Goal: Information Seeking & Learning: Learn about a topic

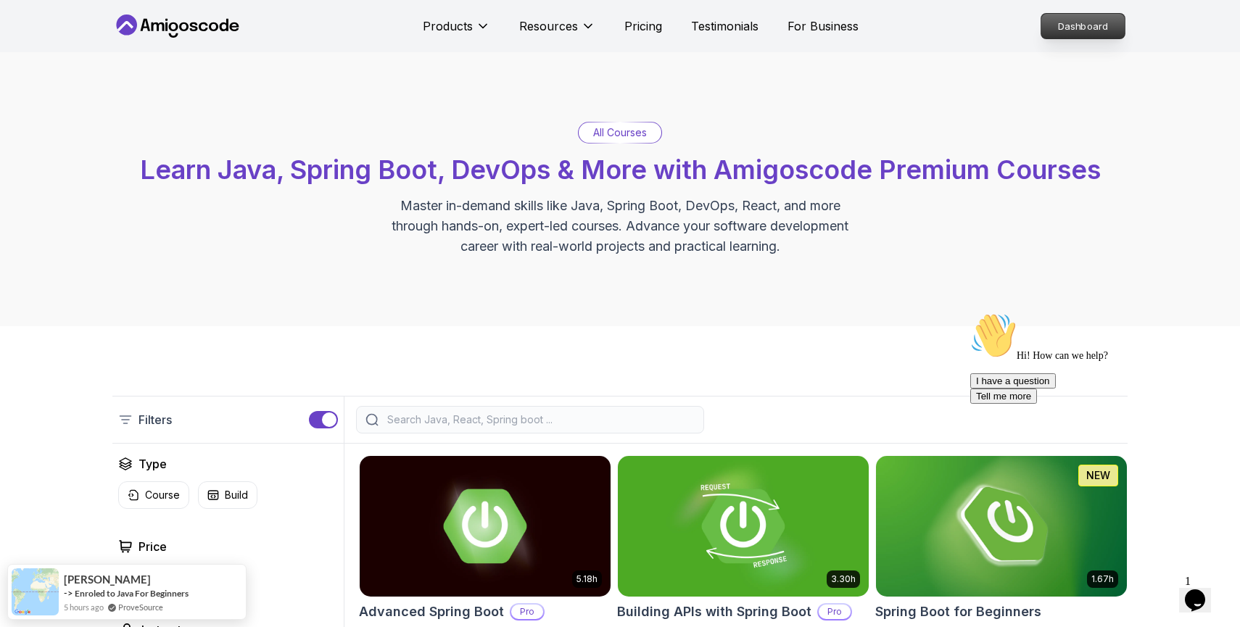
click at [1074, 28] on p "Dashboard" at bounding box center [1083, 26] width 83 height 25
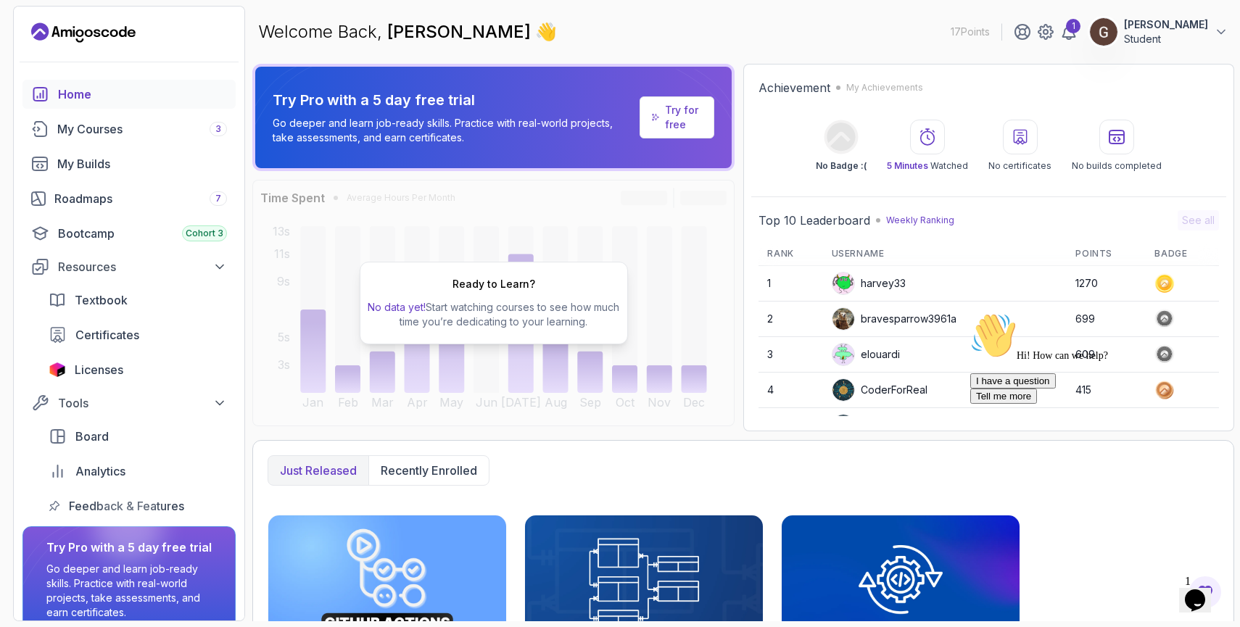
click at [1192, 25] on p "Gergely Koves" at bounding box center [1166, 24] width 84 height 15
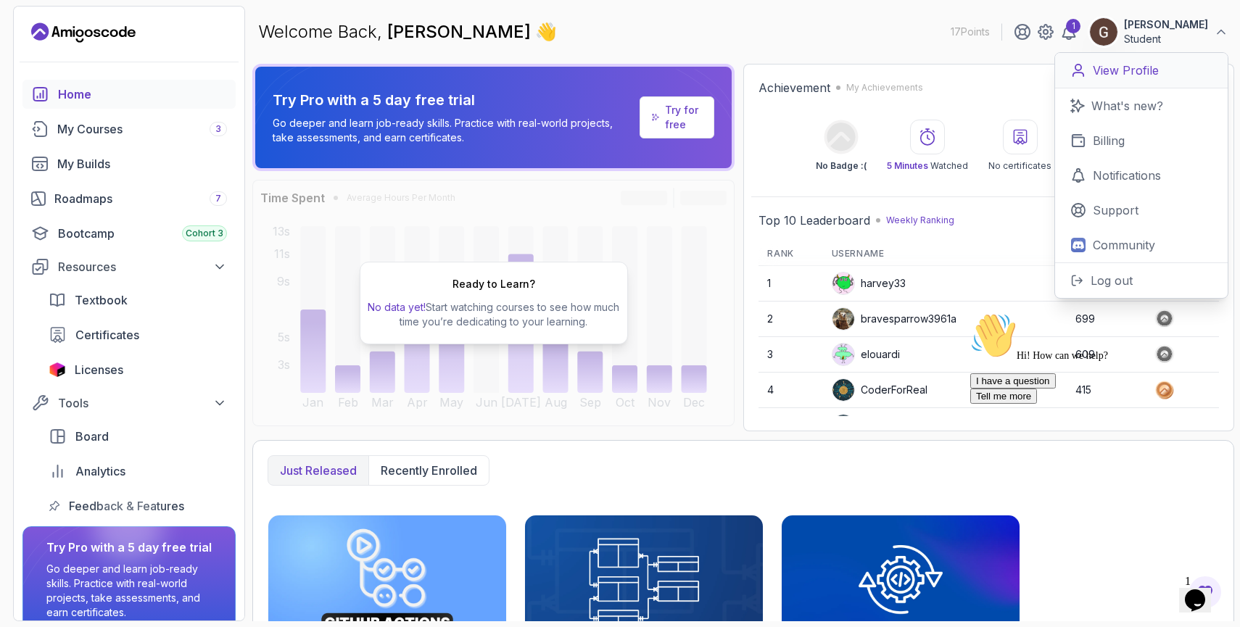
click at [1150, 66] on p "View Profile" at bounding box center [1126, 70] width 66 height 17
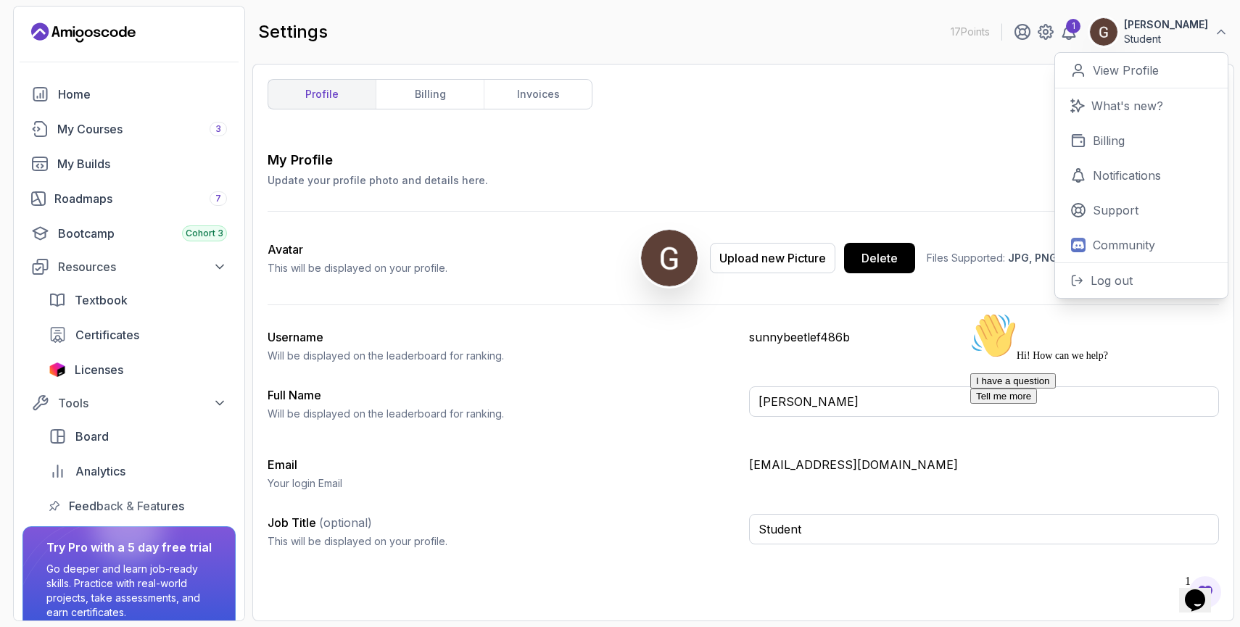
click at [629, 128] on div "profile billing invoices My Profile Update your profile photo and details here.…" at bounding box center [744, 342] width 952 height 527
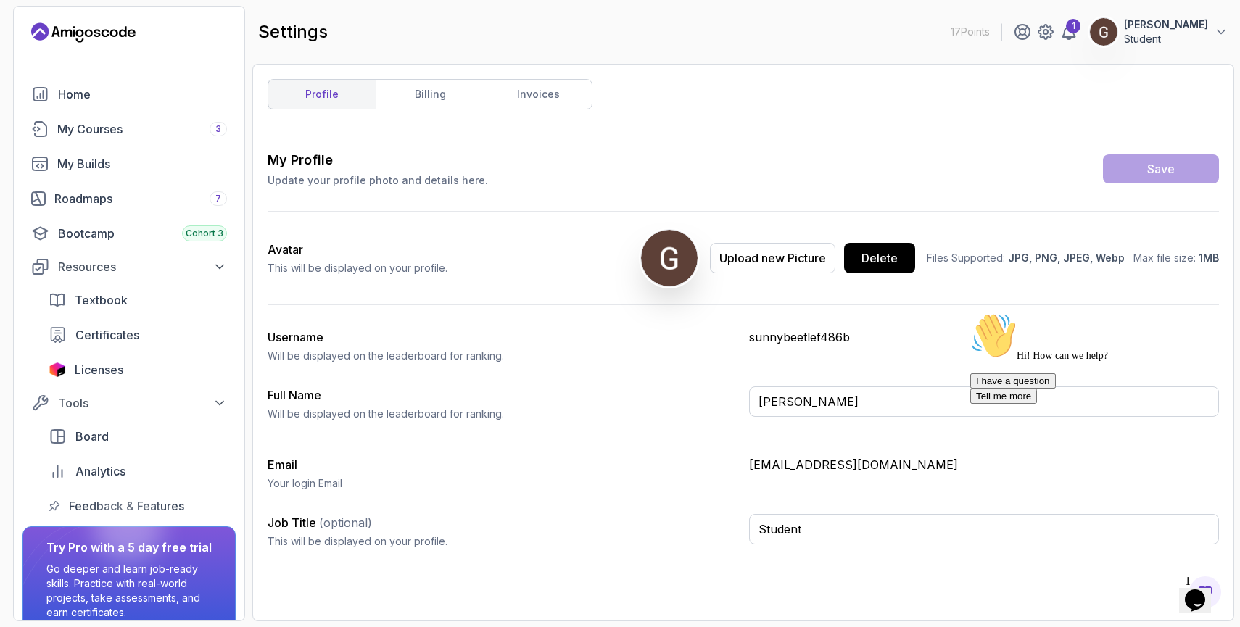
click at [1201, 25] on p "Gergely Koves" at bounding box center [1166, 24] width 84 height 15
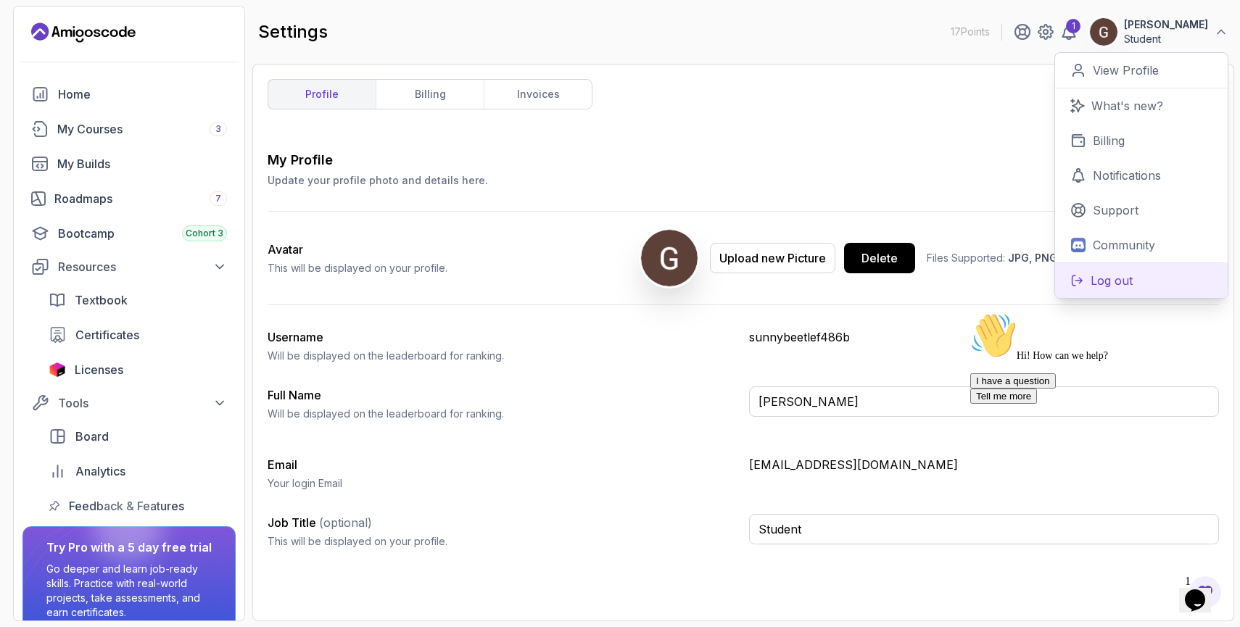
click at [1119, 280] on p "Log out" at bounding box center [1112, 280] width 42 height 17
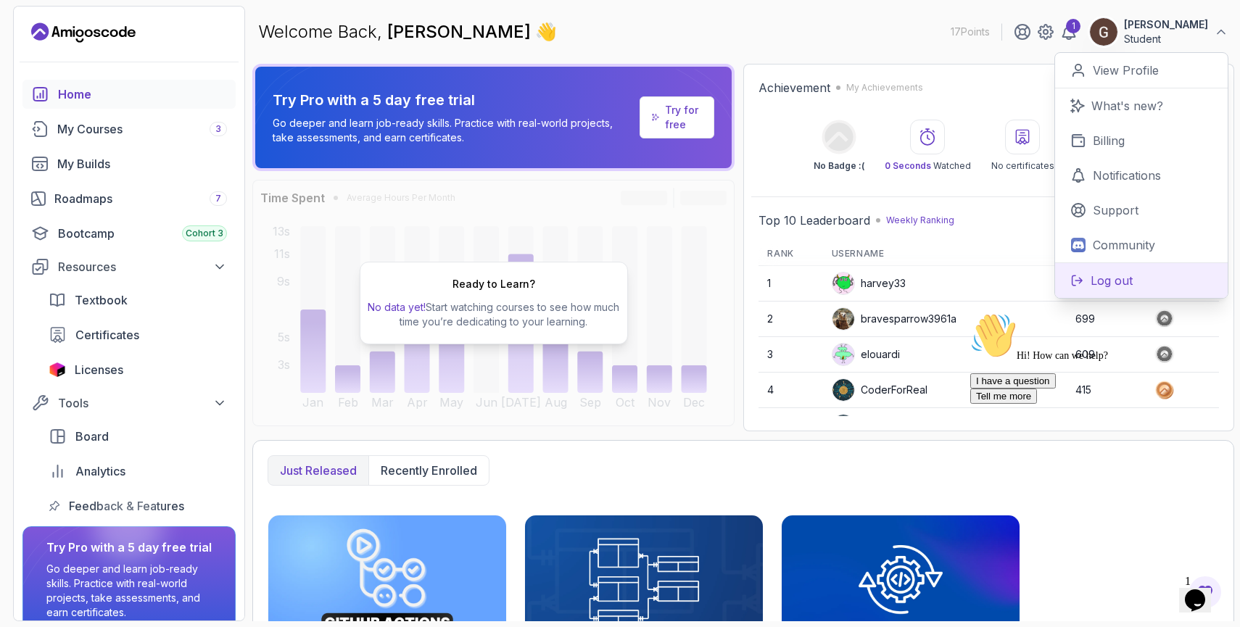
click at [1127, 276] on p "Log out" at bounding box center [1112, 280] width 42 height 17
click at [901, 456] on div "Just released Recently enrolled" at bounding box center [744, 471] width 952 height 30
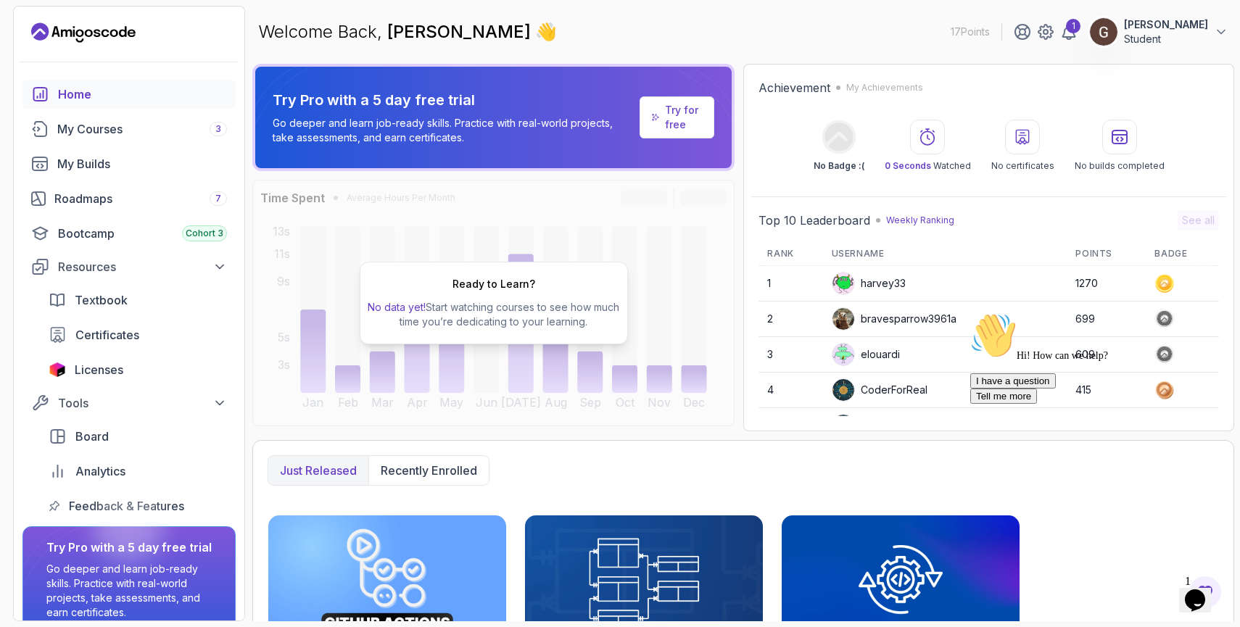
click at [689, 117] on p "Try for free" at bounding box center [683, 117] width 37 height 29
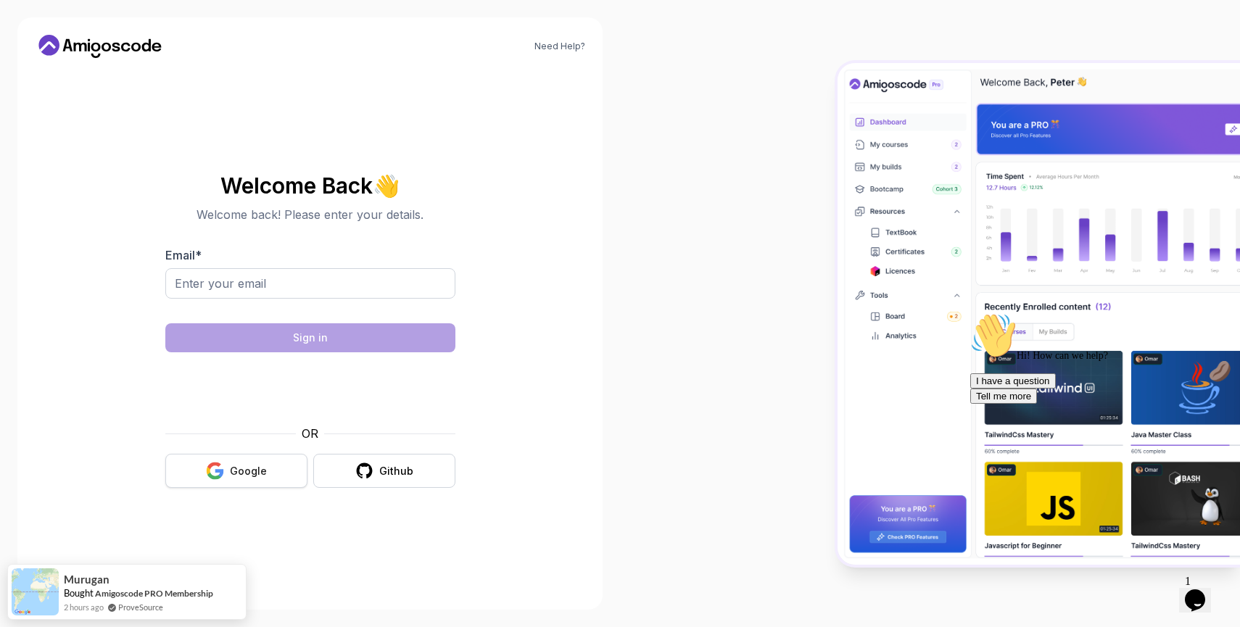
click at [264, 470] on div "Google" at bounding box center [248, 471] width 37 height 15
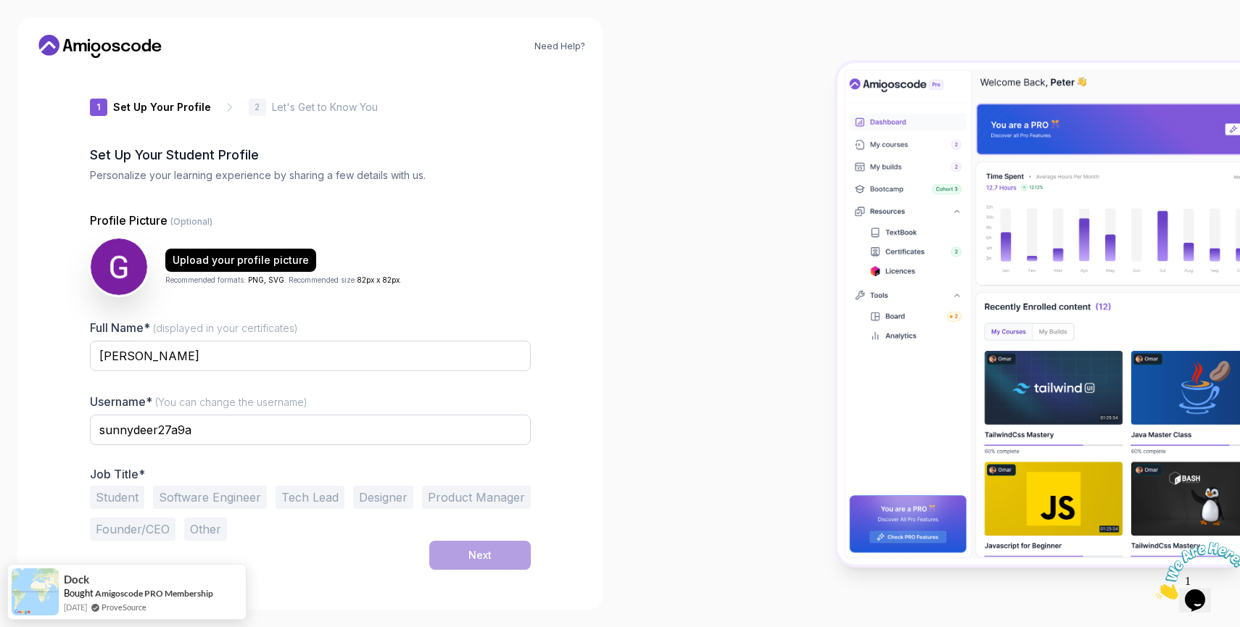
click at [124, 494] on button "Student" at bounding box center [117, 497] width 54 height 23
click at [454, 556] on button "Next" at bounding box center [480, 555] width 102 height 29
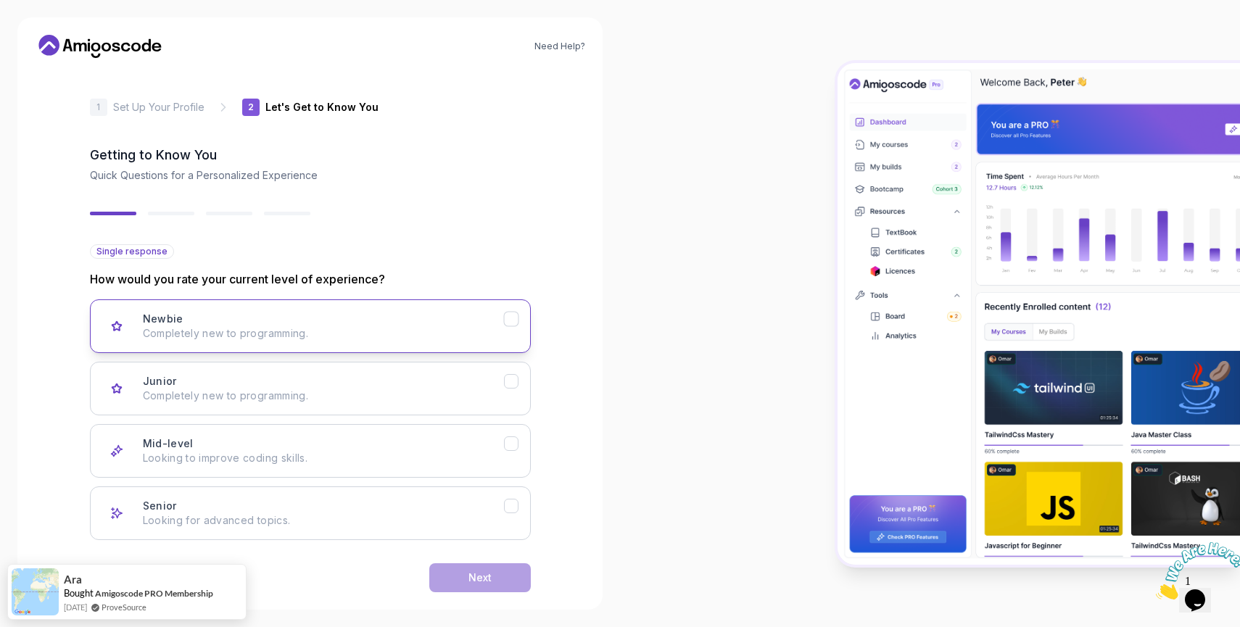
click at [511, 316] on icon "Newbie" at bounding box center [511, 320] width 14 height 14
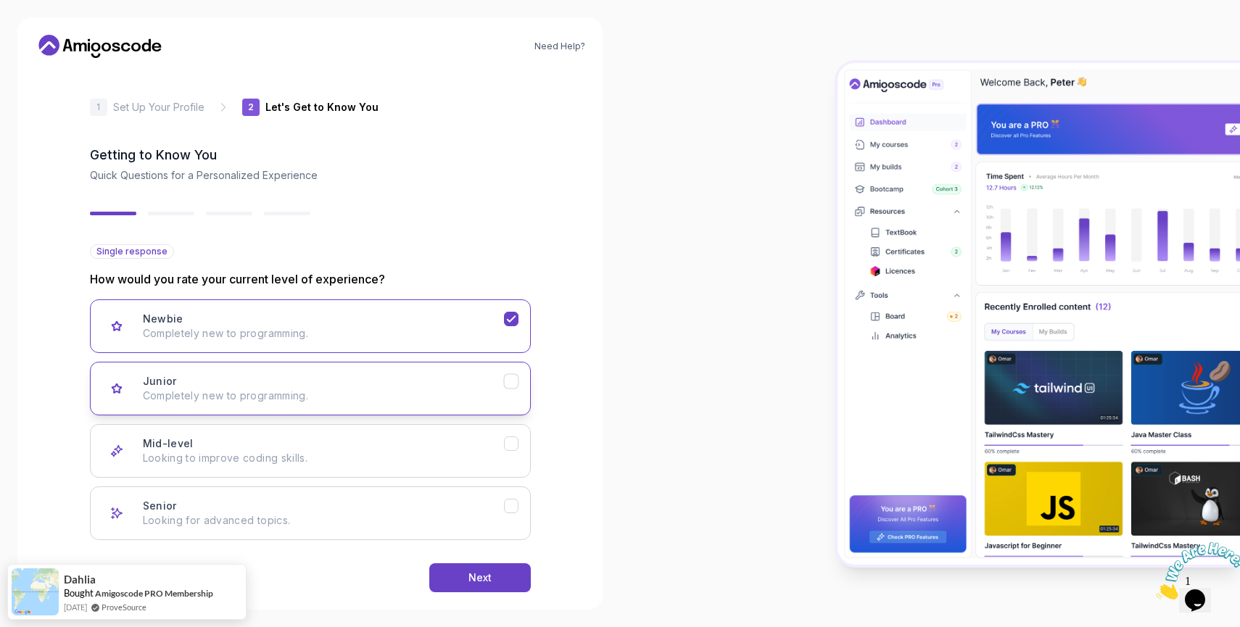
click at [511, 386] on icon "Junior" at bounding box center [511, 382] width 14 height 14
click at [469, 574] on div "Next" at bounding box center [480, 578] width 23 height 15
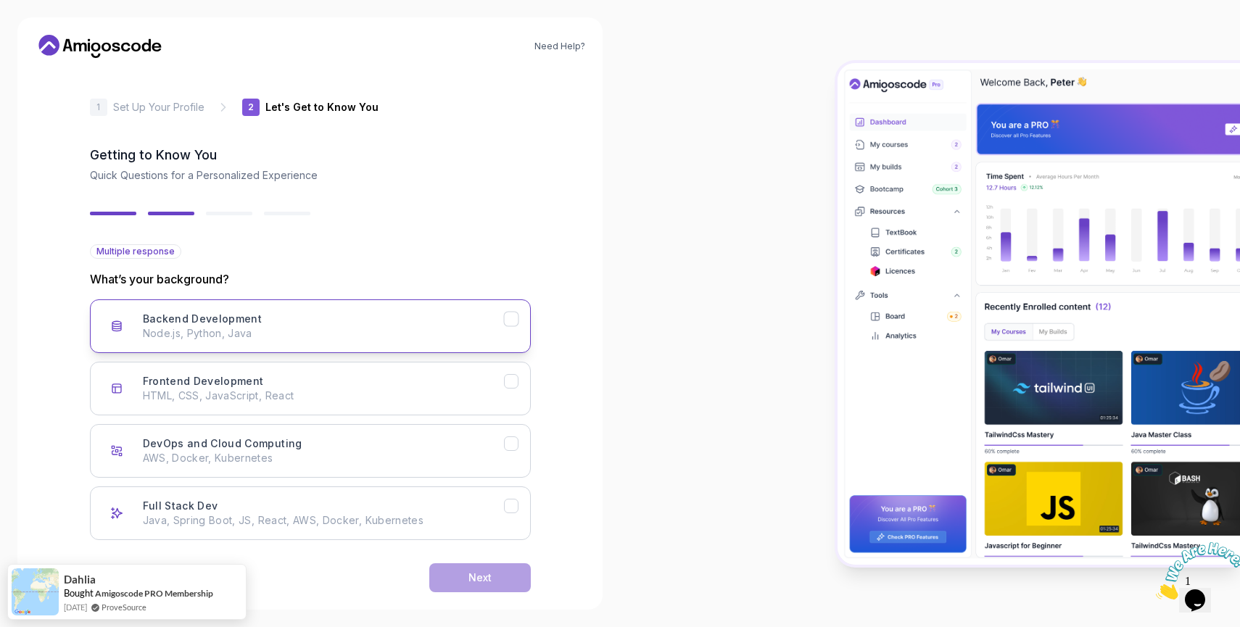
click at [510, 319] on icon "Backend Development" at bounding box center [511, 319] width 8 height 6
click at [514, 321] on icon "Backend Development" at bounding box center [511, 320] width 14 height 14
click at [512, 506] on icon "Full Stack Dev" at bounding box center [511, 506] width 8 height 6
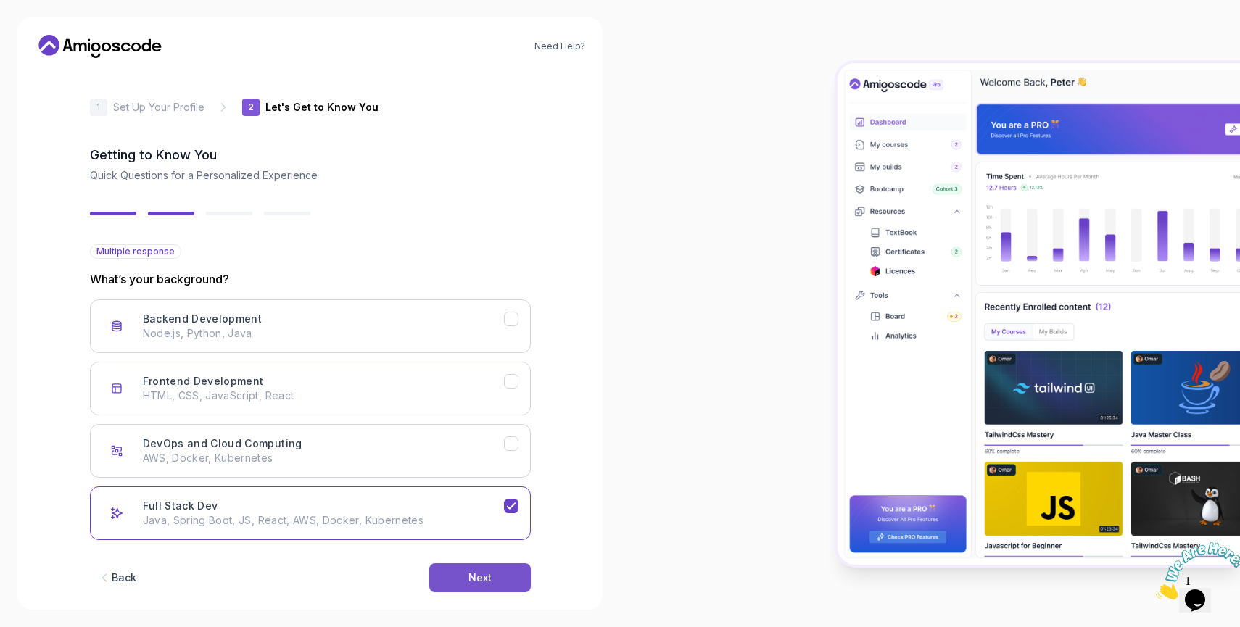
click at [500, 569] on button "Next" at bounding box center [480, 578] width 102 height 29
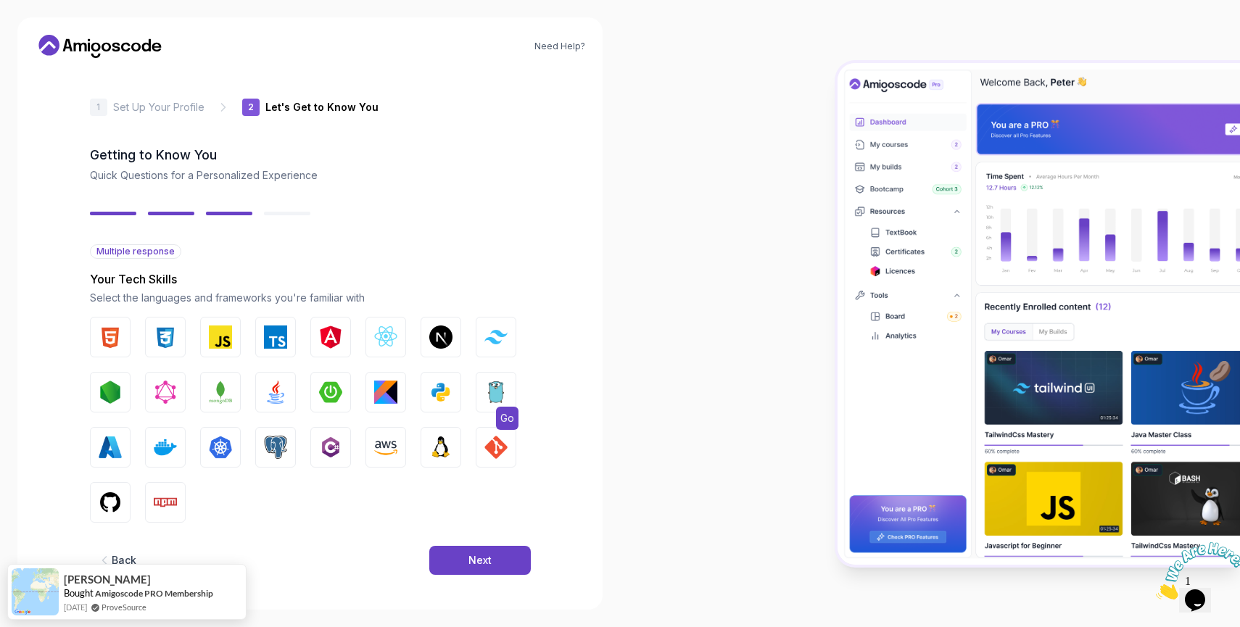
scroll to position [6, 0]
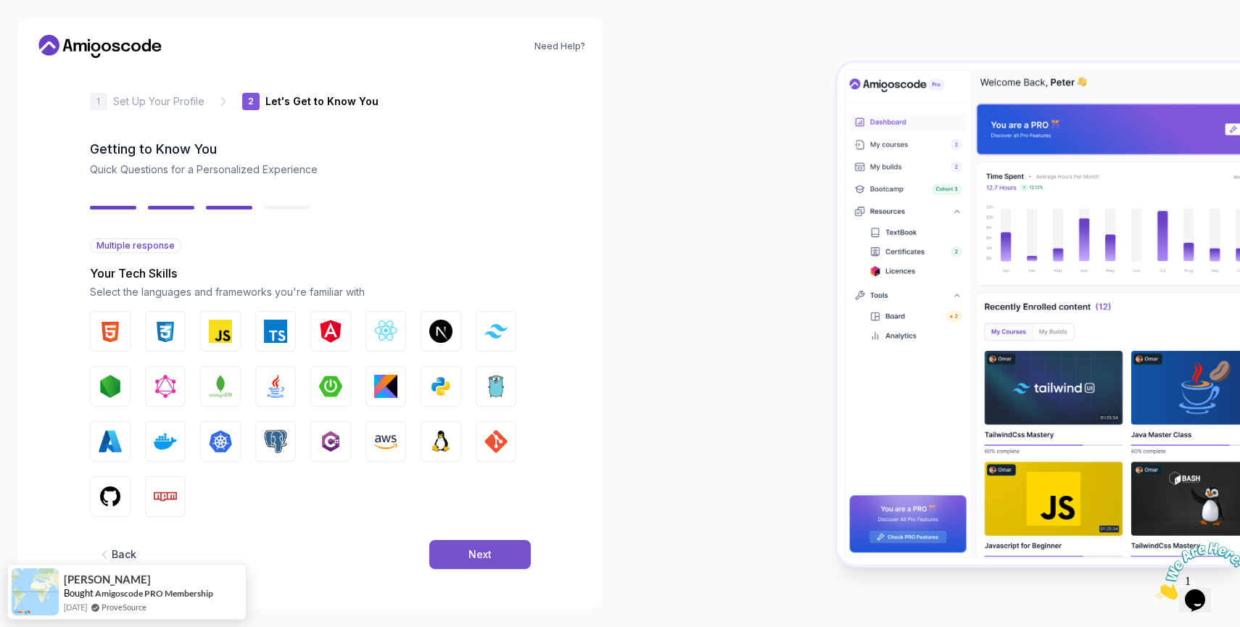
click at [496, 553] on button "Next" at bounding box center [480, 554] width 102 height 29
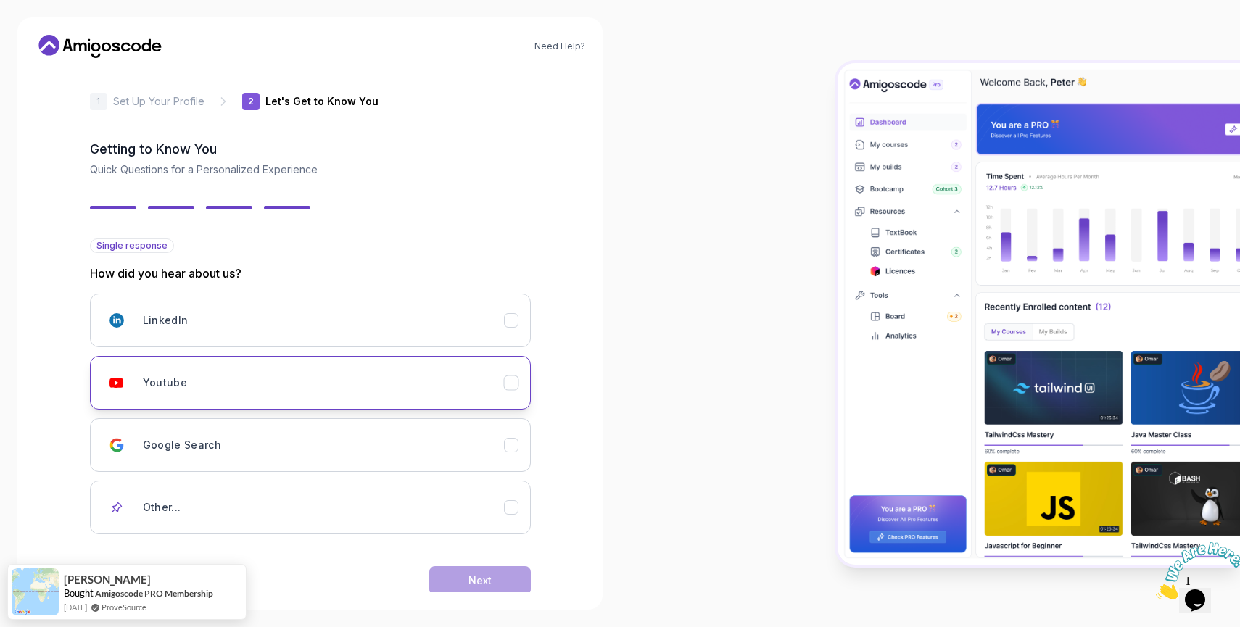
click at [497, 385] on div "Youtube" at bounding box center [323, 382] width 361 height 29
click at [482, 574] on div "Next" at bounding box center [480, 581] width 23 height 15
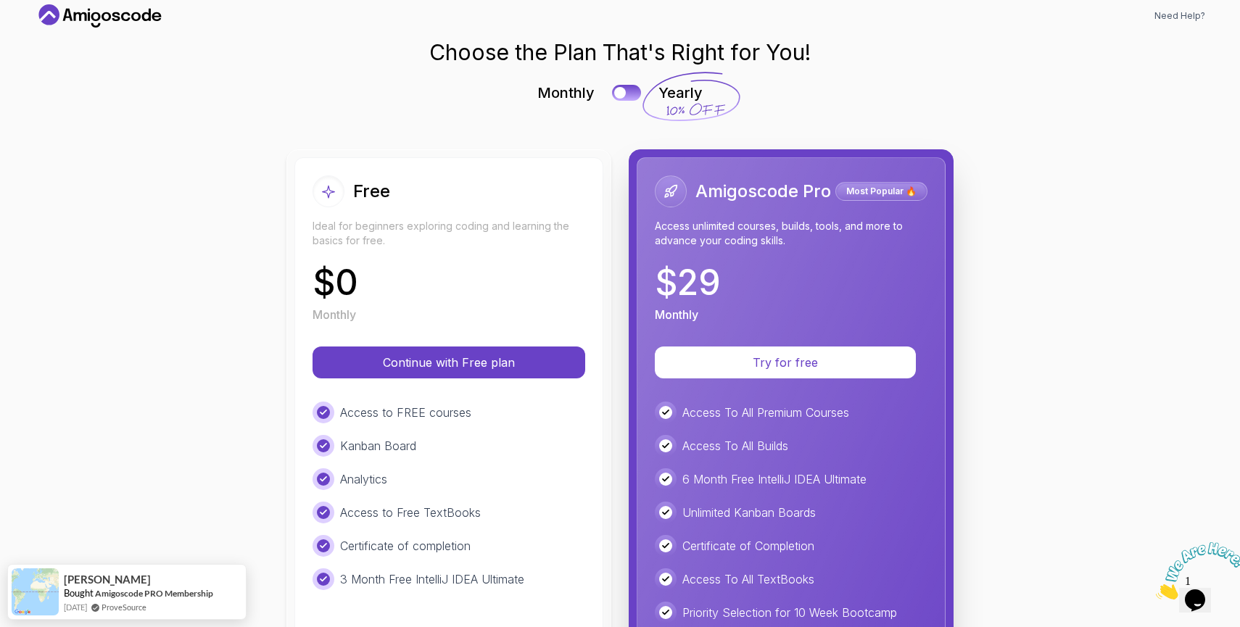
scroll to position [28, 0]
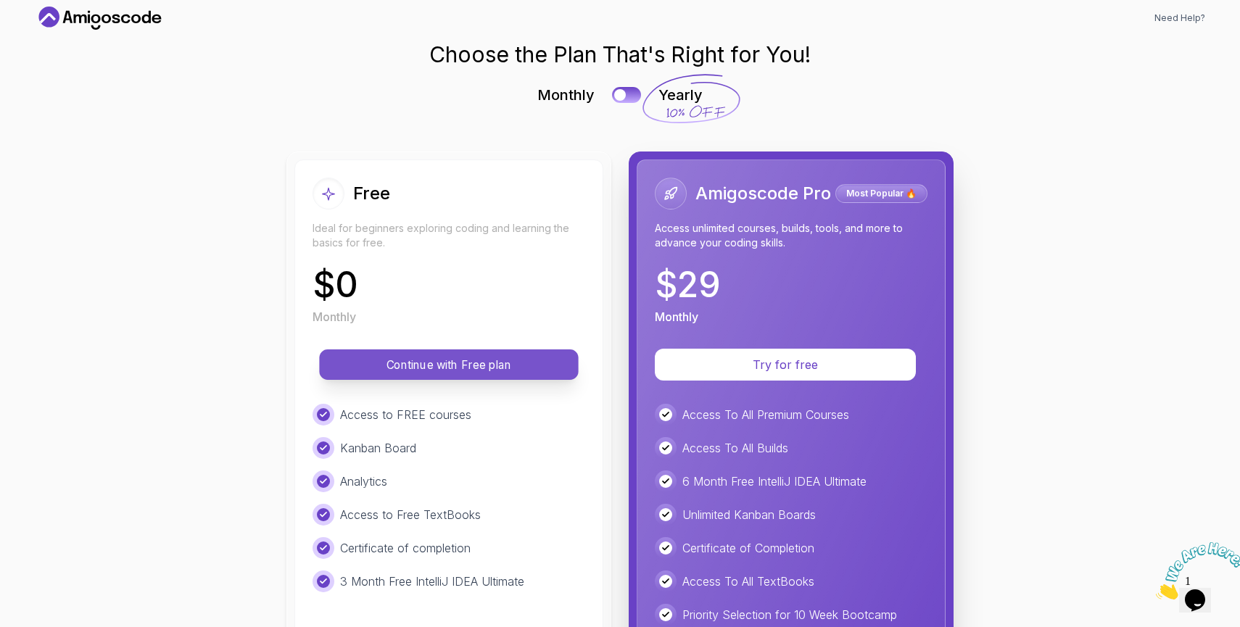
click at [387, 361] on p "Continue with Free plan" at bounding box center [449, 365] width 226 height 17
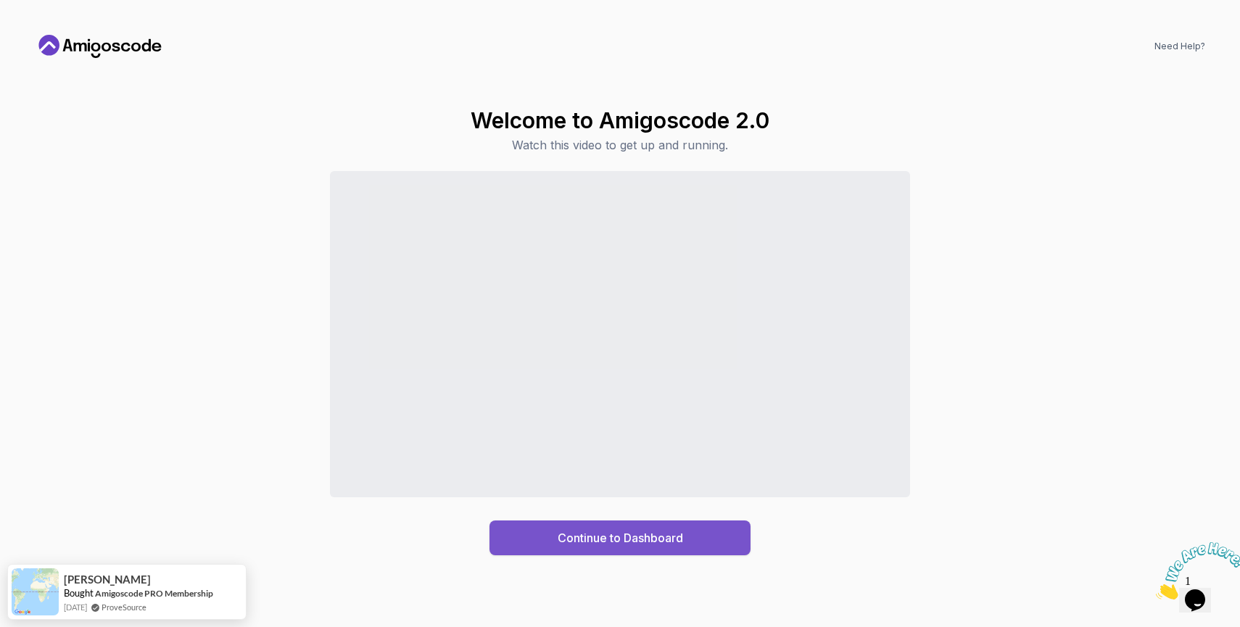
click at [602, 532] on div "Continue to Dashboard" at bounding box center [620, 538] width 125 height 17
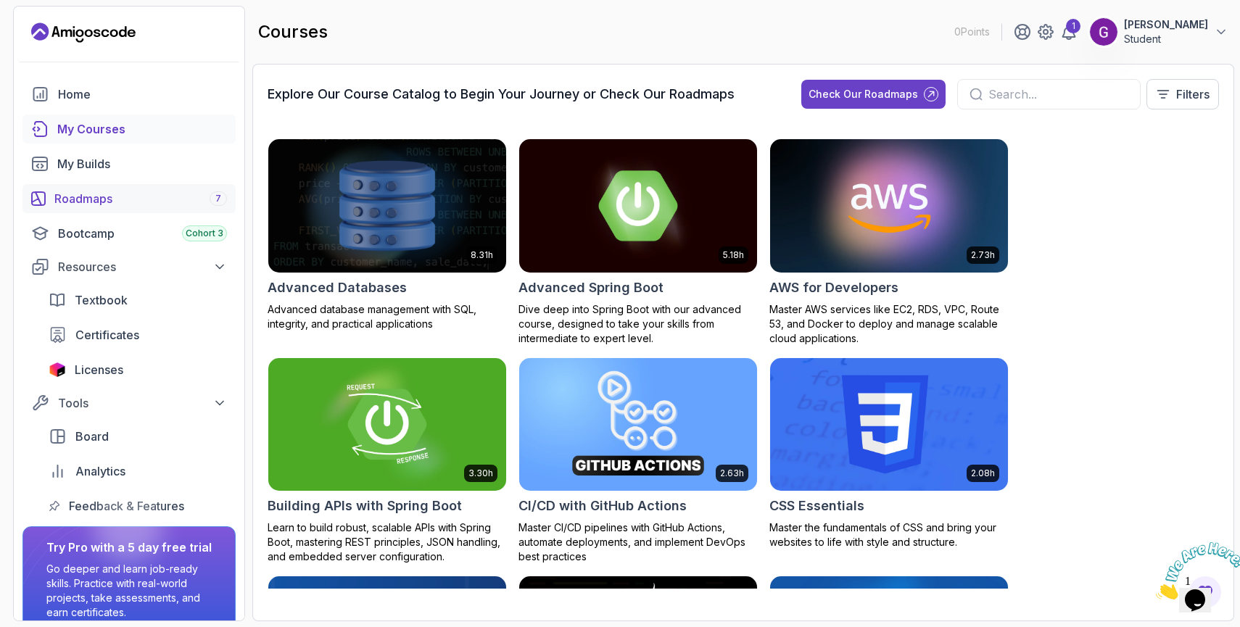
click at [107, 195] on div "Roadmaps 7" at bounding box center [140, 198] width 173 height 17
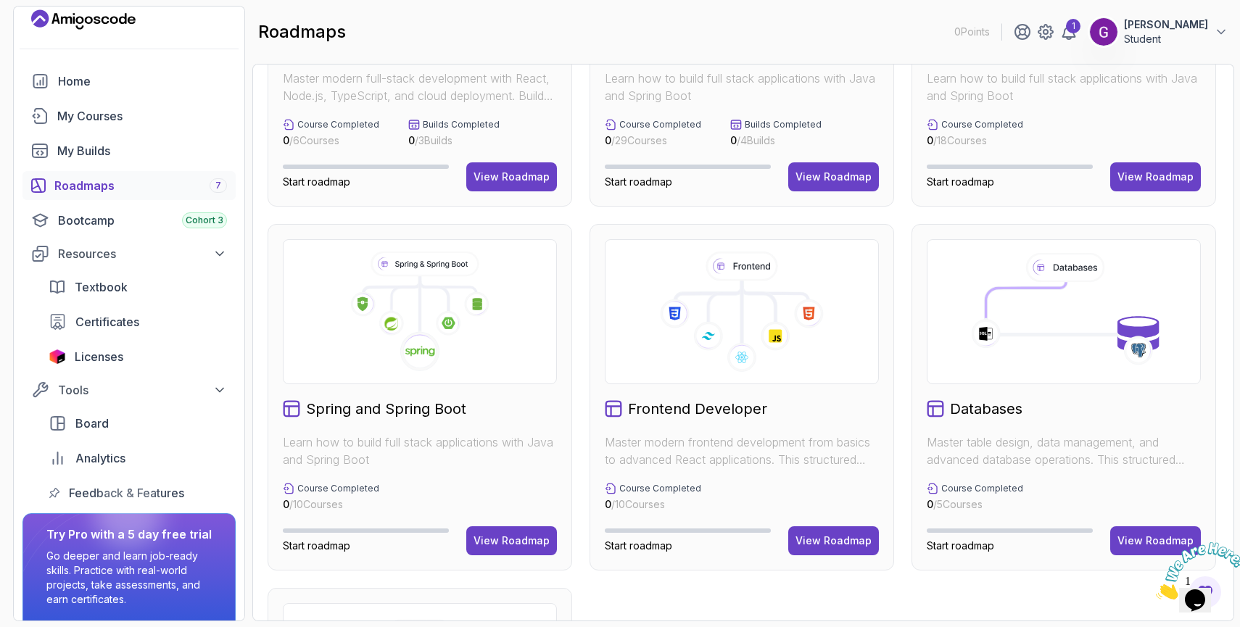
scroll to position [221, 0]
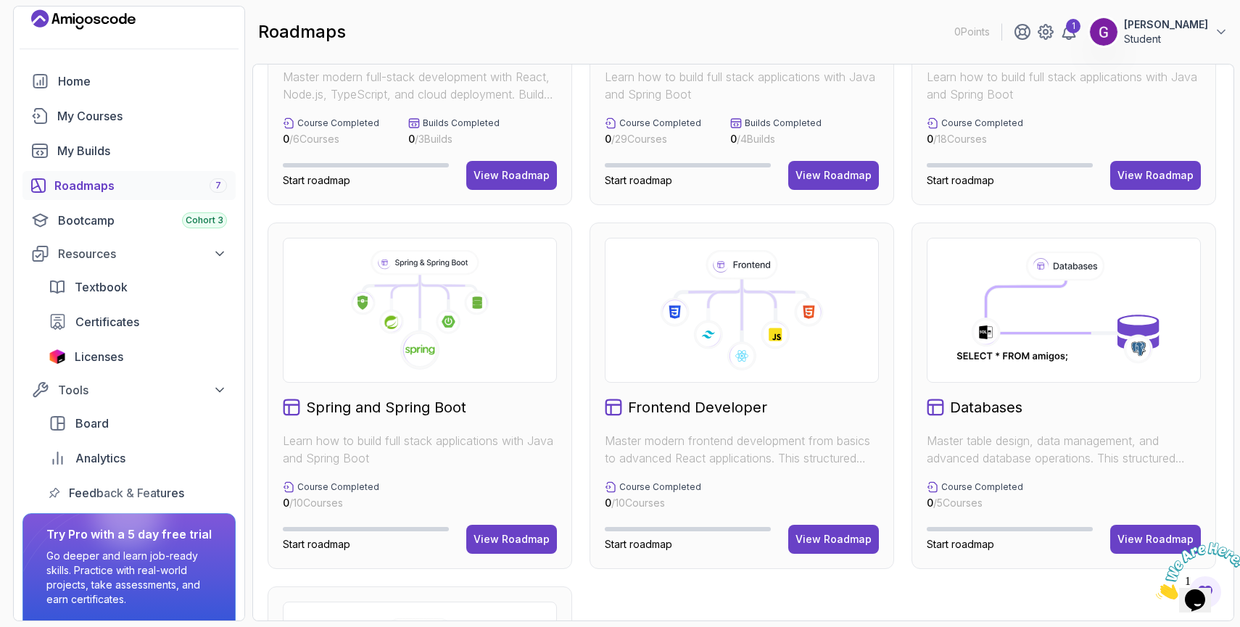
click at [505, 524] on div "Spring and Spring Boot Learn how to build full stack applications with Java and…" at bounding box center [420, 396] width 305 height 347
click at [508, 537] on div "View Roadmap" at bounding box center [512, 539] width 76 height 15
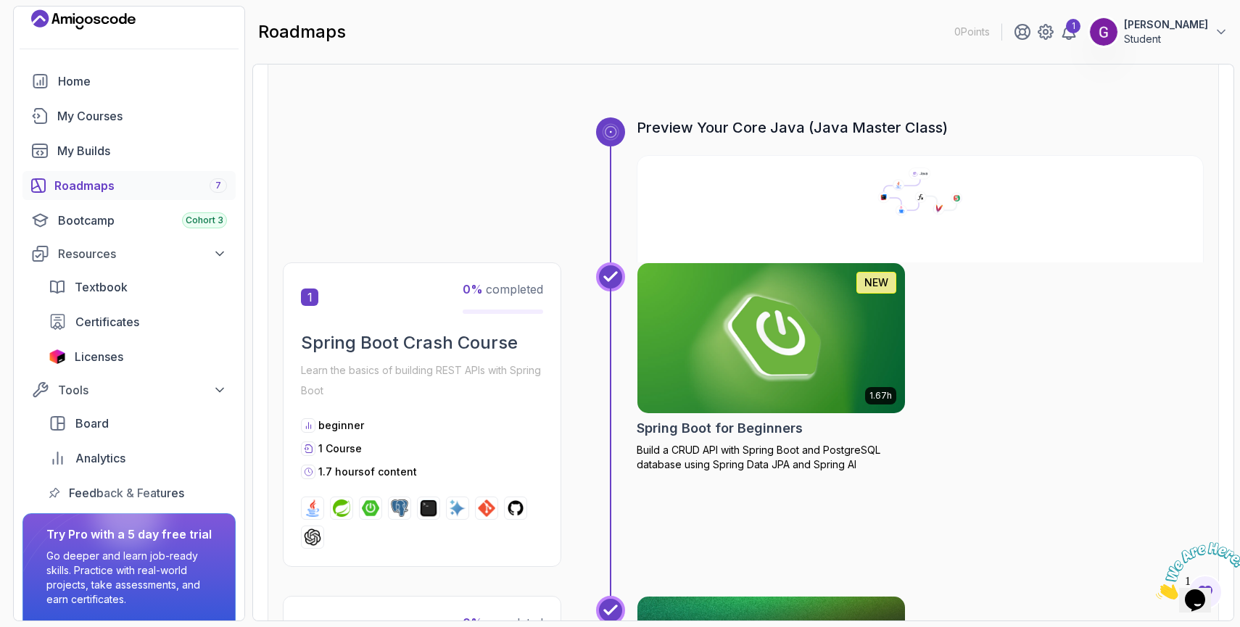
scroll to position [78, 0]
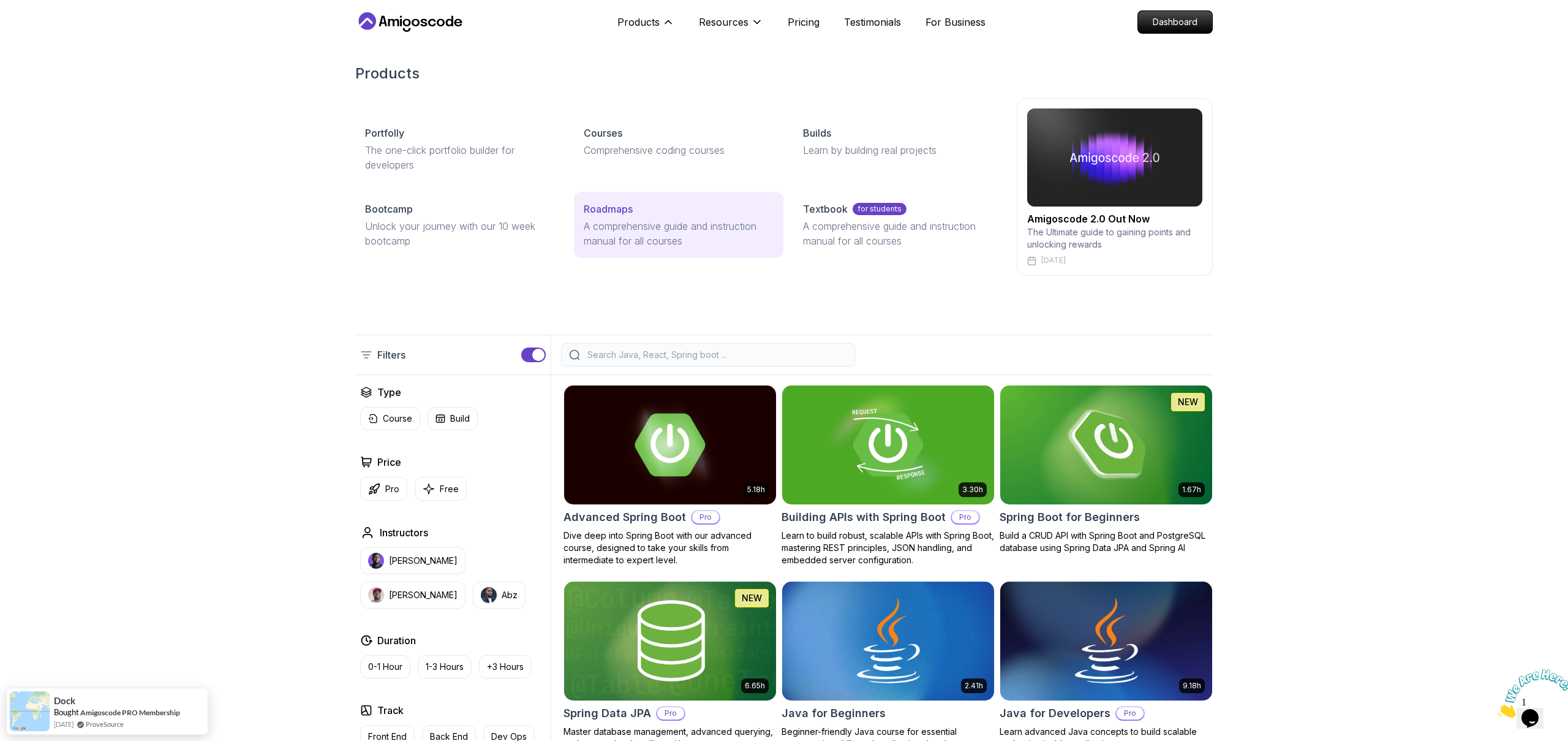
click at [648, 213] on div "Roadmaps" at bounding box center [678, 209] width 189 height 14
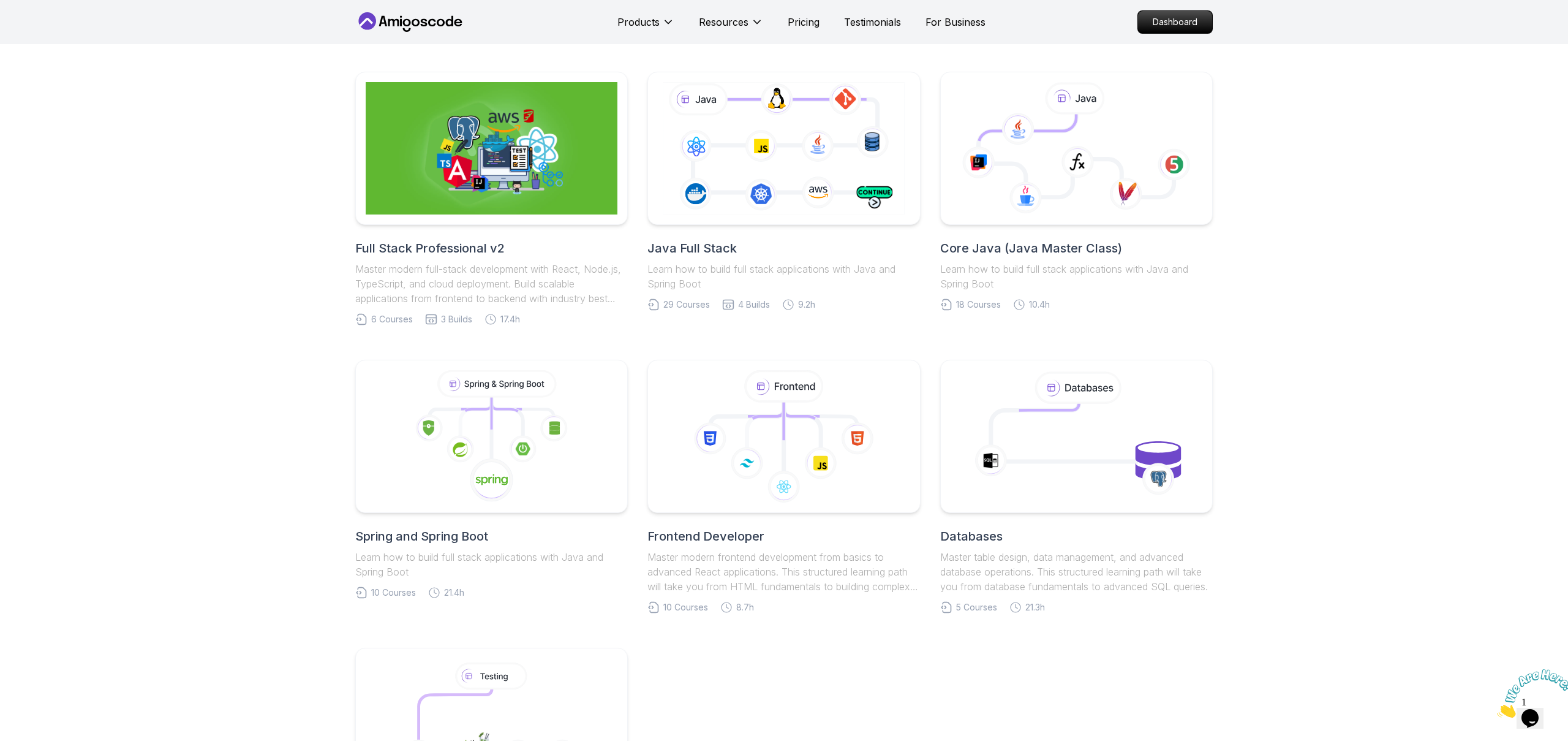
scroll to position [199, 0]
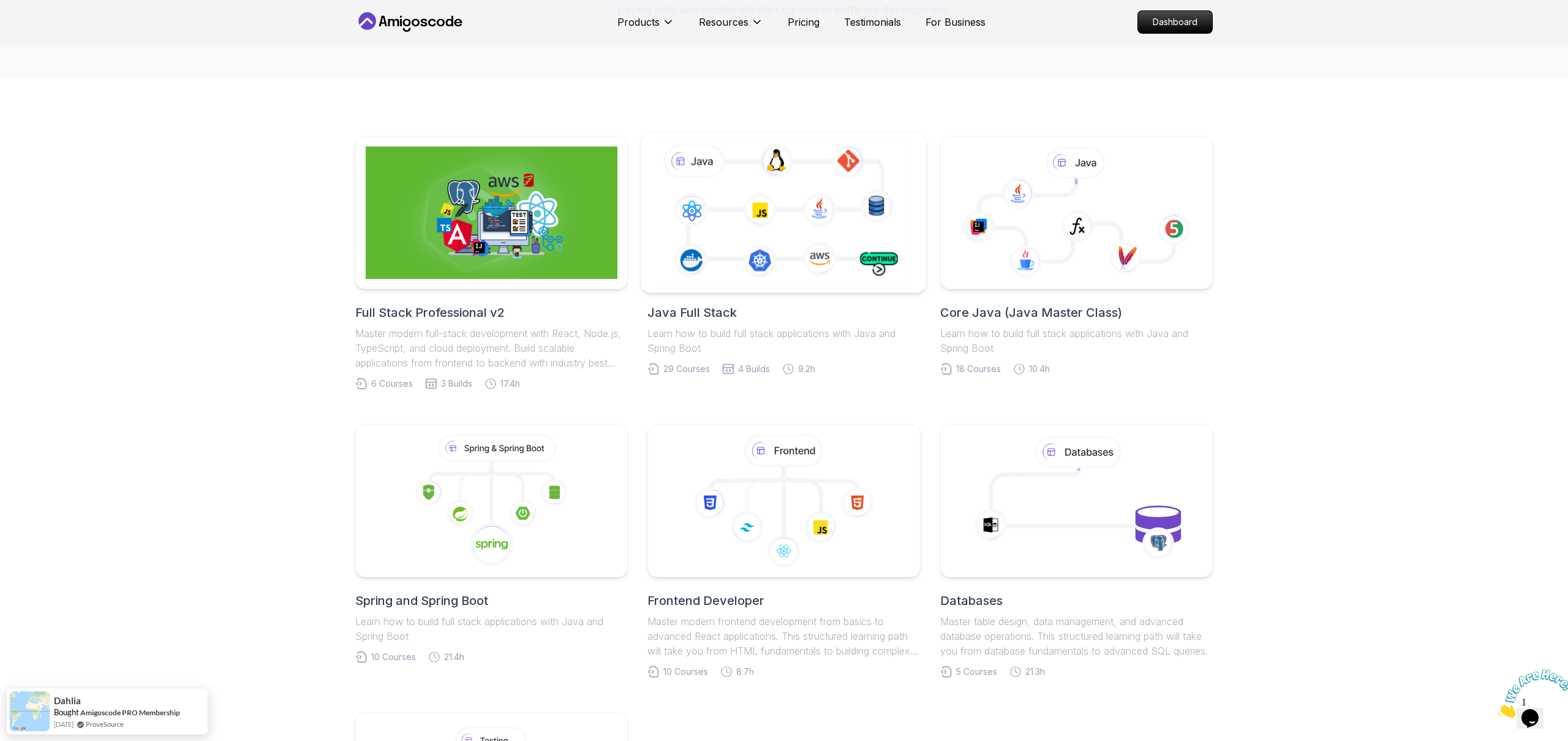
click at [806, 232] on icon at bounding box center [784, 212] width 259 height 144
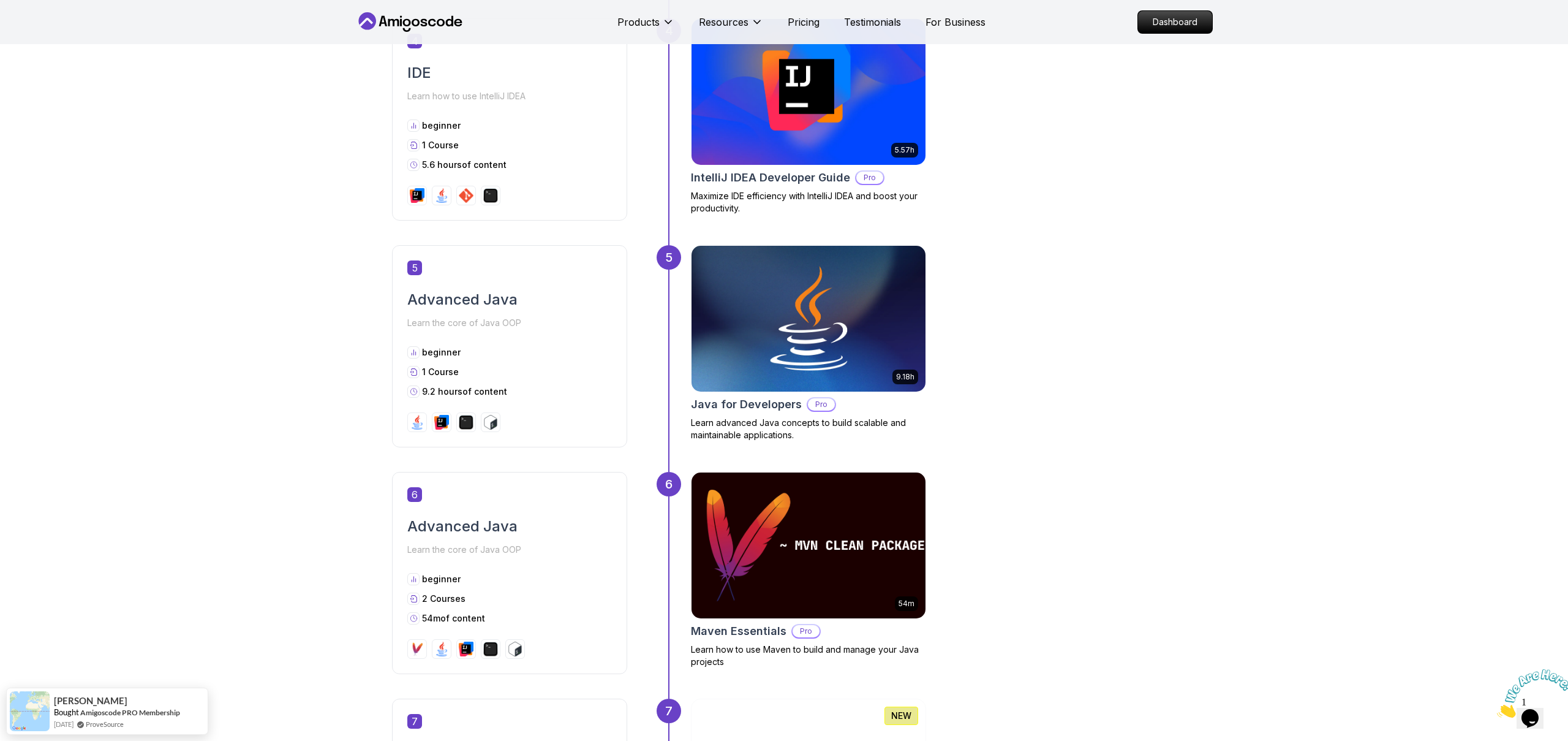
scroll to position [1572, 0]
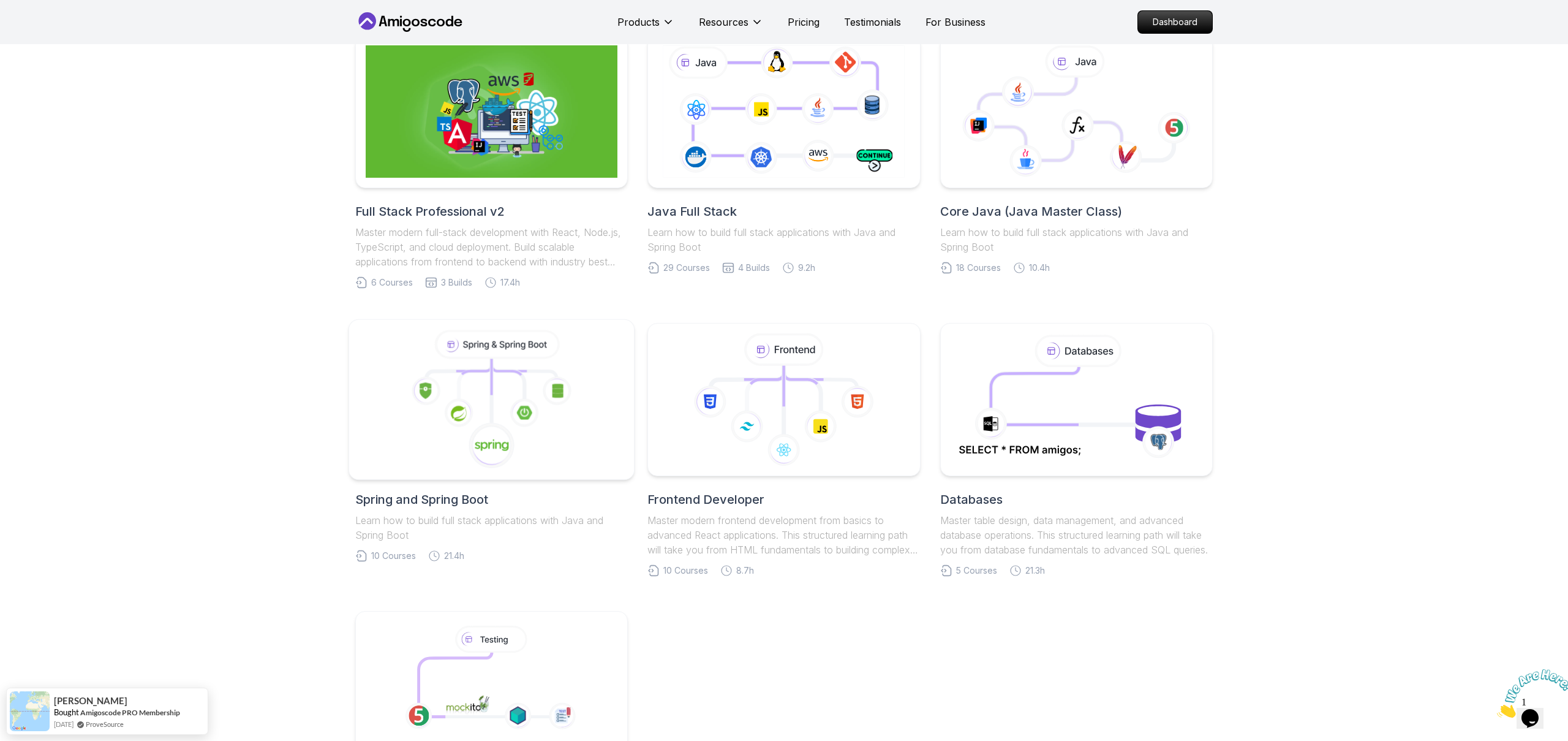
scroll to position [302, 0]
click at [385, 428] on icon at bounding box center [491, 398] width 264 height 139
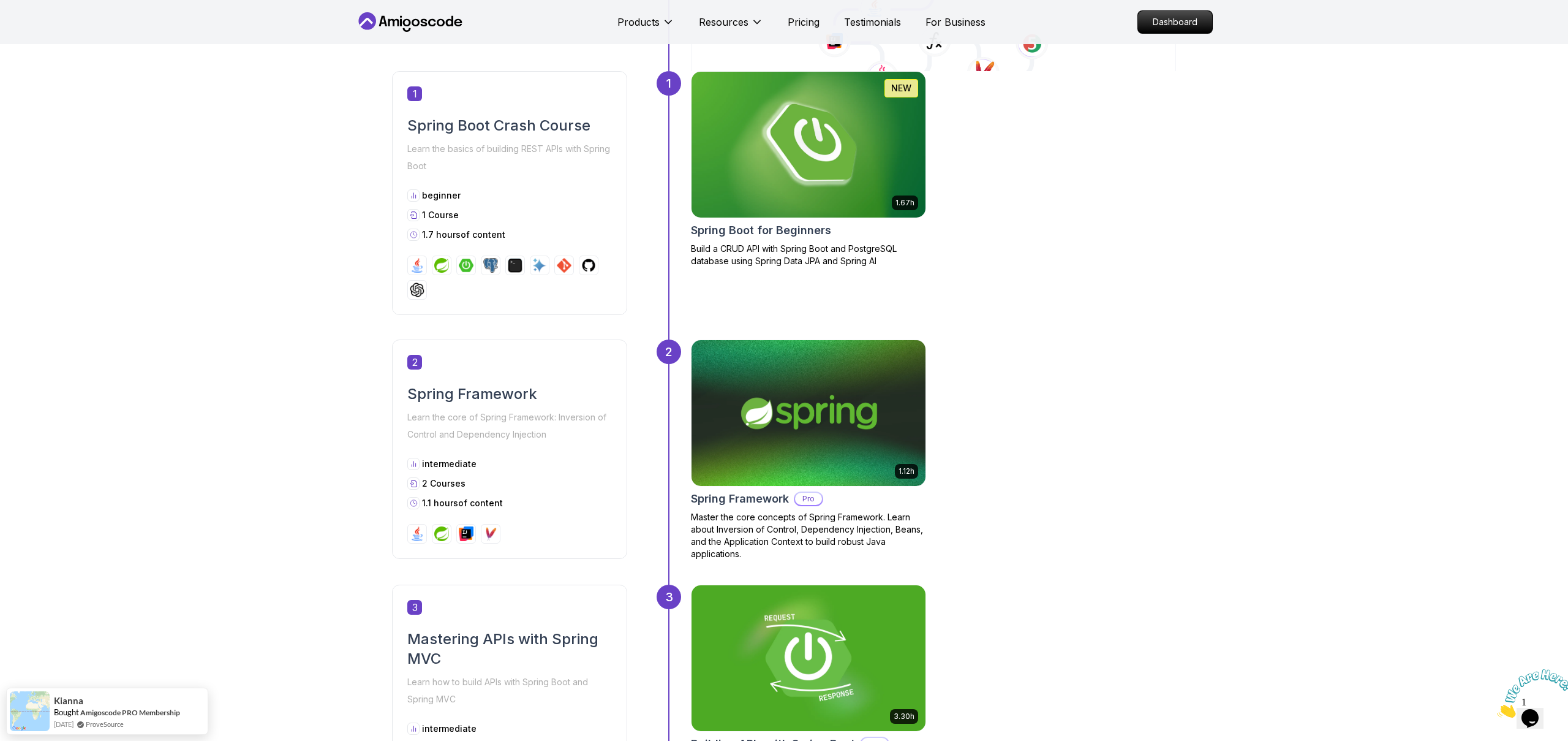
scroll to position [542, 0]
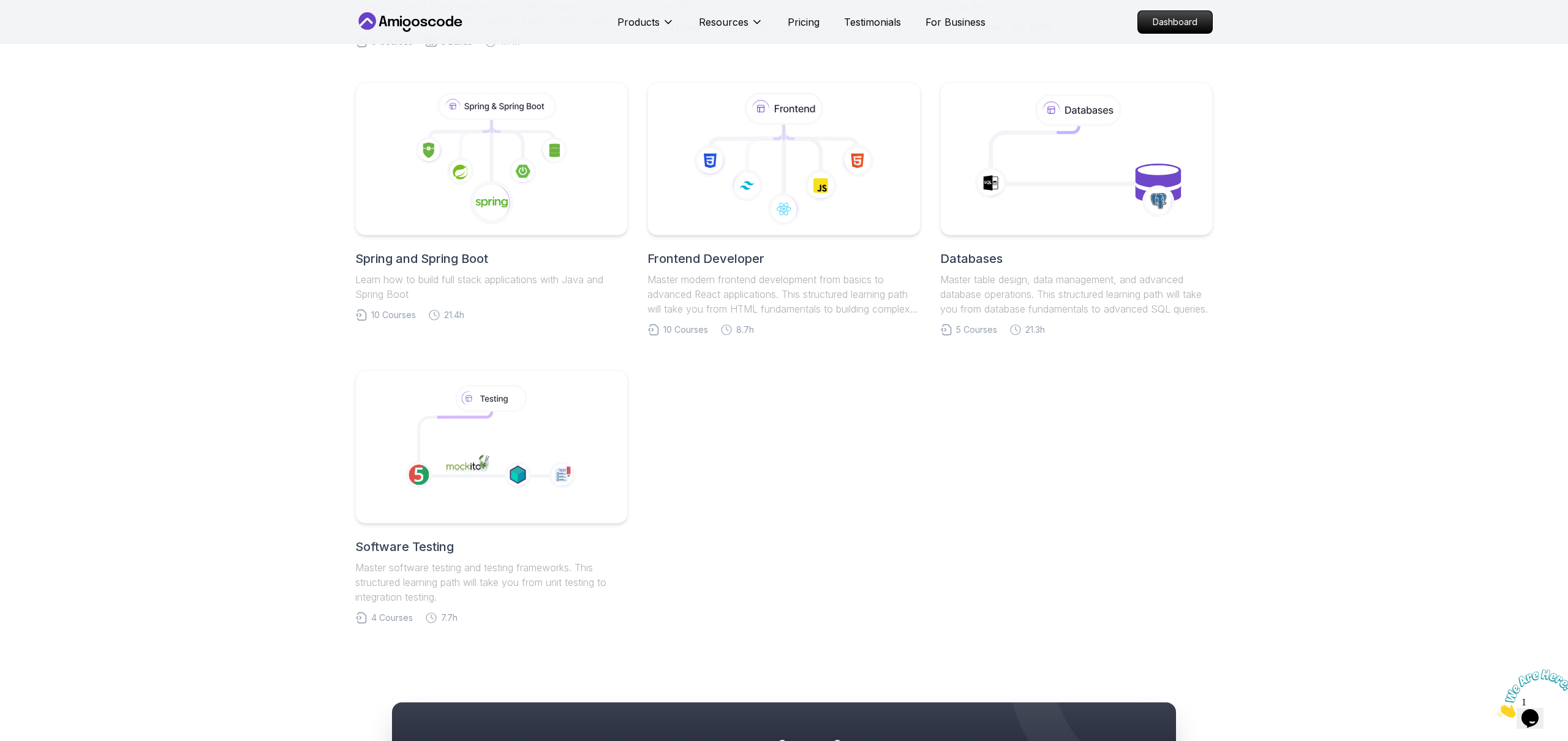
scroll to position [302, 0]
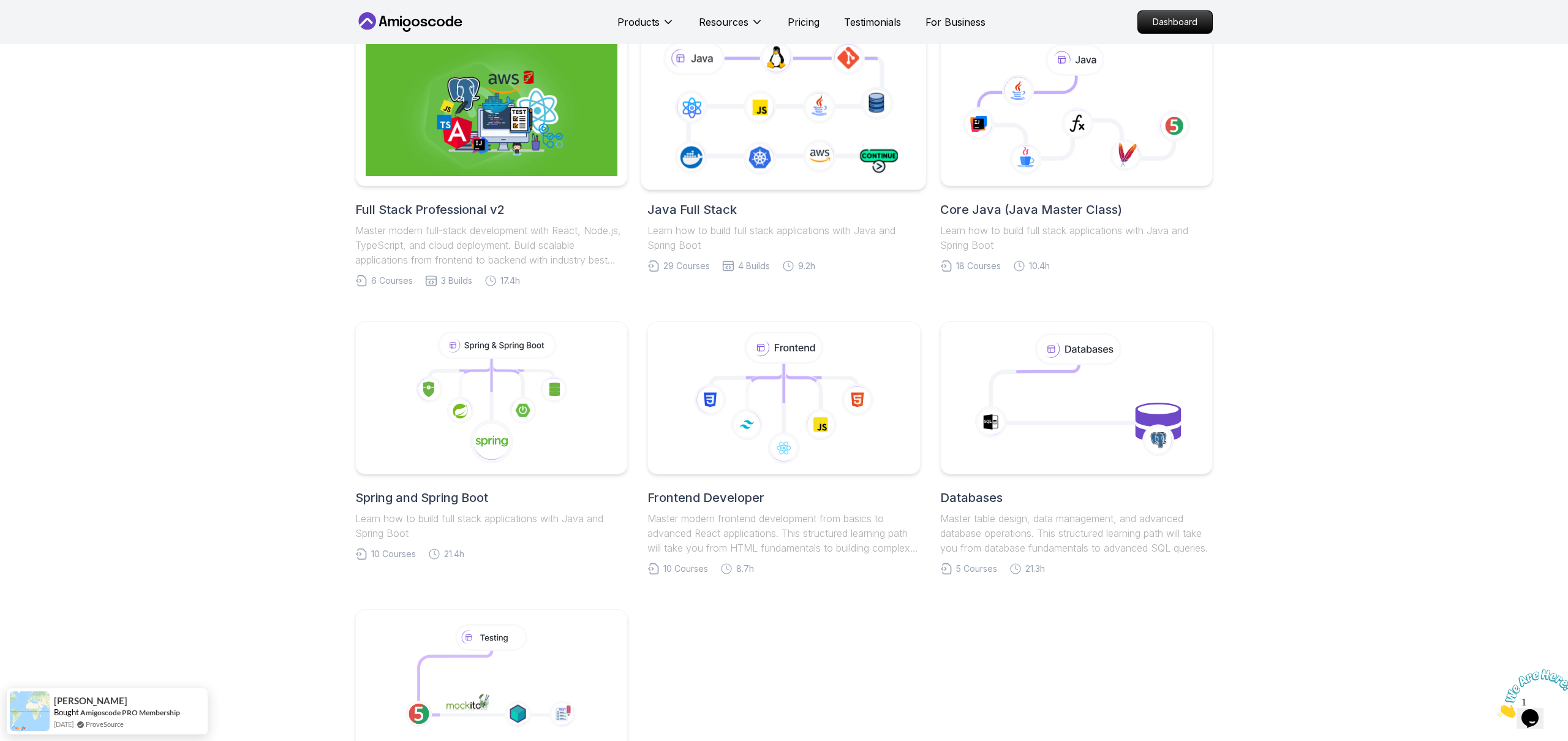
click at [800, 141] on icon at bounding box center [784, 109] width 259 height 144
click at [441, 406] on icon at bounding box center [491, 398] width 264 height 139
click at [472, 497] on h2 "Spring and Spring Boot" at bounding box center [491, 498] width 273 height 17
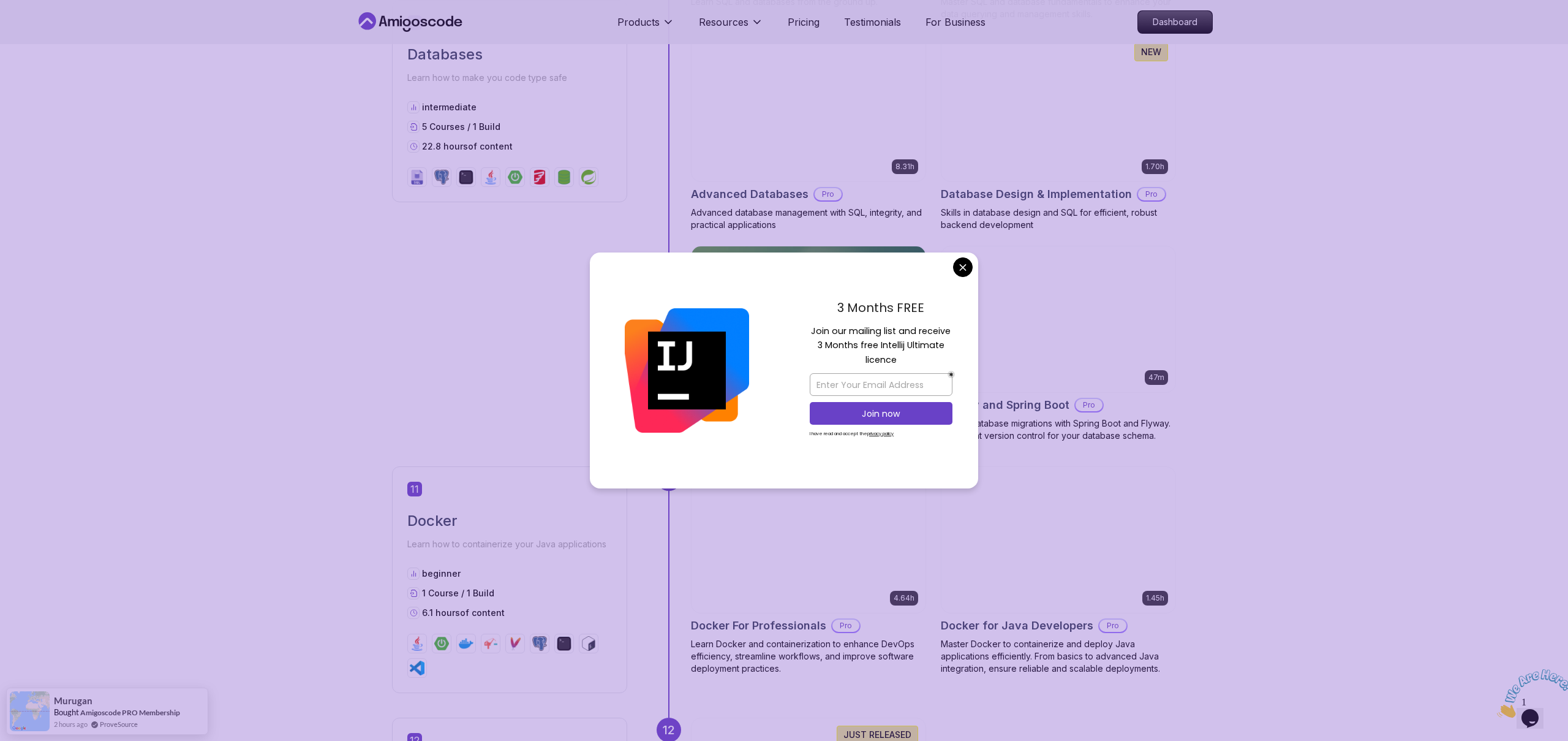
scroll to position [3437, 0]
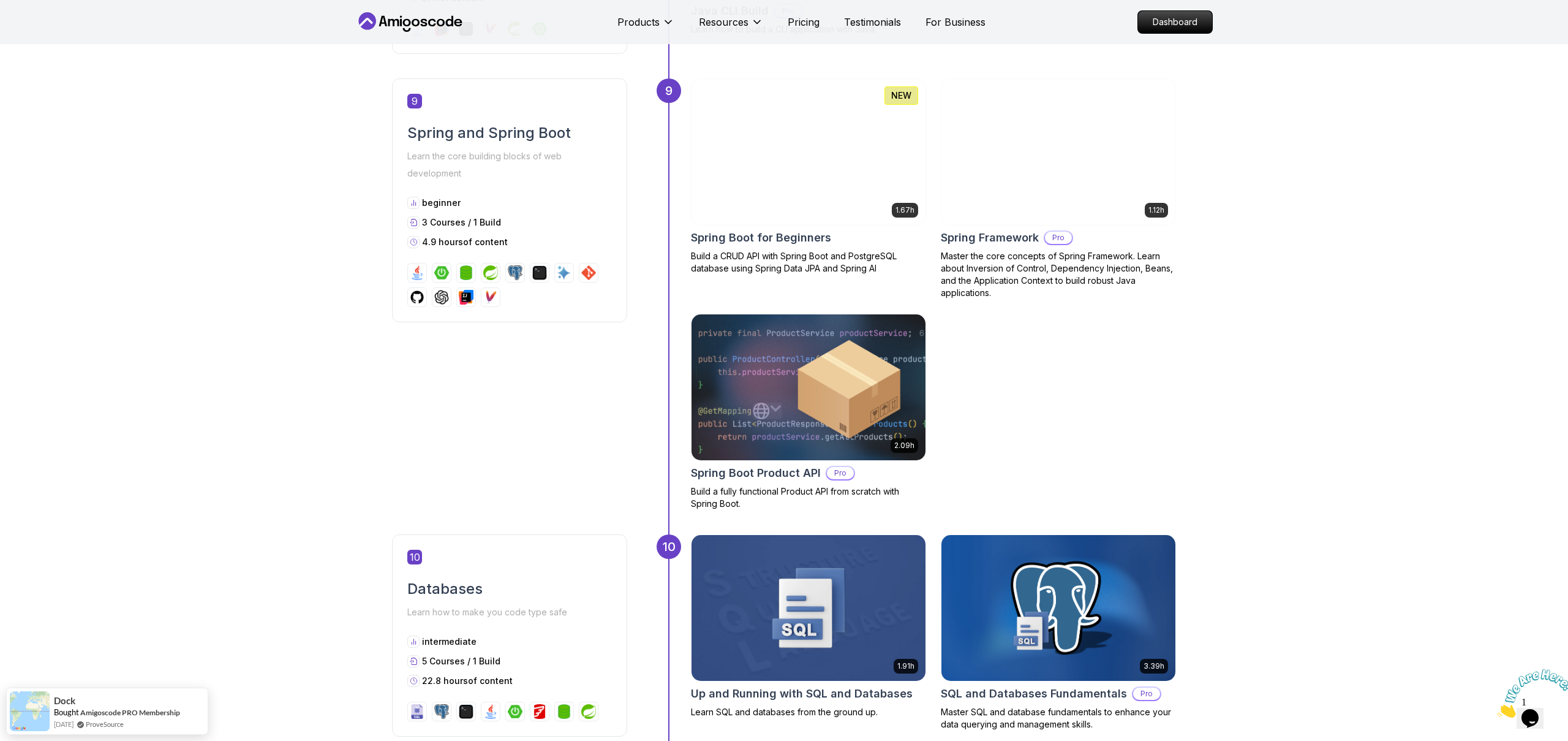
scroll to position [2565, 0]
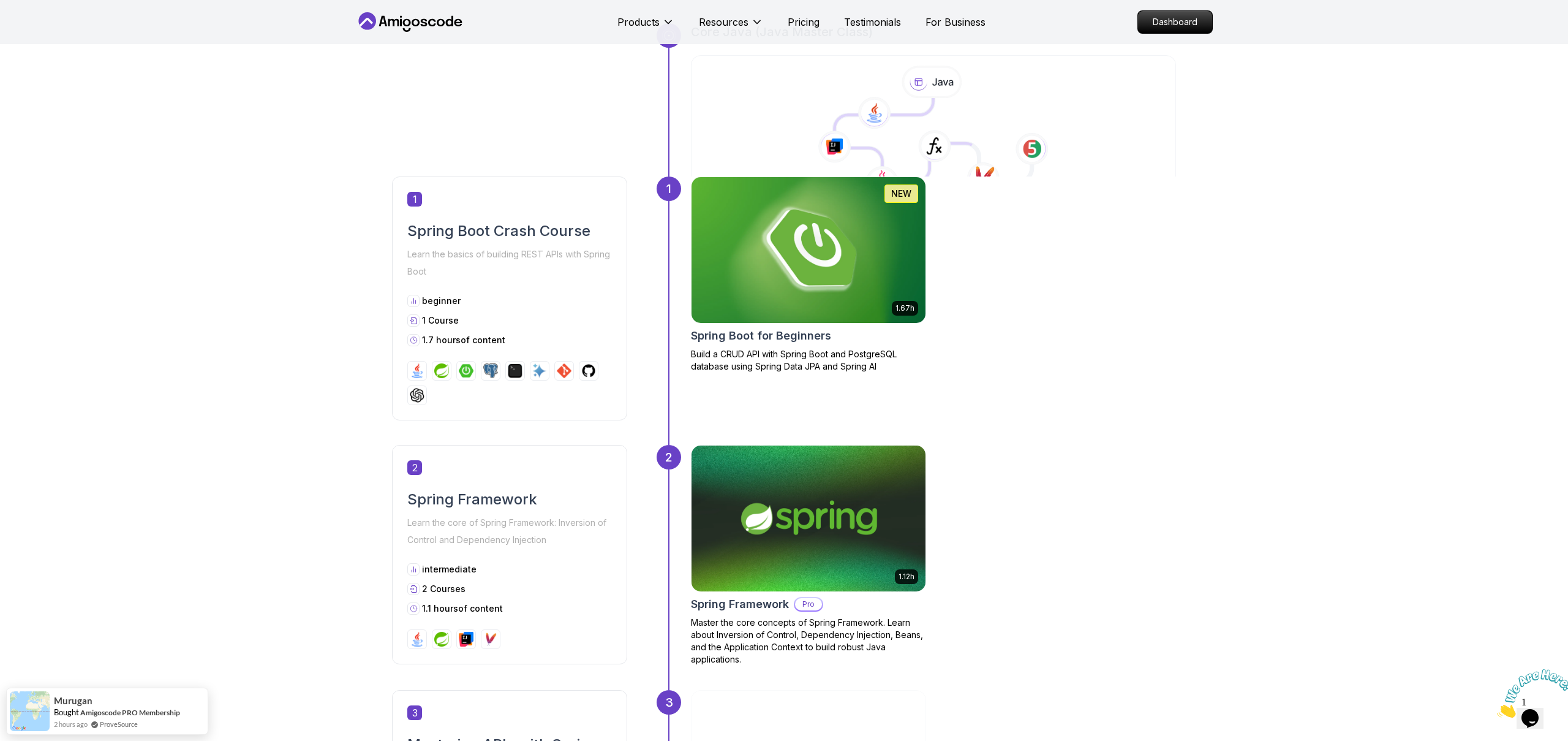
scroll to position [439, 0]
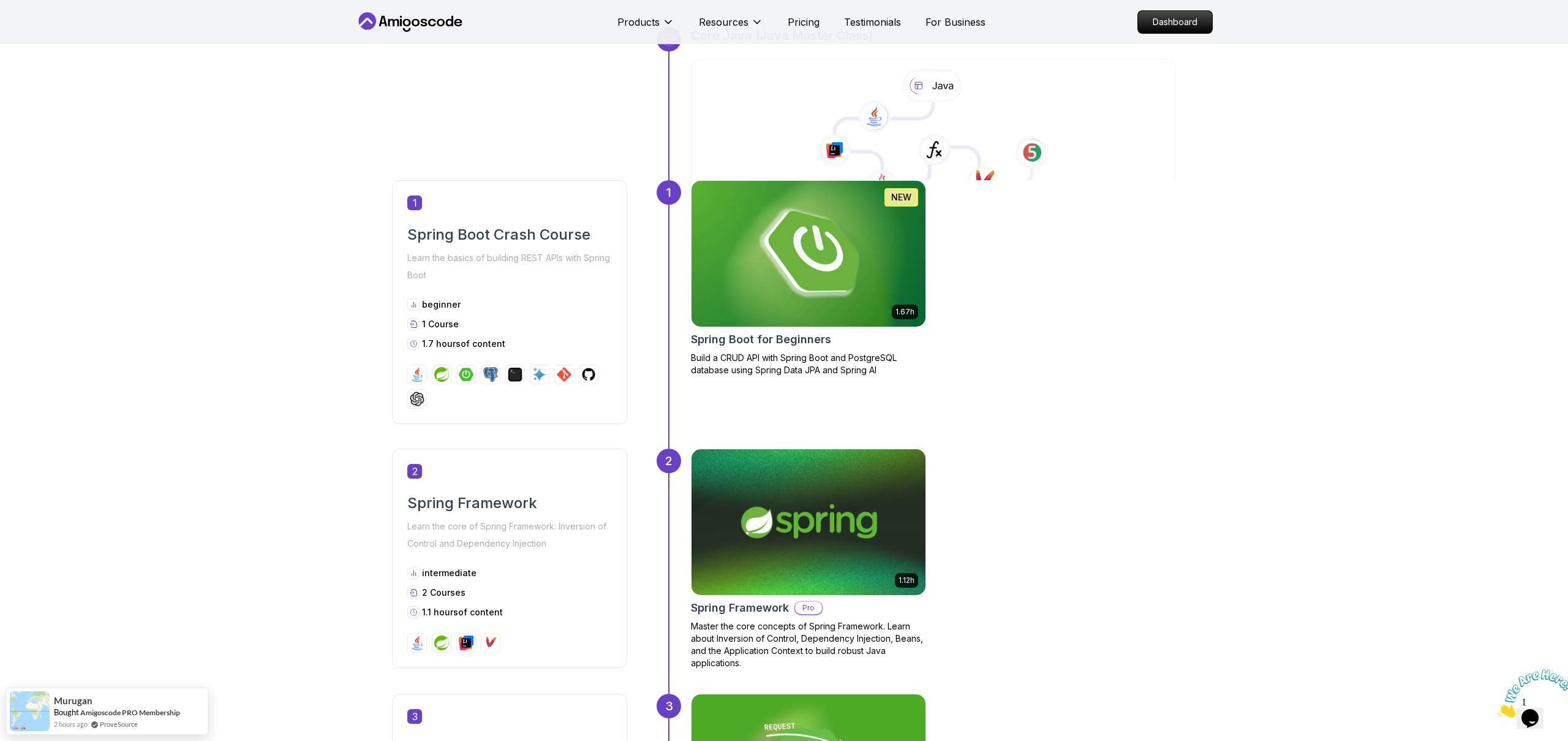
click at [846, 244] on img at bounding box center [808, 253] width 246 height 153
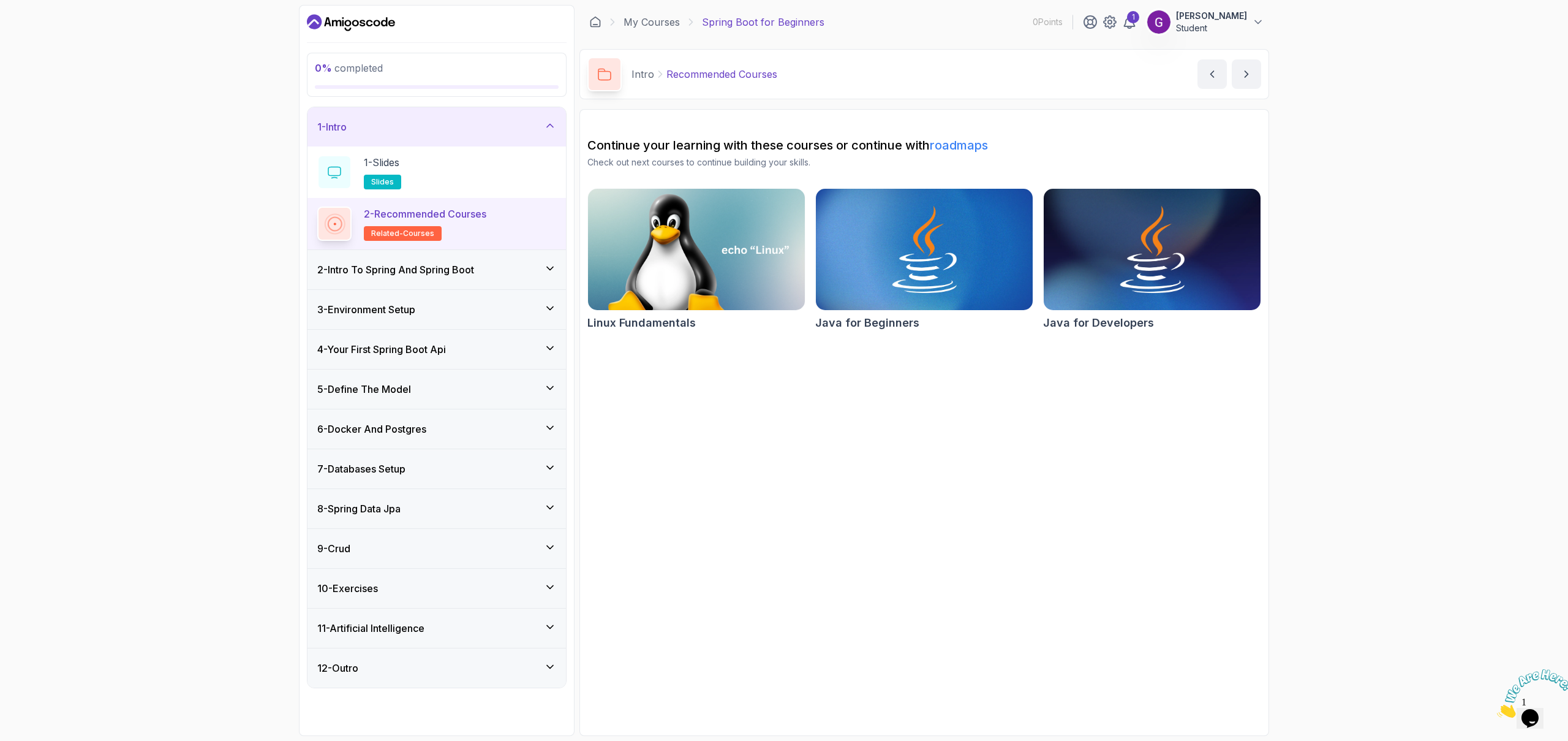
click at [964, 150] on link "roadmaps" at bounding box center [958, 144] width 58 height 14
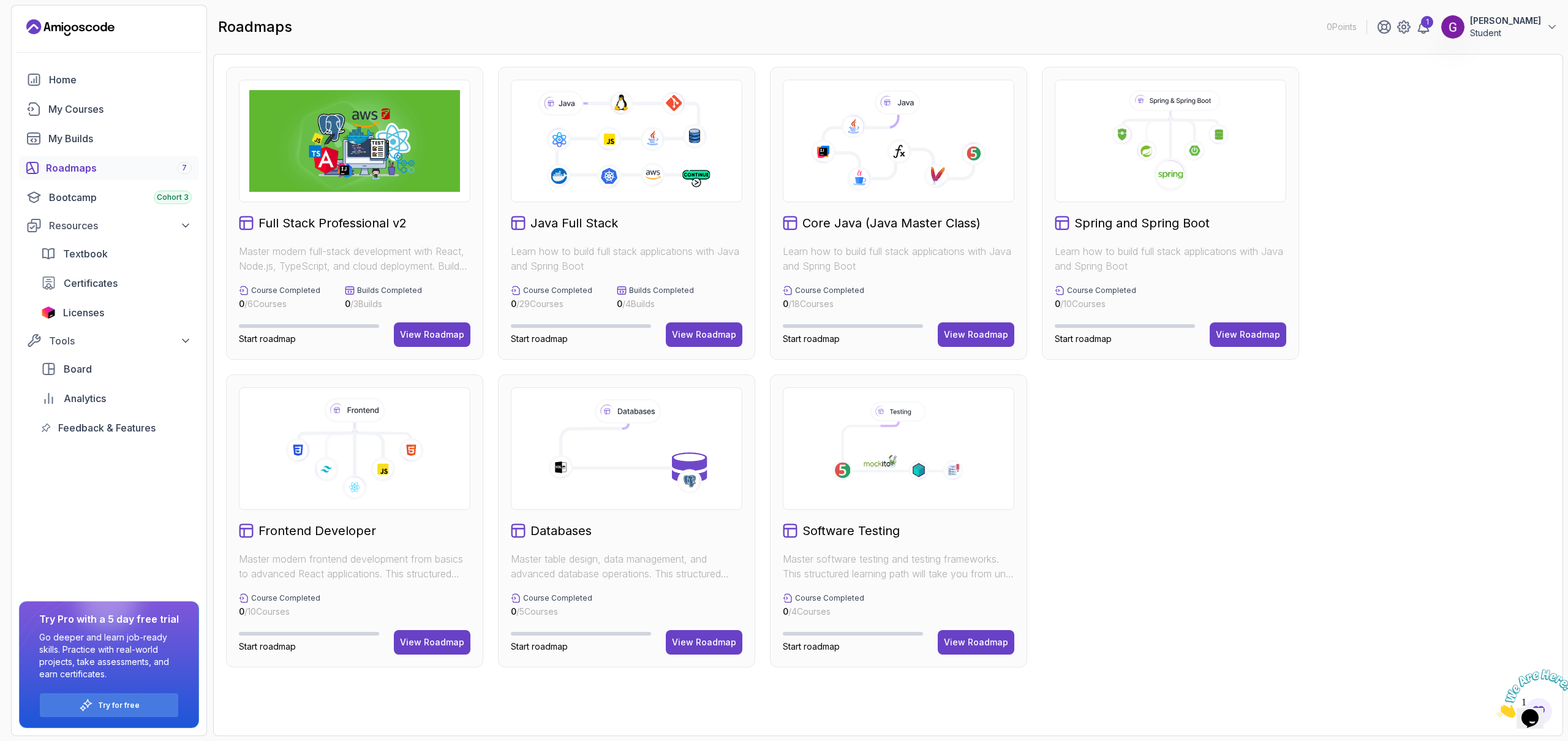
click at [1524, 24] on p "[PERSON_NAME]" at bounding box center [1506, 20] width 71 height 13
click at [1487, 55] on p "View Profile" at bounding box center [1472, 59] width 56 height 14
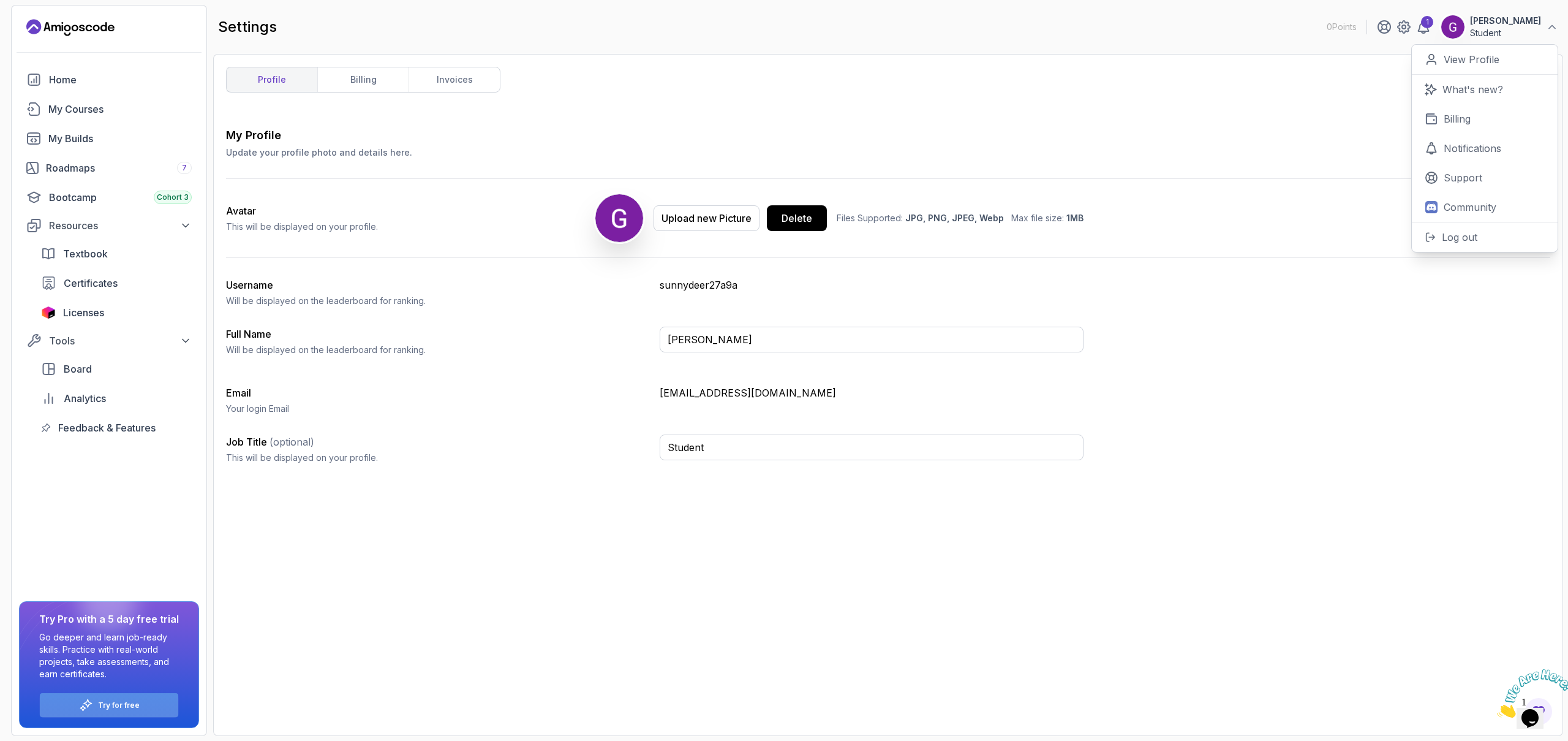
click at [144, 706] on div "Try for free" at bounding box center [109, 705] width 138 height 24
click at [108, 706] on p "Try for free" at bounding box center [118, 706] width 41 height 10
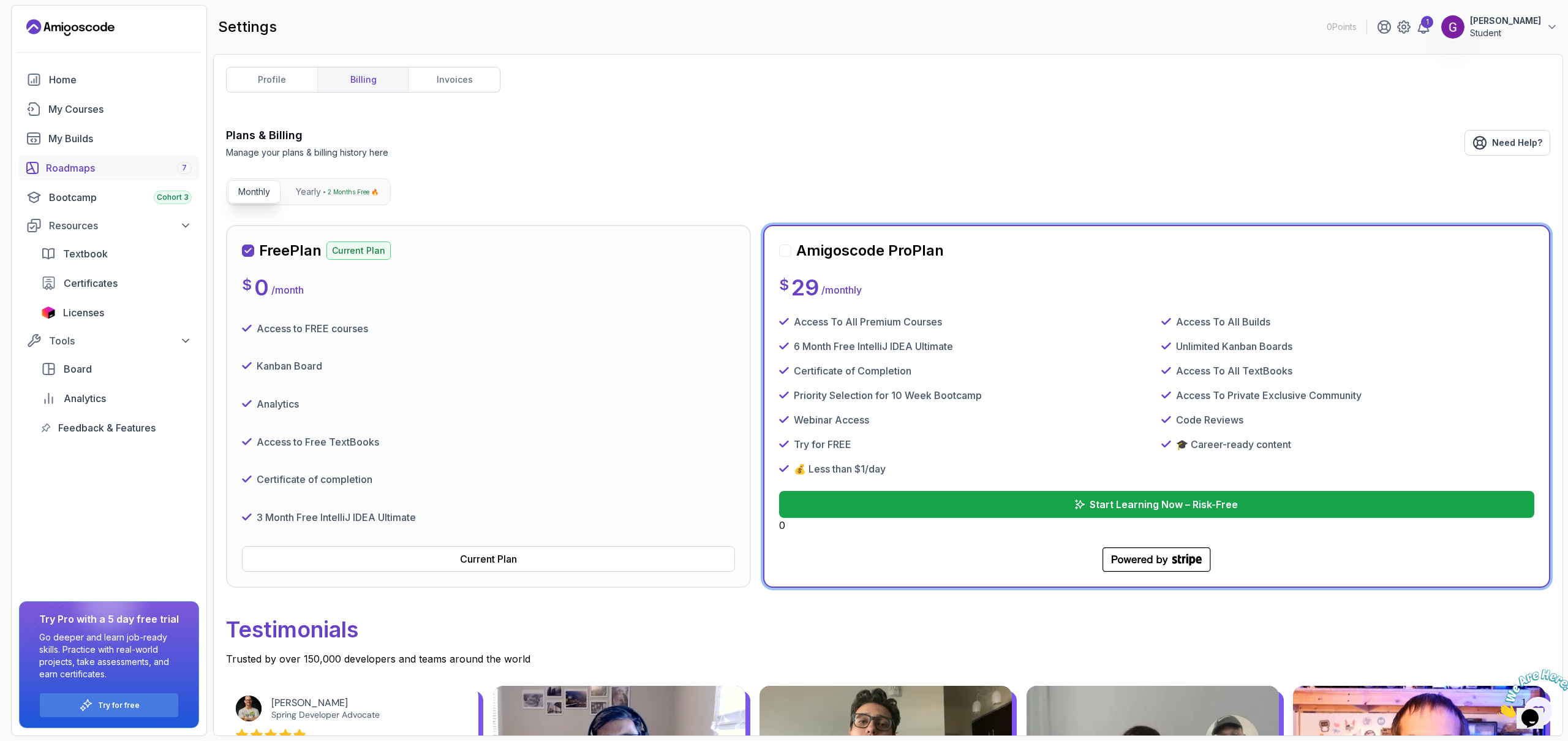
click at [88, 167] on div "Roadmaps 7" at bounding box center [118, 167] width 146 height 14
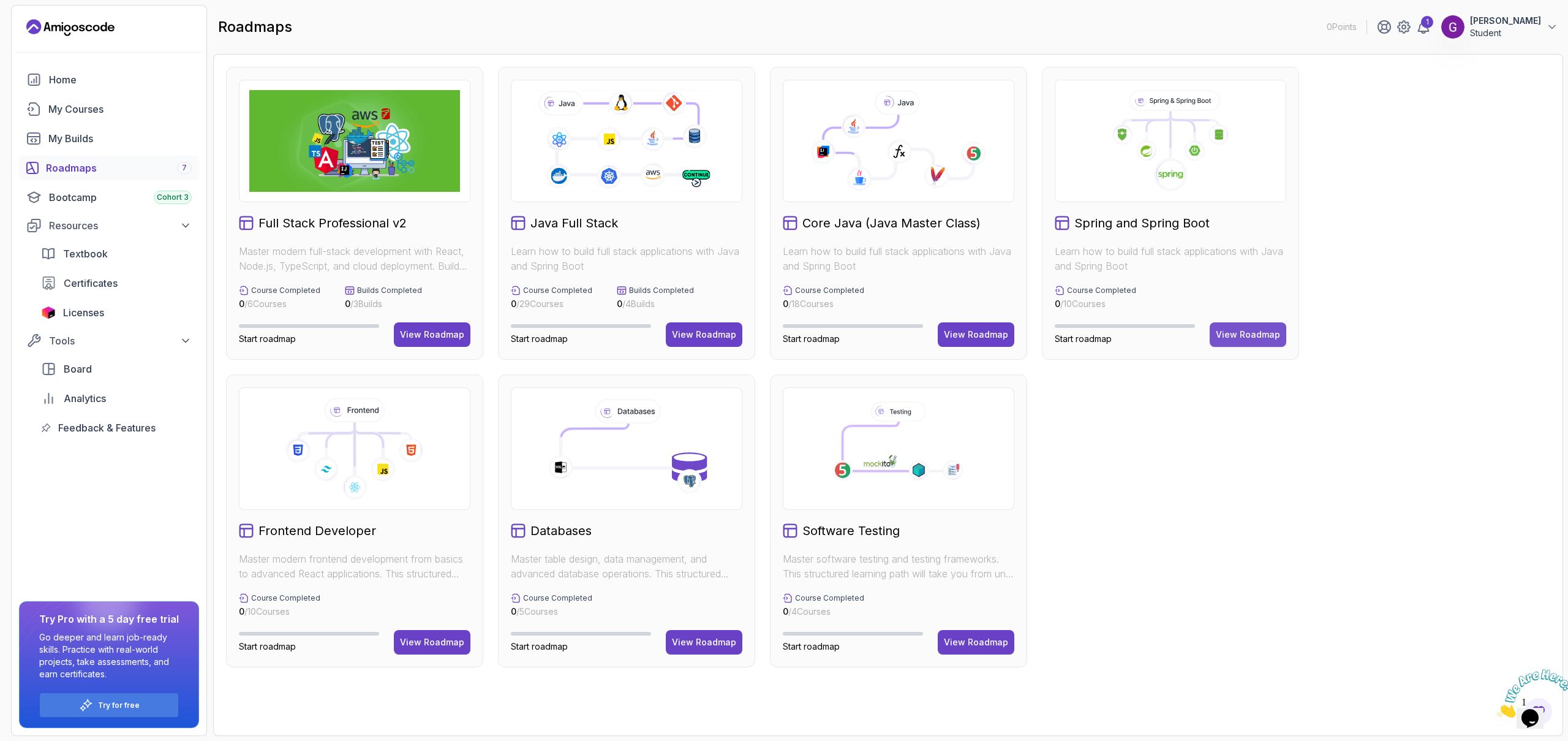
click at [1264, 341] on div "View Roadmap" at bounding box center [1248, 335] width 64 height 13
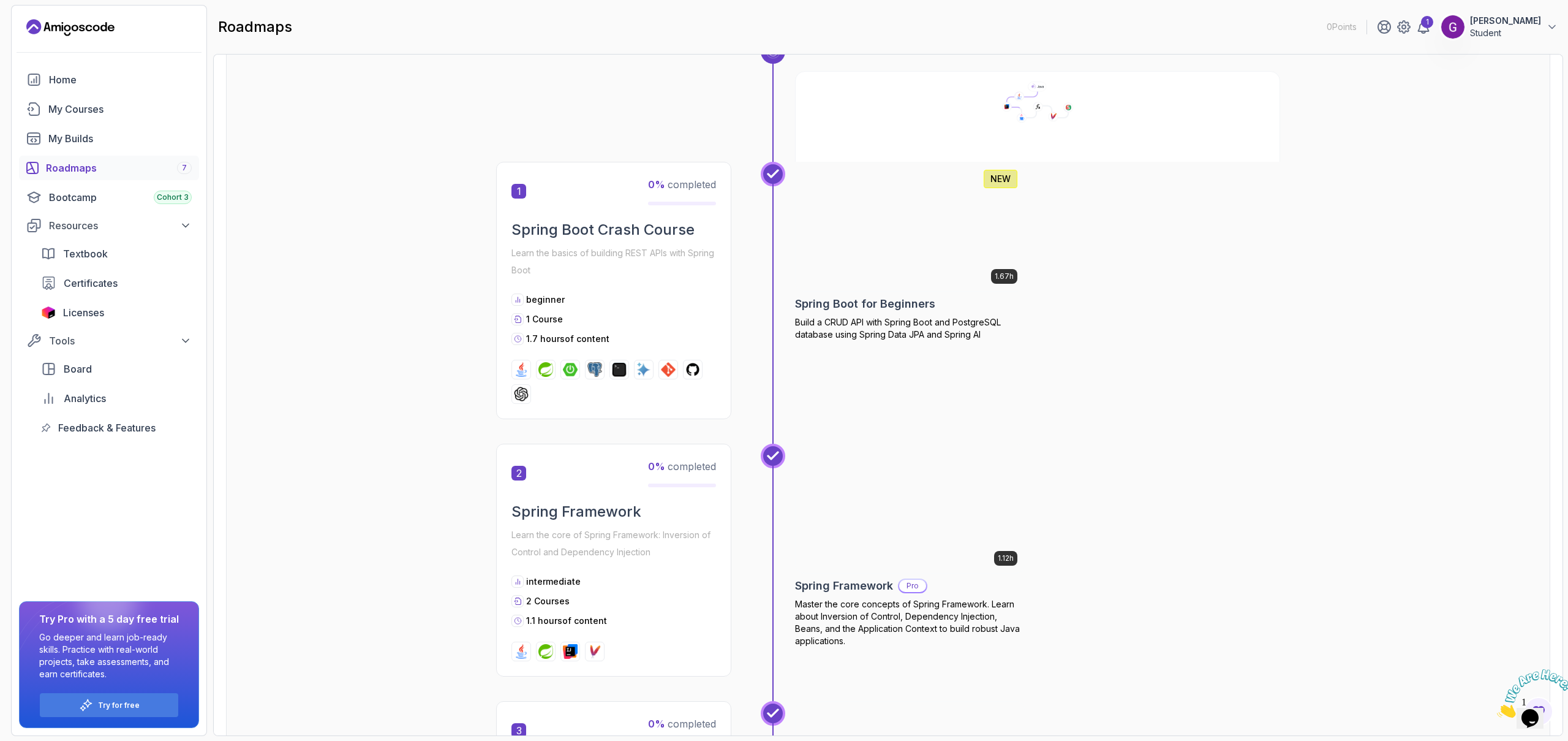
scroll to position [56, 0]
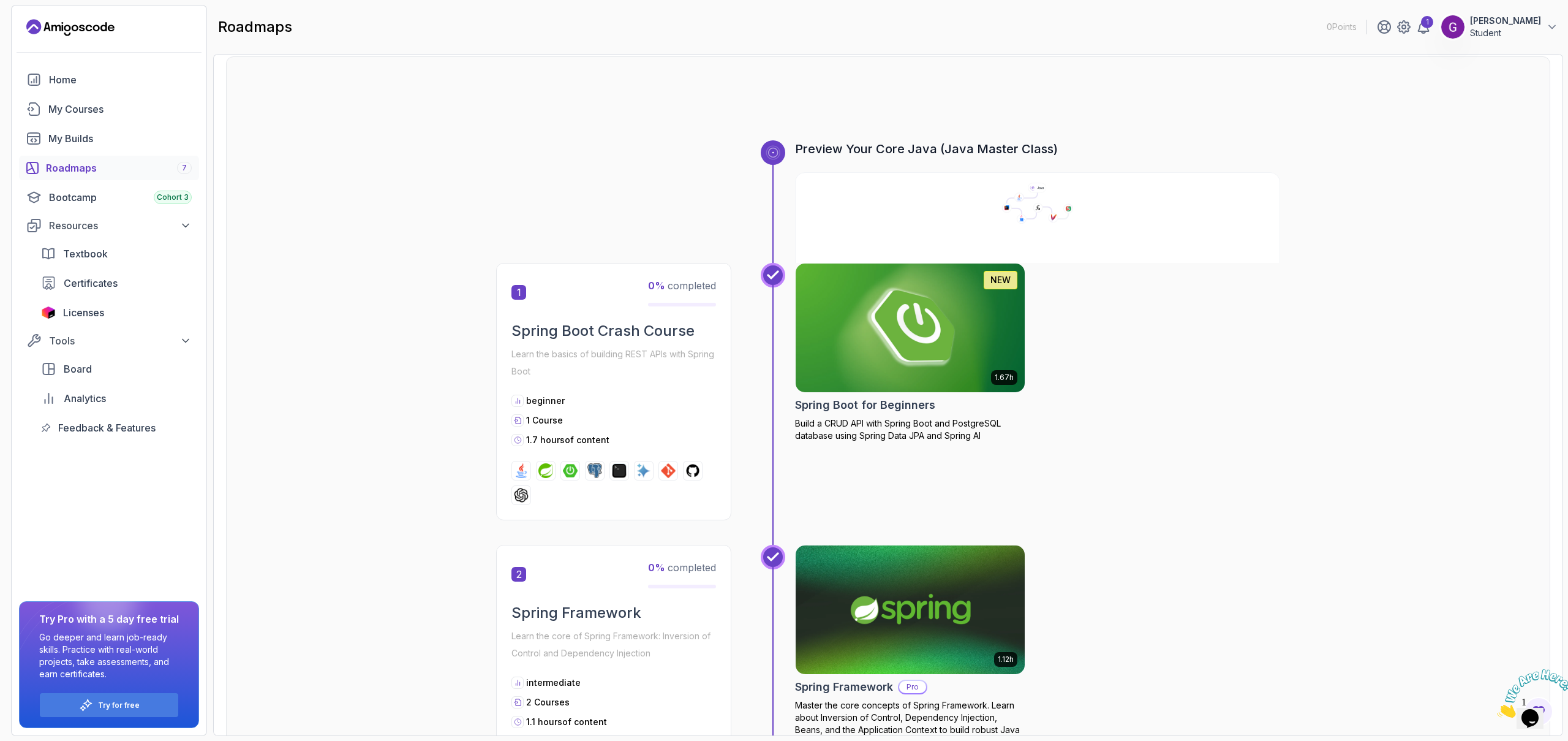
click at [917, 308] on img at bounding box center [910, 328] width 241 height 135
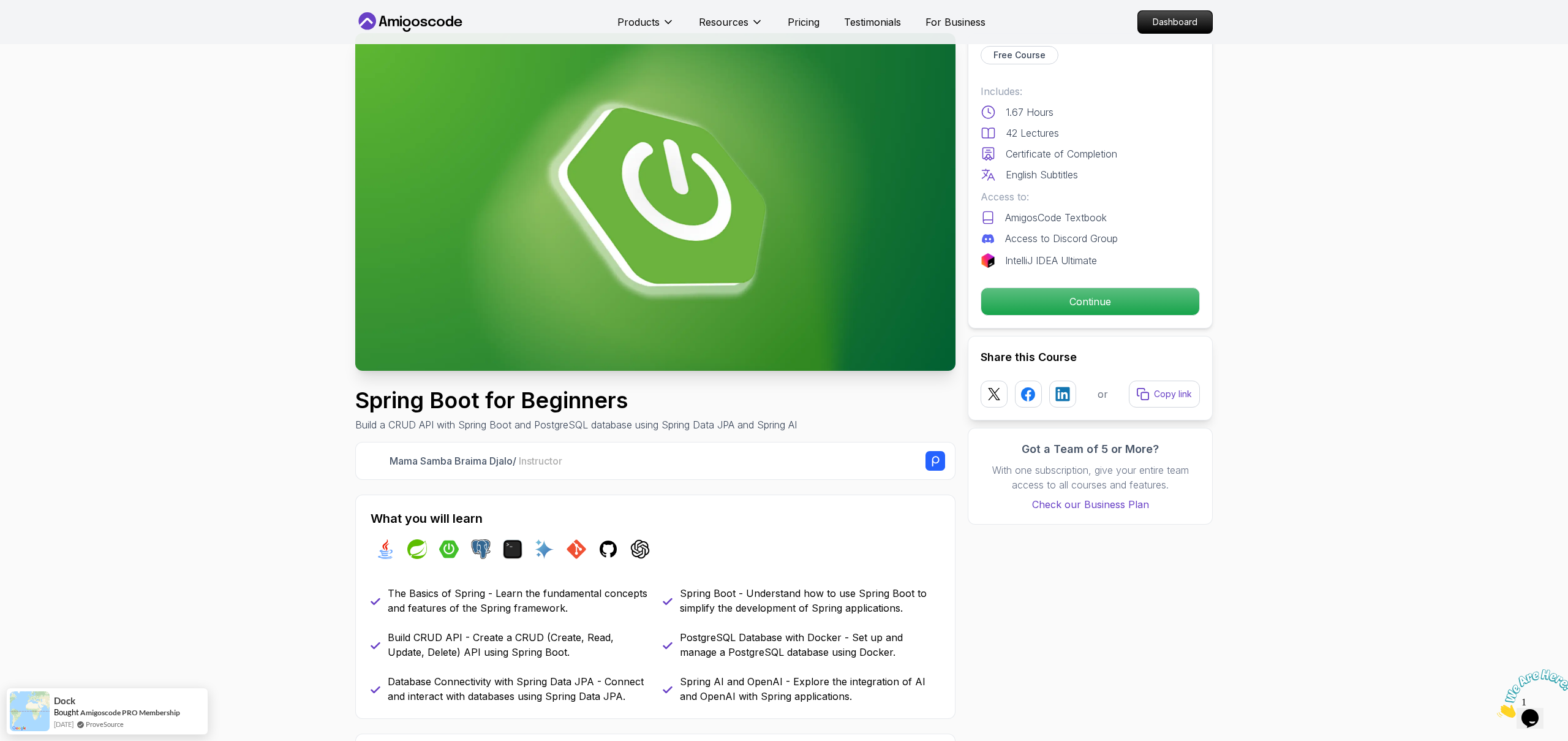
scroll to position [39, 0]
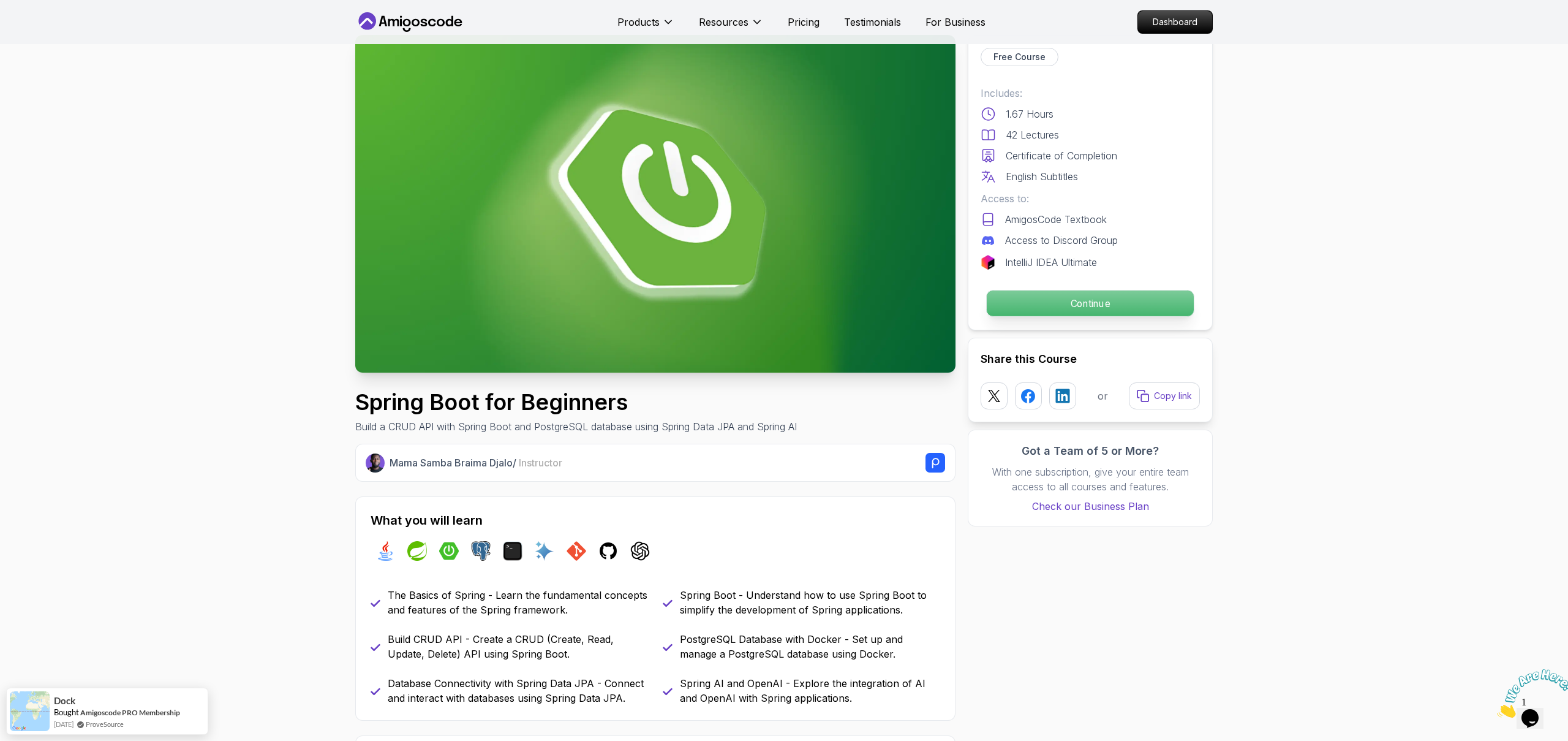
click at [1102, 297] on p "Continue" at bounding box center [1090, 303] width 207 height 25
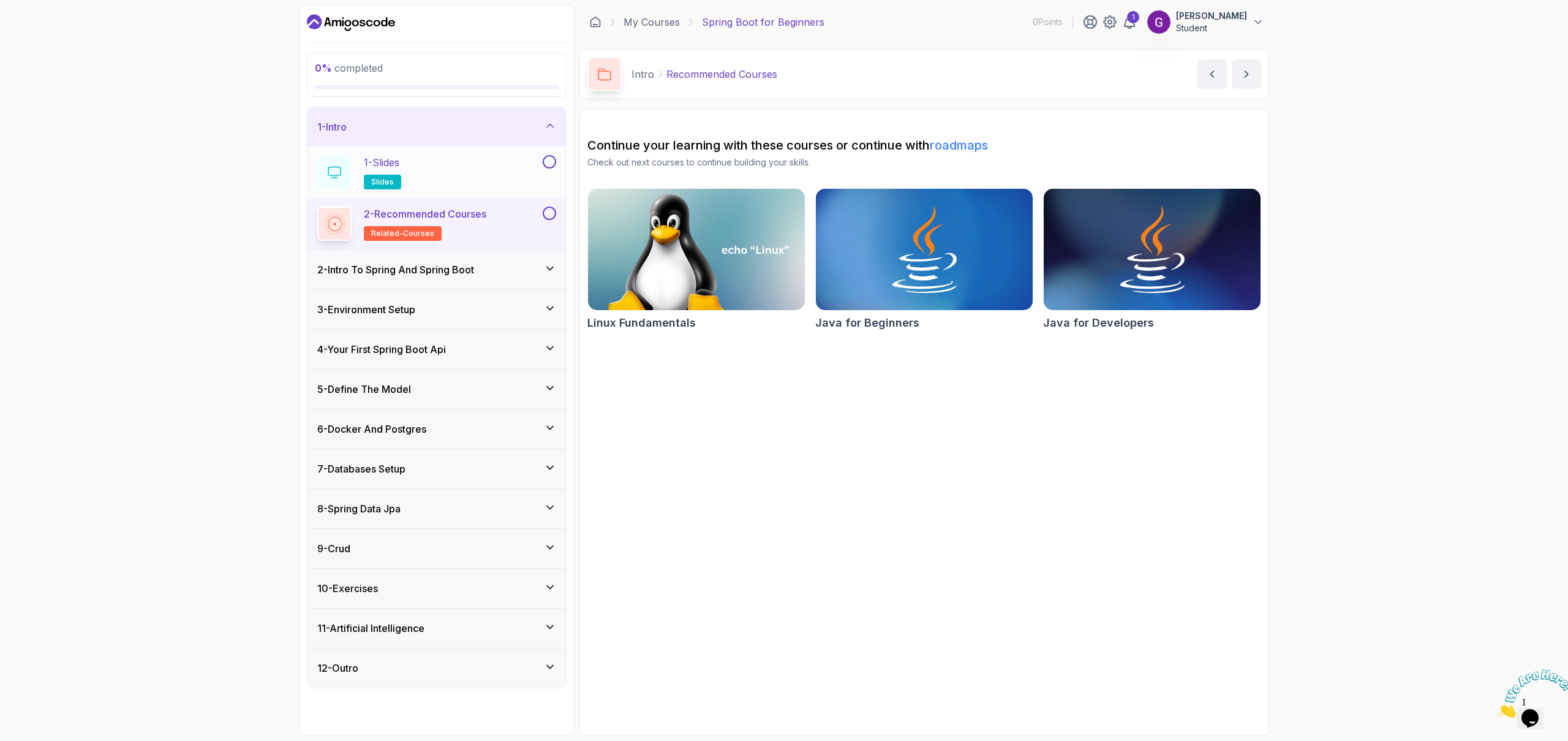
click at [548, 163] on button at bounding box center [550, 162] width 14 height 14
click at [396, 157] on p "1 - Slides" at bounding box center [382, 162] width 35 height 14
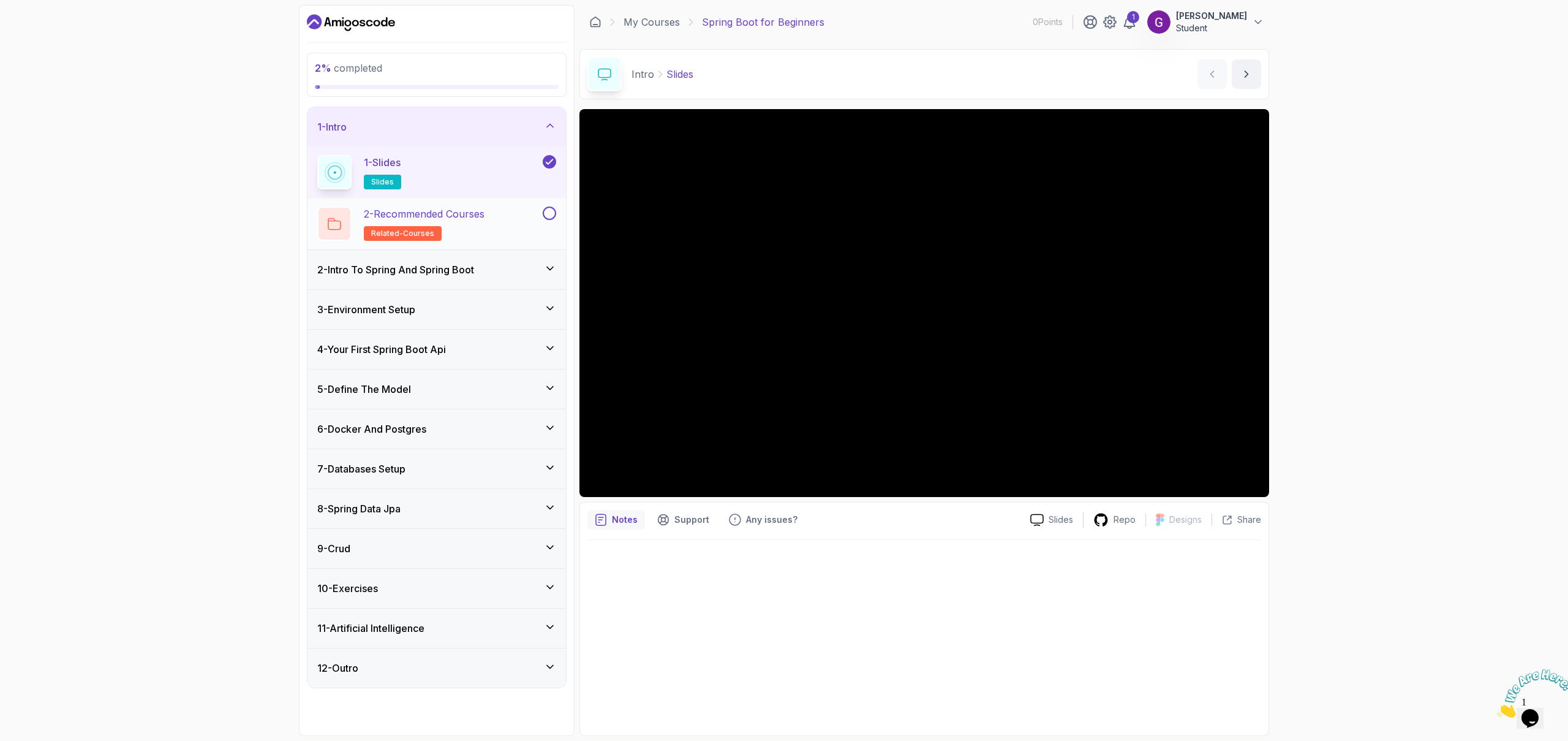
click at [471, 213] on p "2 - Recommended Courses" at bounding box center [424, 213] width 121 height 14
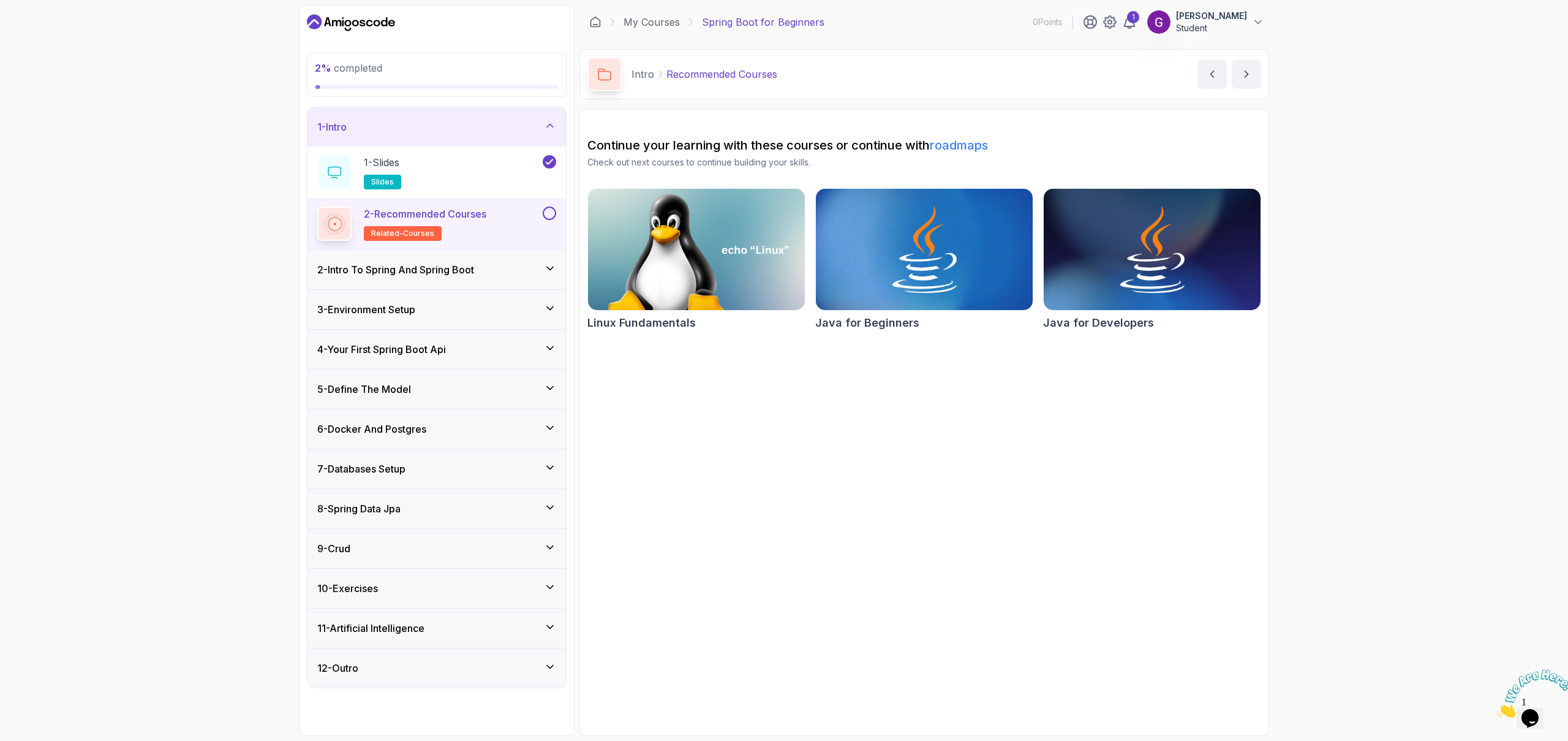
click at [548, 215] on button at bounding box center [550, 213] width 14 height 14
click at [474, 269] on h3 "2 - Intro To Spring And Spring Boot" at bounding box center [396, 269] width 157 height 14
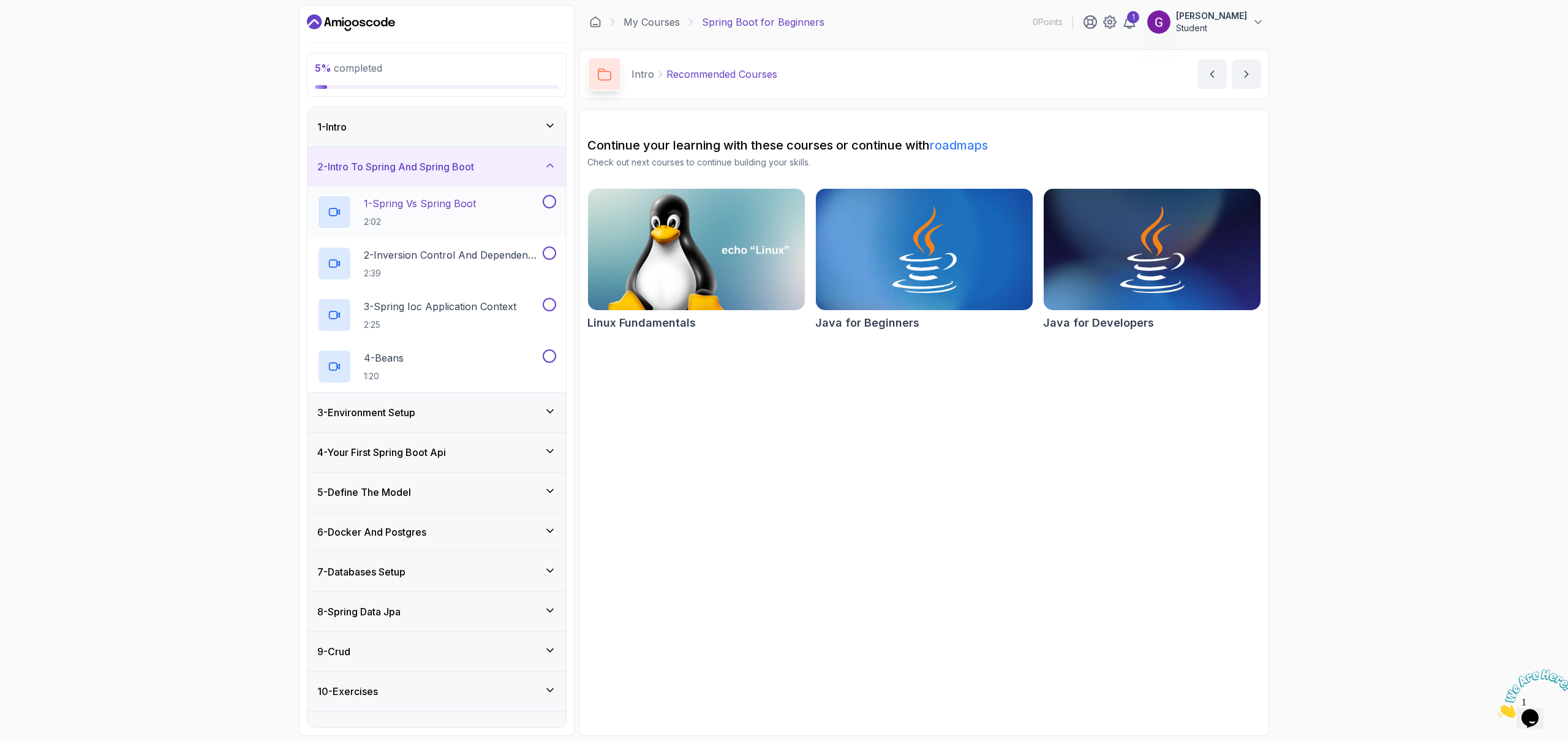
click at [456, 200] on p "1 - Spring Vs Spring Boot" at bounding box center [420, 203] width 112 height 14
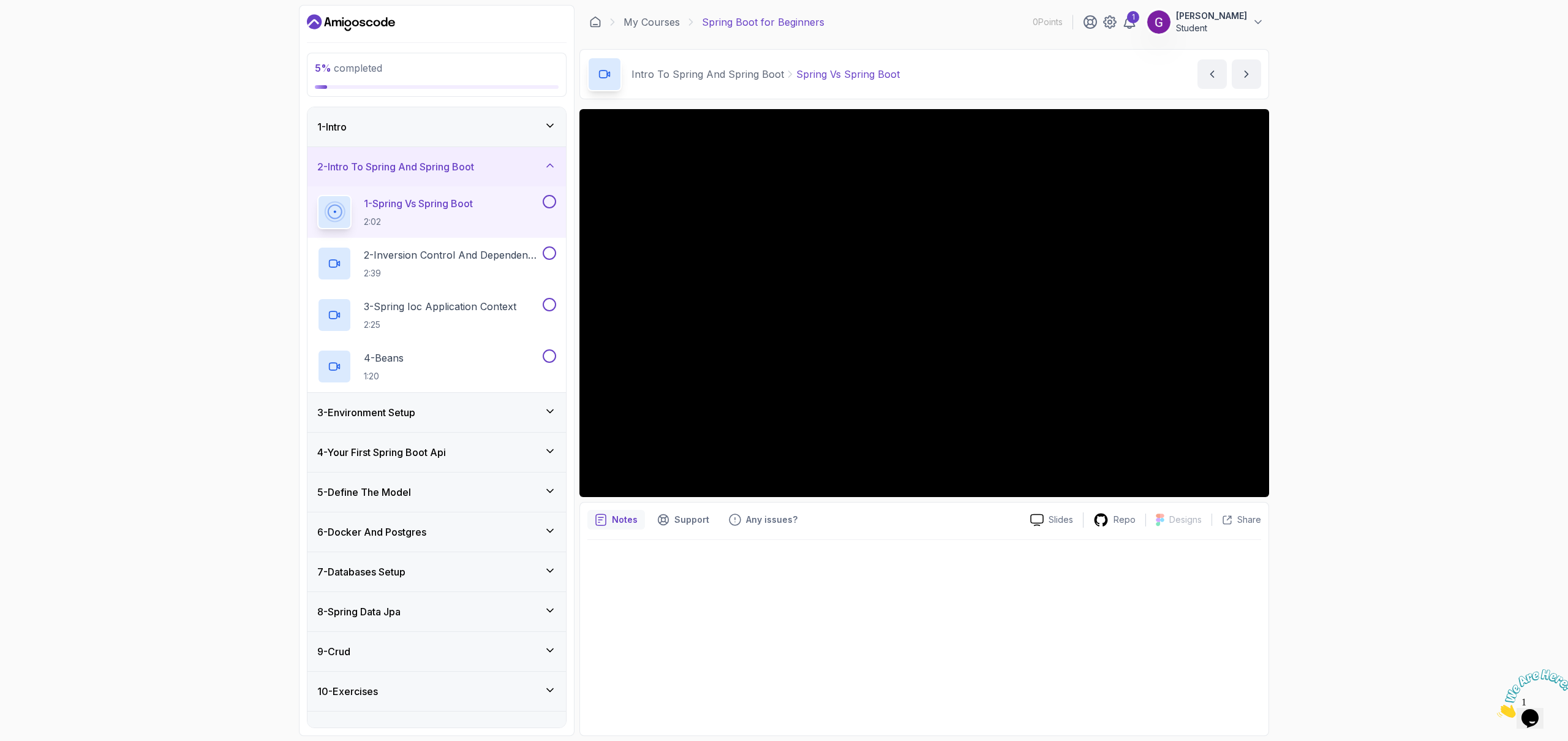
scroll to position [63, 0]
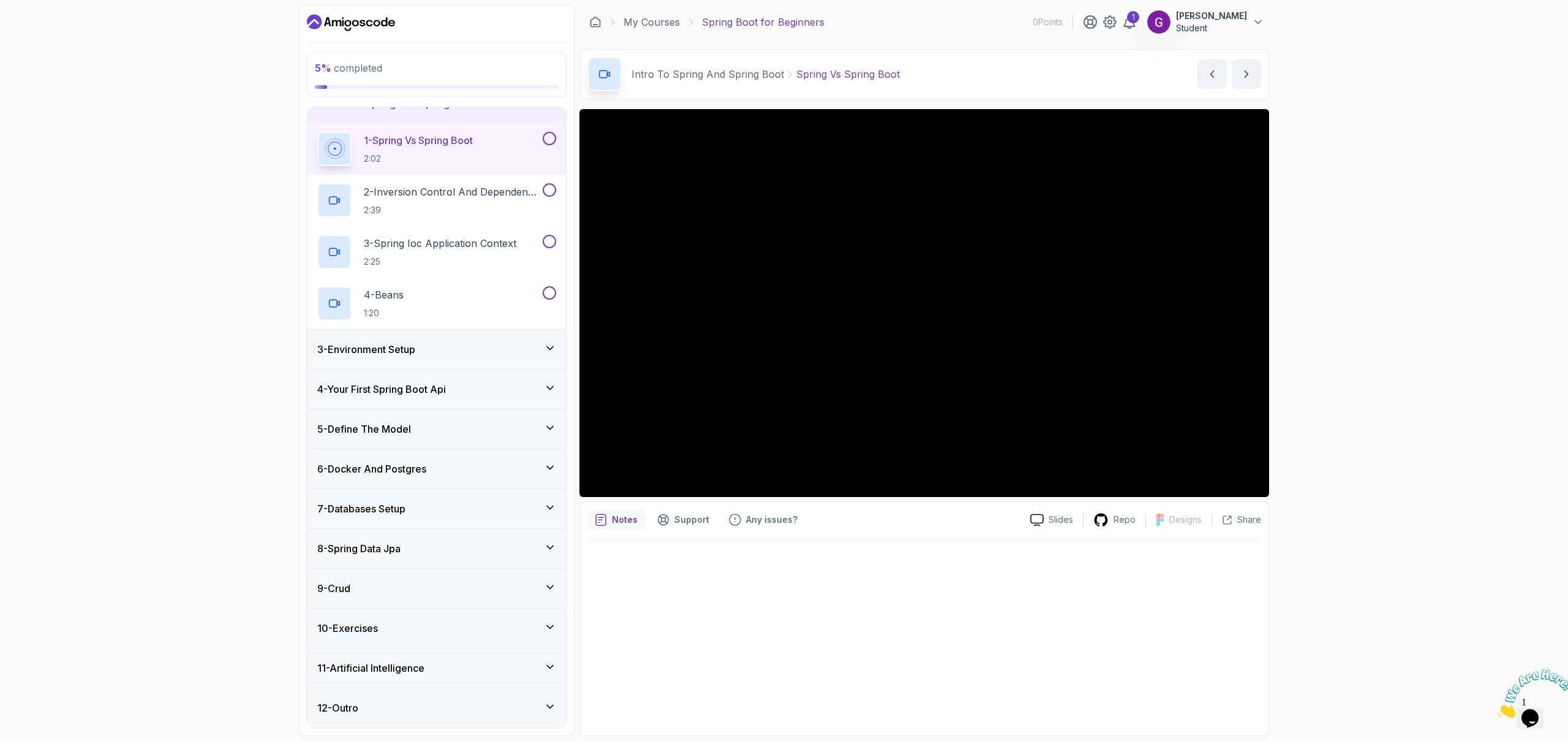
click at [550, 138] on button at bounding box center [550, 139] width 14 height 14
click at [551, 188] on button at bounding box center [550, 190] width 14 height 14
click at [551, 242] on button at bounding box center [550, 242] width 14 height 14
click at [551, 291] on button at bounding box center [550, 293] width 14 height 14
click at [516, 344] on div "3 - Environment Setup" at bounding box center [437, 349] width 239 height 14
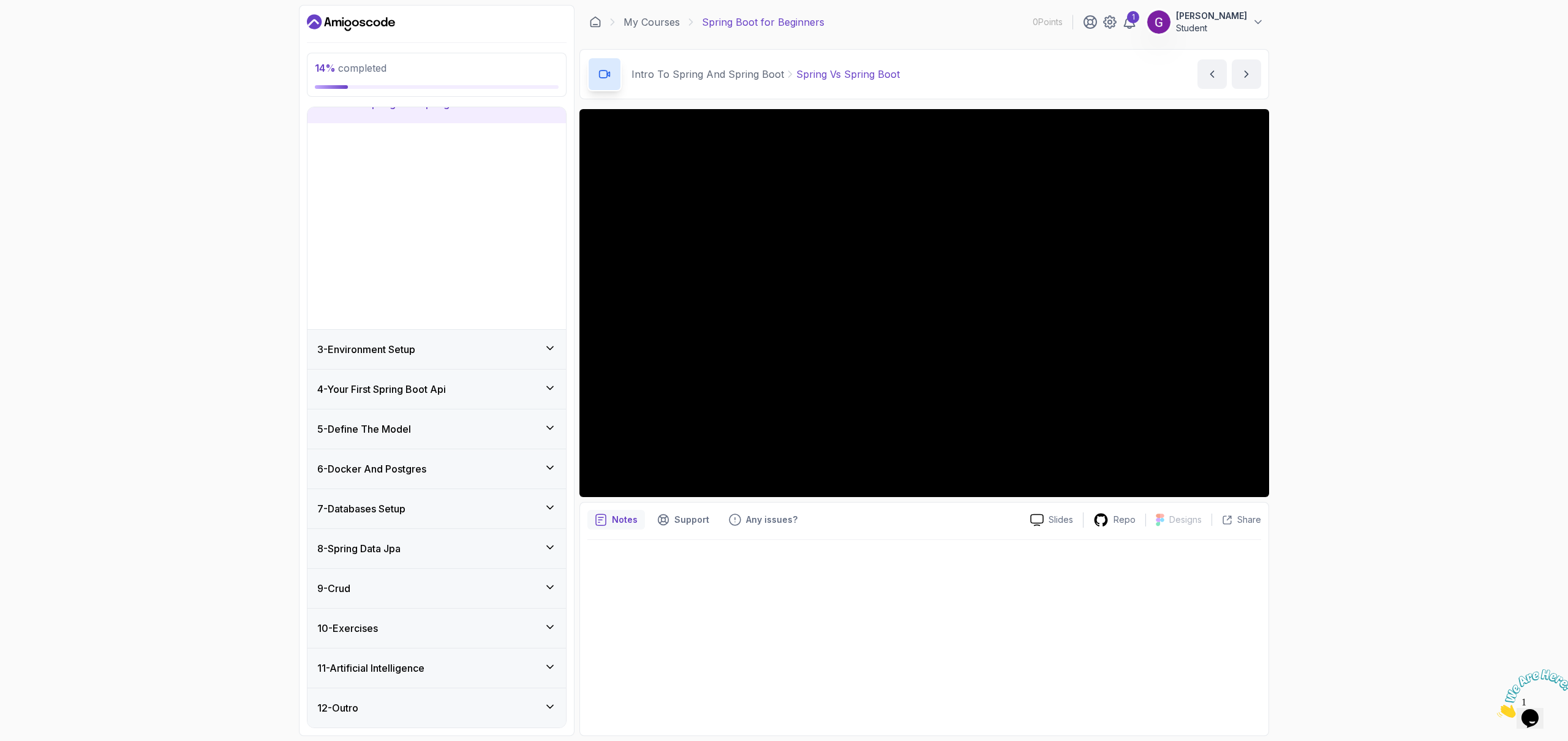
scroll to position [0, 0]
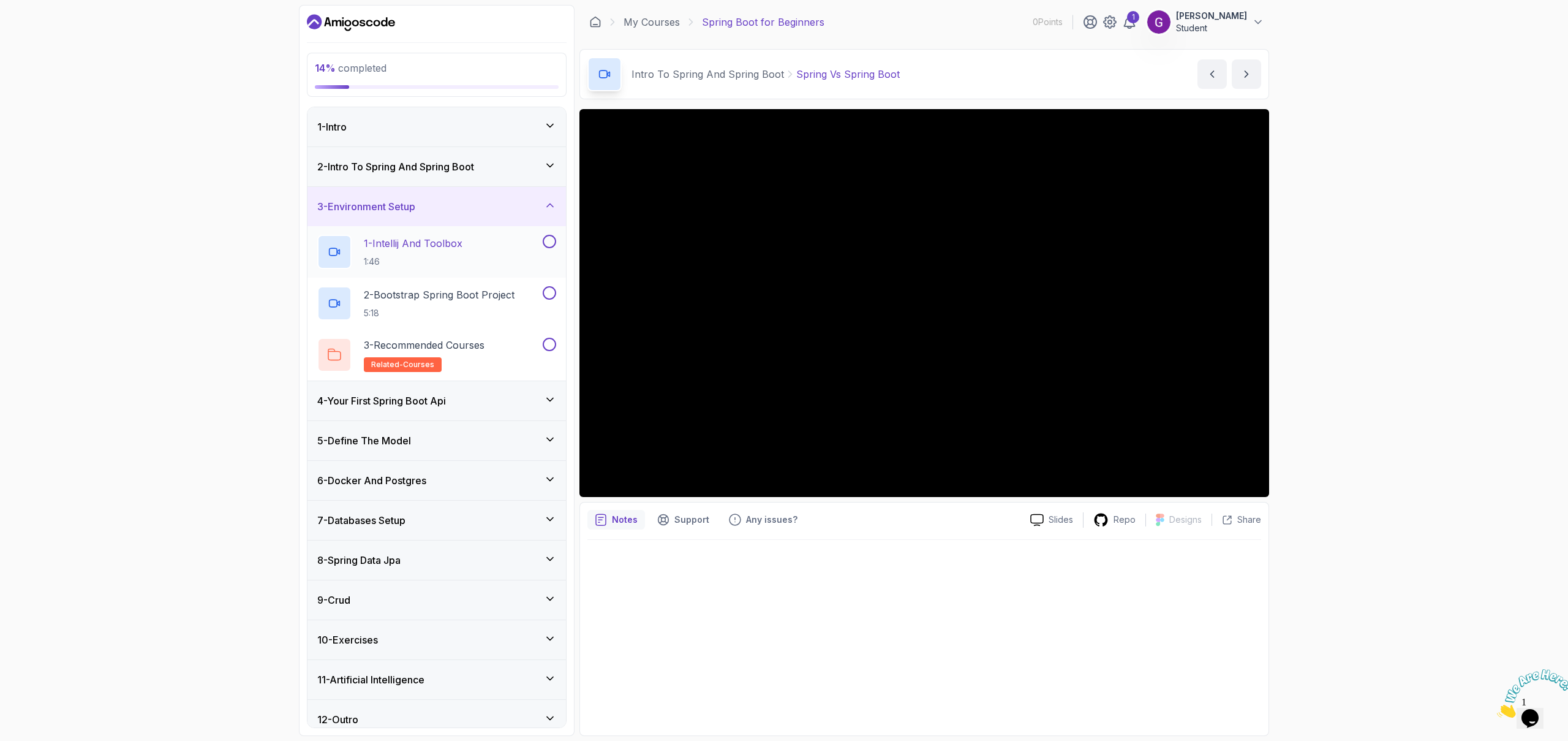
click at [550, 239] on button at bounding box center [550, 242] width 14 height 14
click at [552, 293] on button at bounding box center [550, 293] width 14 height 14
click at [550, 342] on button at bounding box center [550, 345] width 14 height 14
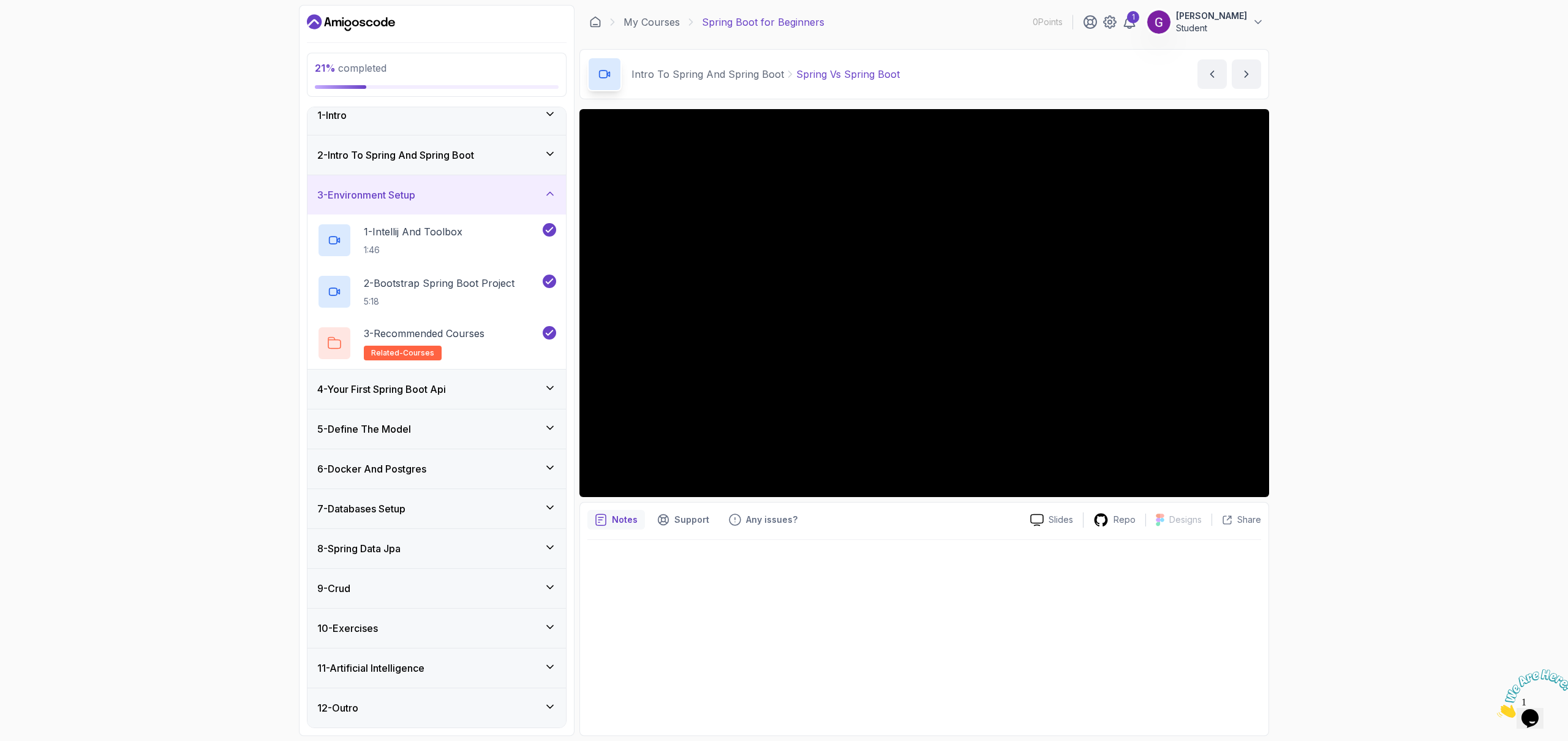
click at [506, 397] on div "4 - Your First Spring Boot Api" at bounding box center [437, 389] width 258 height 39
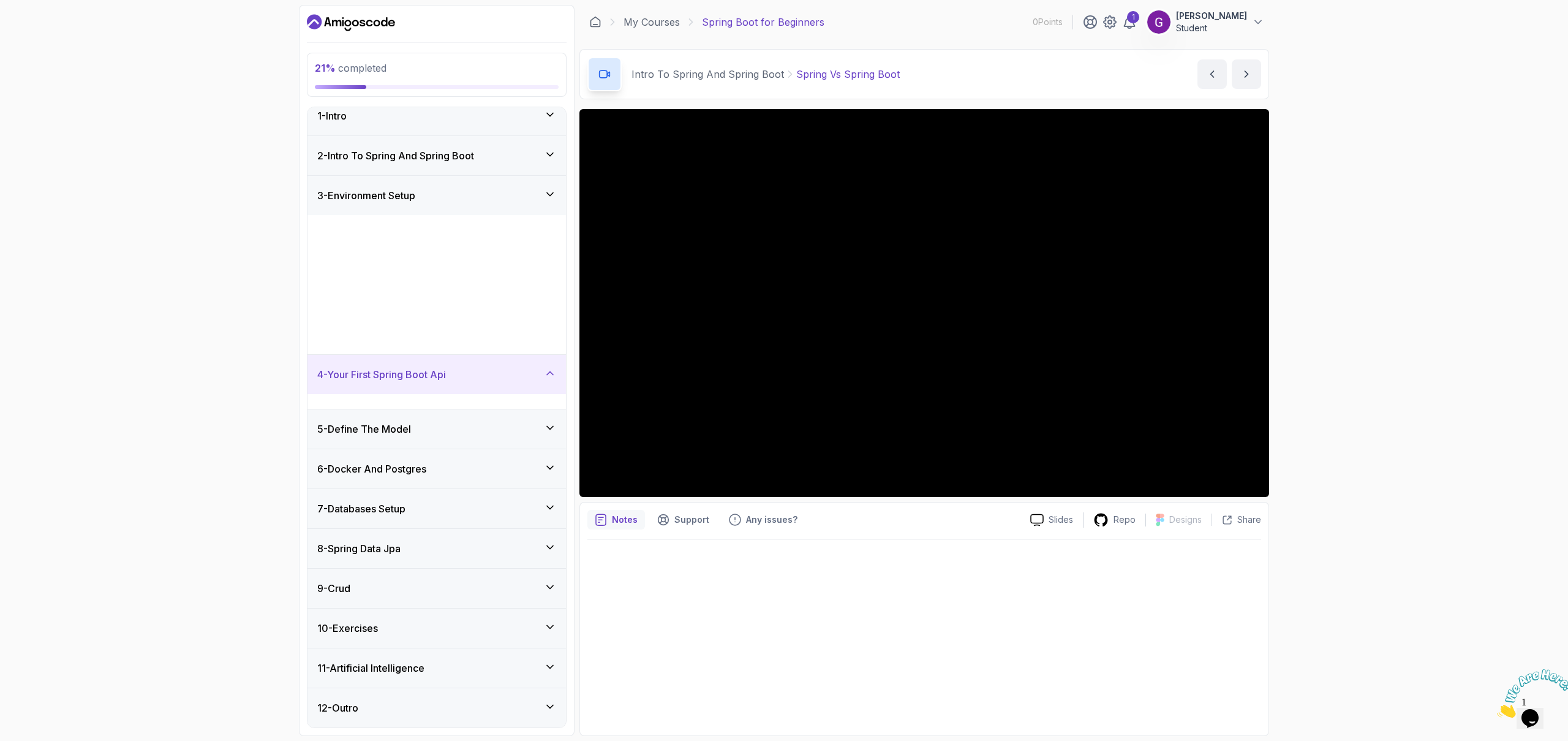
scroll to position [0, 0]
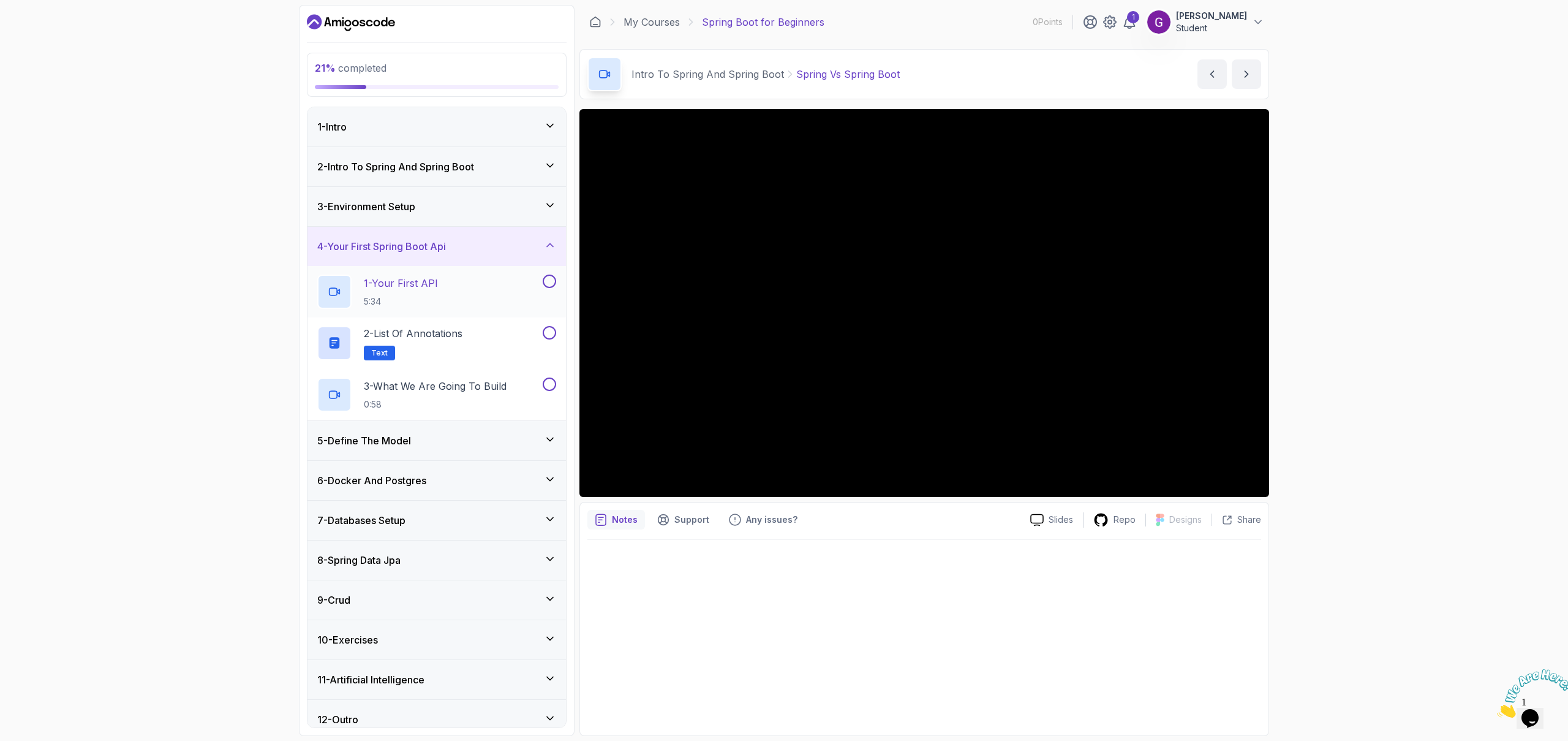
click at [549, 285] on button at bounding box center [550, 281] width 14 height 14
click at [552, 332] on button at bounding box center [550, 333] width 14 height 14
click at [554, 385] on button at bounding box center [550, 384] width 14 height 14
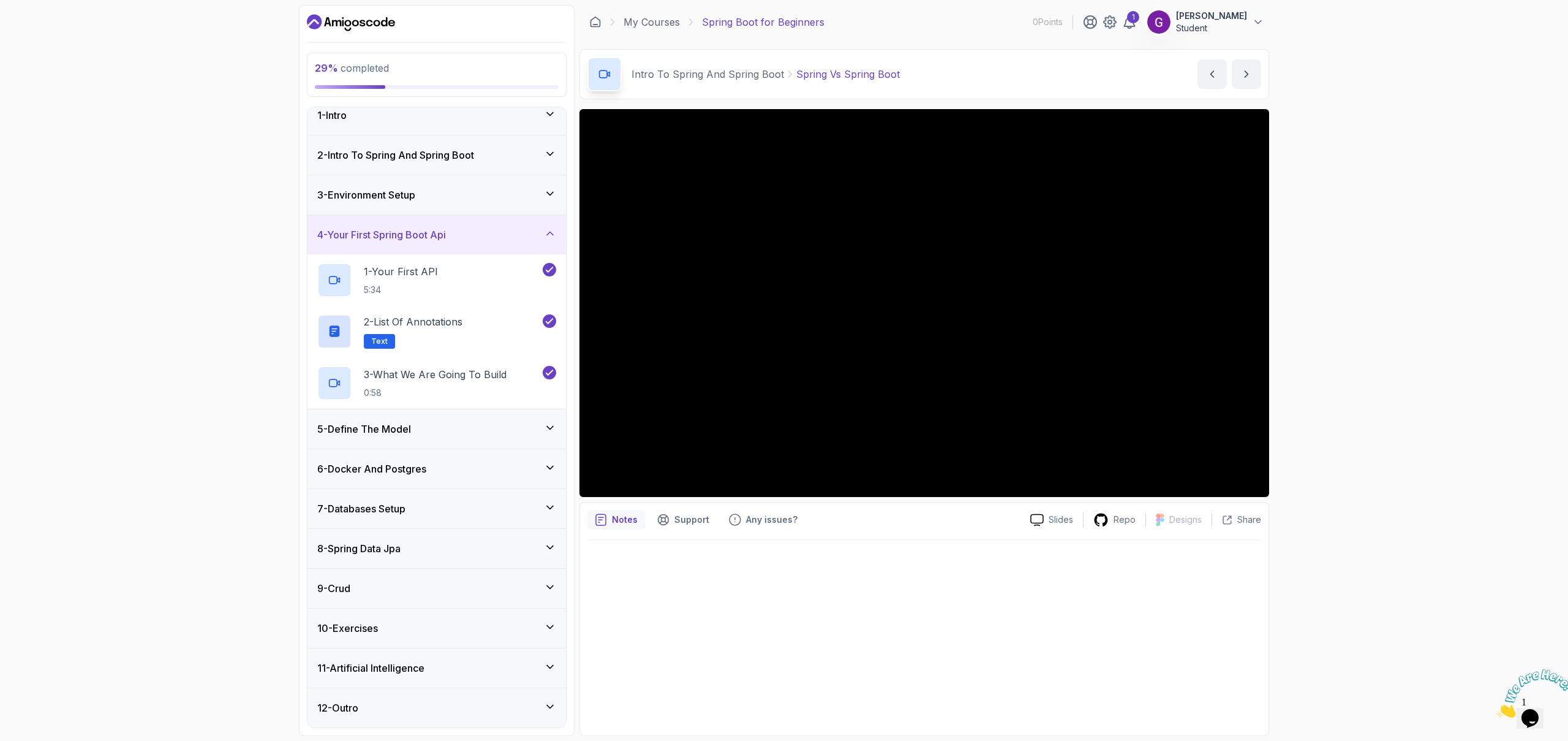
click at [505, 435] on div "5 - Define The Model" at bounding box center [437, 428] width 239 height 14
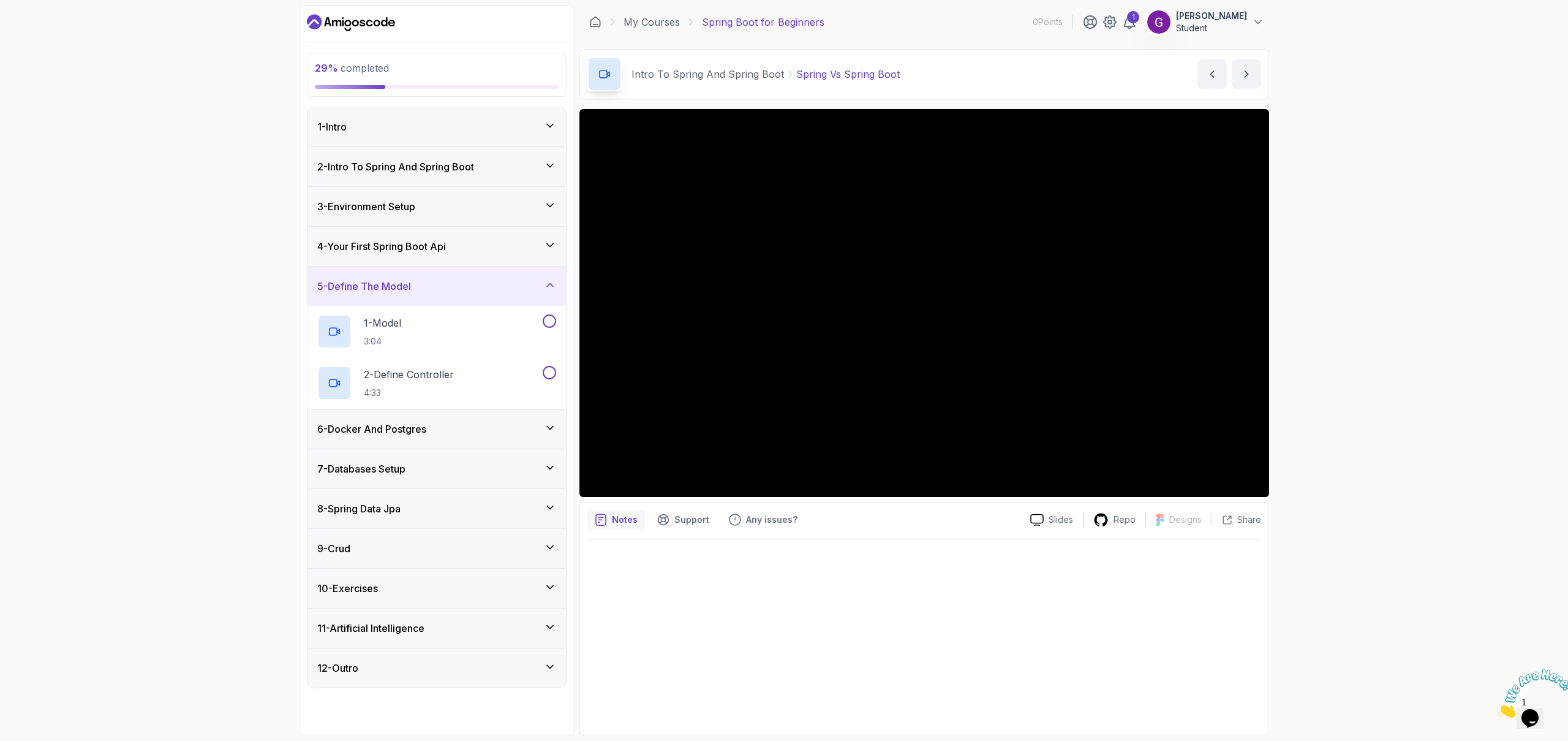
click at [505, 251] on div "4 - Your First Spring Boot Api" at bounding box center [437, 246] width 239 height 14
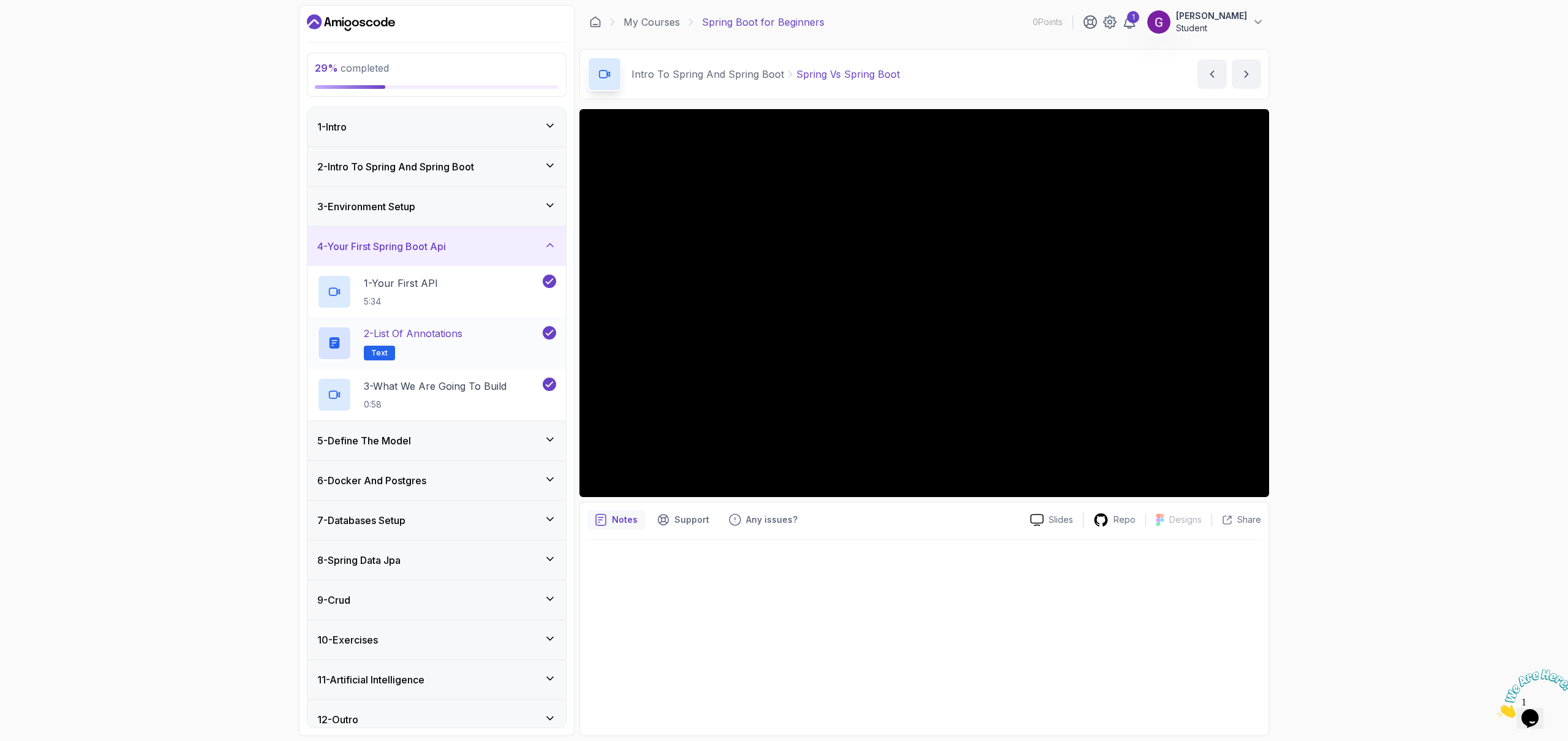
click at [442, 338] on p "2 - List of Annotations" at bounding box center [413, 333] width 99 height 14
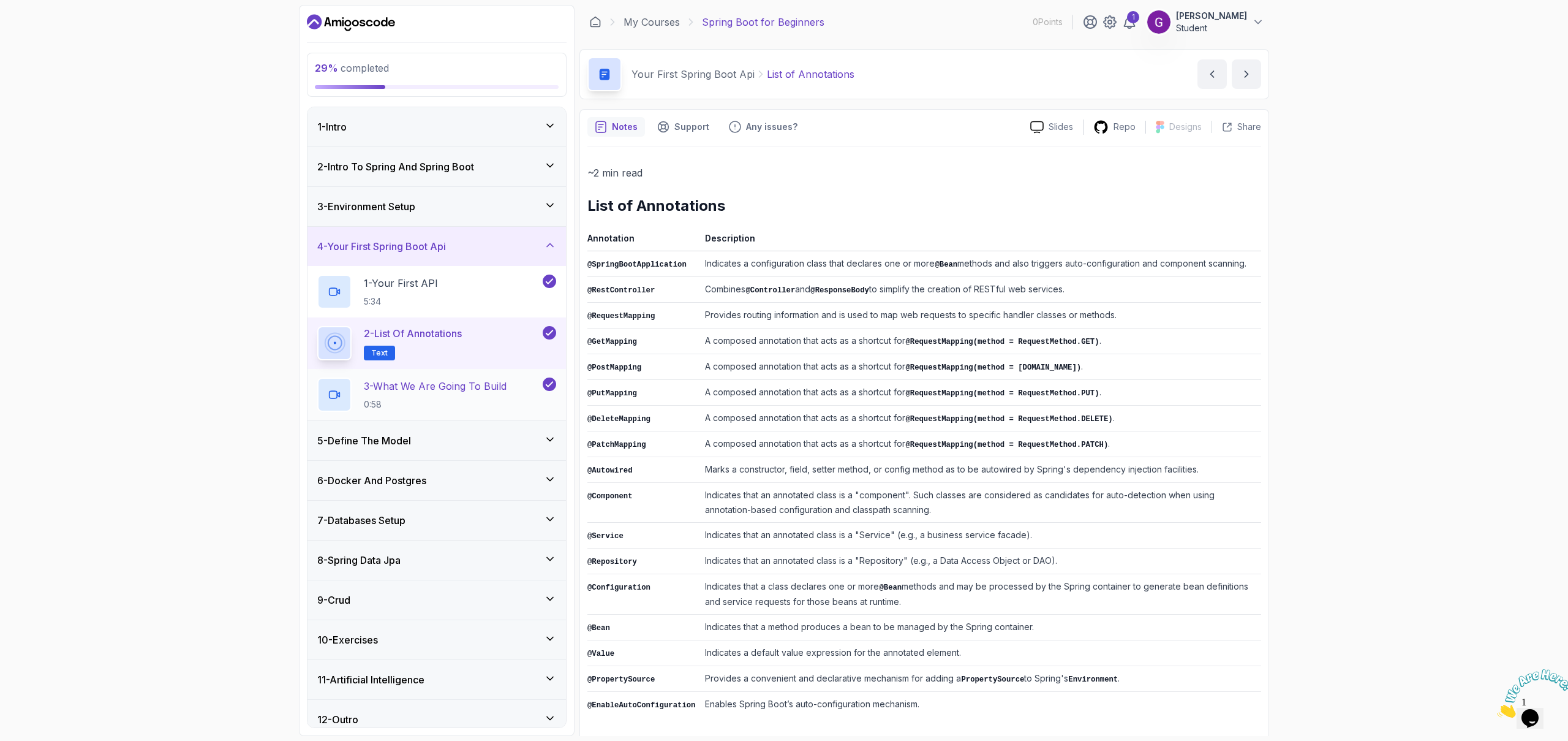
scroll to position [12, 0]
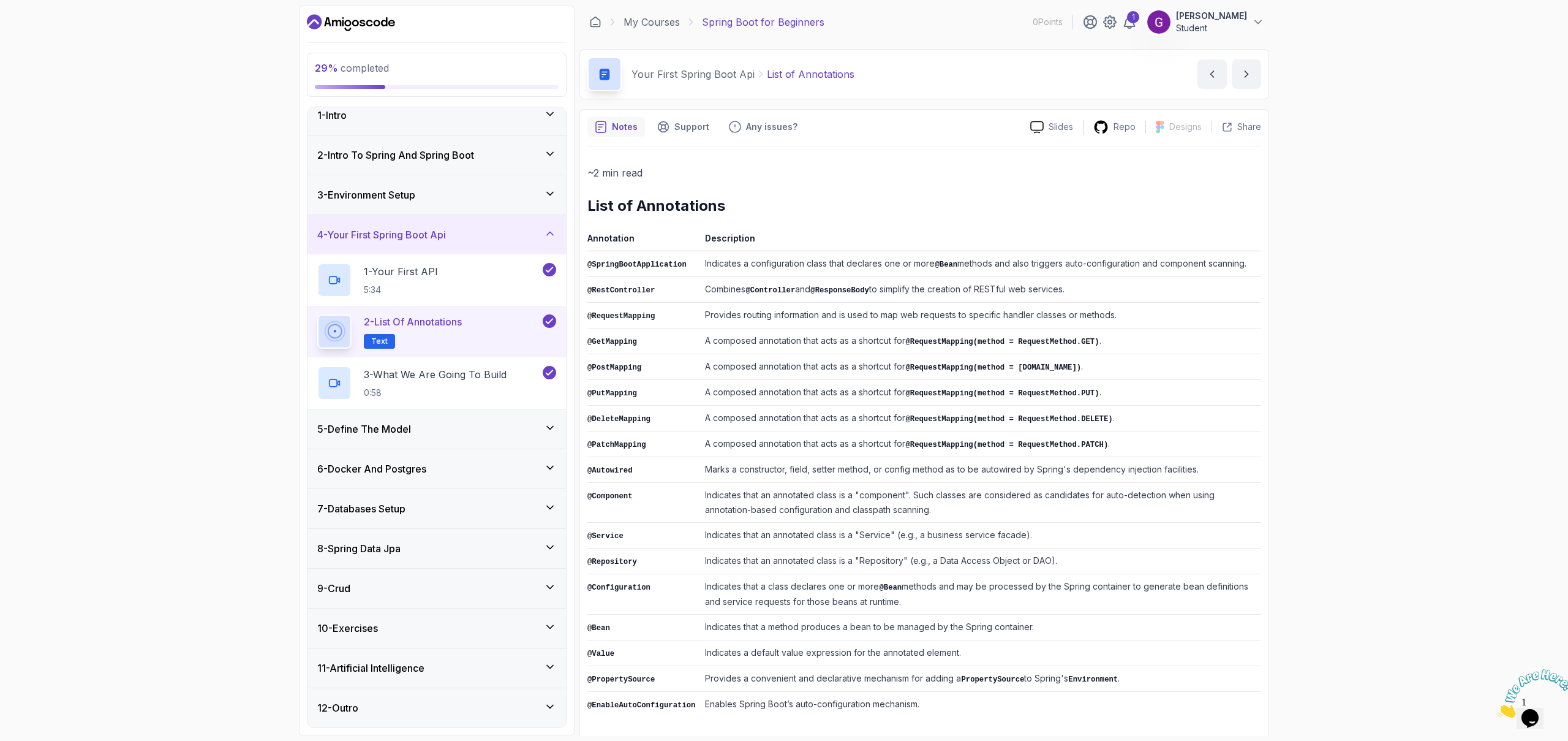
click at [460, 422] on div "5 - Define The Model" at bounding box center [437, 428] width 239 height 14
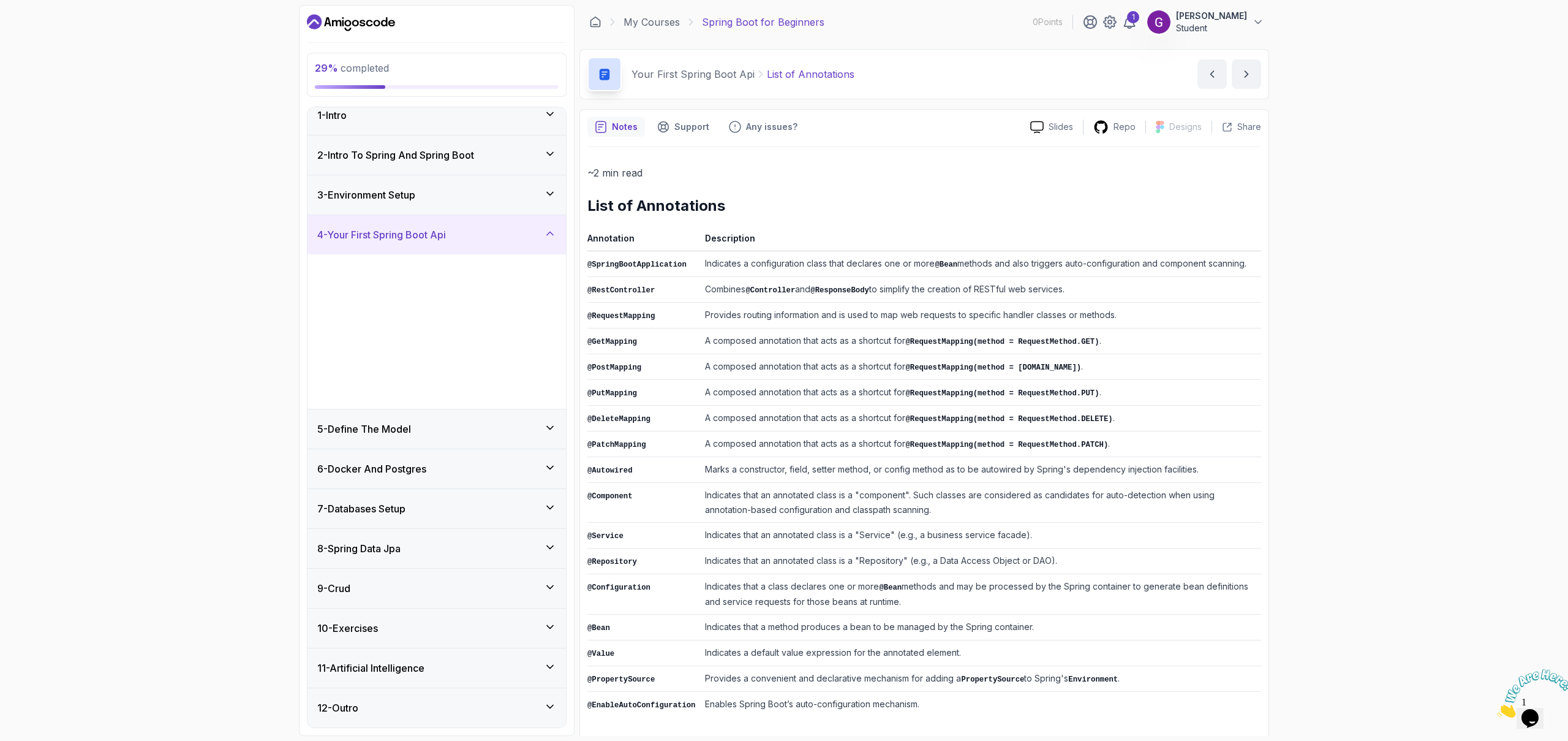
scroll to position [0, 0]
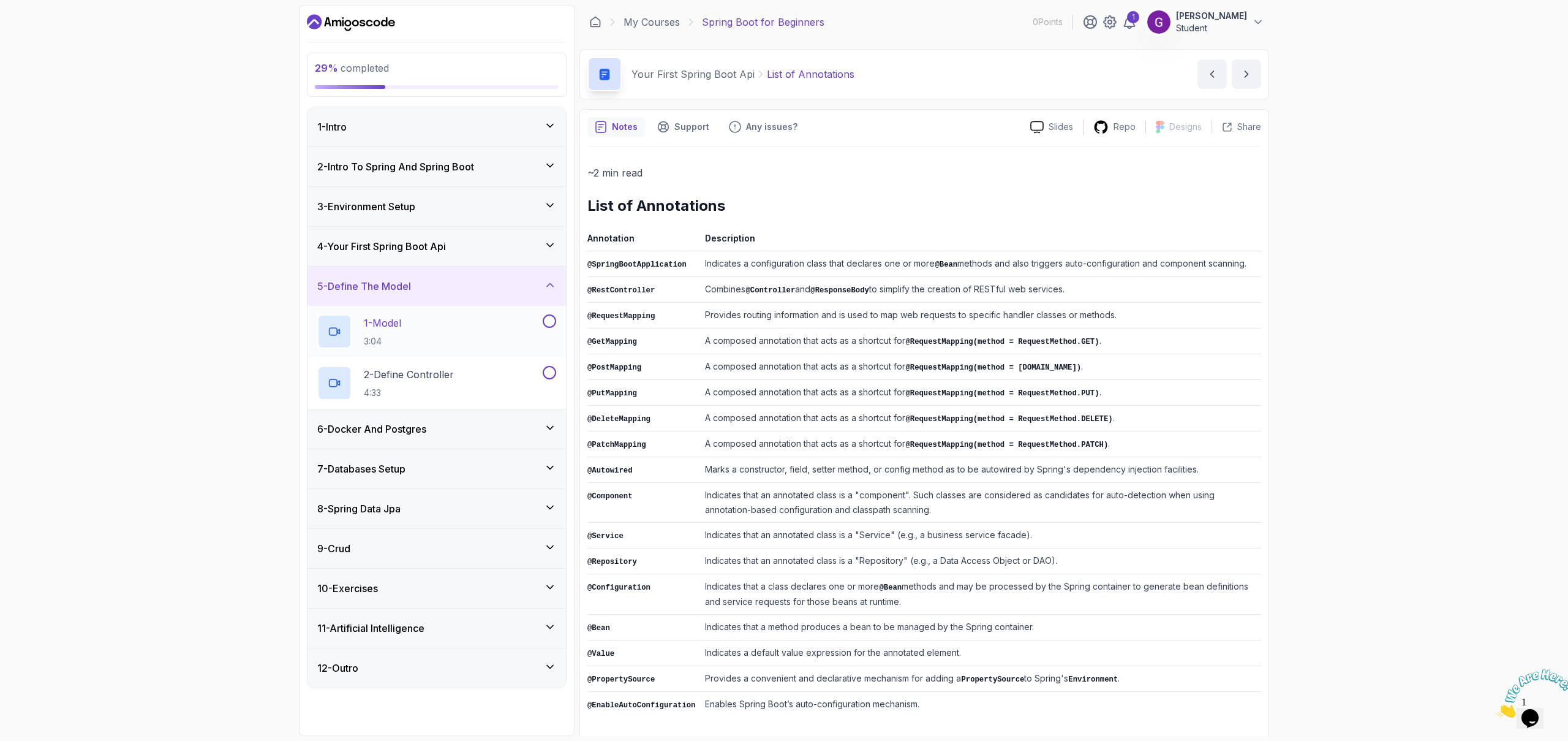
click at [420, 321] on div "1 - Model 3:04" at bounding box center [429, 331] width 223 height 35
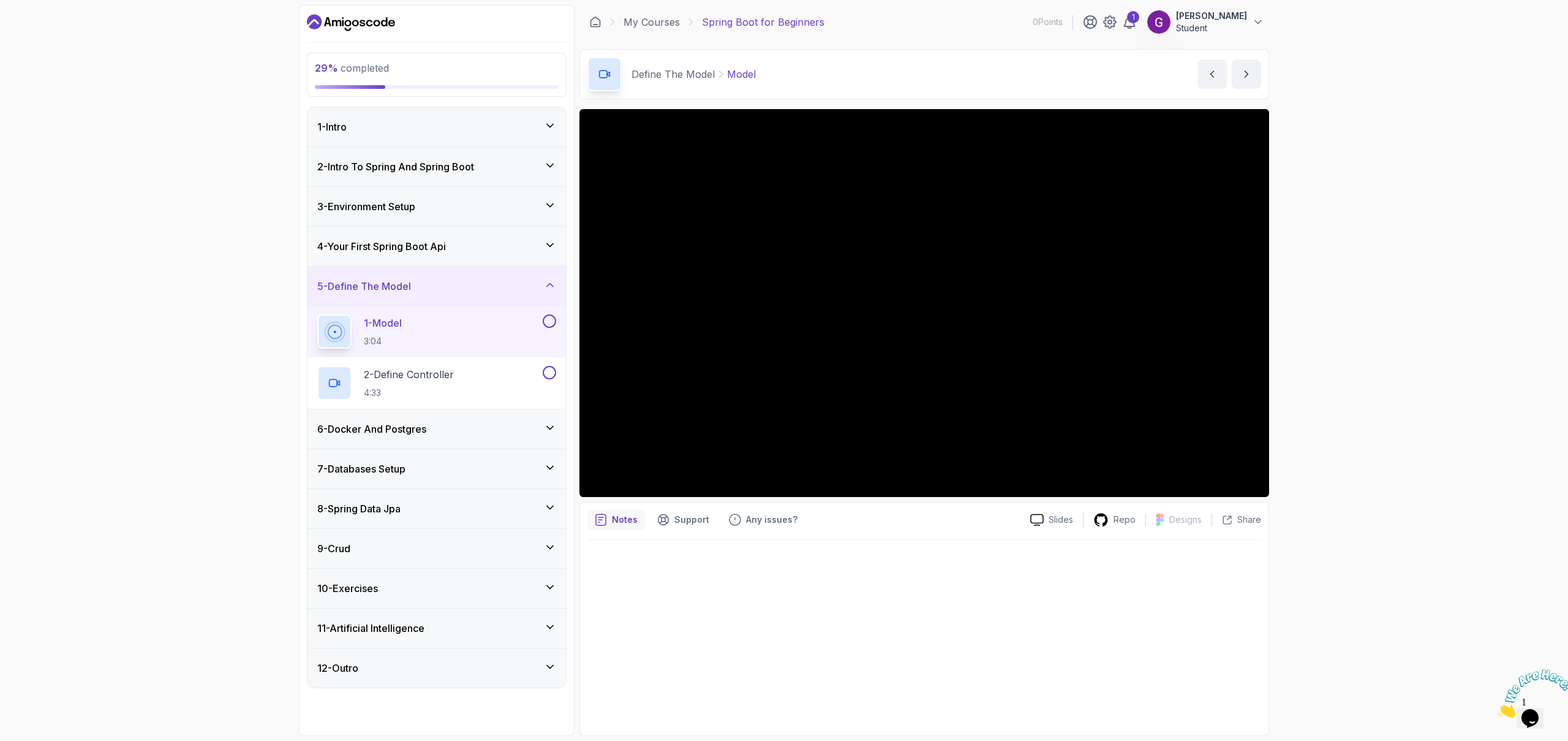
click at [547, 314] on div at bounding box center [548, 321] width 16 height 14
click at [549, 371] on button at bounding box center [550, 373] width 14 height 14
click at [546, 319] on button at bounding box center [550, 321] width 14 height 14
click at [469, 429] on div "6 - Docker And Postgres" at bounding box center [437, 428] width 239 height 14
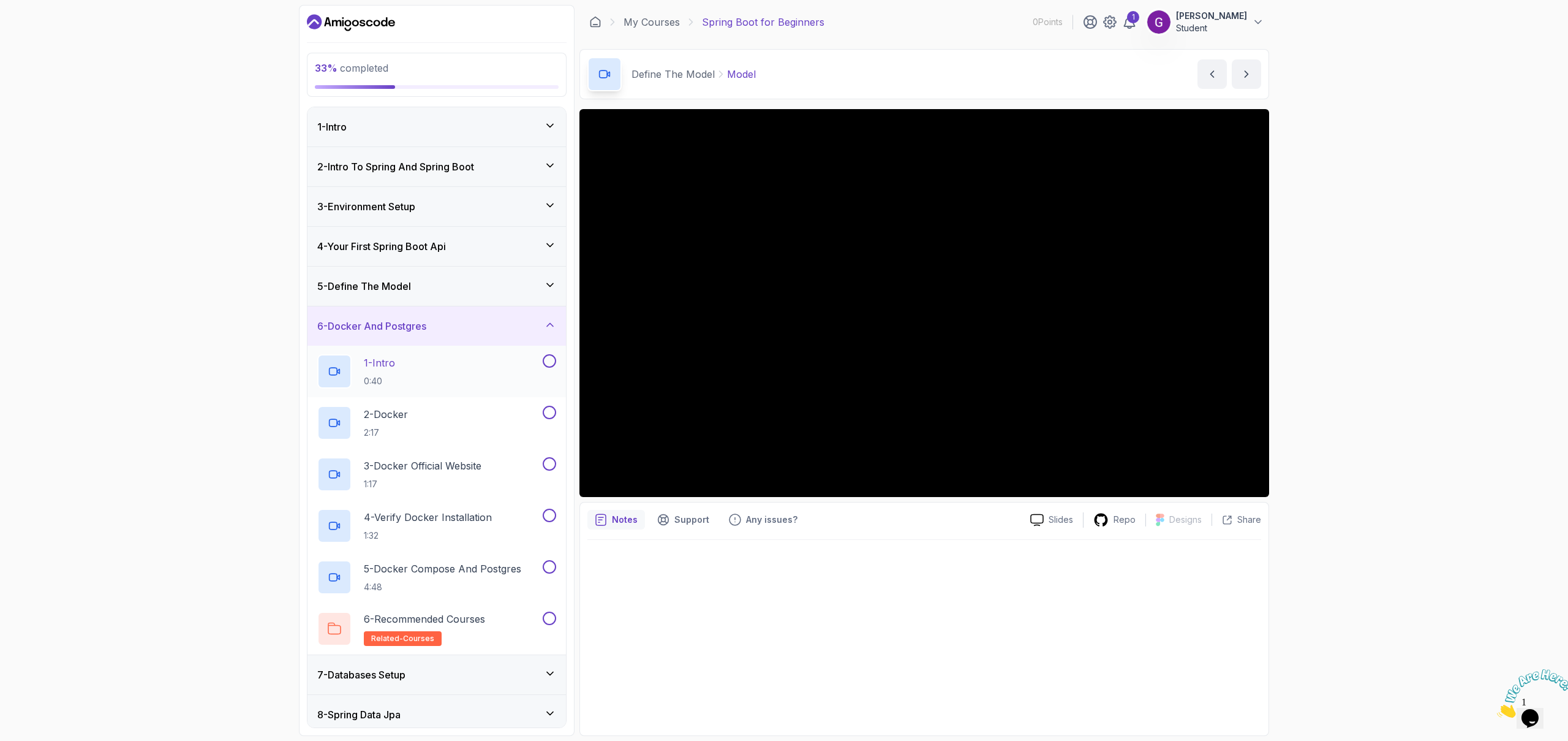
click at [549, 365] on button at bounding box center [550, 361] width 14 height 14
click at [550, 413] on button at bounding box center [550, 412] width 14 height 14
click at [551, 469] on button at bounding box center [550, 464] width 14 height 14
click at [552, 520] on button at bounding box center [550, 515] width 14 height 14
click at [552, 569] on button at bounding box center [550, 567] width 14 height 14
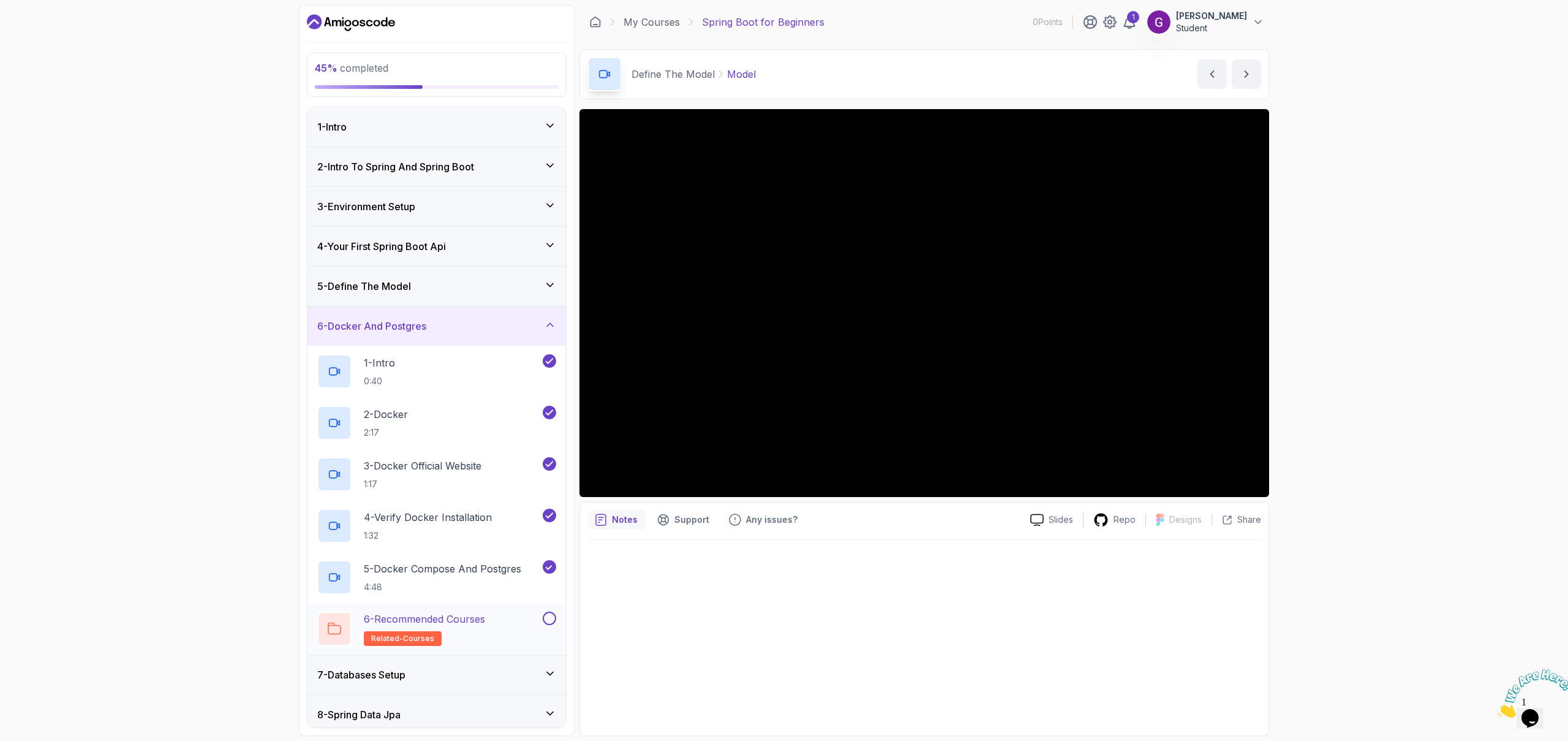
click at [552, 619] on button at bounding box center [550, 618] width 14 height 14
click at [454, 320] on div "6 - Docker And Postgres" at bounding box center [437, 325] width 239 height 14
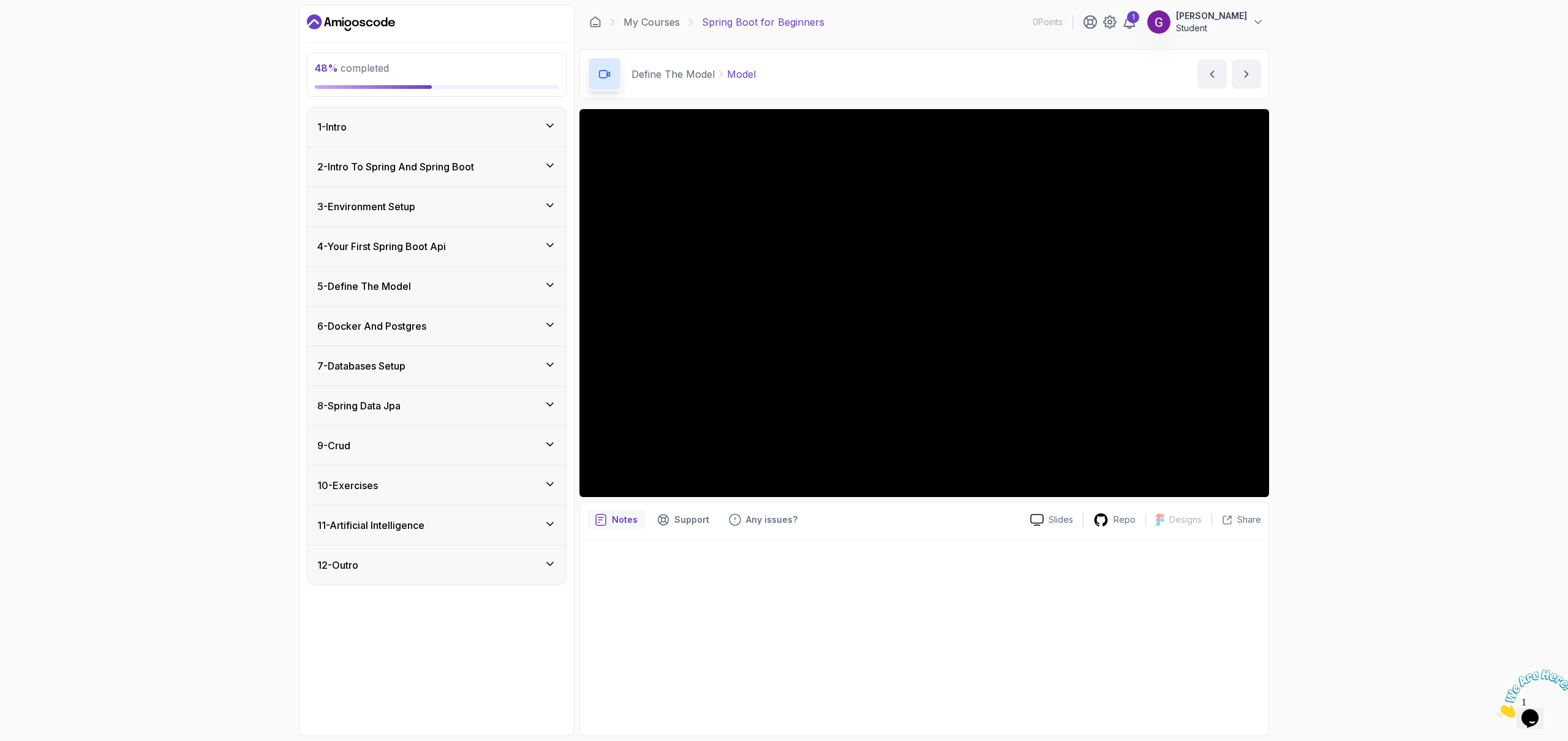
click at [436, 362] on div "7 - Databases Setup" at bounding box center [437, 365] width 239 height 14
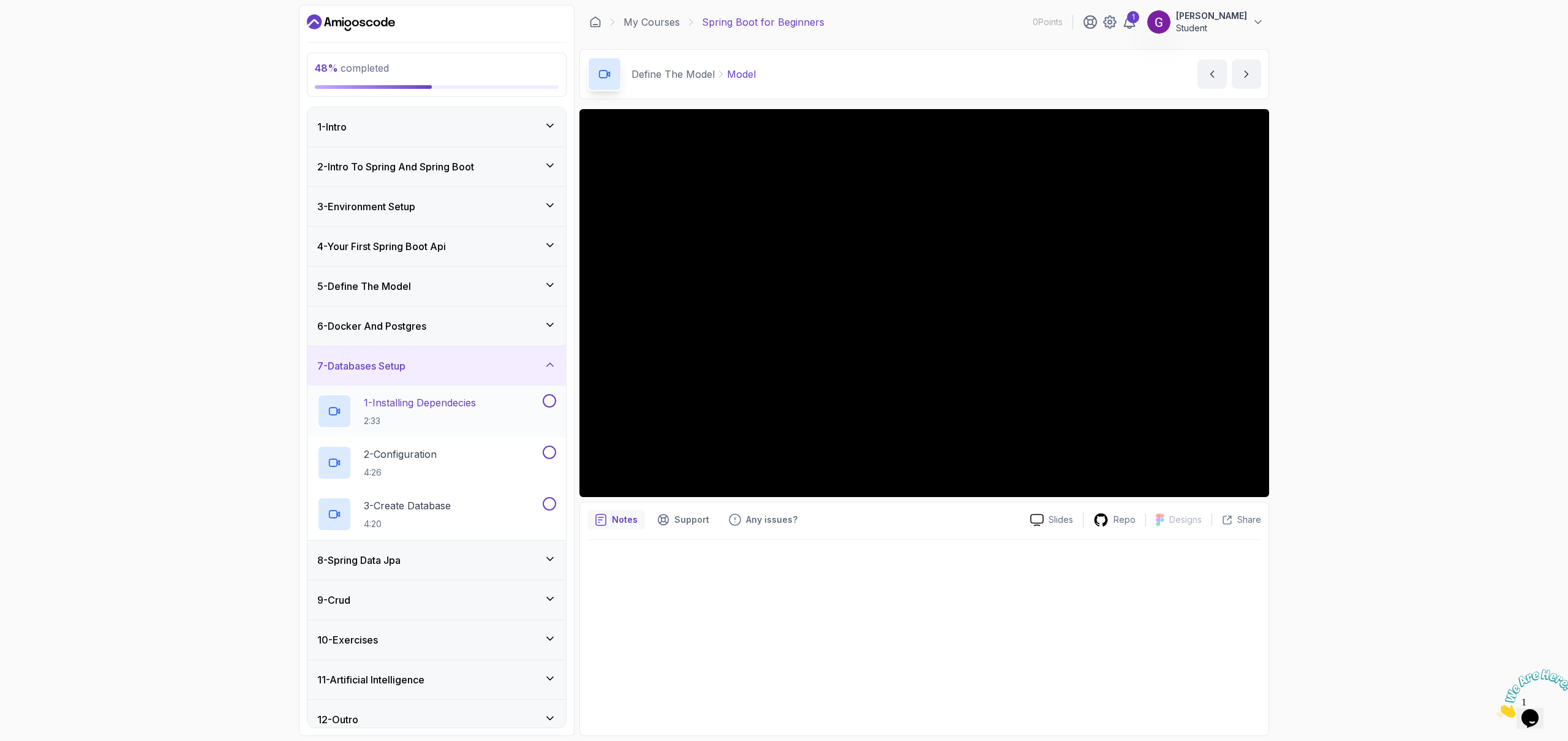
click at [549, 398] on button at bounding box center [550, 400] width 14 height 14
click at [552, 455] on button at bounding box center [550, 452] width 14 height 14
click at [549, 504] on button at bounding box center [550, 504] width 14 height 14
click at [503, 370] on div "7 - Databases Setup" at bounding box center [437, 365] width 239 height 14
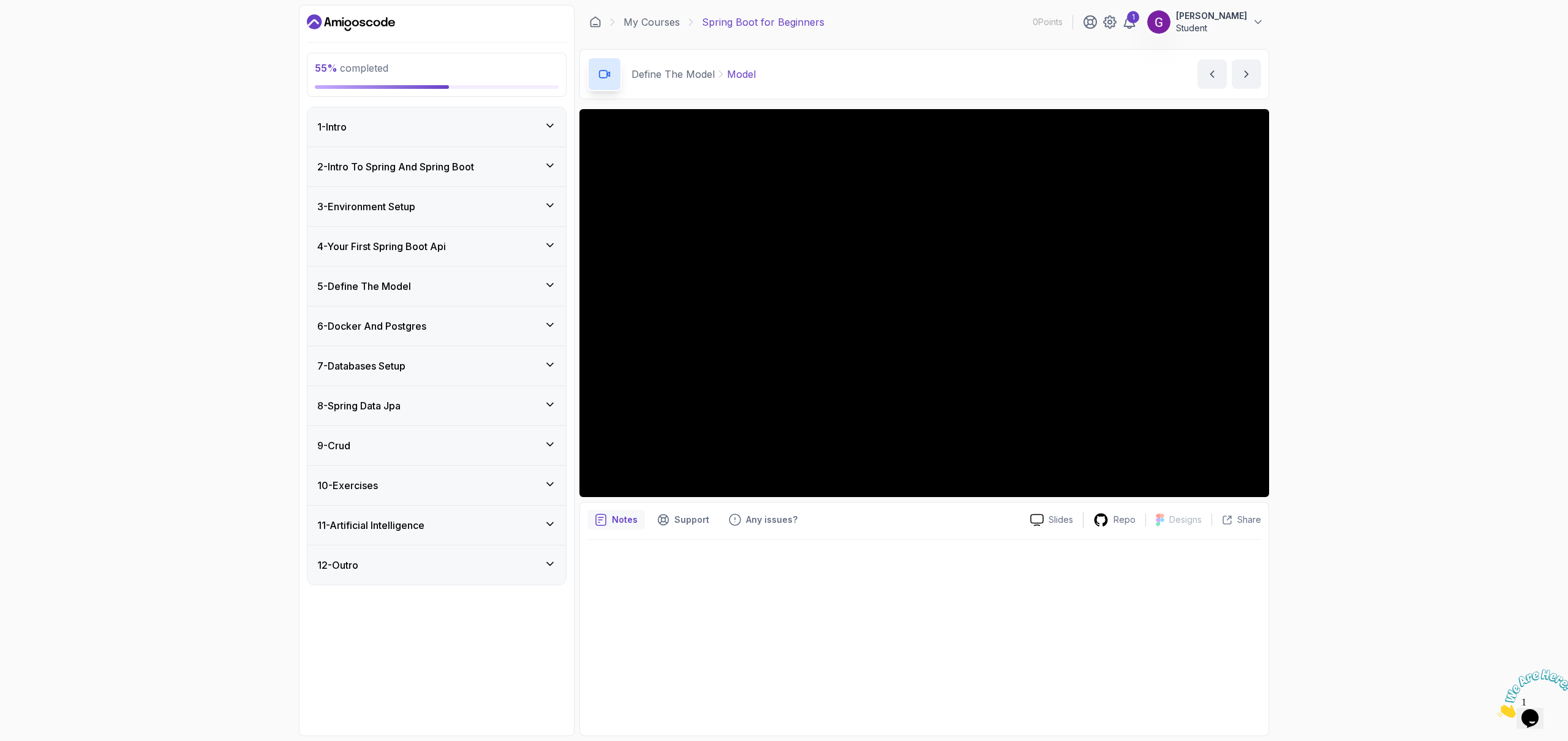
click at [482, 404] on div "8 - Spring Data Jpa" at bounding box center [437, 405] width 239 height 14
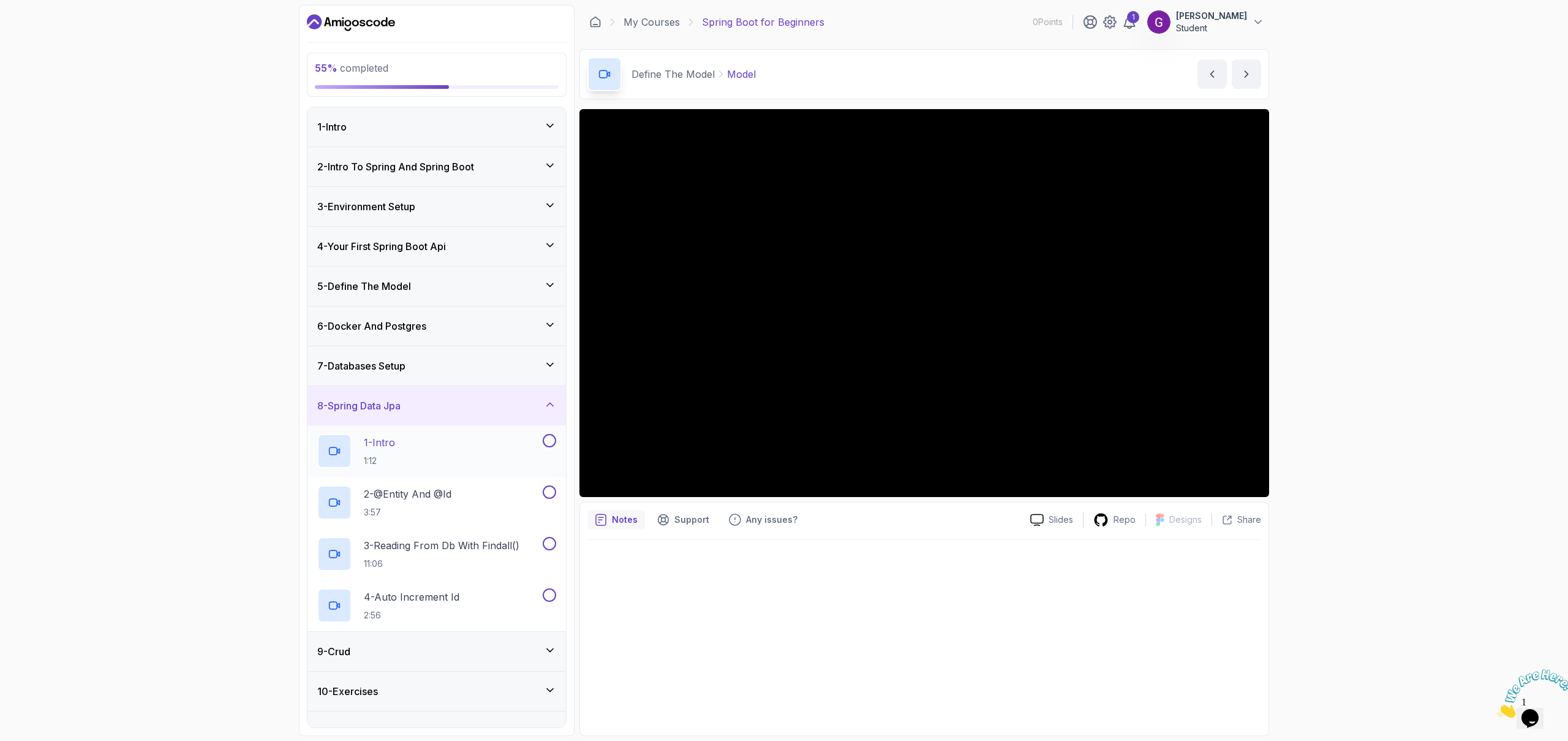
click at [550, 439] on button at bounding box center [550, 441] width 14 height 14
click at [550, 492] on button at bounding box center [550, 492] width 14 height 14
click at [552, 542] on button at bounding box center [550, 543] width 14 height 14
click at [551, 592] on button at bounding box center [550, 595] width 14 height 14
click at [469, 398] on div "8 - Spring Data Jpa" at bounding box center [437, 405] width 239 height 14
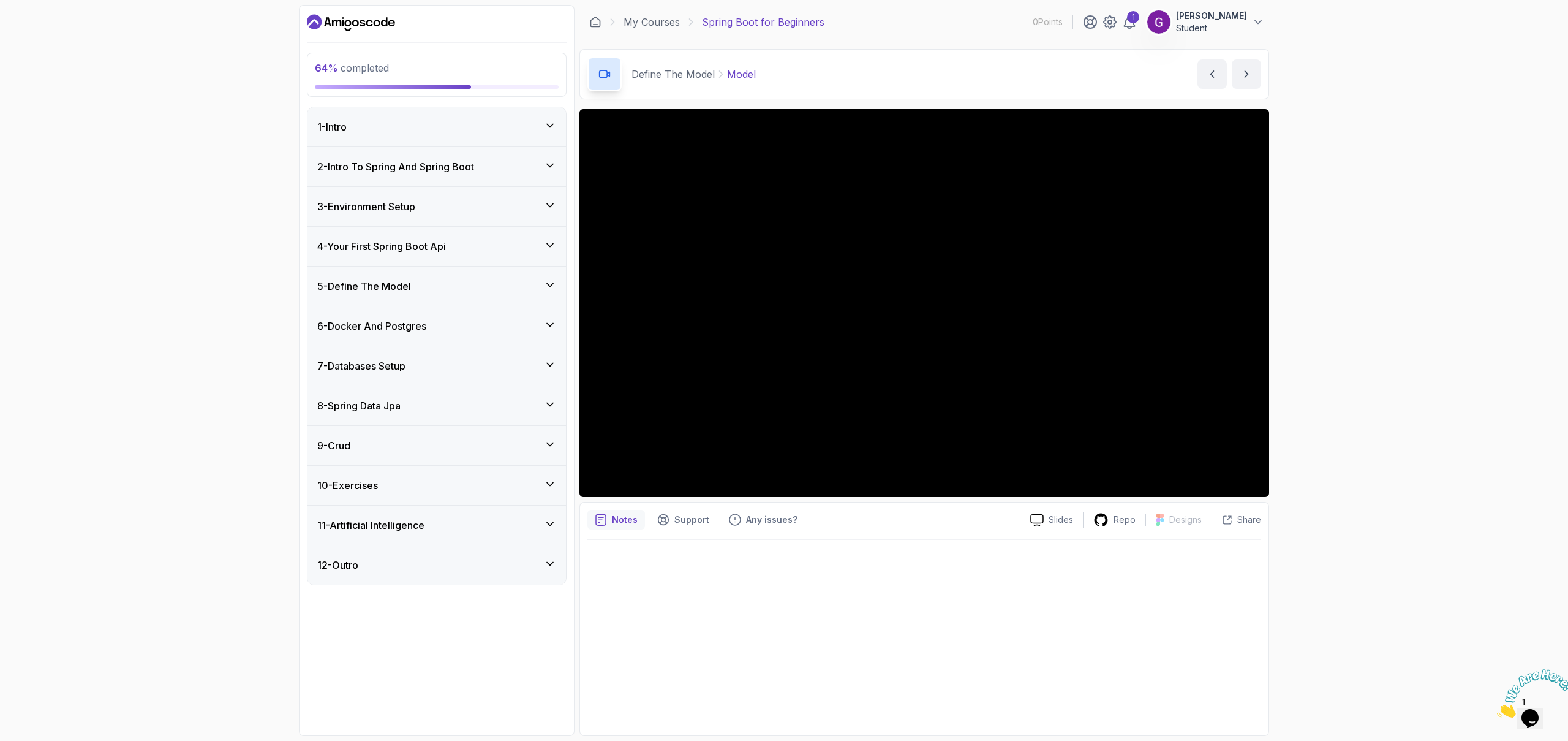
click at [447, 443] on div "9 - Crud" at bounding box center [437, 445] width 239 height 14
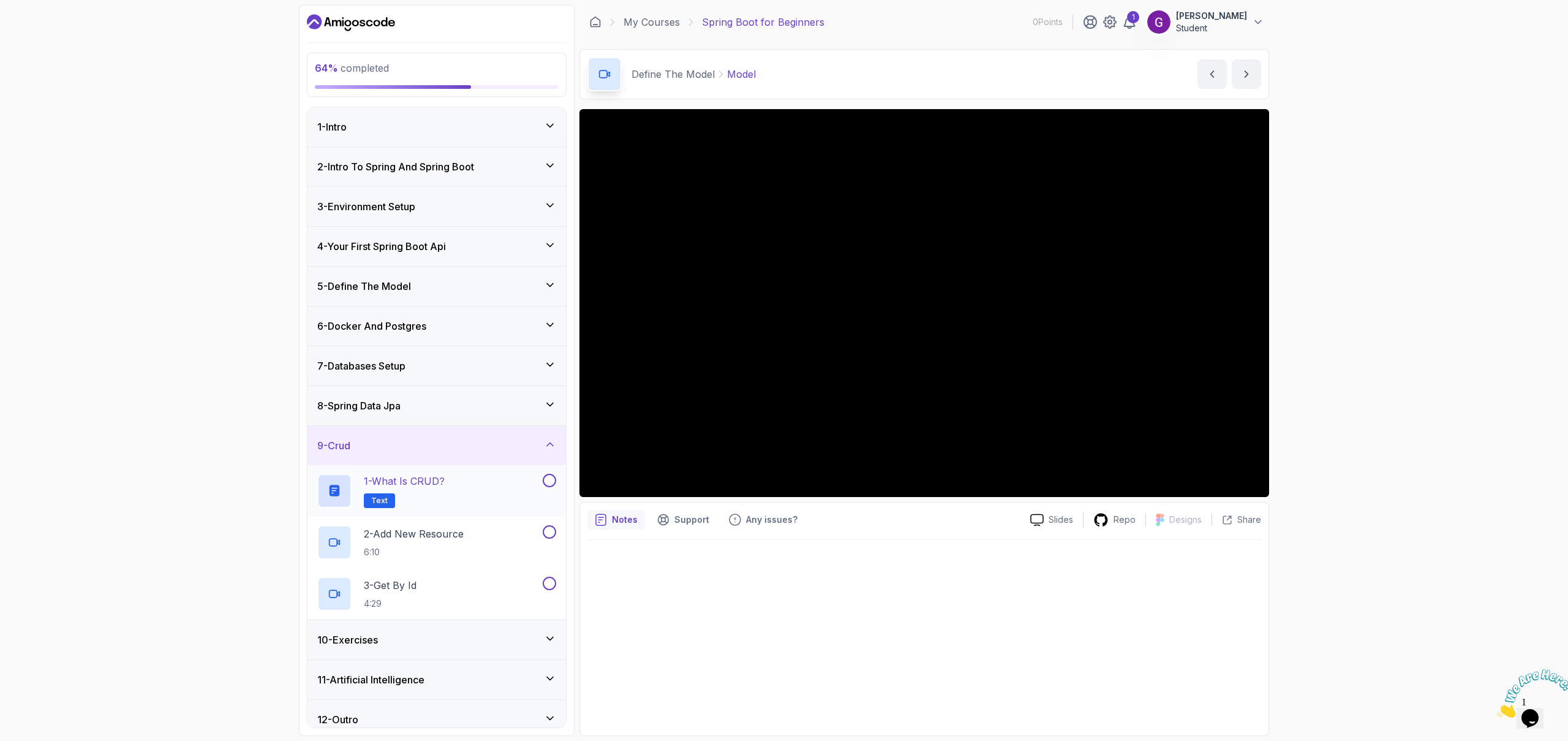
click at [551, 482] on button at bounding box center [550, 481] width 14 height 14
click at [550, 531] on button at bounding box center [550, 532] width 14 height 14
click at [550, 581] on button at bounding box center [550, 584] width 14 height 14
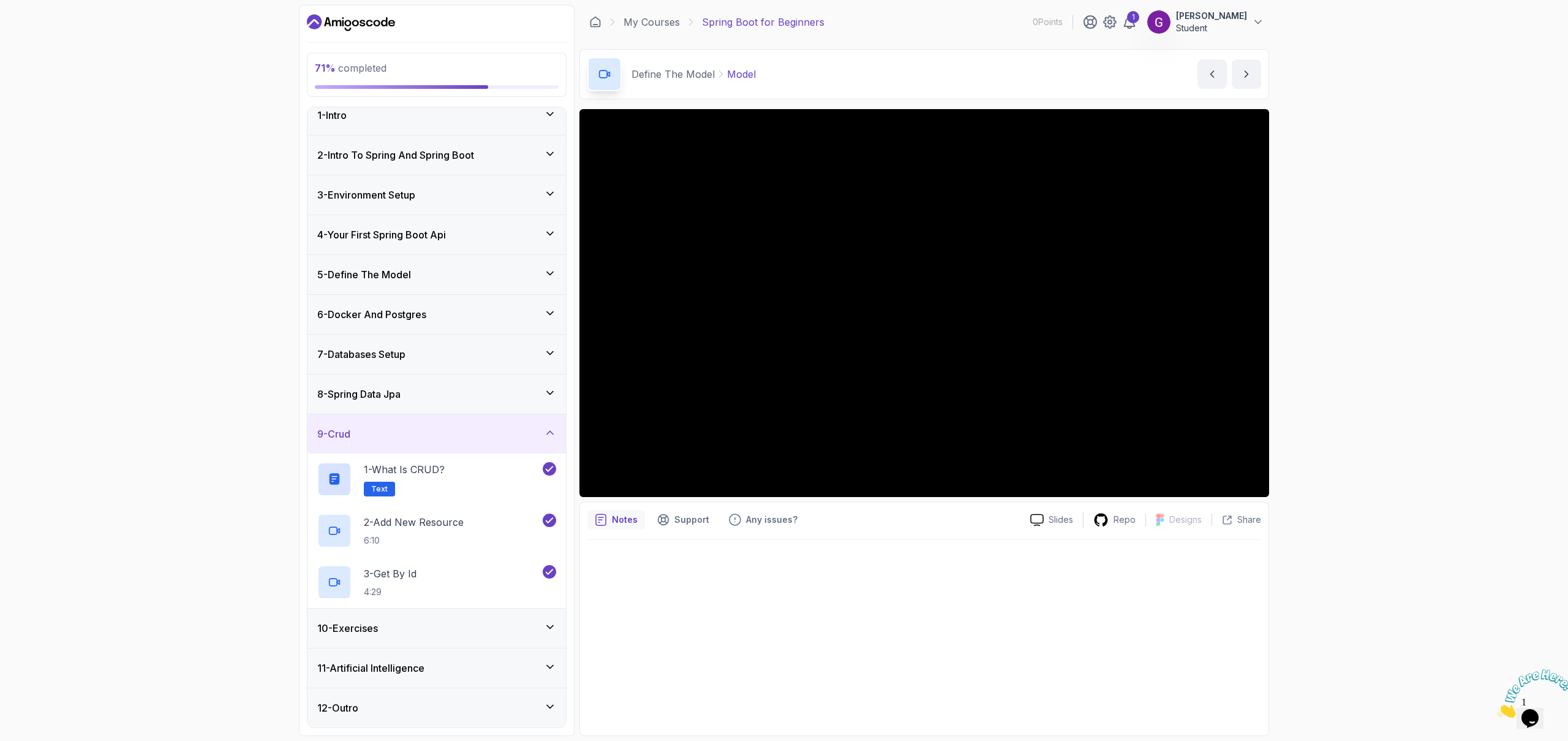
click at [463, 628] on div "10 - Exercises" at bounding box center [437, 628] width 239 height 14
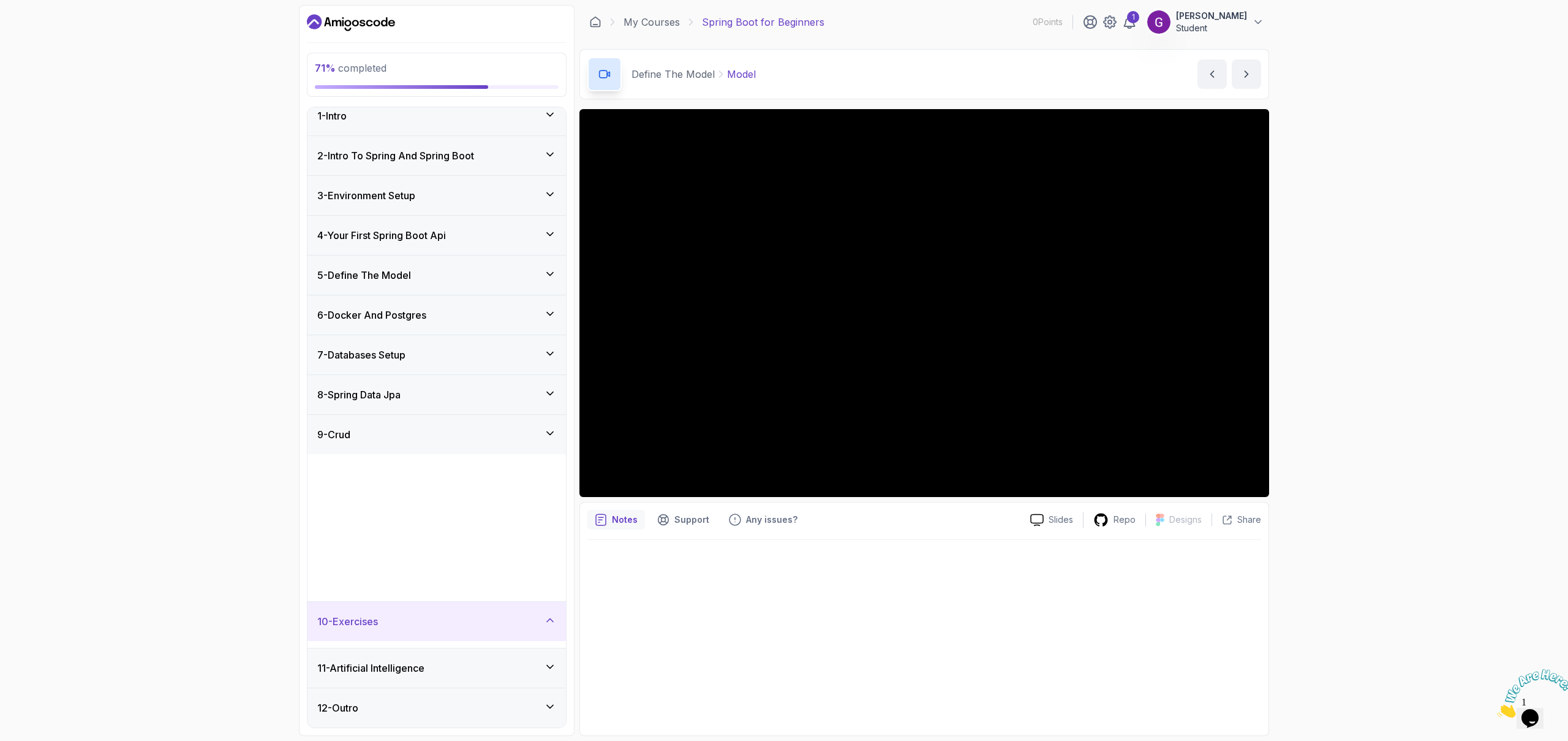
scroll to position [0, 0]
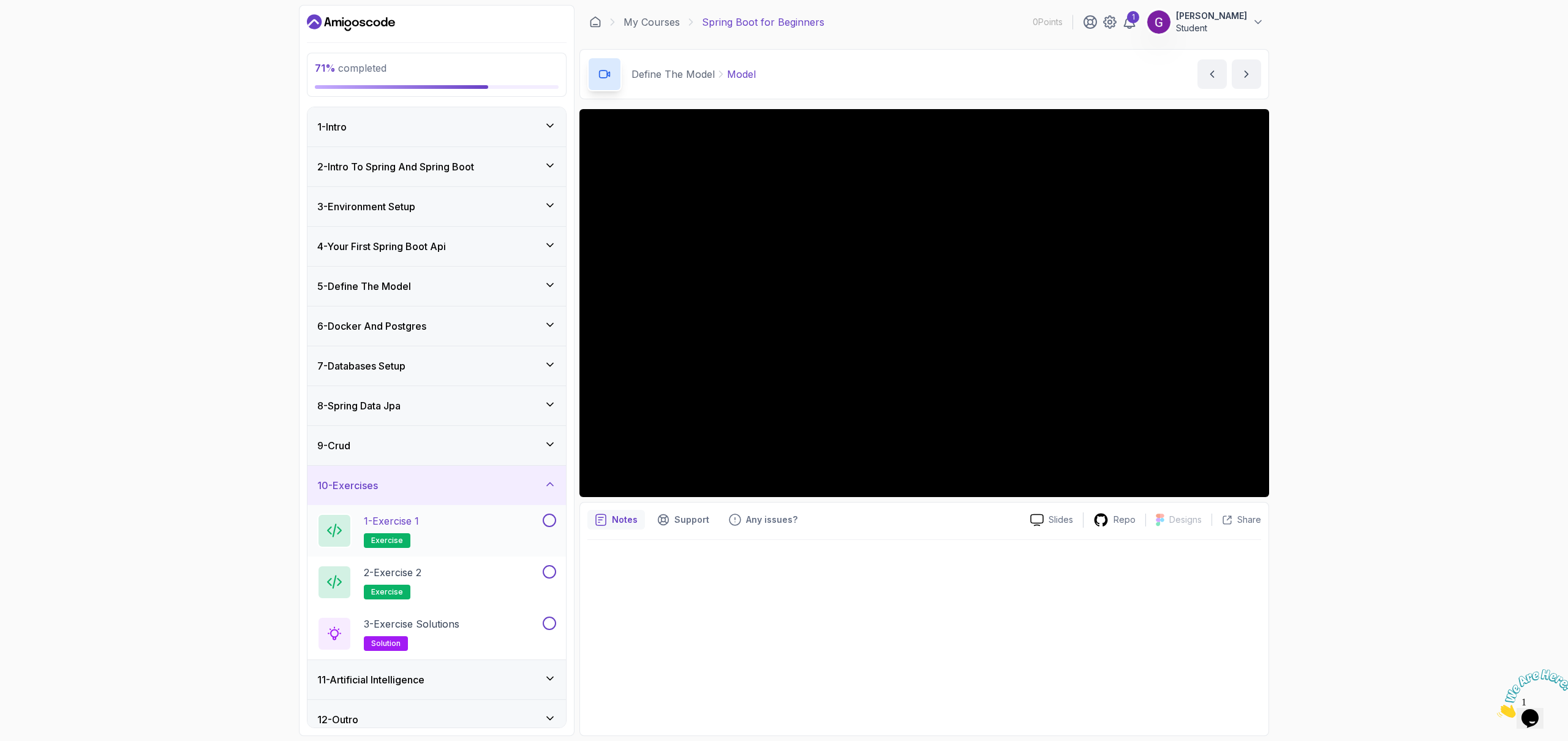
click at [513, 521] on div "1 - Exercise 1 exercise" at bounding box center [429, 531] width 223 height 35
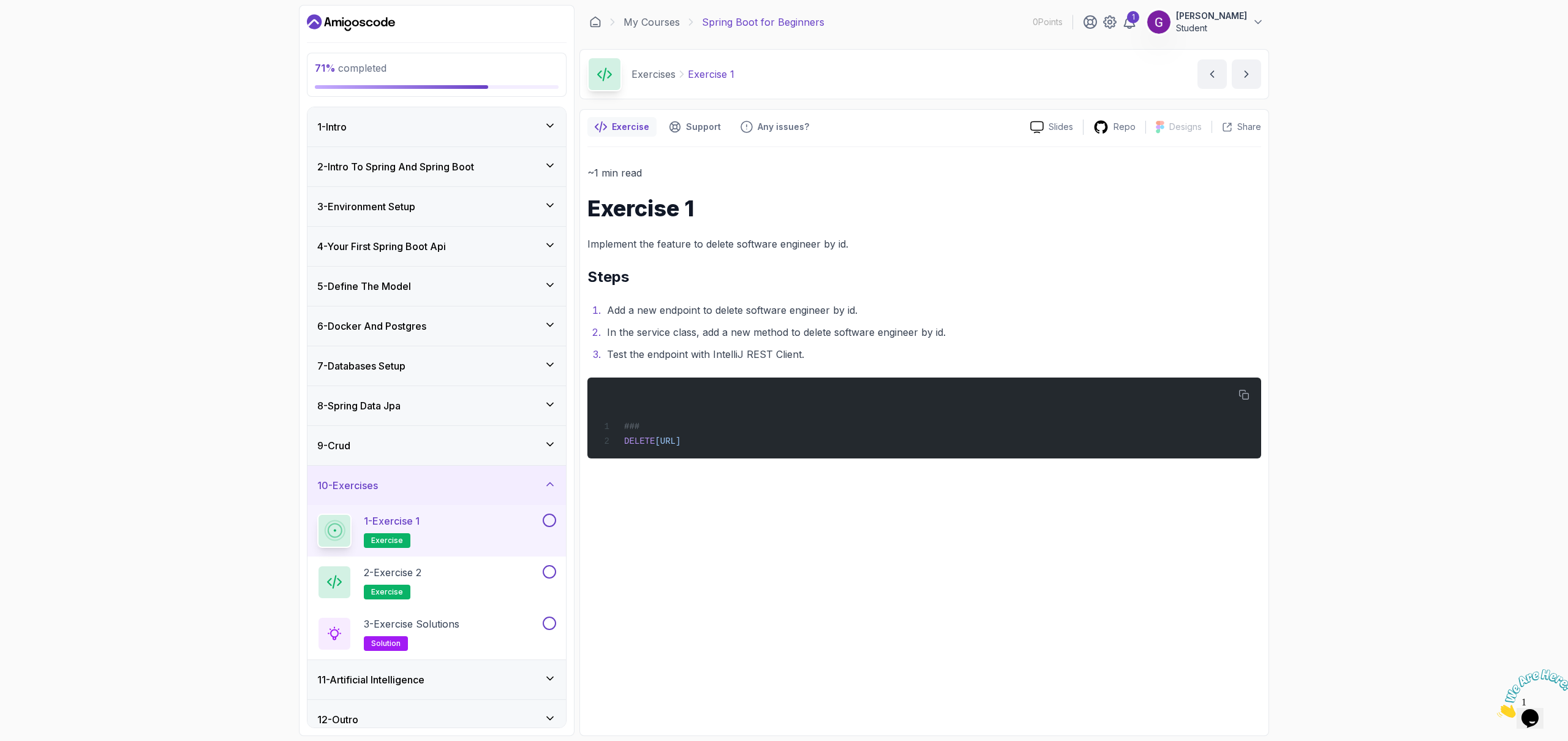
click at [551, 521] on button at bounding box center [550, 520] width 14 height 14
click at [552, 566] on button at bounding box center [550, 572] width 14 height 14
click at [551, 619] on button at bounding box center [550, 624] width 14 height 14
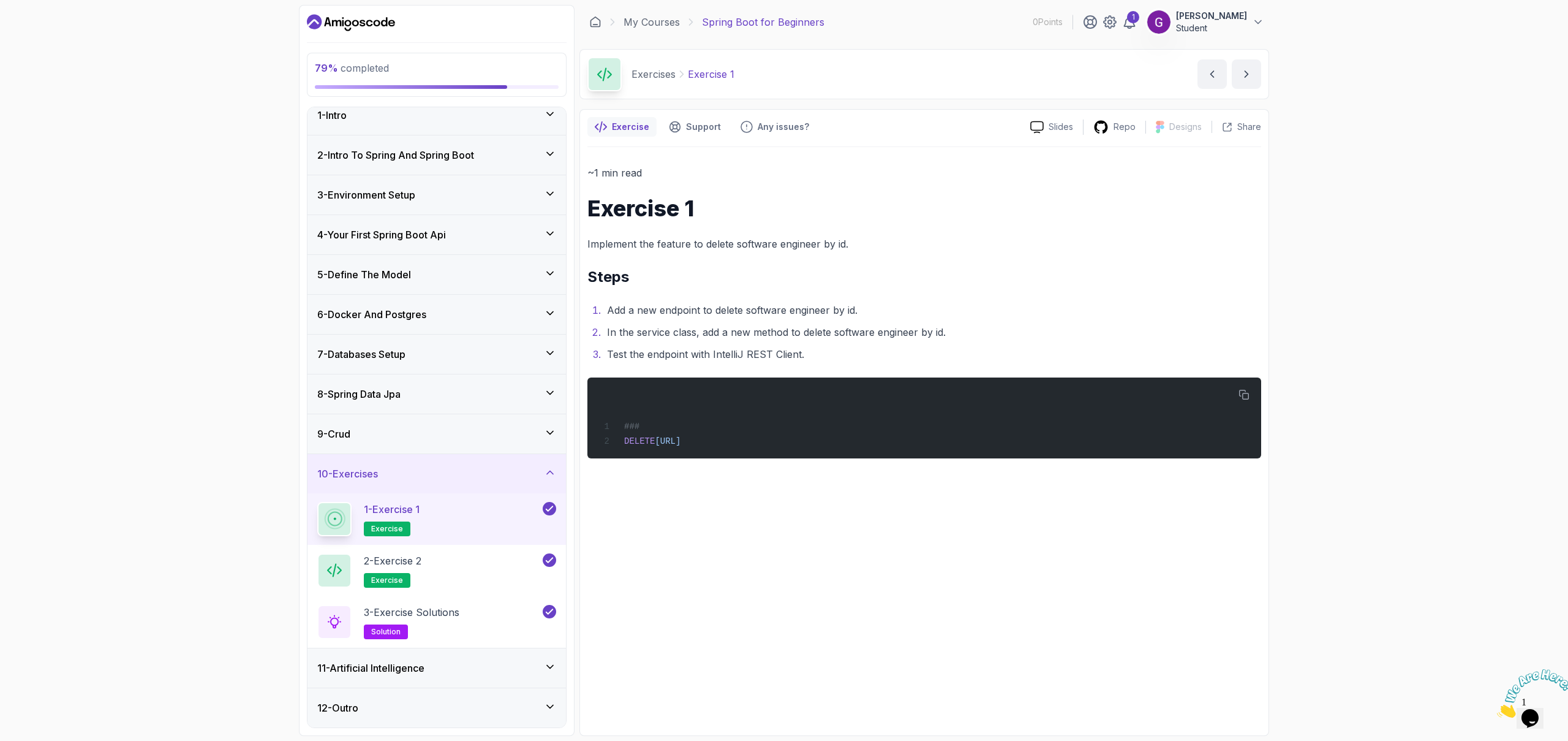
click at [458, 662] on div "11 - Artificial Intelligence" at bounding box center [437, 667] width 239 height 14
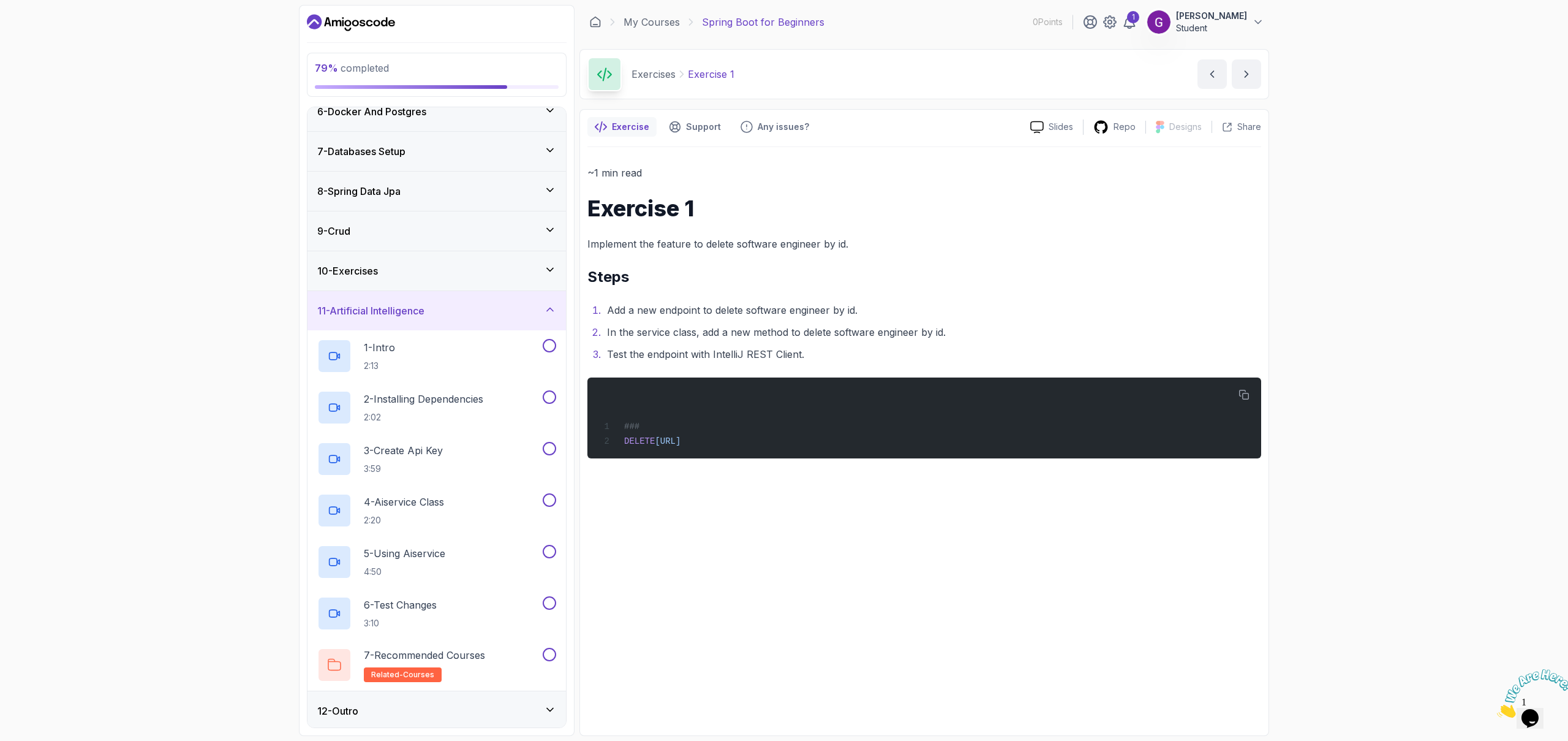
scroll to position [218, 0]
click at [550, 345] on button at bounding box center [550, 342] width 14 height 14
click at [550, 390] on button at bounding box center [550, 394] width 14 height 14
click at [549, 441] on button at bounding box center [550, 445] width 14 height 14
click at [550, 498] on button at bounding box center [550, 497] width 14 height 14
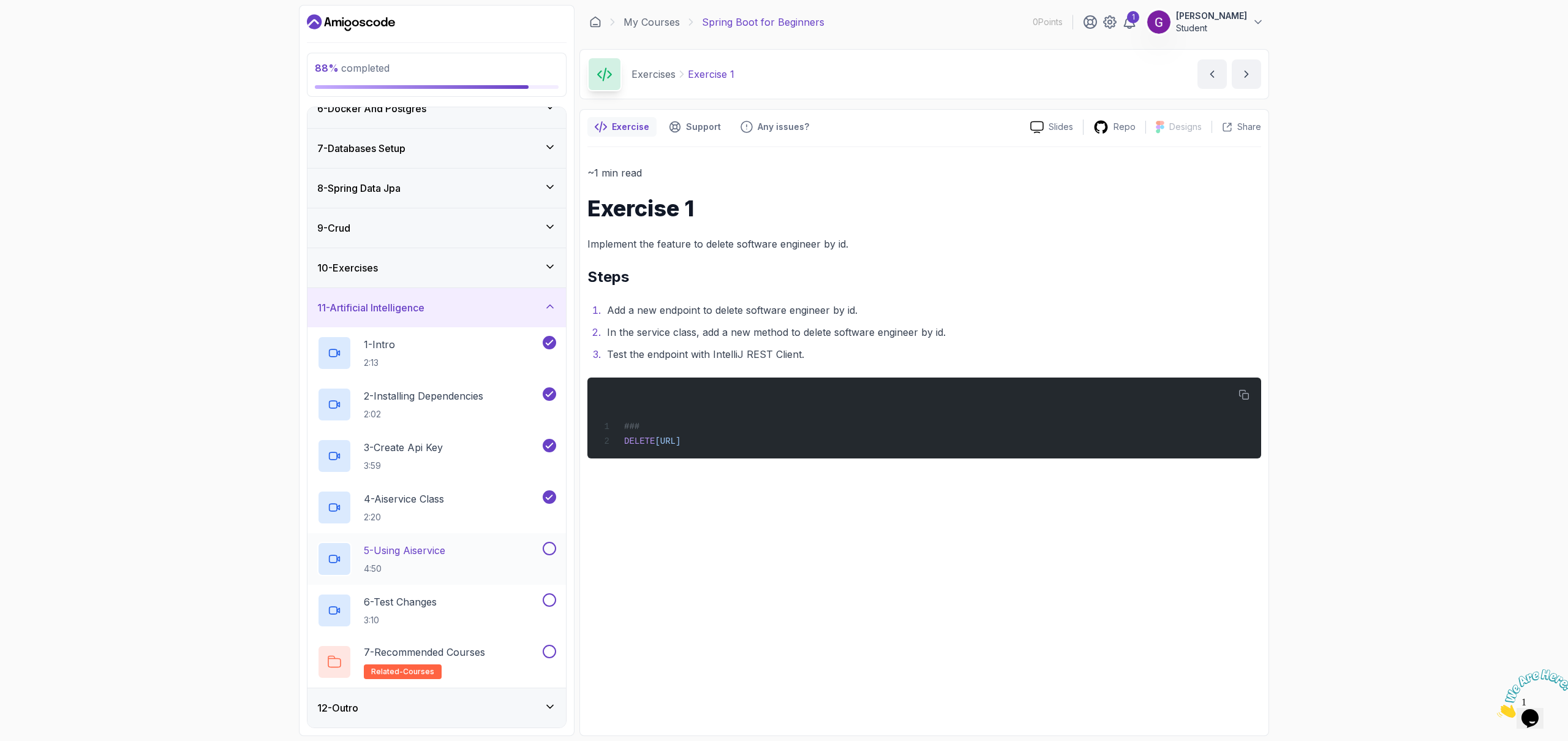
click at [551, 554] on button at bounding box center [550, 548] width 14 height 14
click at [550, 608] on button "6 - Test Changes 3:10" at bounding box center [437, 610] width 239 height 35
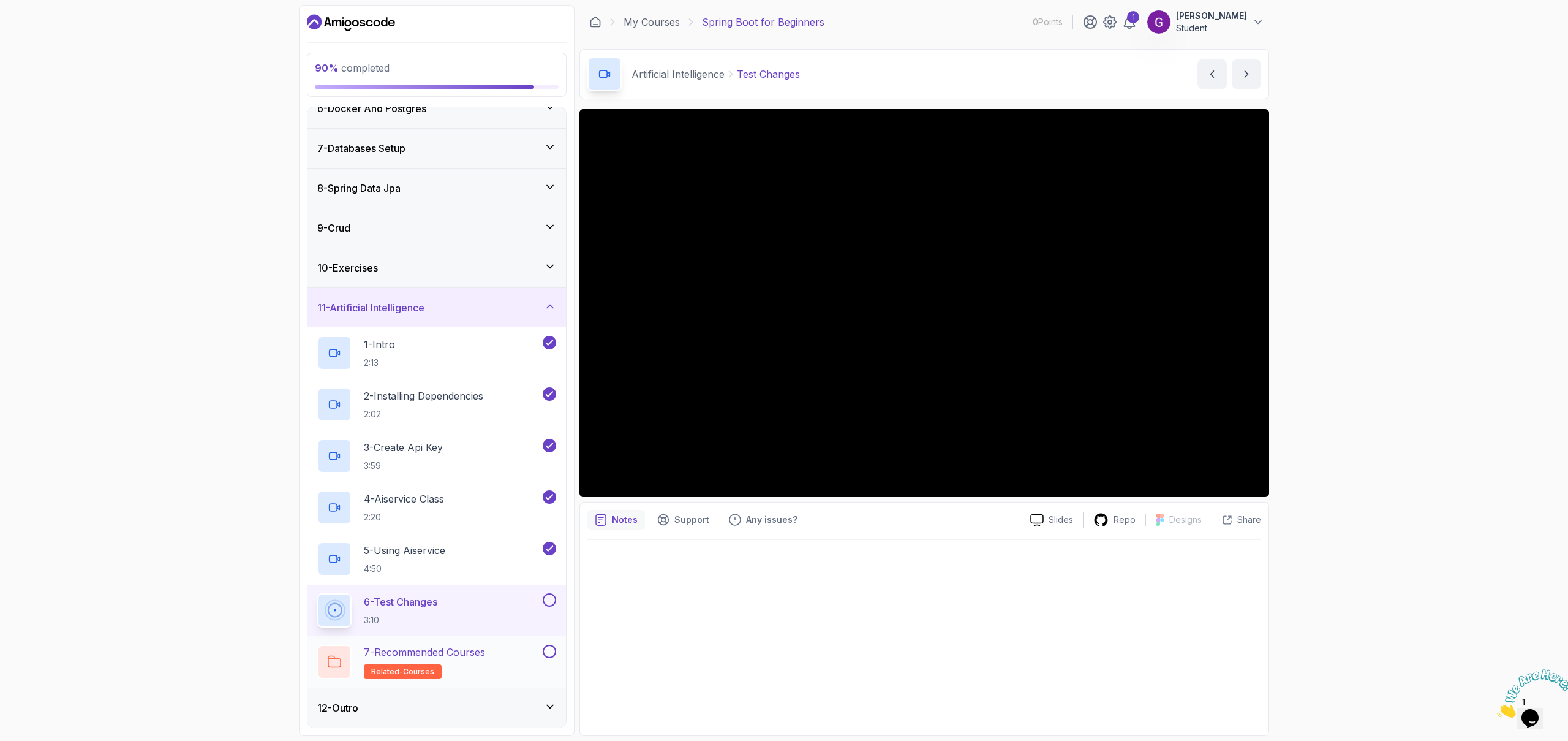
click at [551, 659] on button "7 - Recommended Courses related-courses" at bounding box center [437, 662] width 239 height 35
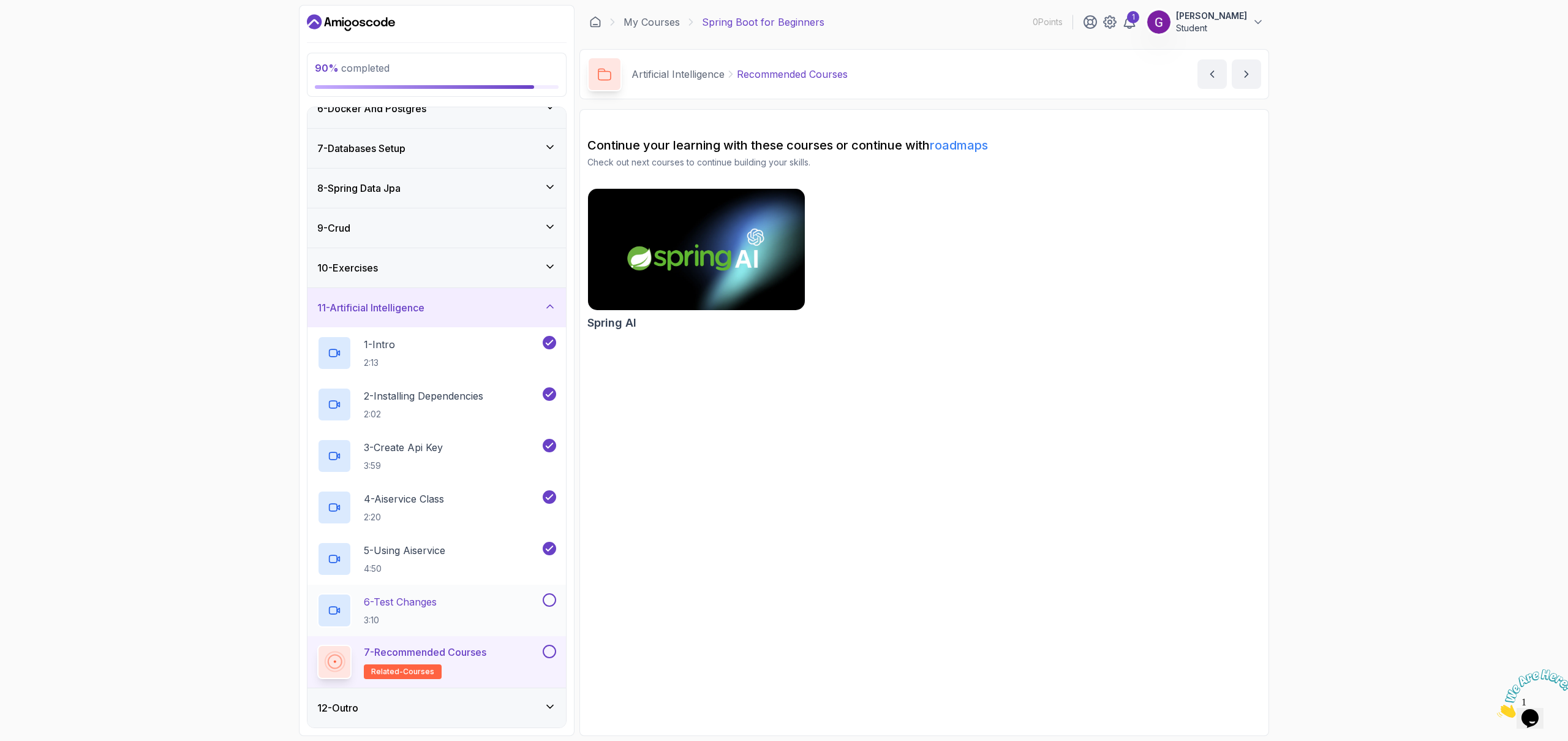
click at [552, 604] on button at bounding box center [550, 600] width 14 height 14
click at [550, 651] on button at bounding box center [550, 651] width 14 height 14
click at [469, 706] on div "12 - Outro" at bounding box center [437, 707] width 239 height 14
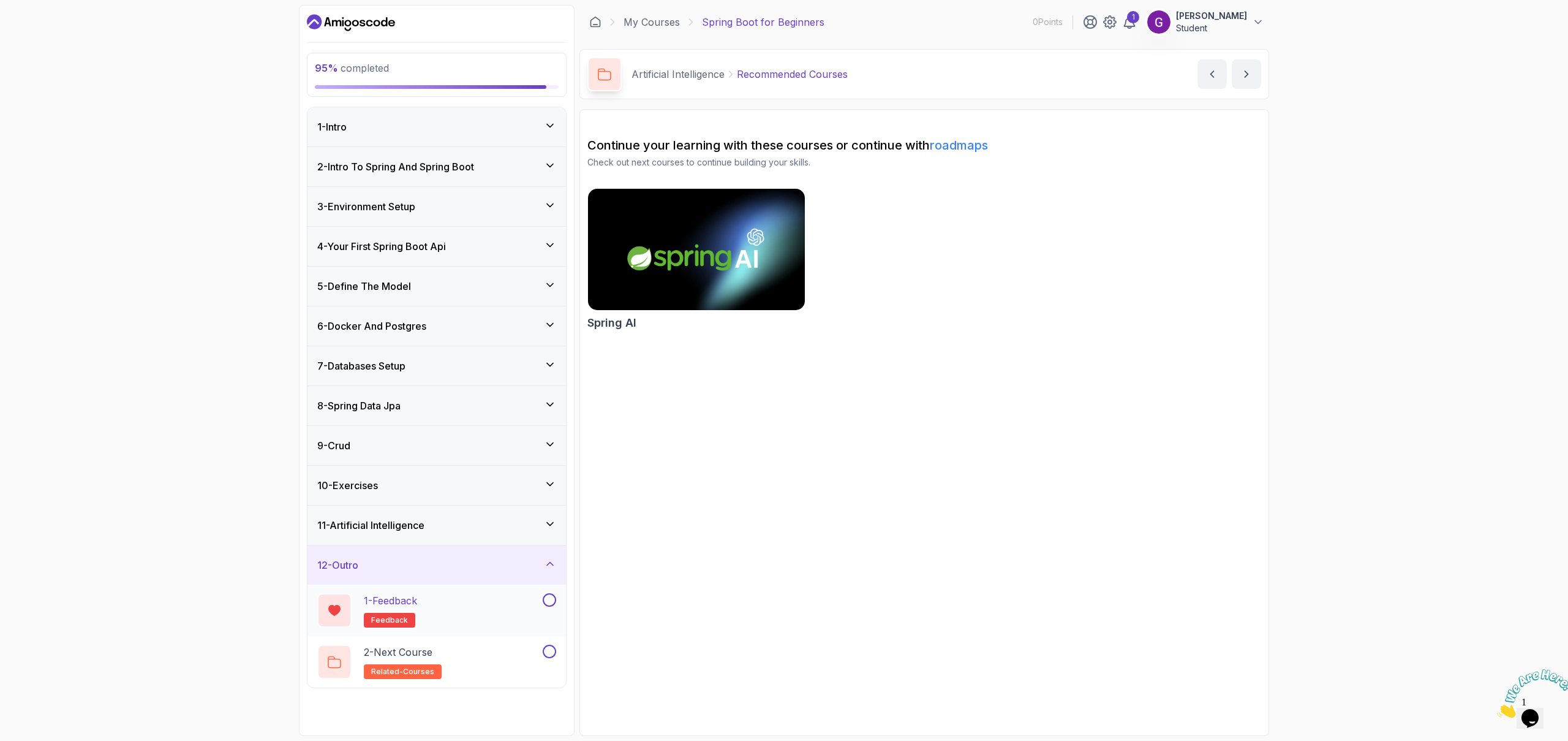
click at [550, 604] on button at bounding box center [550, 600] width 14 height 14
click at [548, 651] on button at bounding box center [550, 651] width 14 height 14
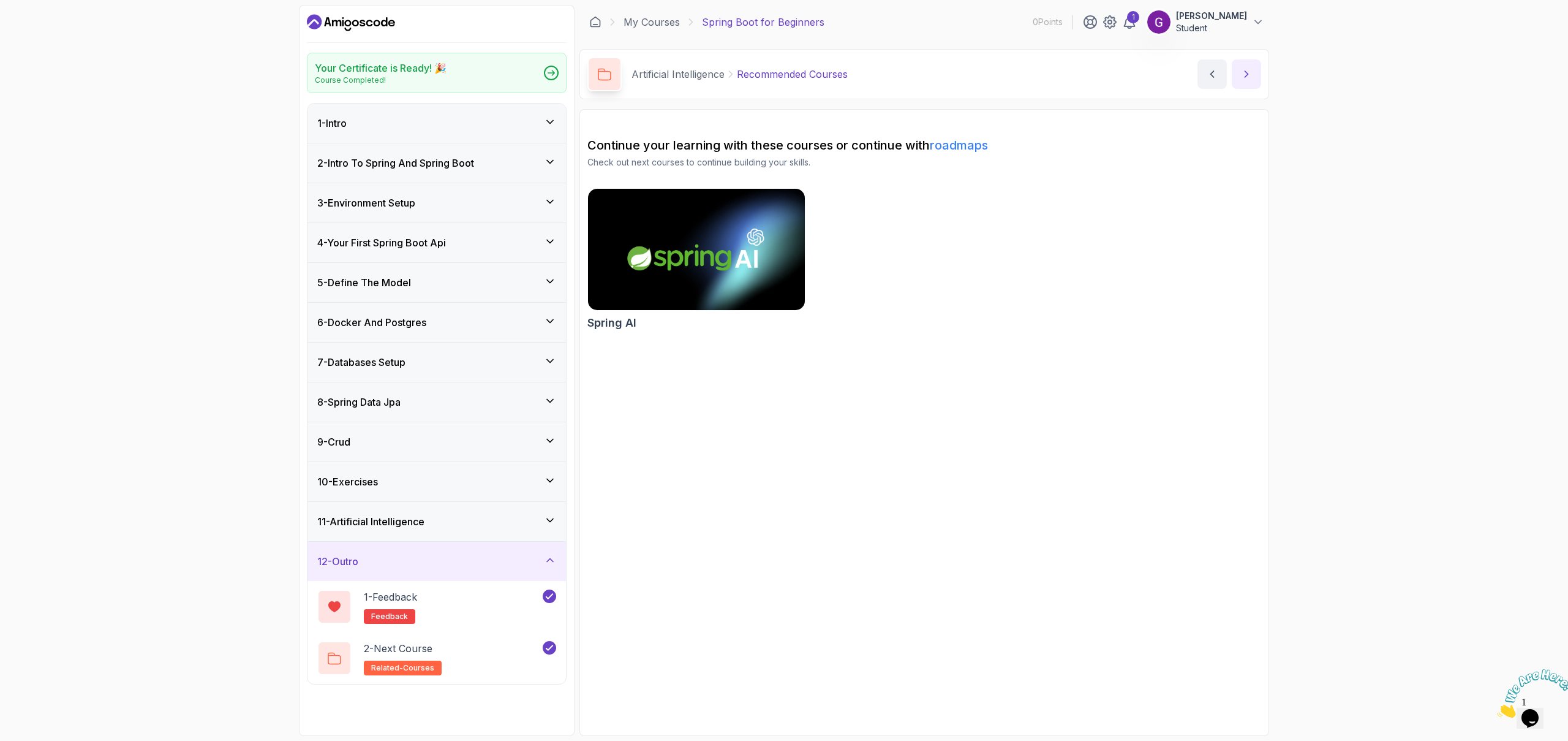
click at [1252, 77] on icon "next content" at bounding box center [1246, 74] width 13 height 13
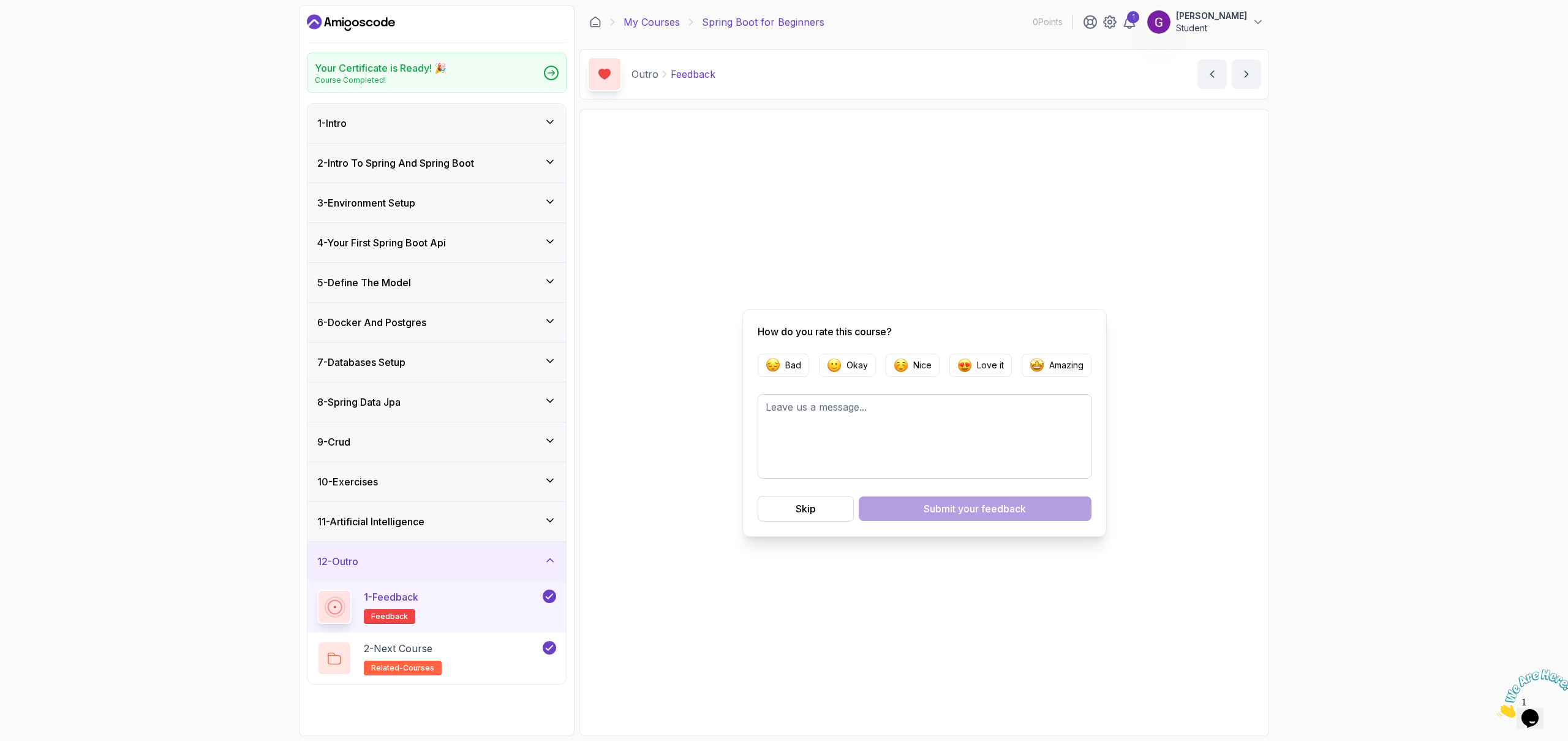
click at [654, 17] on link "My Courses" at bounding box center [651, 21] width 57 height 14
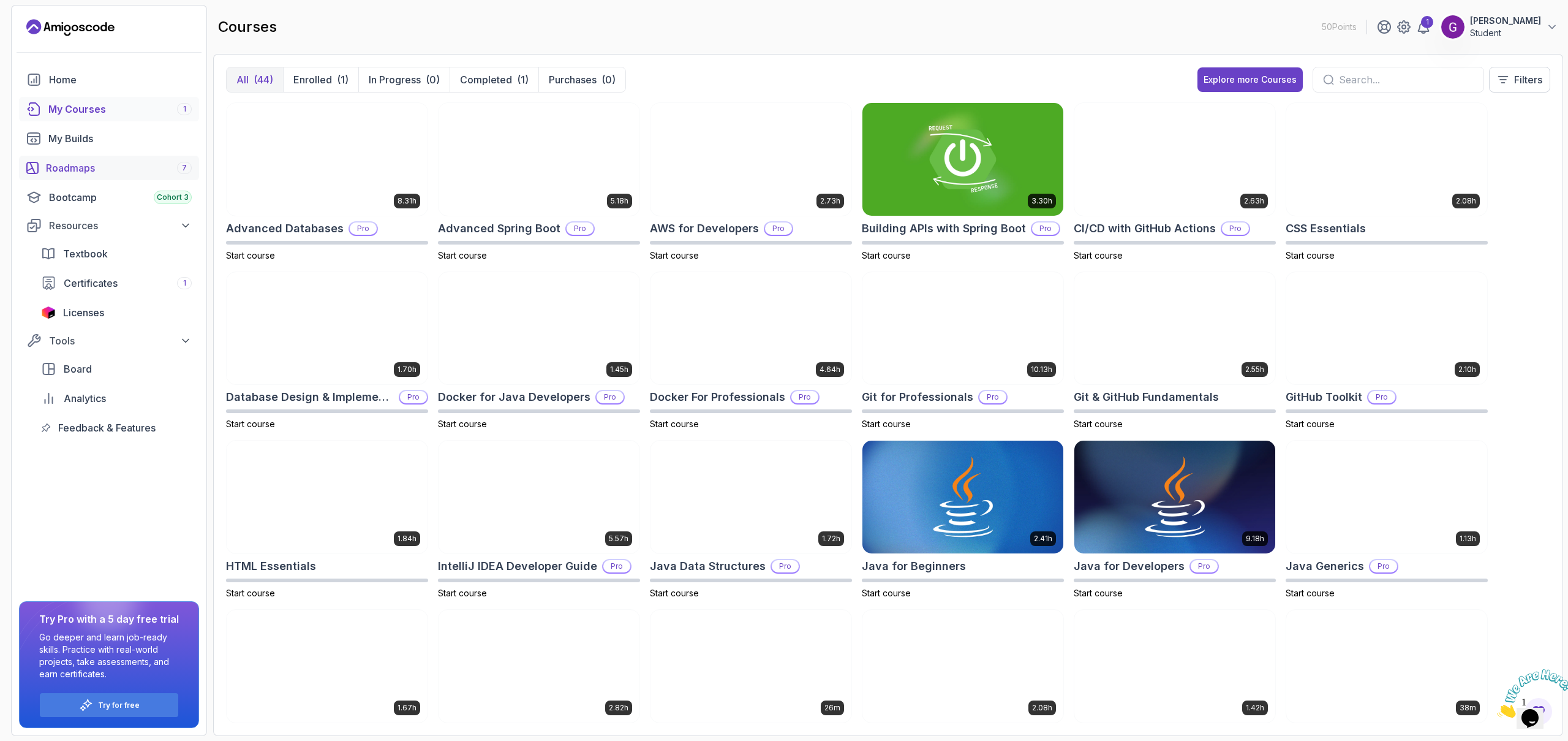
click at [133, 170] on div "Roadmaps 7" at bounding box center [118, 167] width 146 height 14
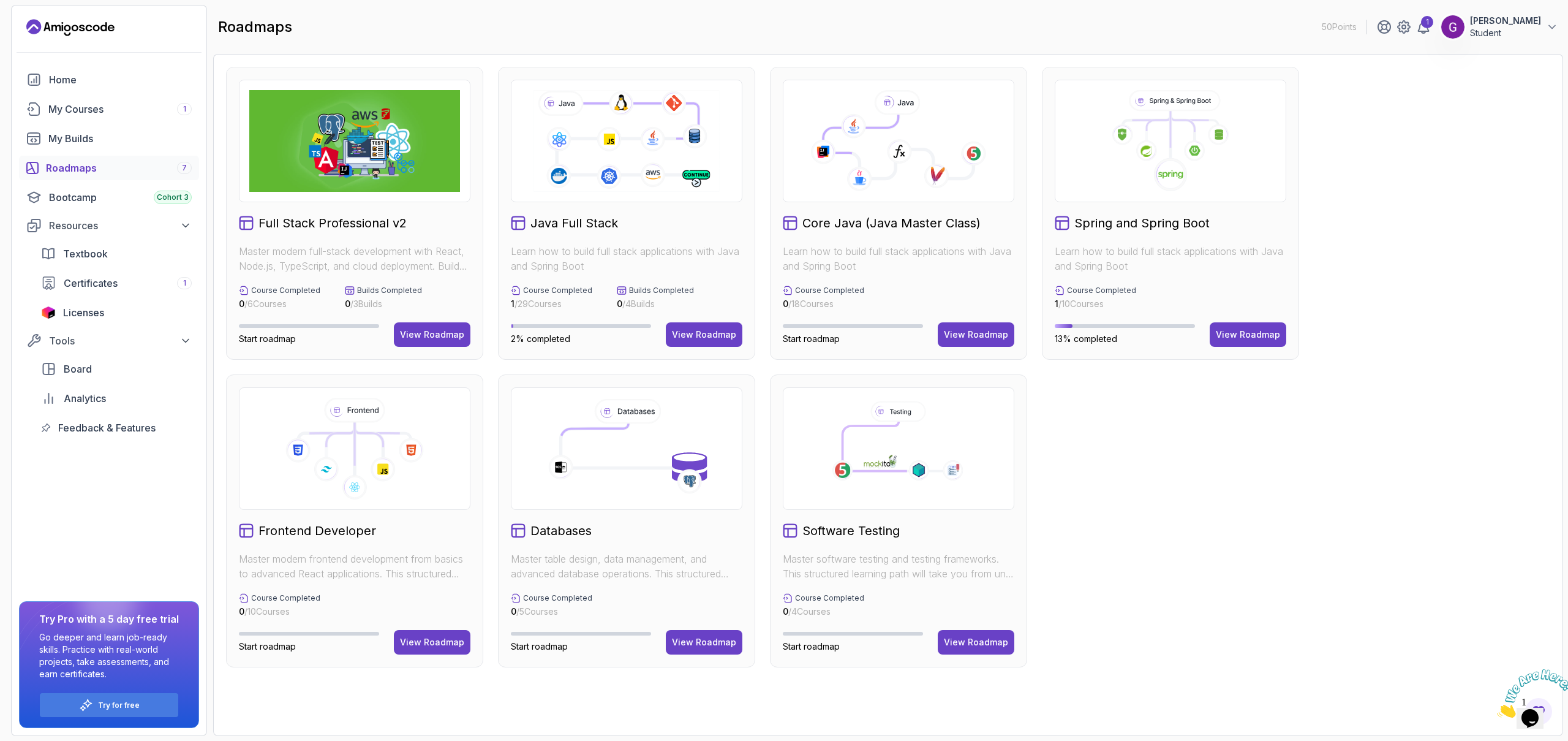
click at [1123, 140] on icon at bounding box center [1122, 134] width 21 height 21
click at [1239, 341] on button "View Roadmap" at bounding box center [1248, 335] width 77 height 25
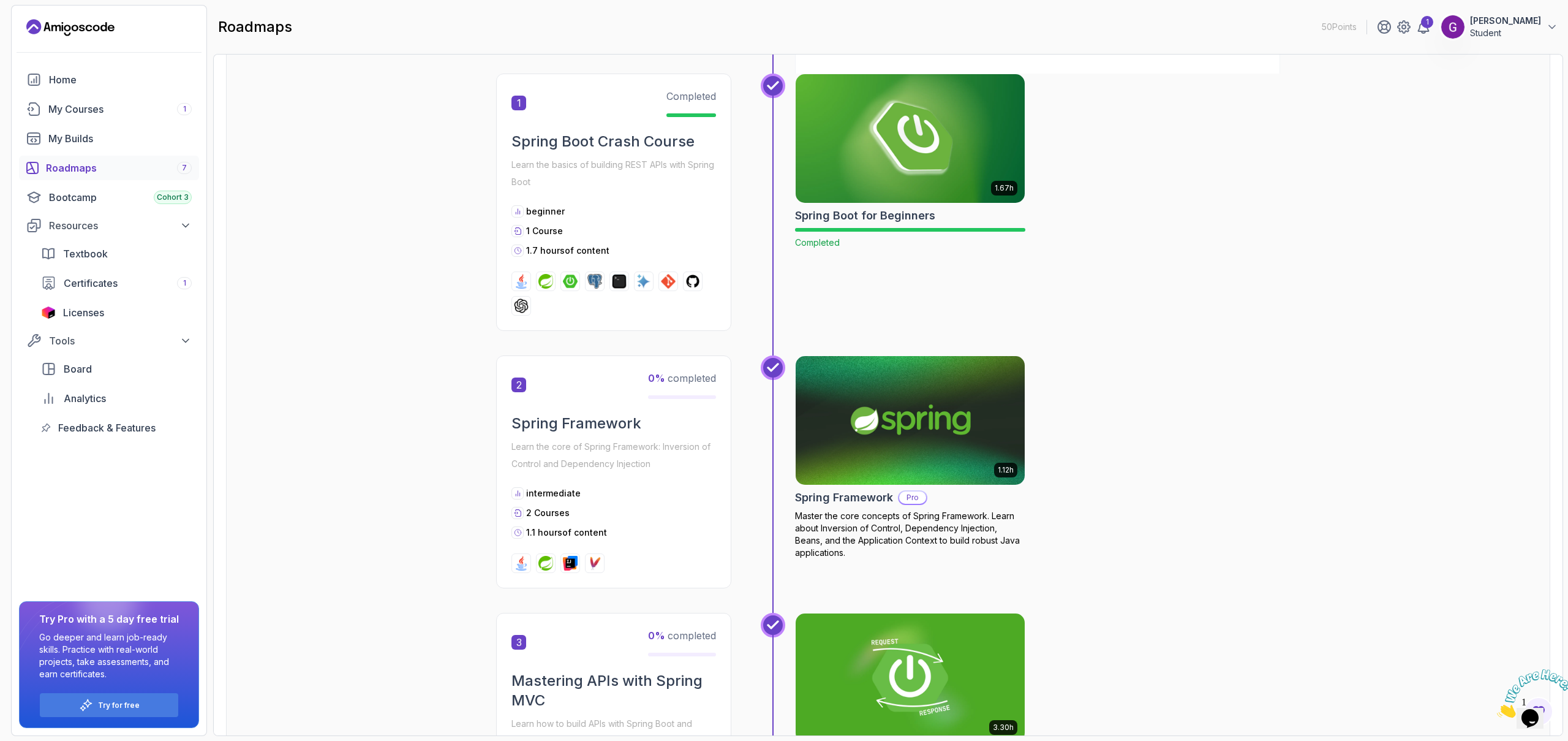
scroll to position [218, 0]
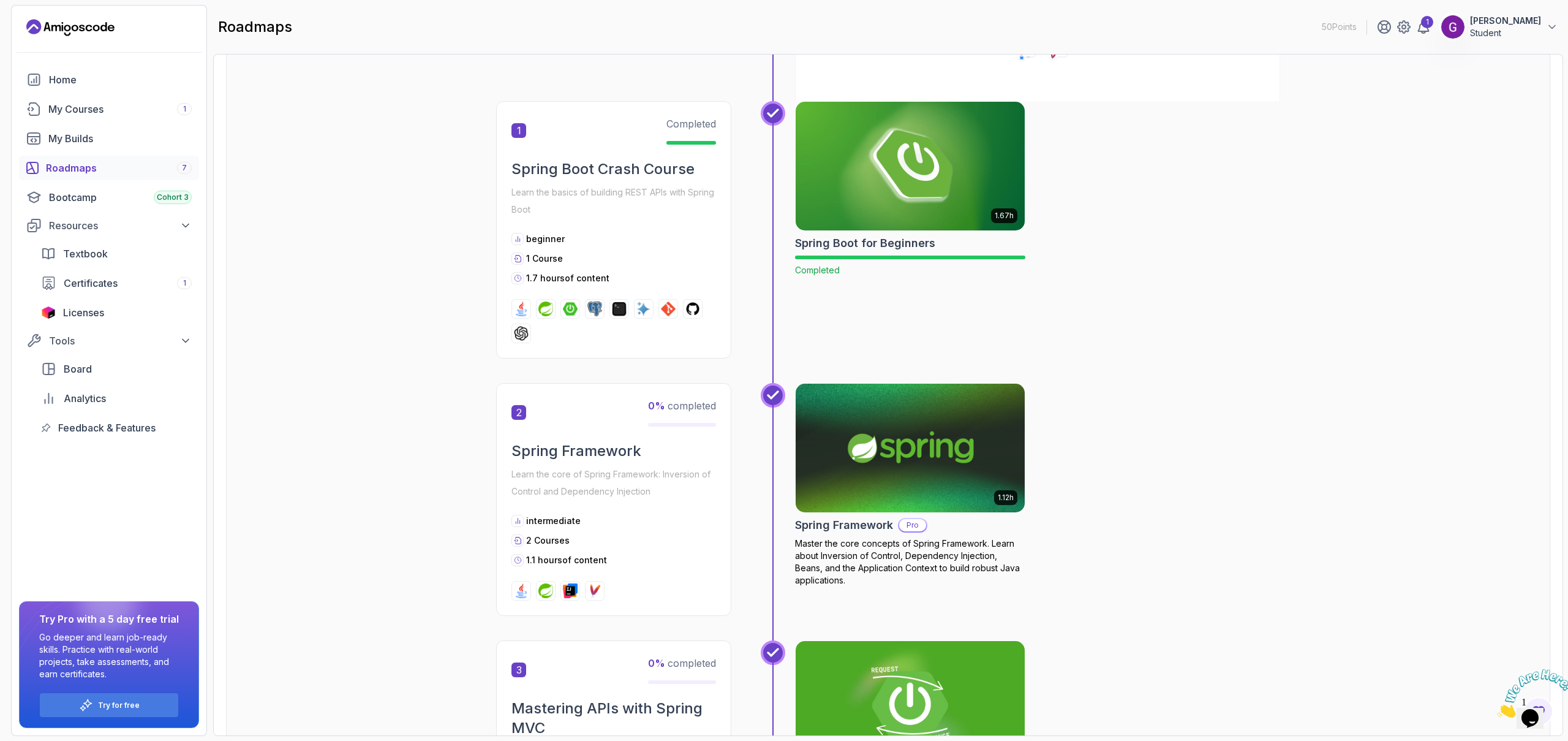
click at [925, 456] on img at bounding box center [910, 448] width 241 height 135
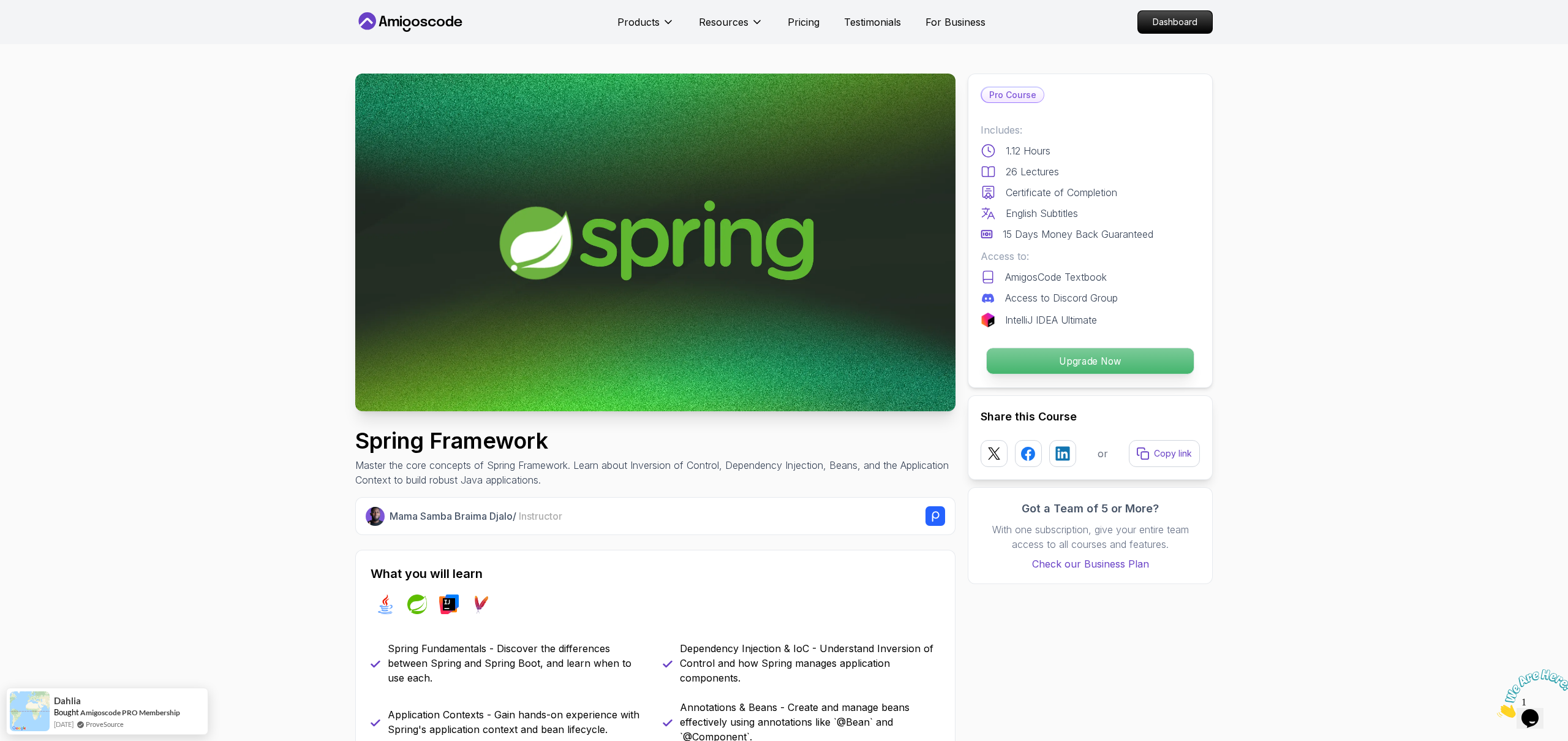
click at [1144, 358] on p "Upgrade Now" at bounding box center [1090, 361] width 207 height 25
click at [429, 19] on icon at bounding box center [431, 22] width 8 height 8
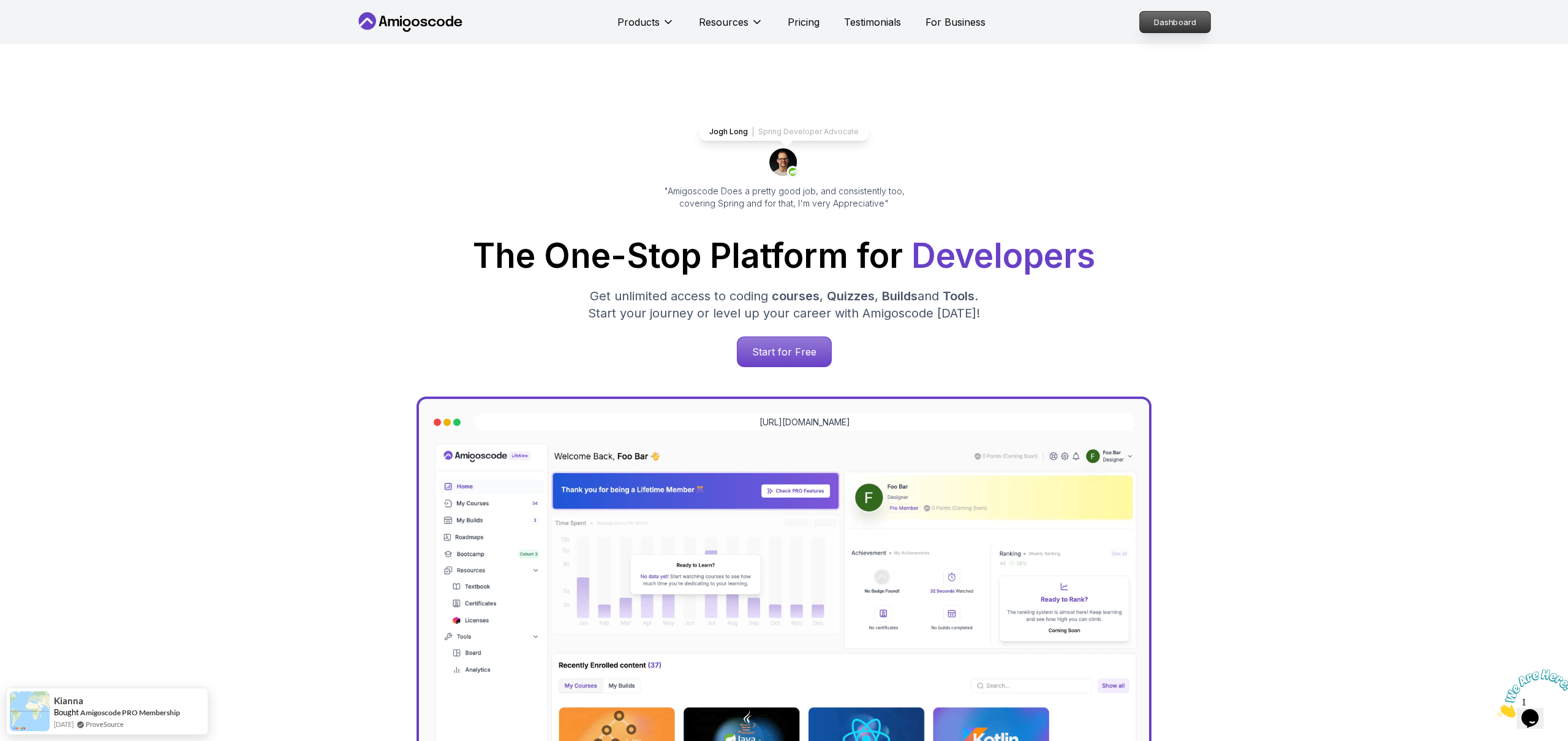
click at [1158, 25] on p "Dashboard" at bounding box center [1175, 22] width 70 height 21
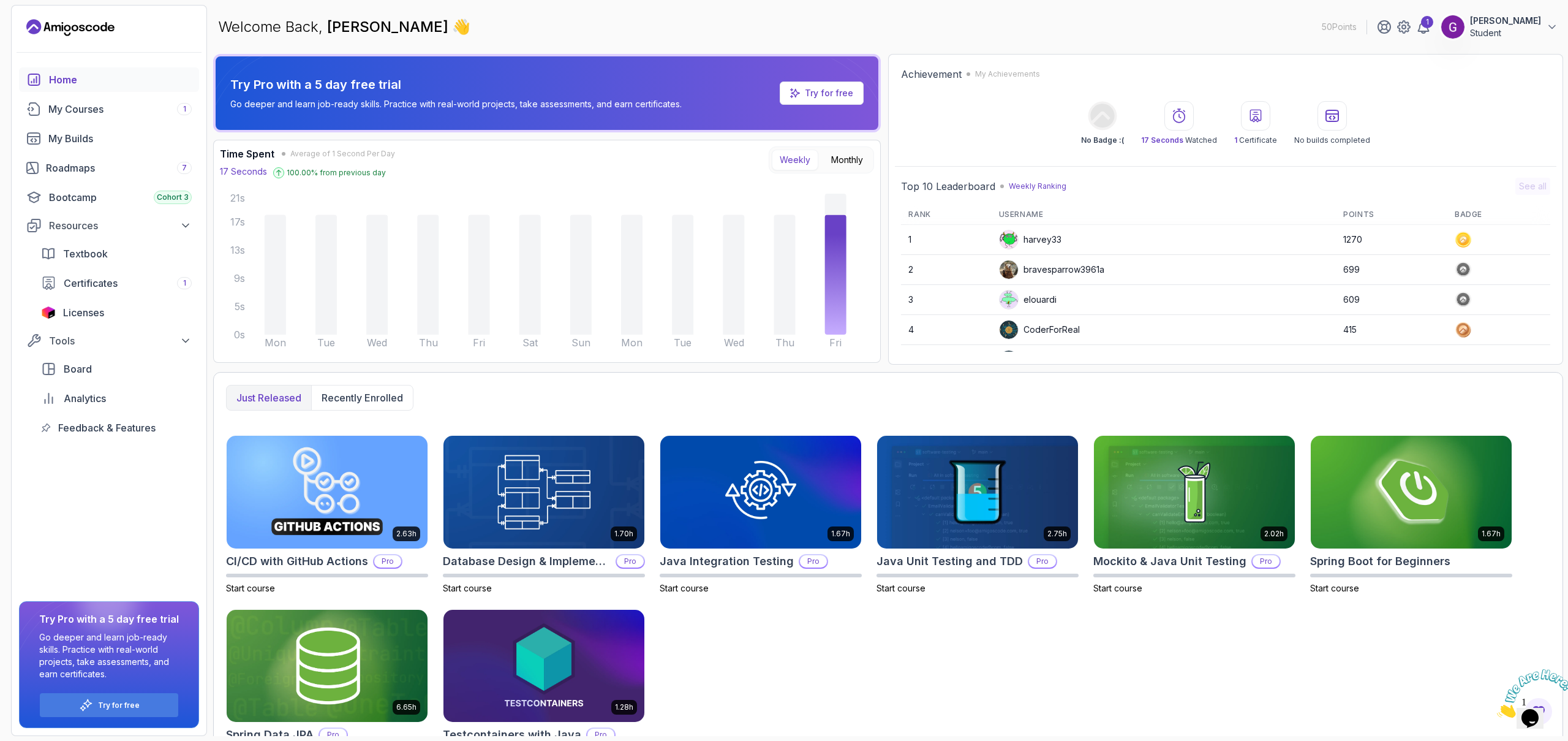
click at [833, 85] on link "Try for free" at bounding box center [821, 93] width 84 height 24
click at [807, 97] on p "Try for free" at bounding box center [828, 93] width 48 height 13
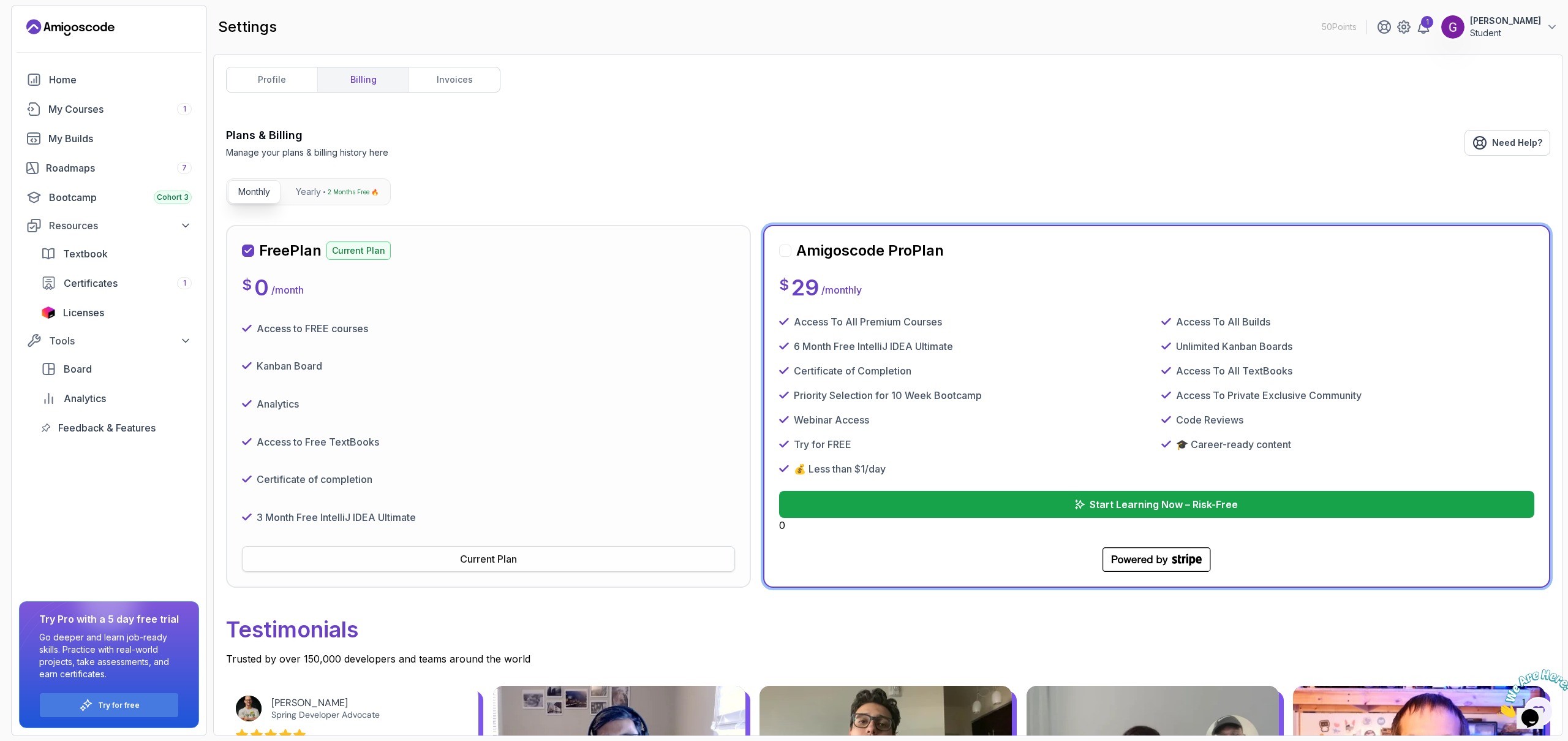
click at [517, 552] on div "Current Plan" at bounding box center [488, 558] width 57 height 14
click at [465, 557] on div "Current Plan" at bounding box center [488, 558] width 57 height 14
click at [274, 81] on link "profile" at bounding box center [271, 79] width 90 height 25
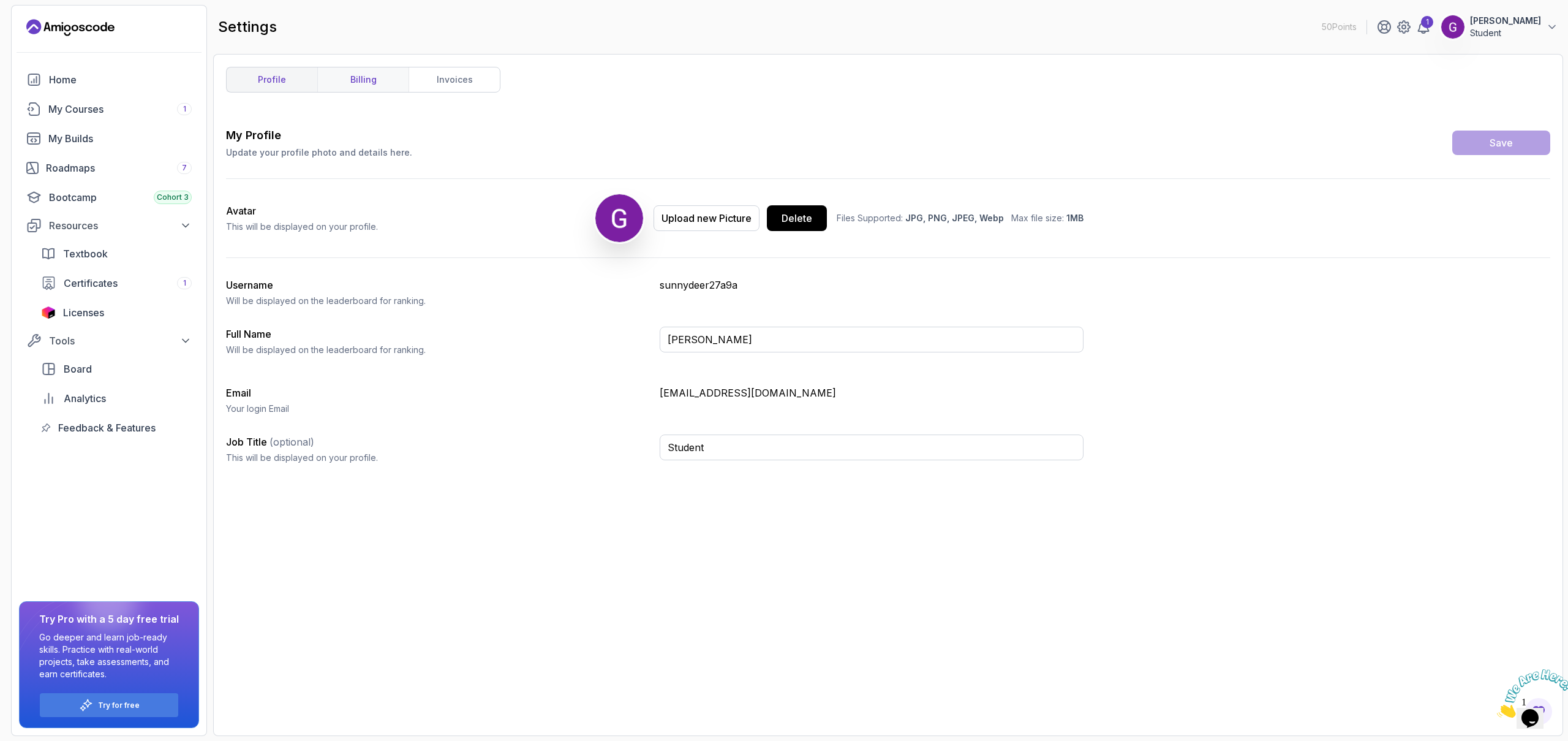
click at [330, 77] on link "billing" at bounding box center [363, 79] width 91 height 25
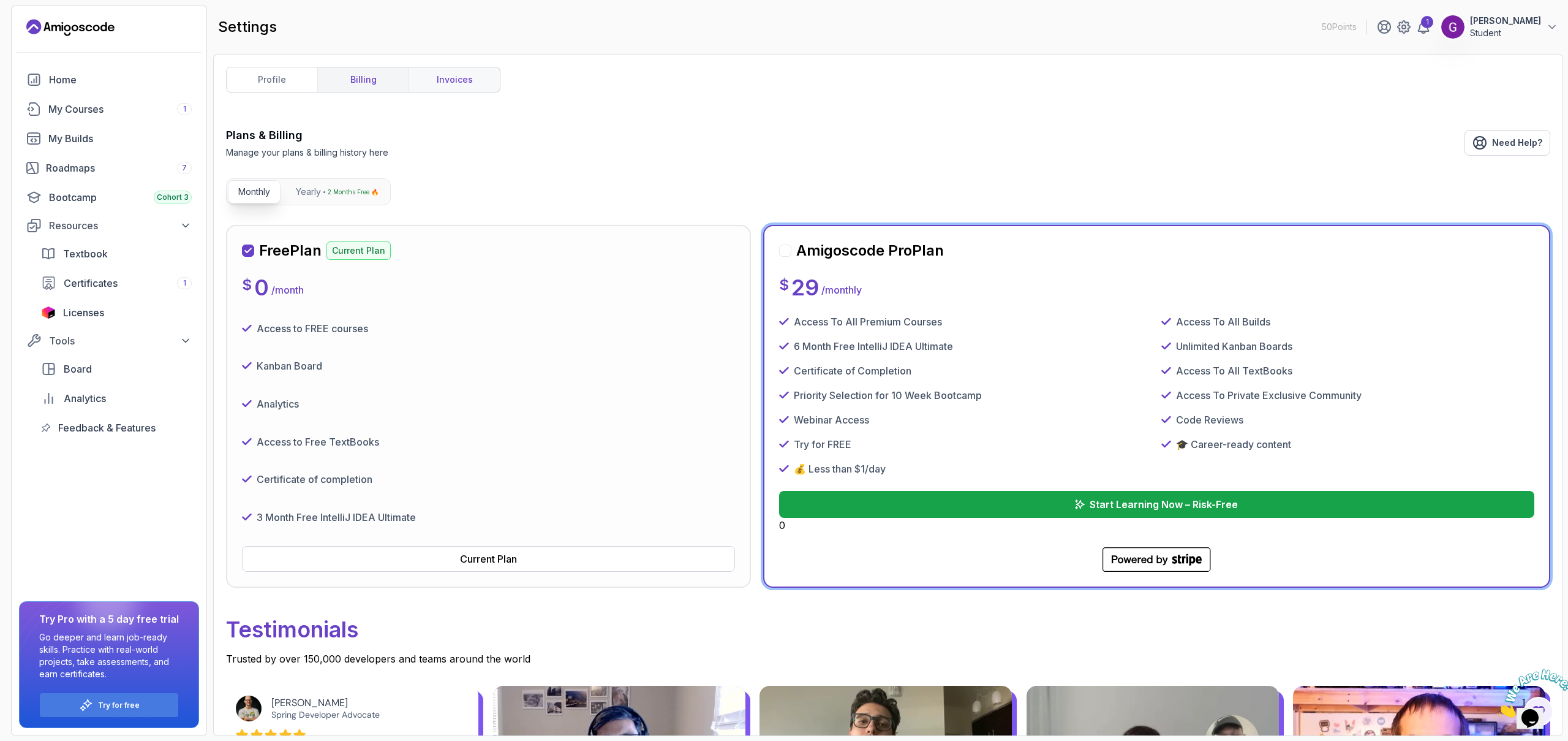
click at [428, 81] on link "invoices" at bounding box center [454, 79] width 91 height 25
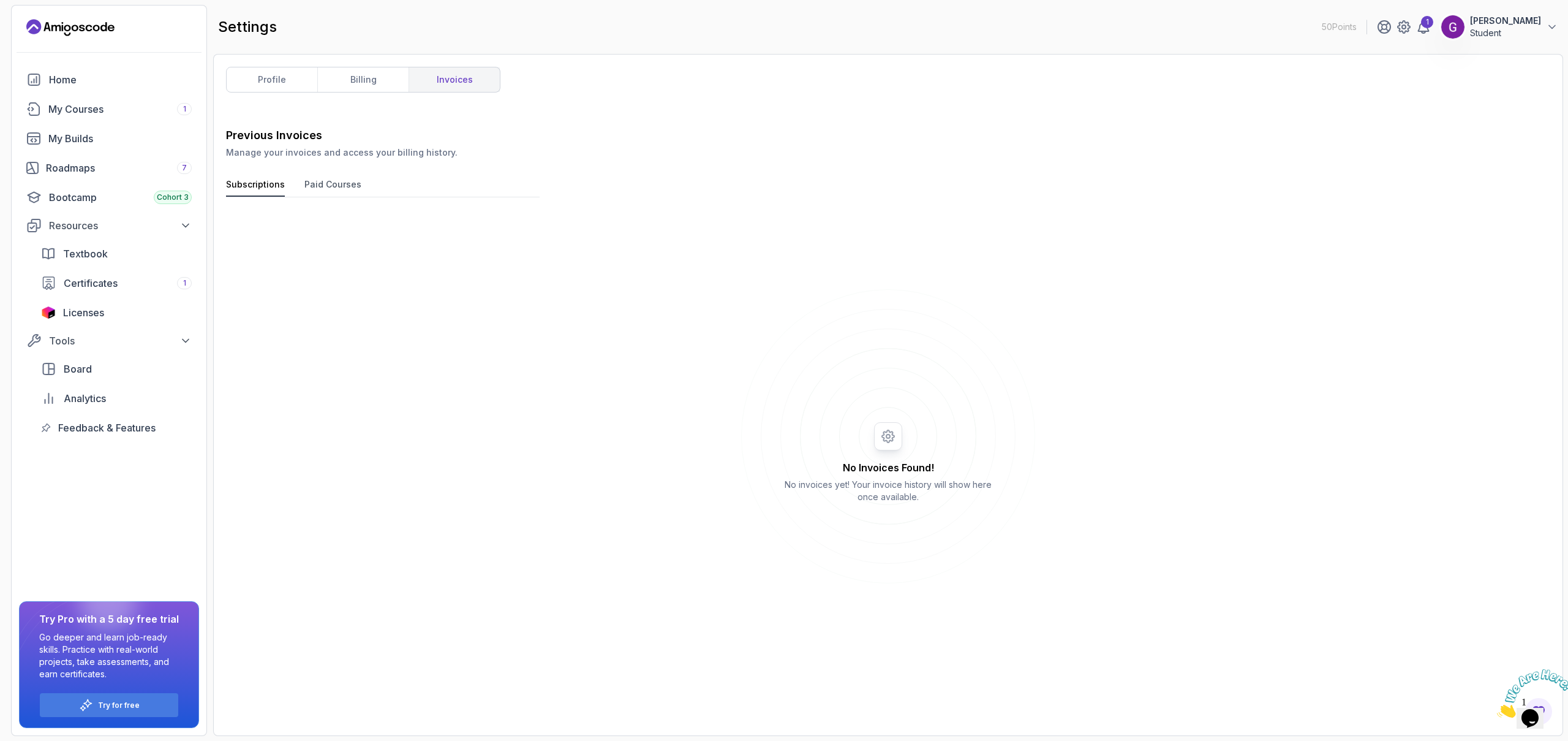
click at [327, 193] on button "Paid Courses" at bounding box center [333, 188] width 57 height 19
click at [270, 183] on button "Subscriptions" at bounding box center [256, 188] width 59 height 19
click at [335, 83] on link "billing" at bounding box center [363, 79] width 91 height 25
click at [278, 80] on link "profile" at bounding box center [271, 79] width 90 height 25
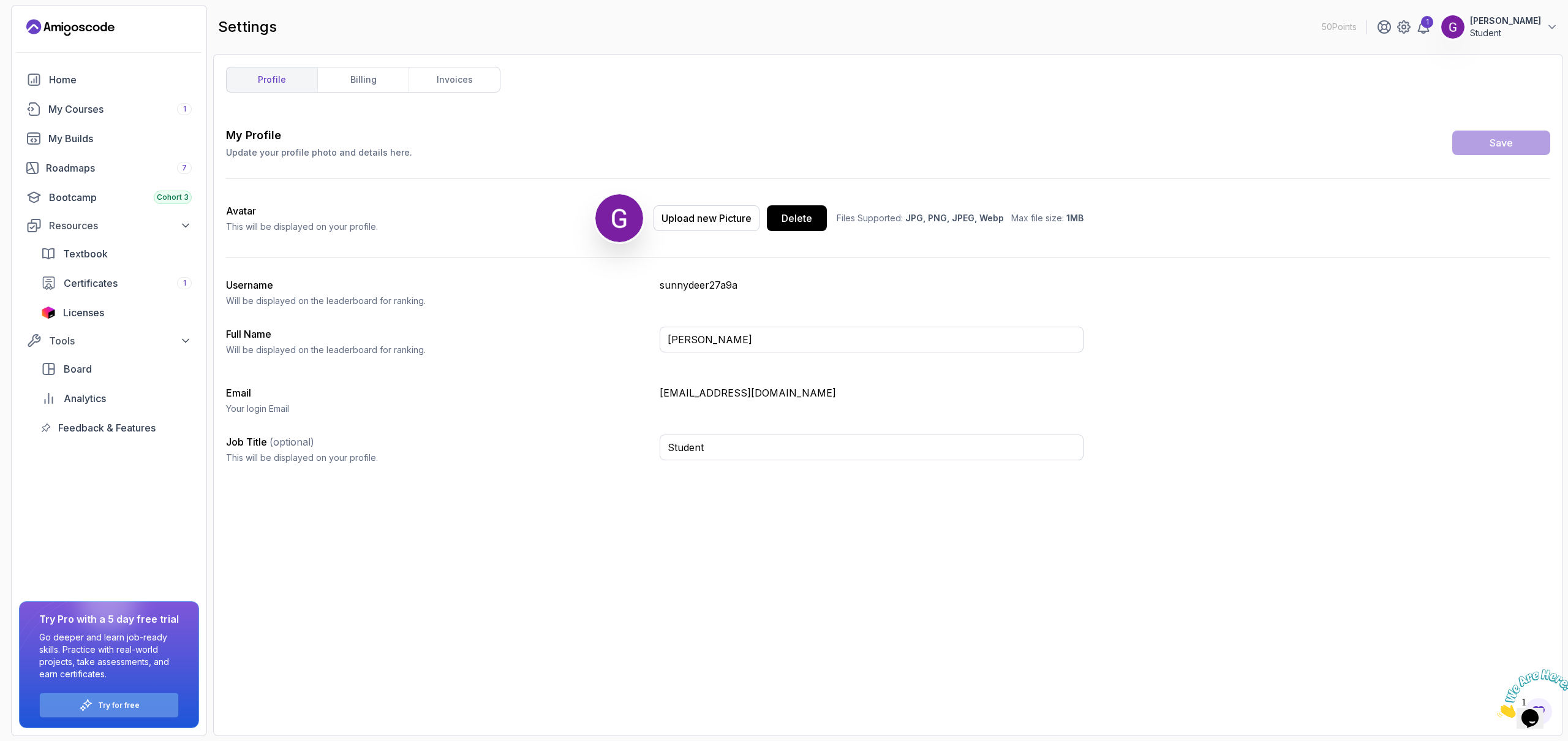
click at [89, 704] on icon at bounding box center [86, 705] width 14 height 14
click at [108, 700] on p "Try for free" at bounding box center [118, 706] width 41 height 10
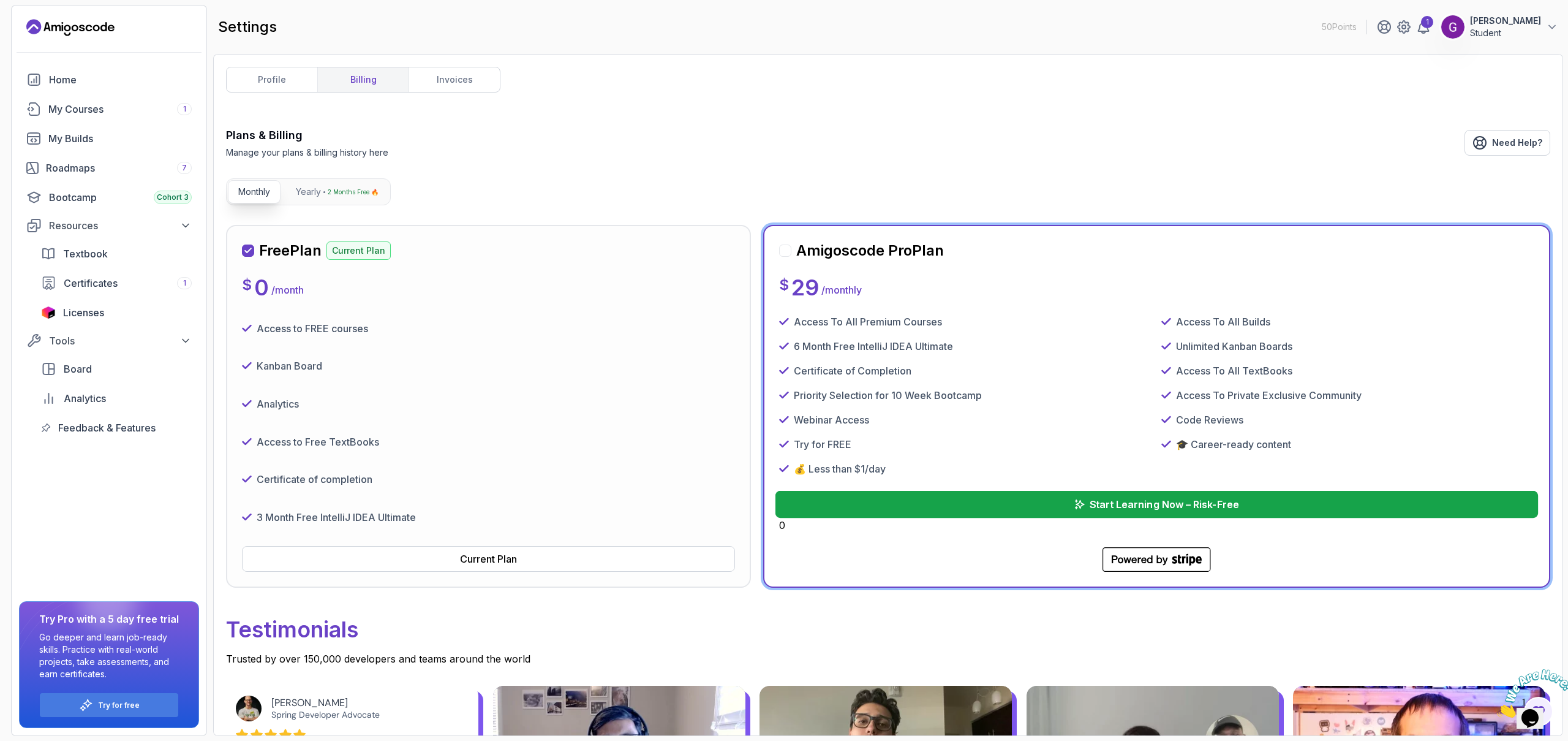
click at [1138, 506] on p "Start Learning Now – Risk-Free" at bounding box center [1164, 504] width 149 height 14
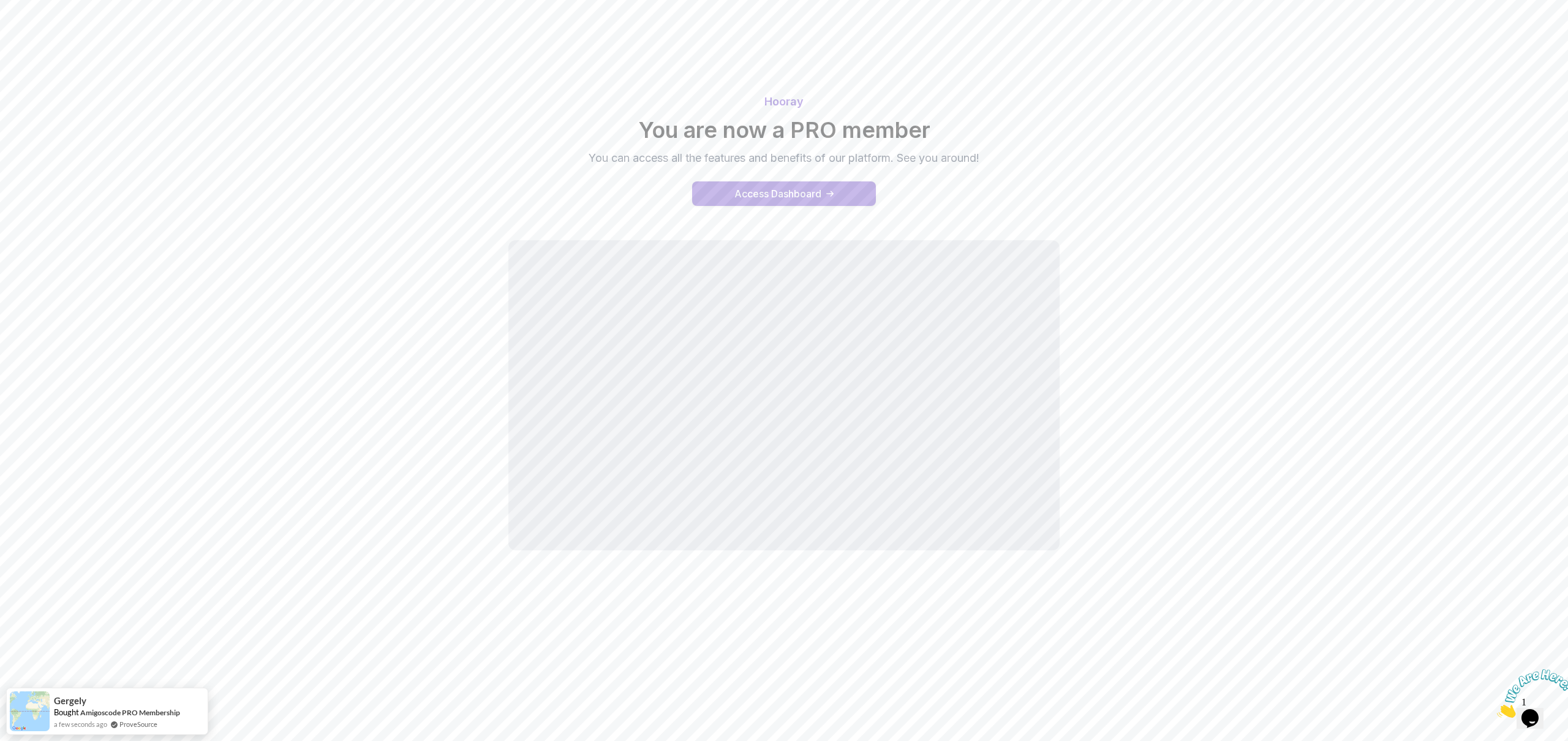
click at [751, 198] on div "Access Dashboard" at bounding box center [778, 193] width 87 height 14
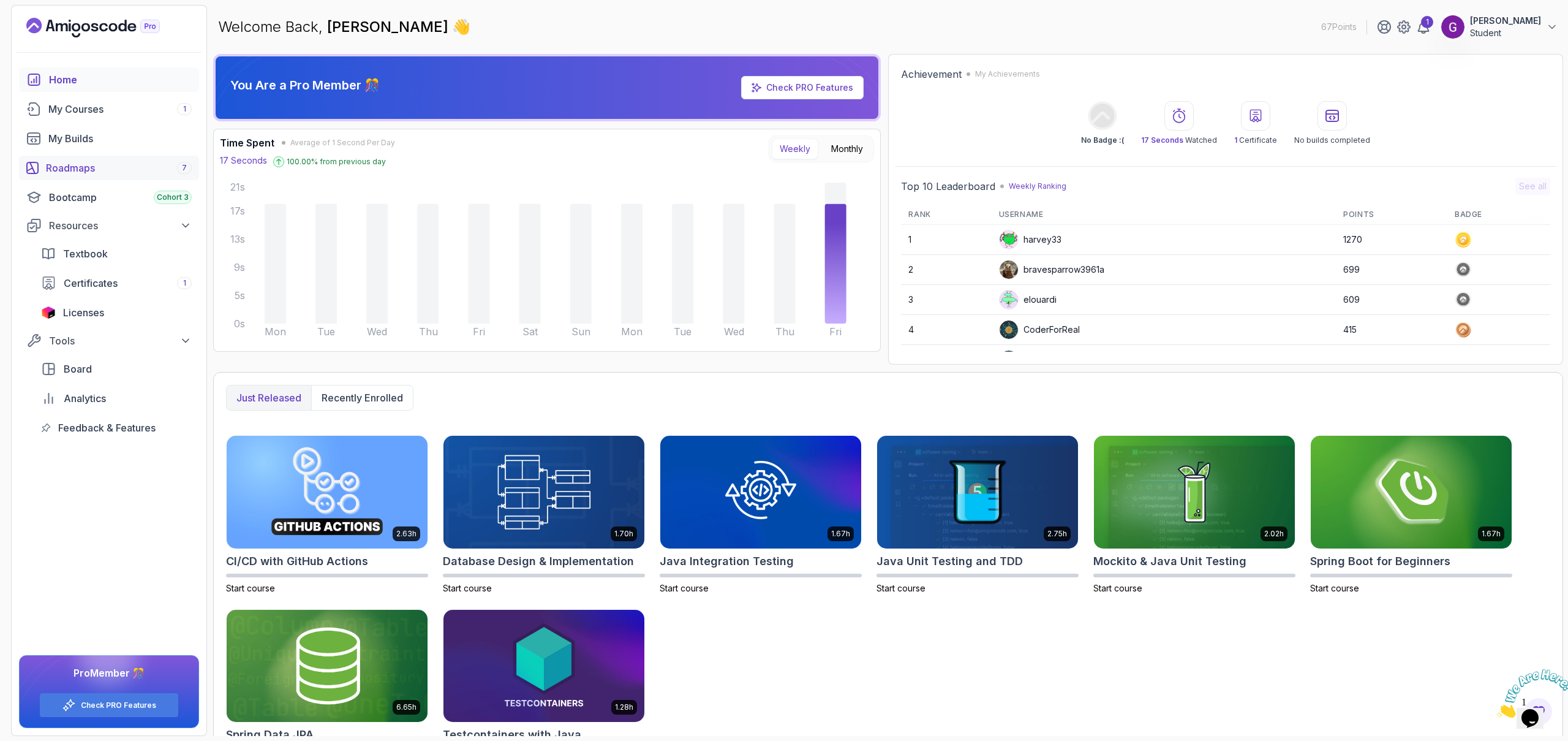
click at [100, 171] on div "Roadmaps 7" at bounding box center [118, 167] width 146 height 14
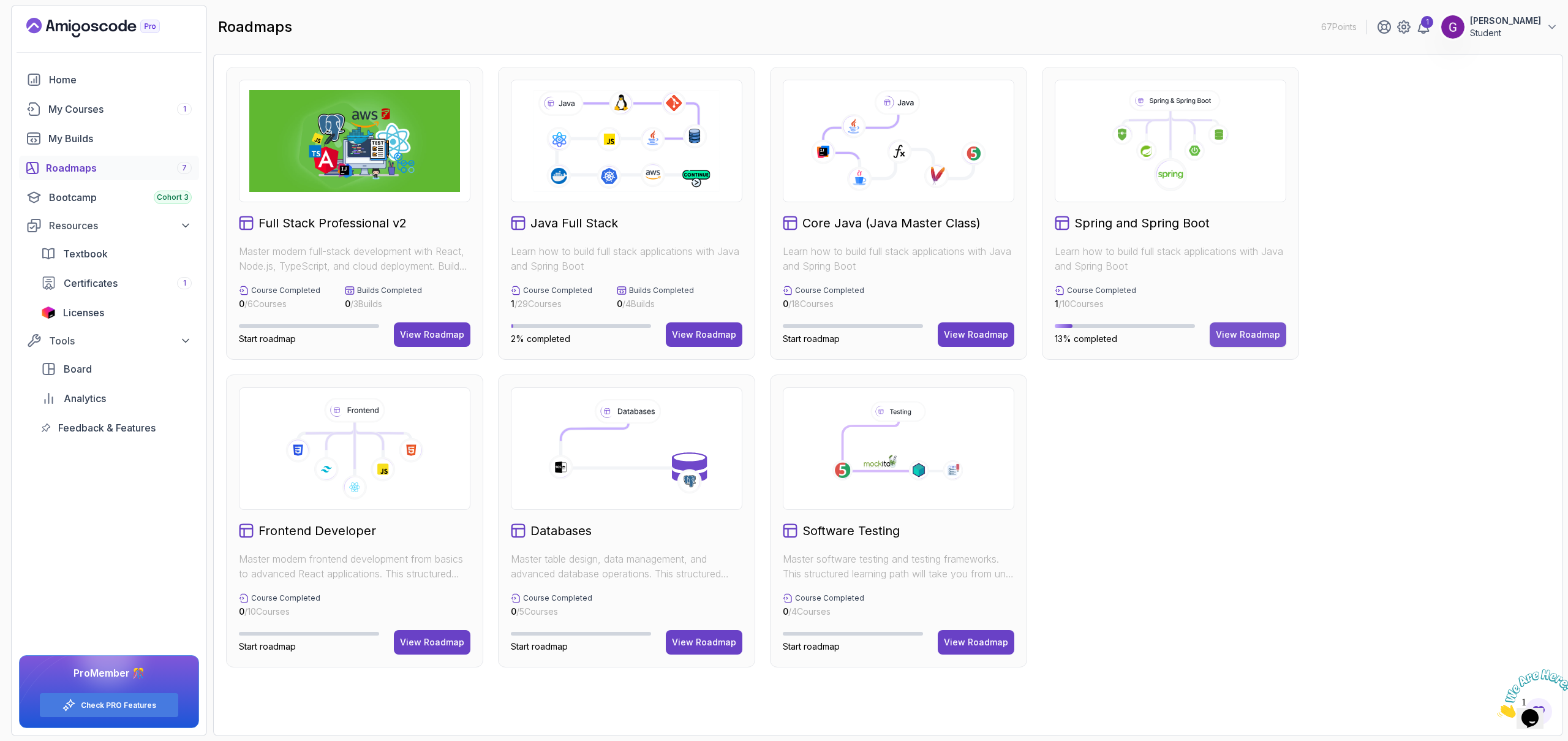
click at [1250, 331] on div "View Roadmap" at bounding box center [1248, 335] width 64 height 13
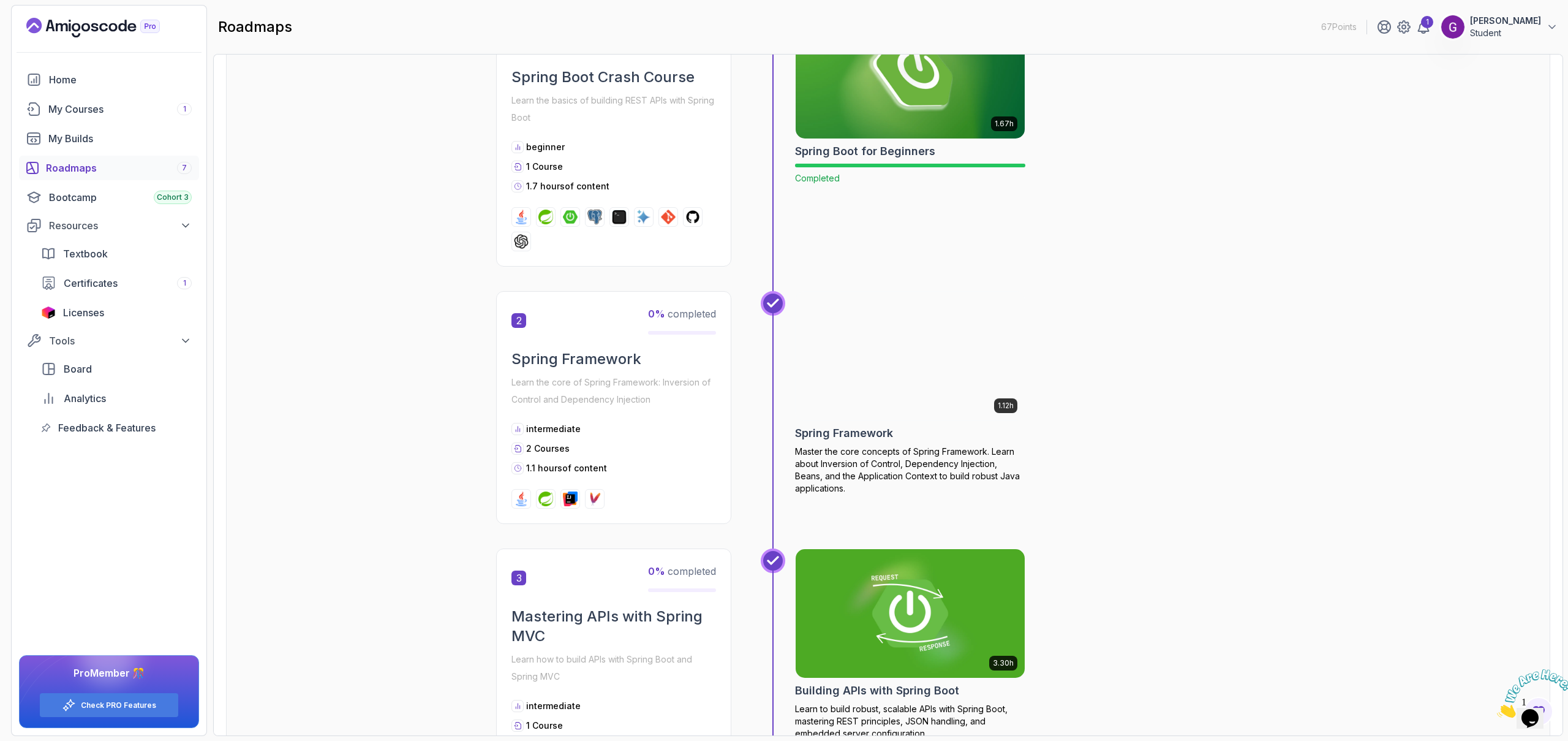
scroll to position [323, 0]
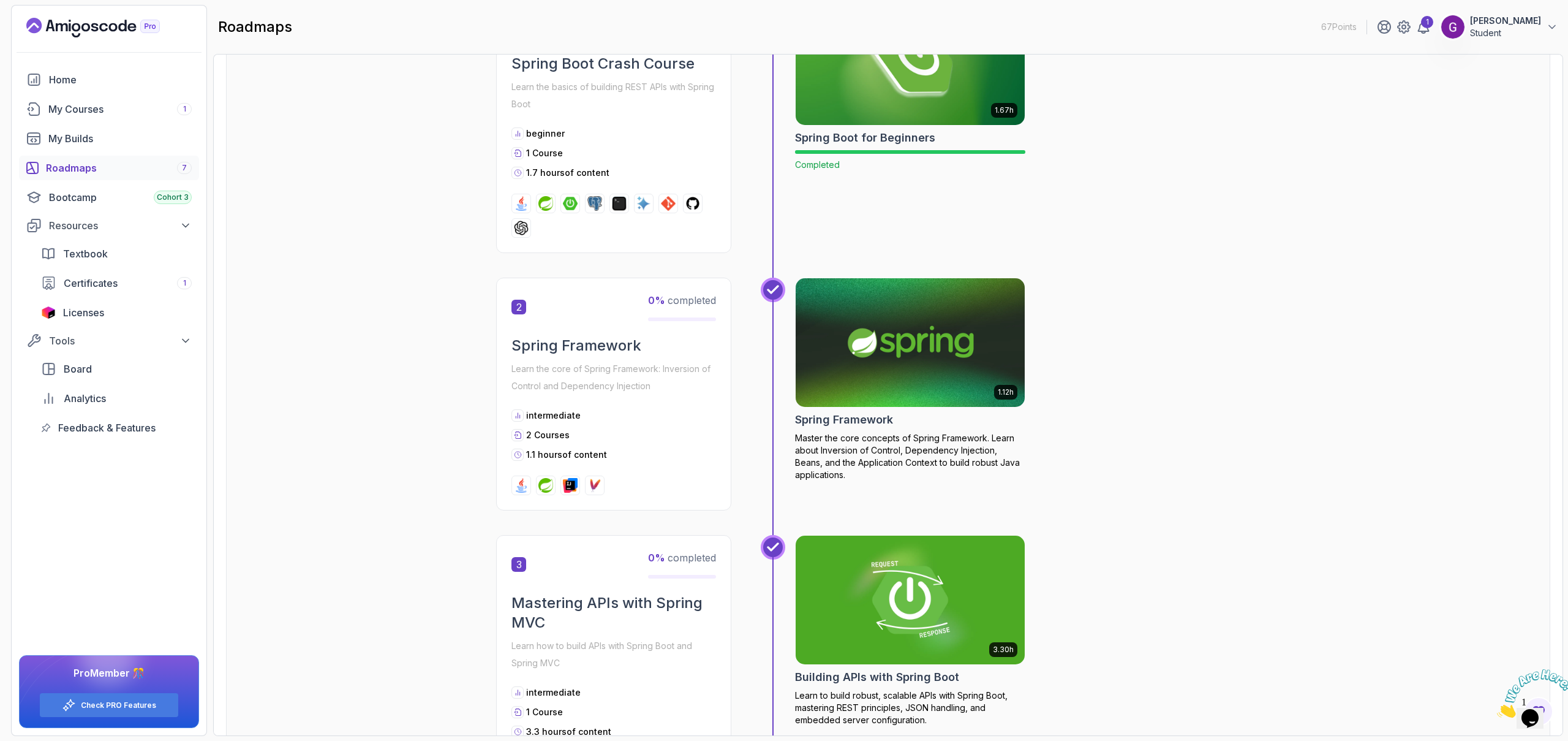
click at [939, 330] on img at bounding box center [910, 343] width 241 height 135
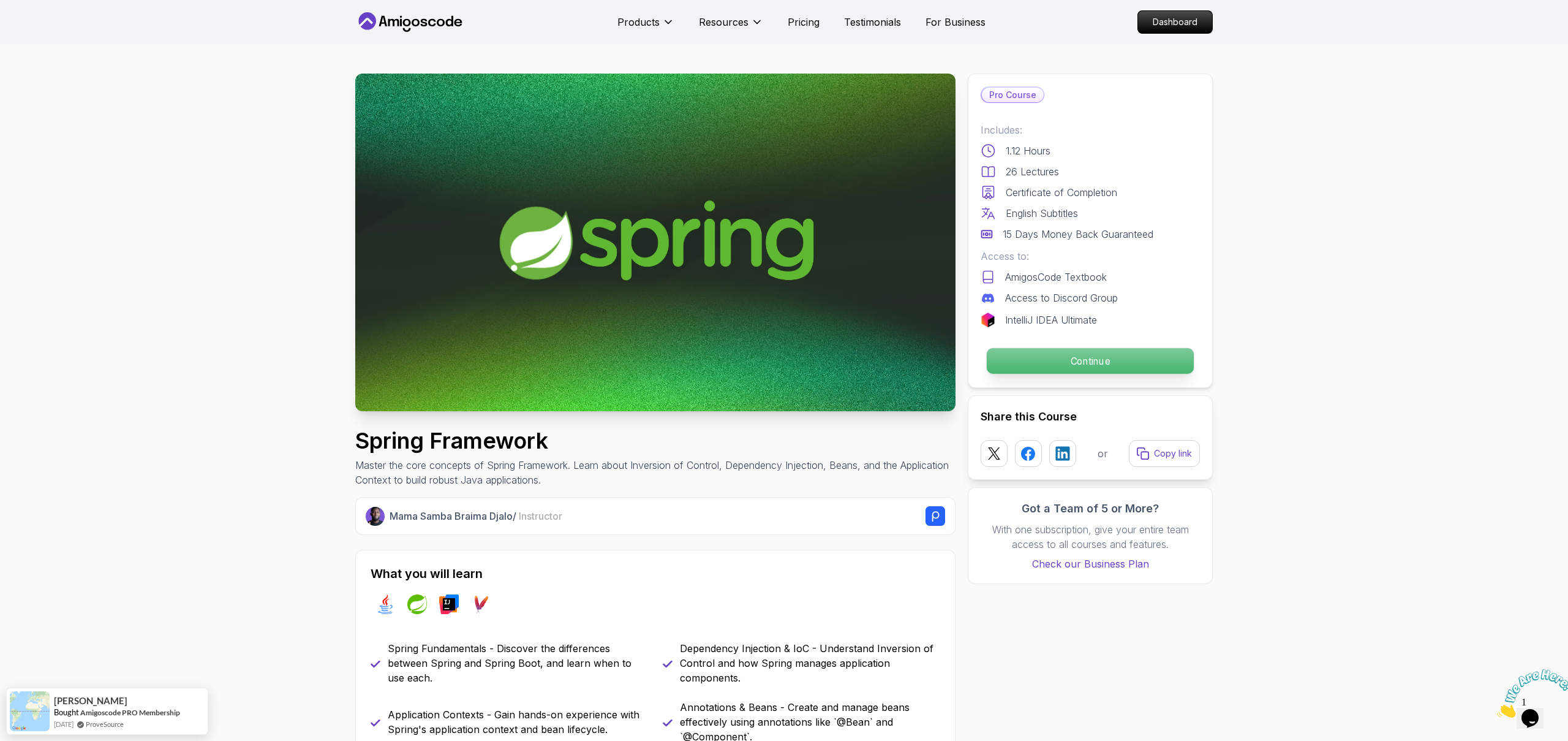
click at [1028, 368] on p "Continue" at bounding box center [1090, 361] width 207 height 25
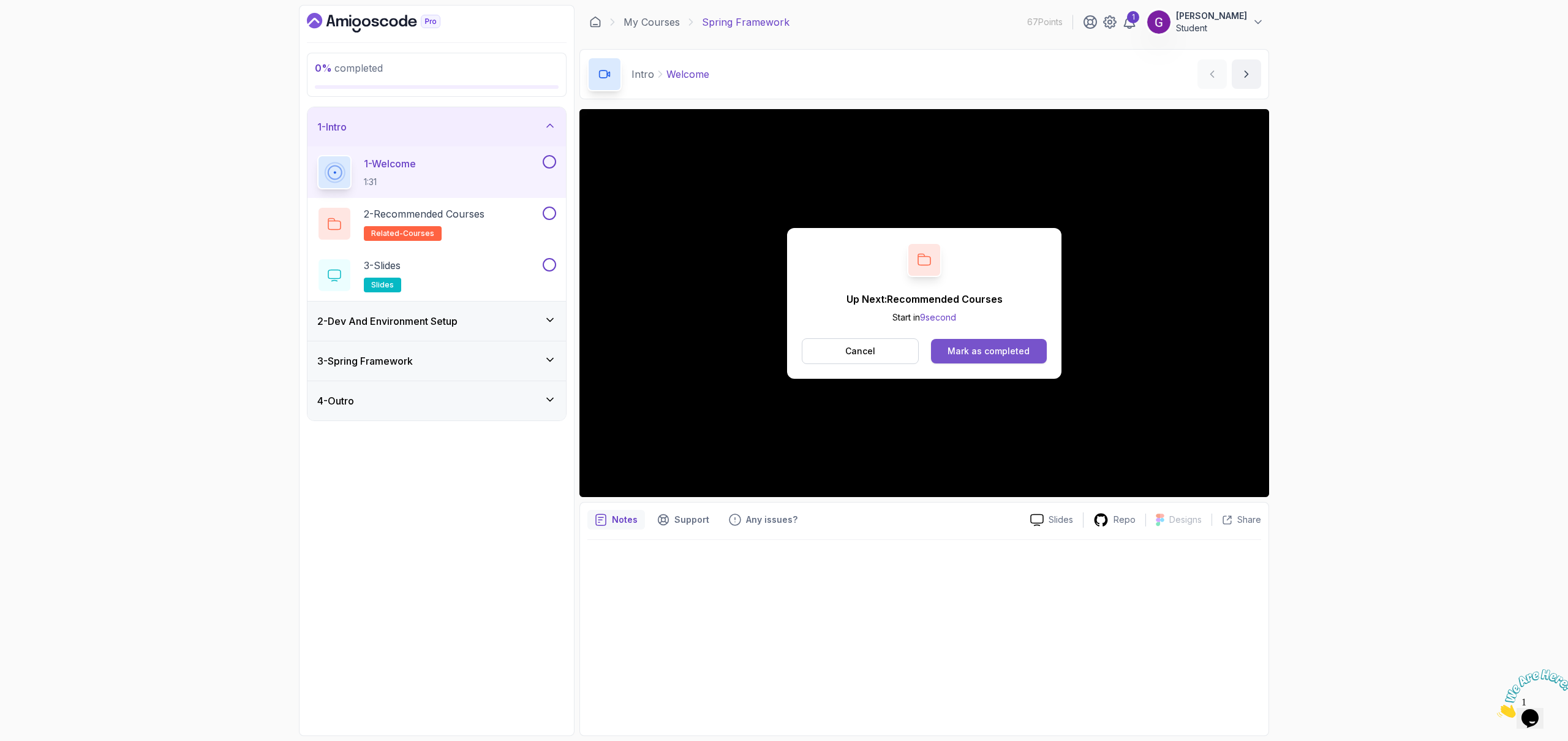
click at [1023, 349] on div "Mark as completed" at bounding box center [988, 351] width 82 height 13
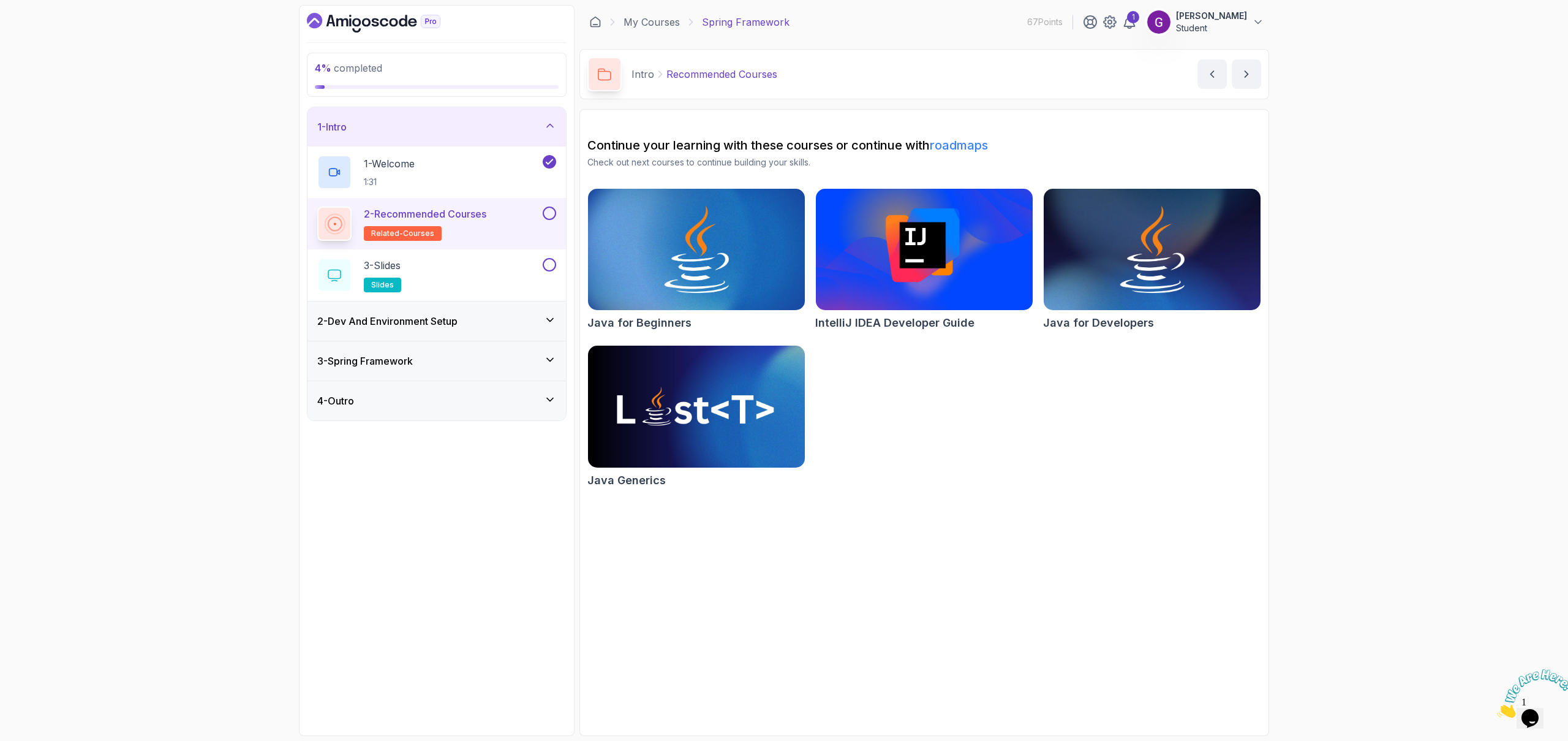
click at [551, 215] on button at bounding box center [550, 213] width 14 height 14
click at [551, 267] on button at bounding box center [550, 264] width 14 height 14
click at [498, 326] on div "2 - Dev And Environment Setup" at bounding box center [437, 320] width 239 height 14
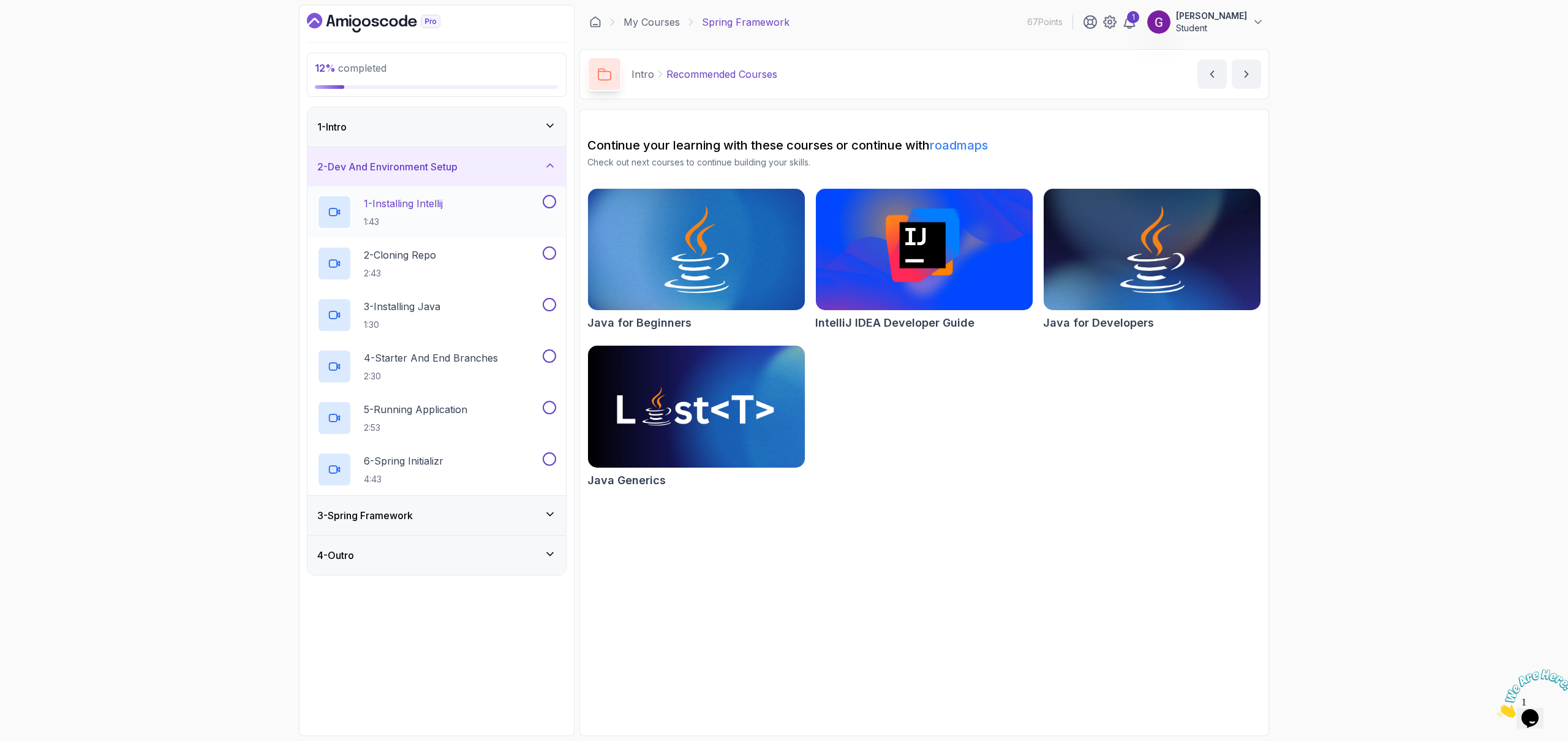
click at [437, 212] on h2 "1 - Installing Intellij 1:43" at bounding box center [404, 212] width 79 height 32
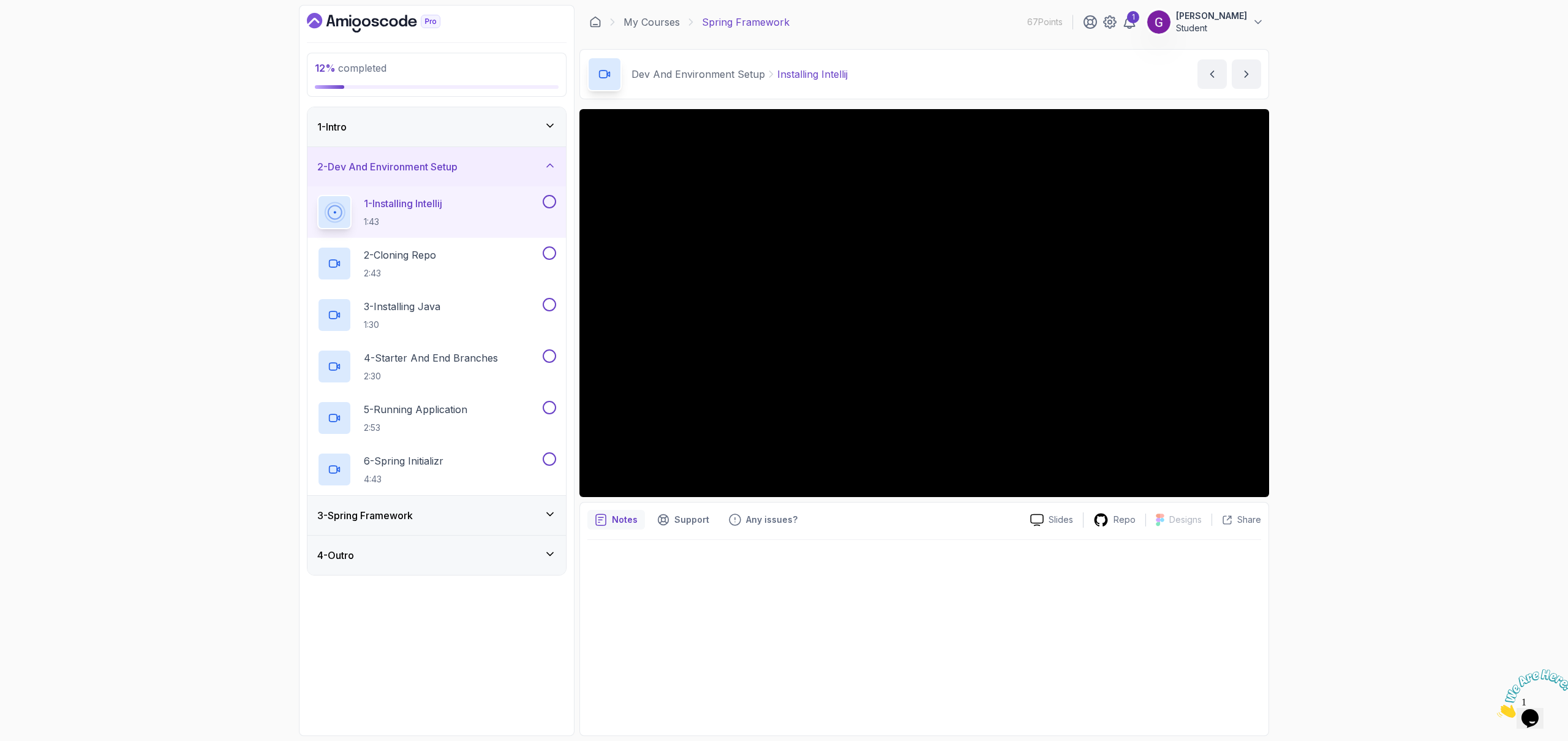
click at [551, 204] on button at bounding box center [550, 202] width 14 height 14
click at [494, 253] on div "2 - Cloning Repo 2:43" at bounding box center [429, 264] width 223 height 35
click at [549, 122] on icon at bounding box center [550, 125] width 13 height 13
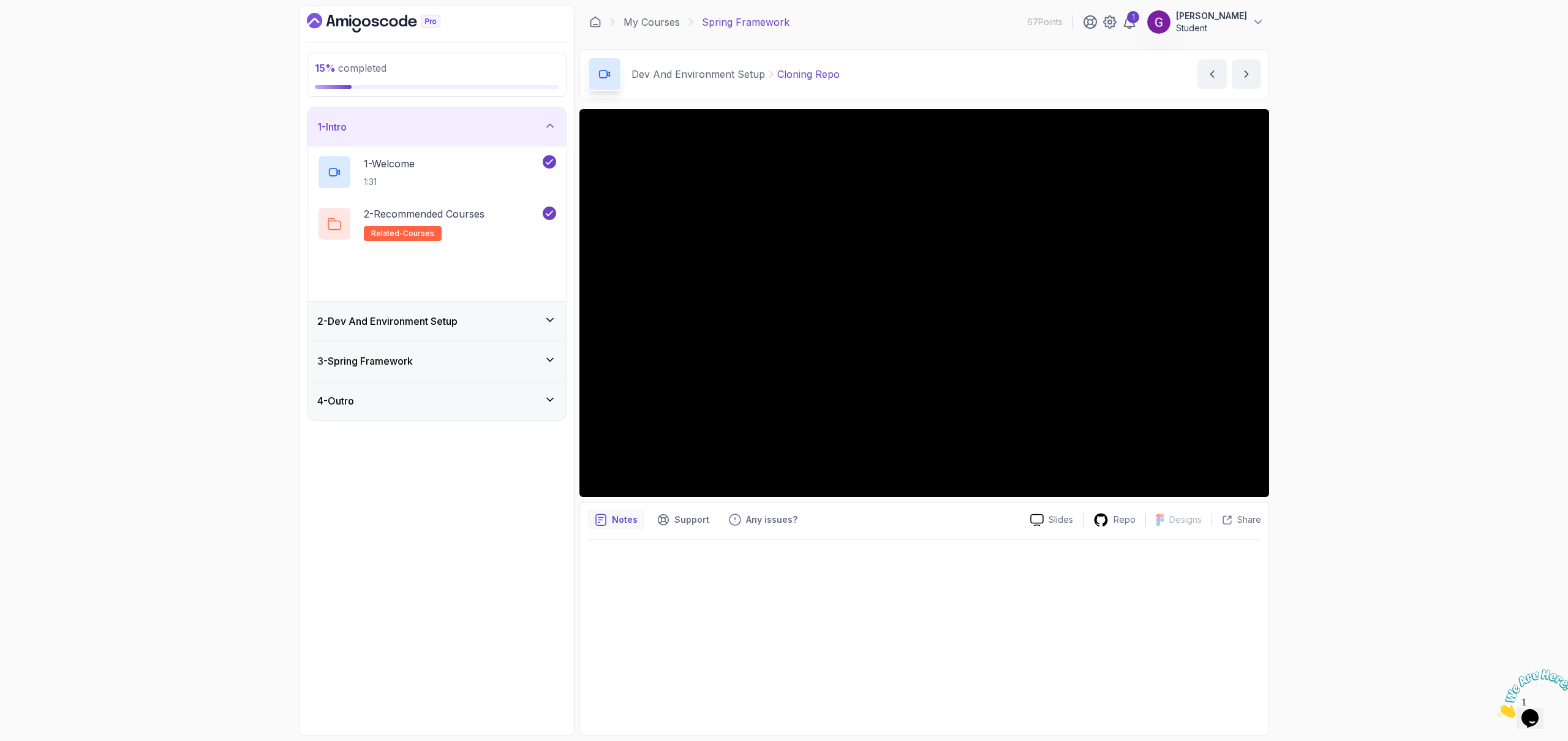
click at [549, 122] on icon at bounding box center [550, 125] width 13 height 13
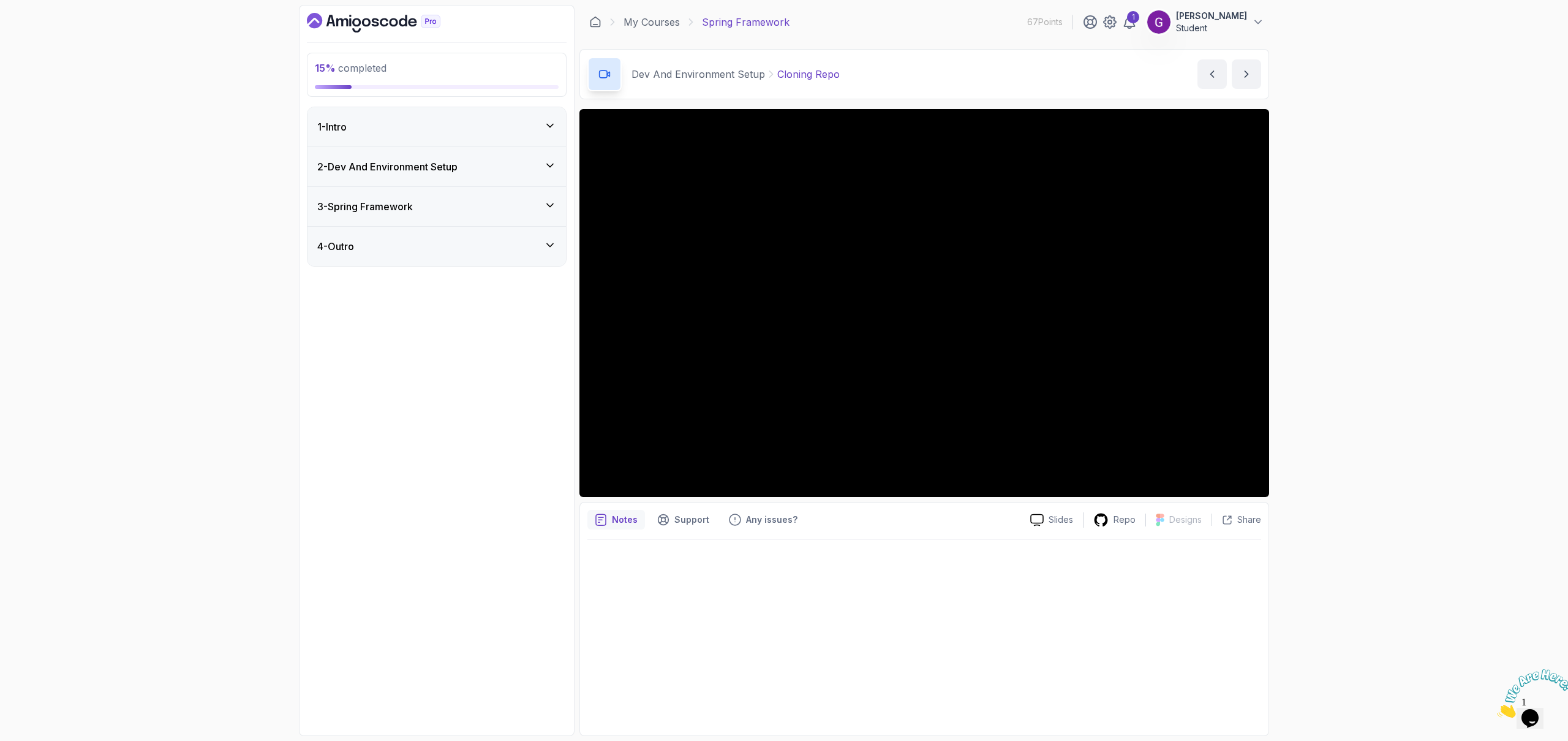
click at [549, 122] on icon at bounding box center [550, 125] width 13 height 13
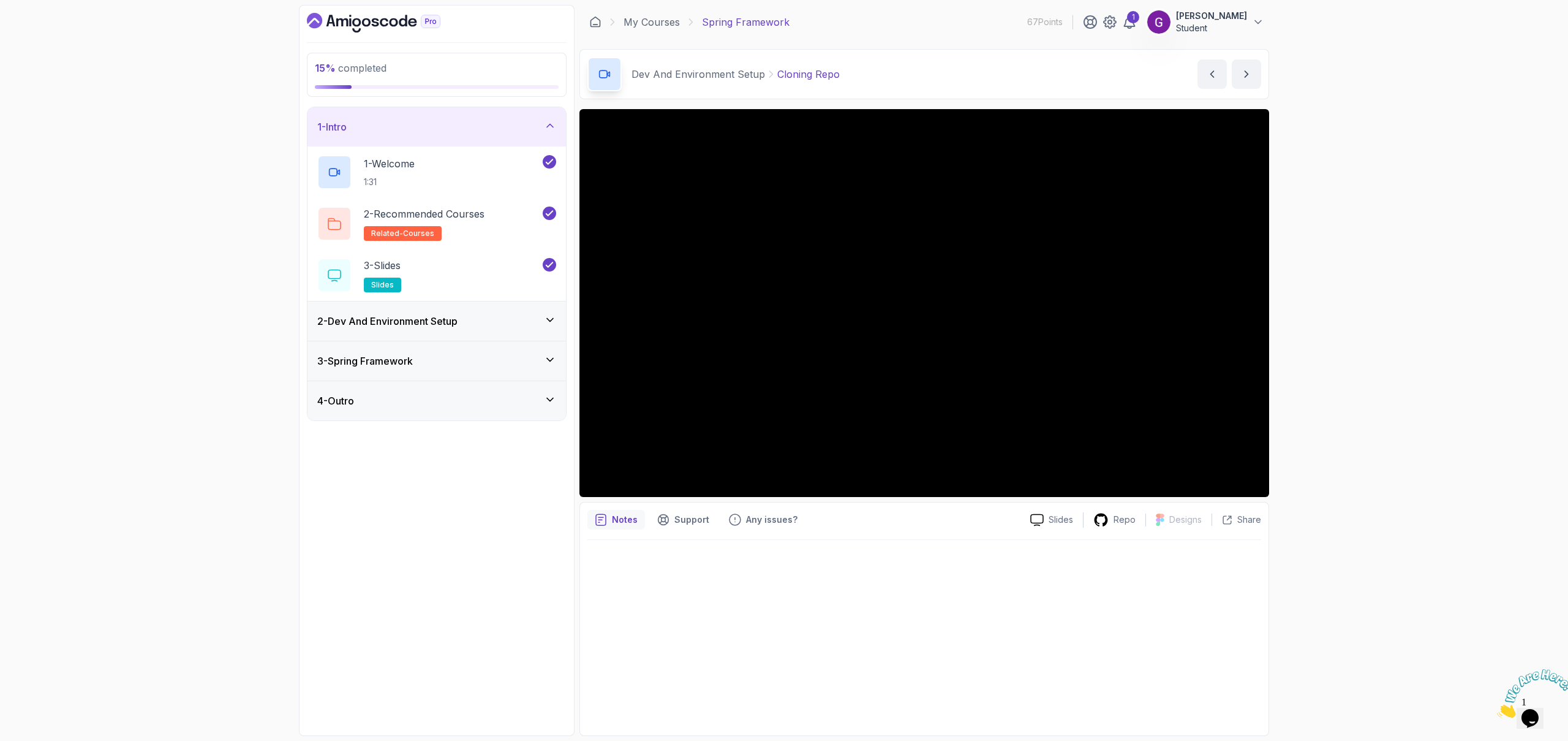
click at [552, 402] on icon at bounding box center [550, 400] width 13 height 13
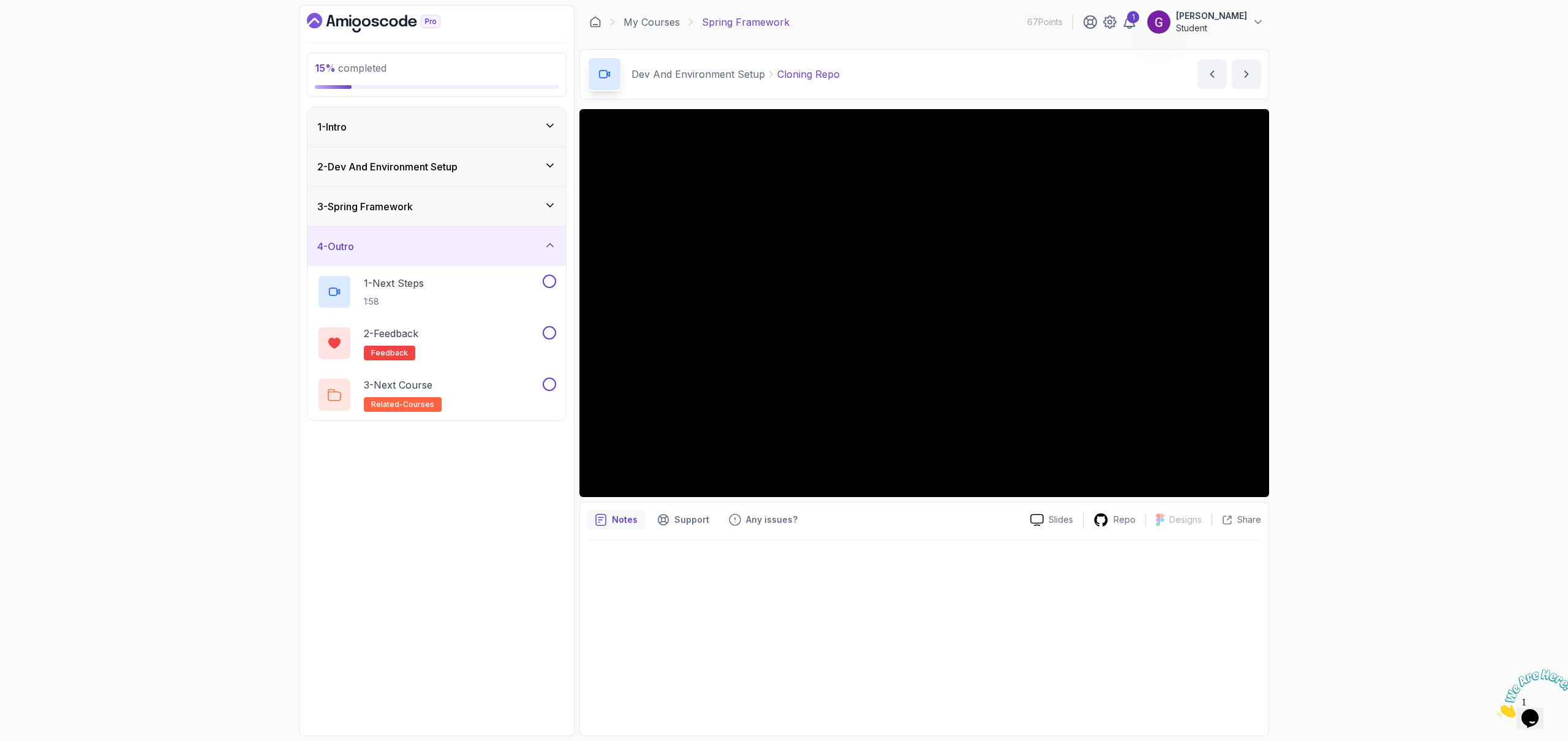
click at [550, 247] on icon at bounding box center [550, 245] width 13 height 13
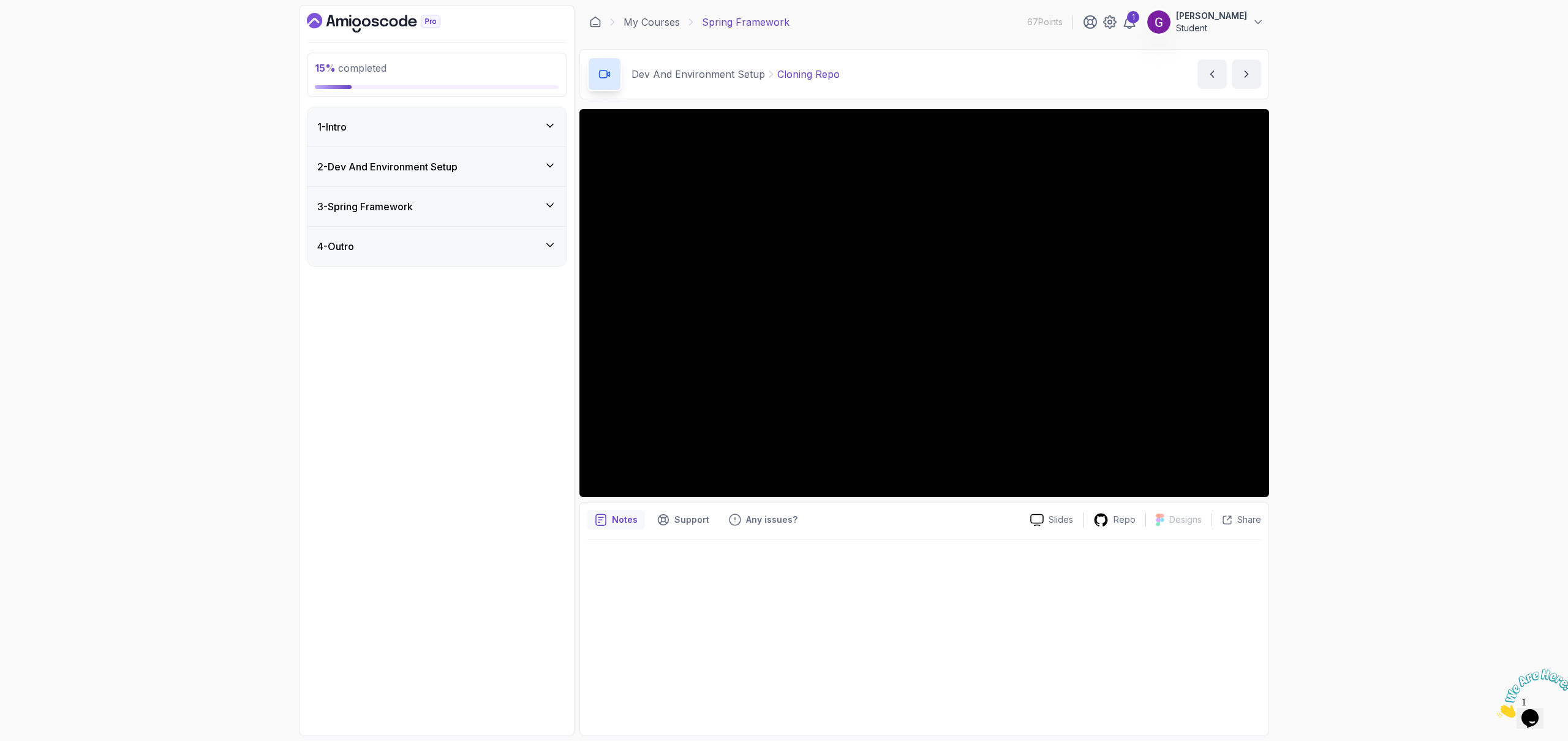
click at [633, 523] on p "Notes" at bounding box center [625, 520] width 25 height 13
click at [1126, 521] on p "Repo" at bounding box center [1125, 520] width 22 height 13
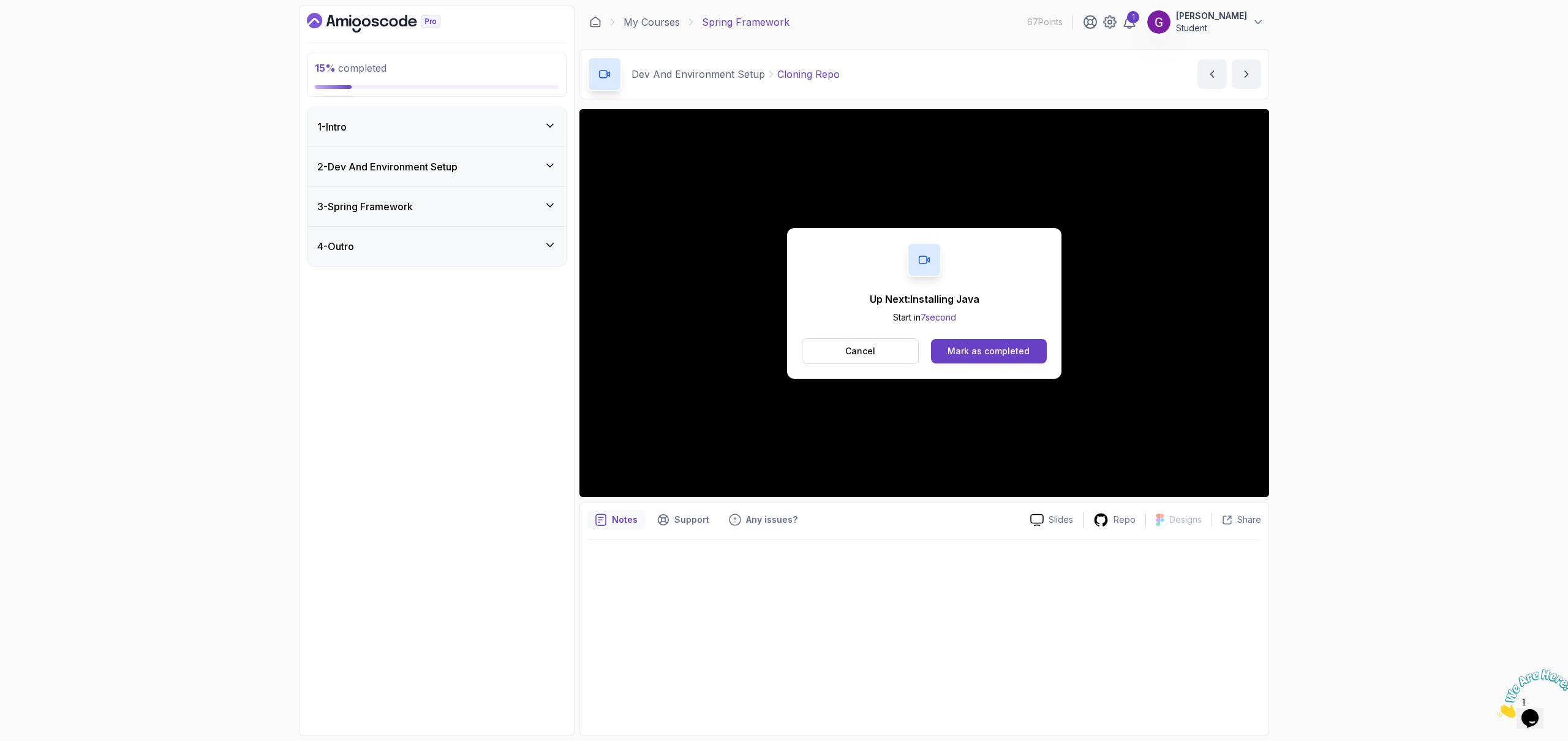
click at [551, 123] on icon at bounding box center [550, 125] width 13 height 13
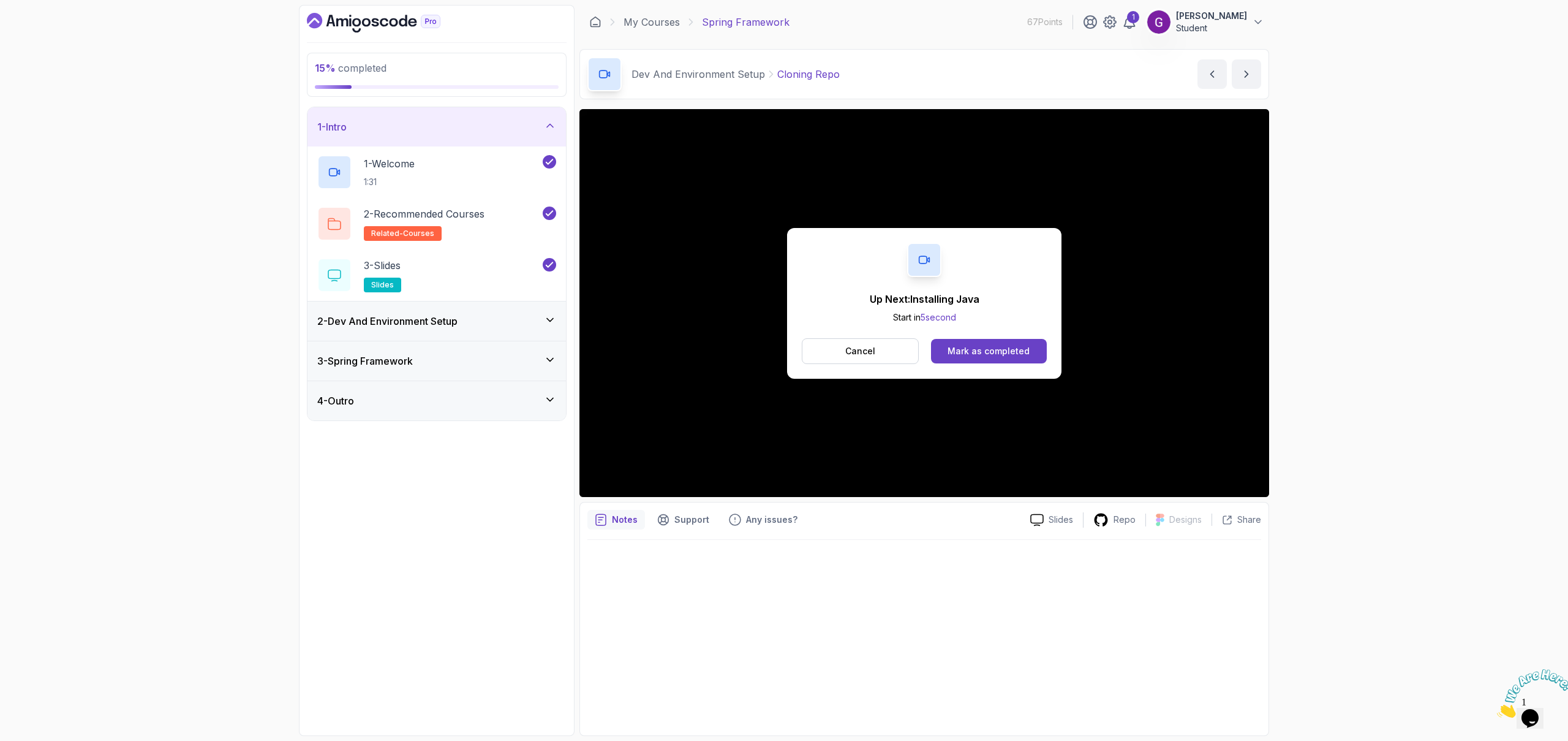
click at [540, 319] on div "2 - Dev And Environment Setup" at bounding box center [437, 320] width 239 height 14
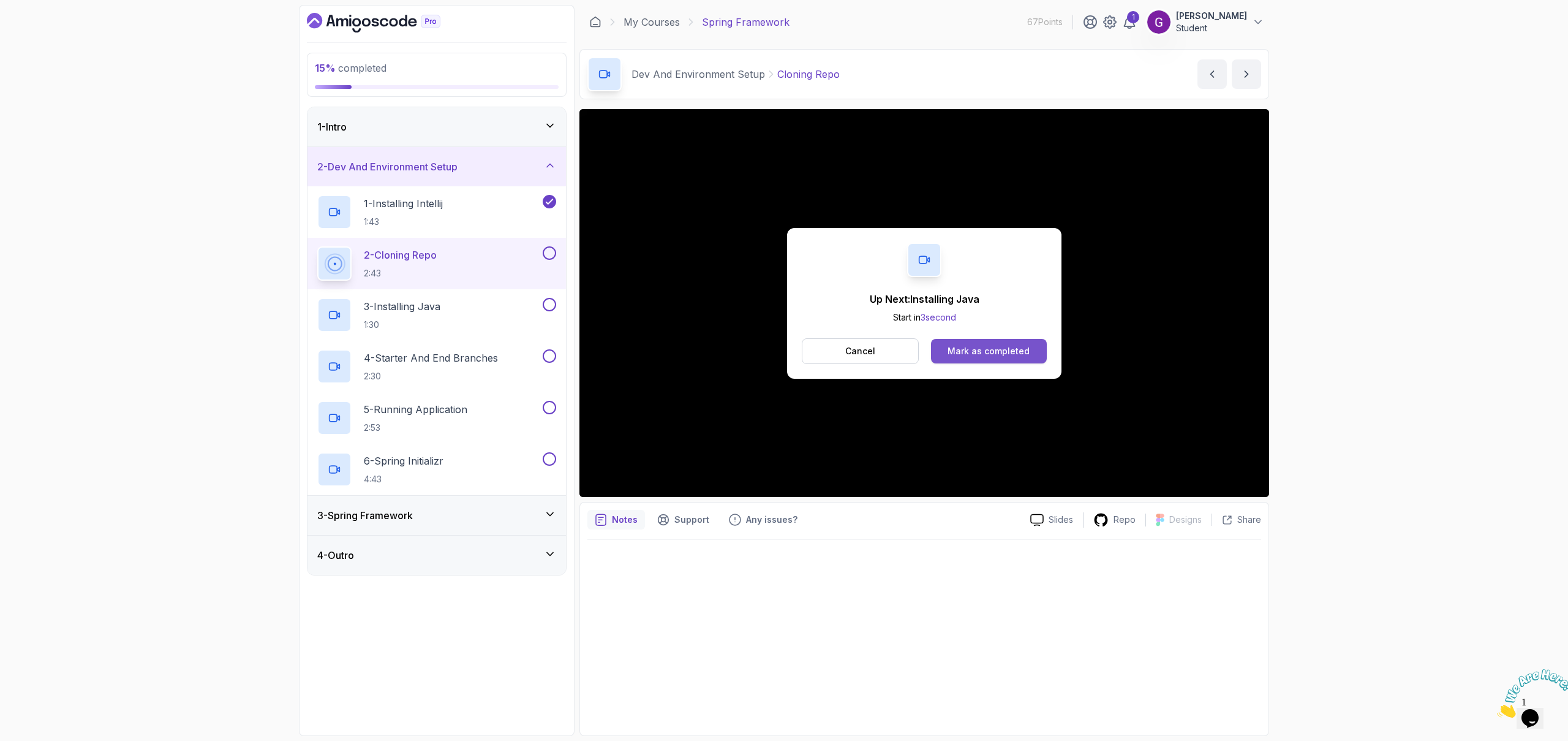
click at [1001, 361] on button "Mark as completed" at bounding box center [989, 351] width 116 height 25
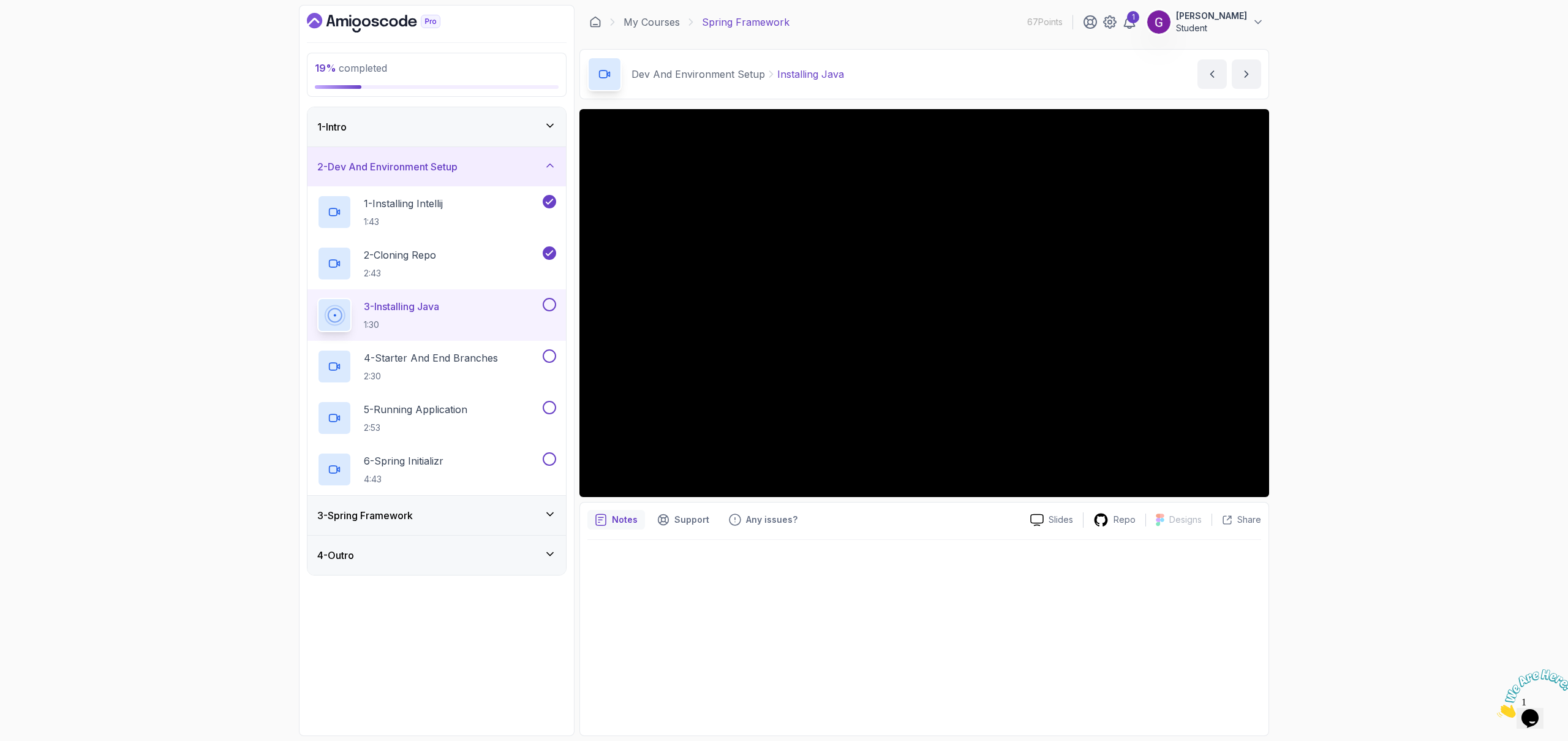
click at [548, 307] on button at bounding box center [550, 305] width 14 height 14
click at [483, 358] on p "4 - Starter And End Branches" at bounding box center [431, 357] width 134 height 14
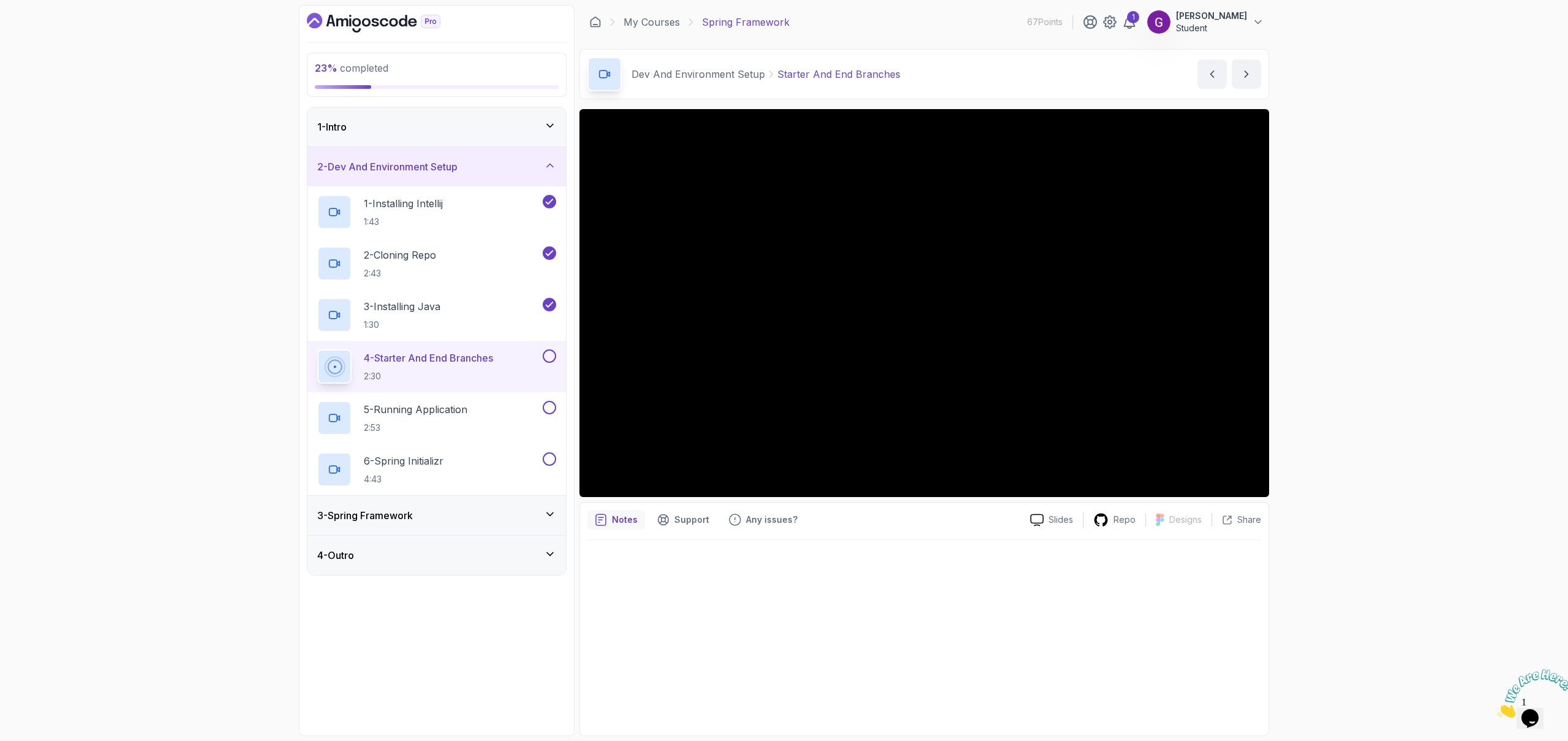
click at [552, 357] on button at bounding box center [550, 356] width 14 height 14
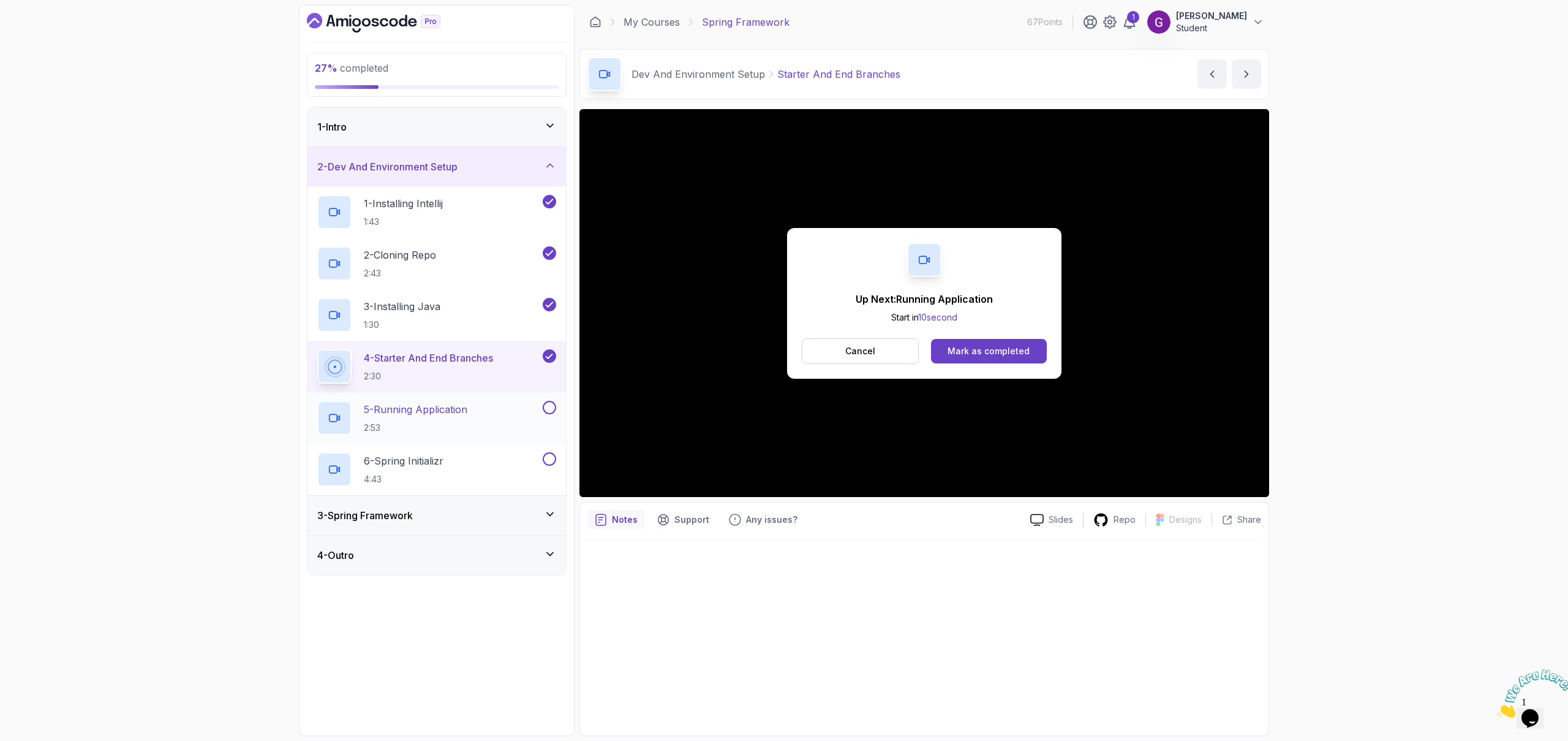
click at [479, 405] on div "5 - Running Application 2:53" at bounding box center [429, 417] width 223 height 35
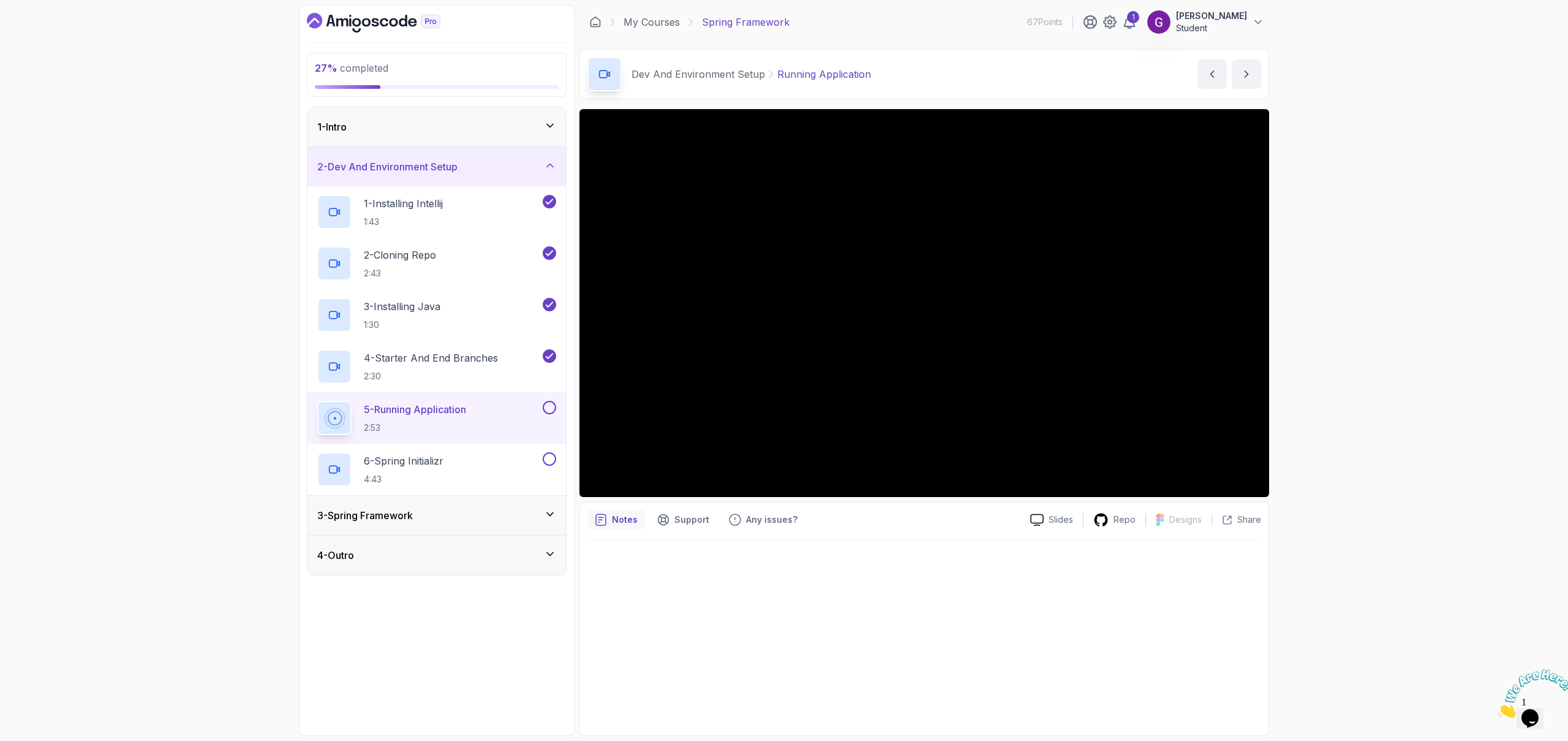
click at [526, 509] on div "3 - Spring Framework" at bounding box center [437, 515] width 239 height 14
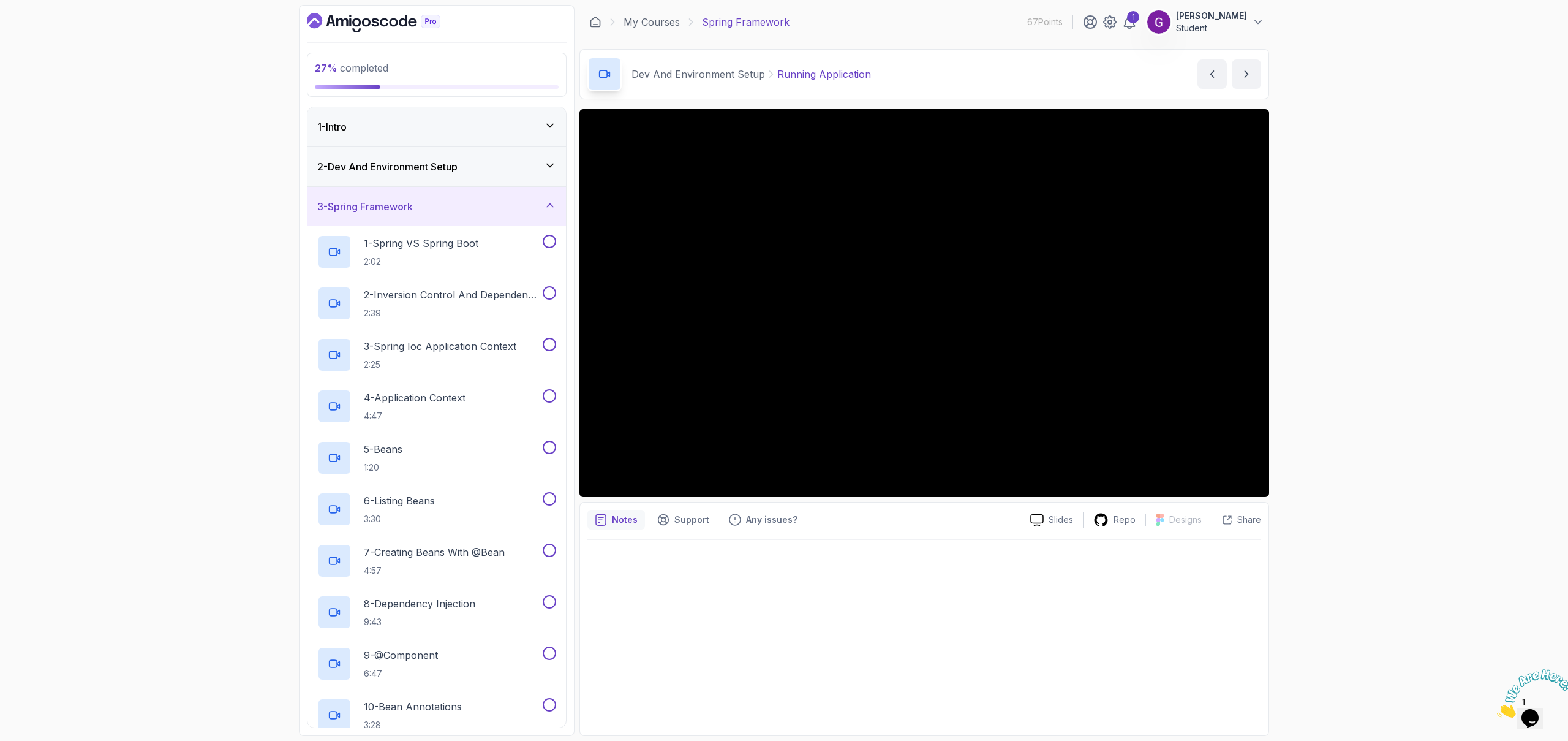
click at [494, 165] on div "2 - Dev And Environment Setup" at bounding box center [437, 166] width 239 height 14
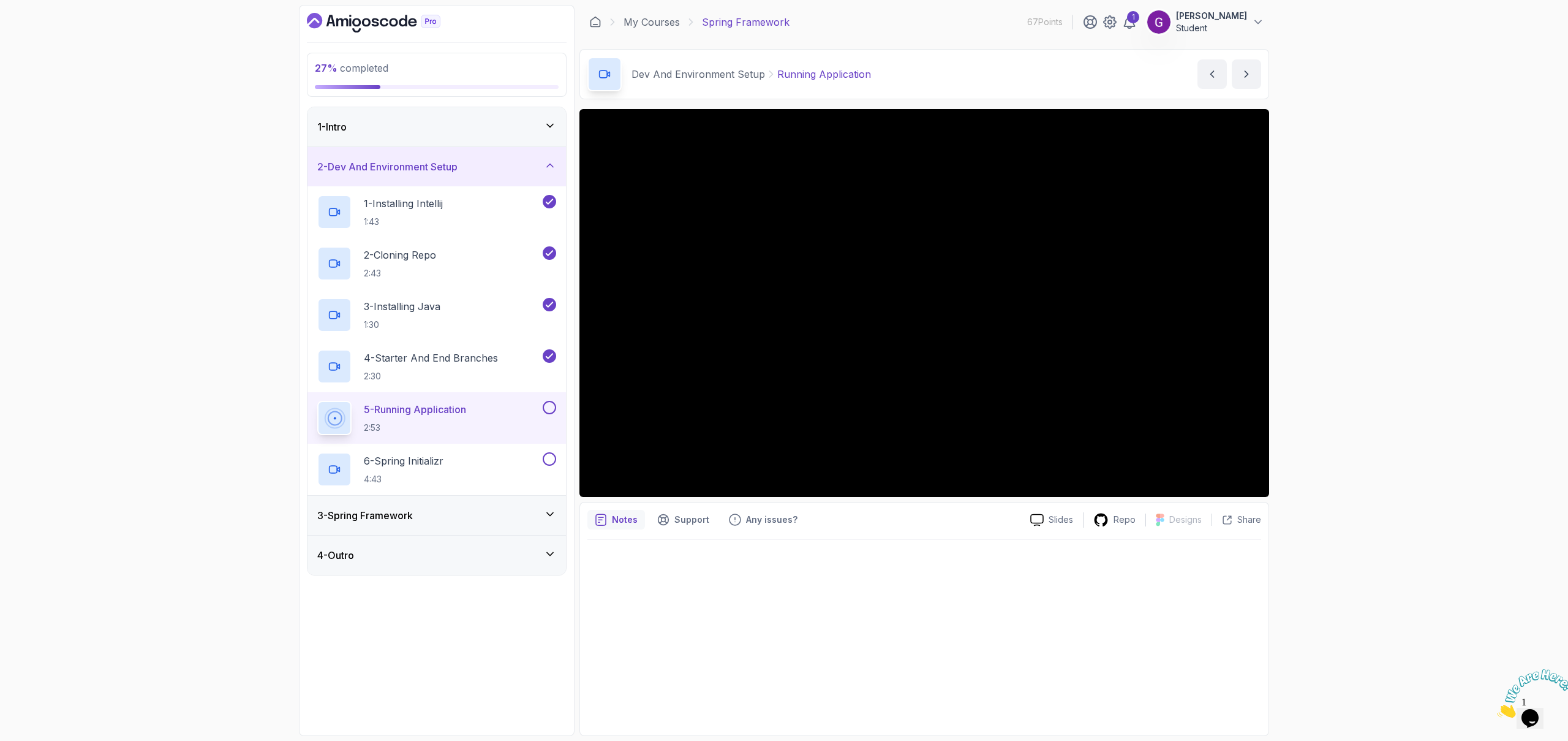
click at [415, 554] on div "4 - Outro" at bounding box center [437, 554] width 239 height 14
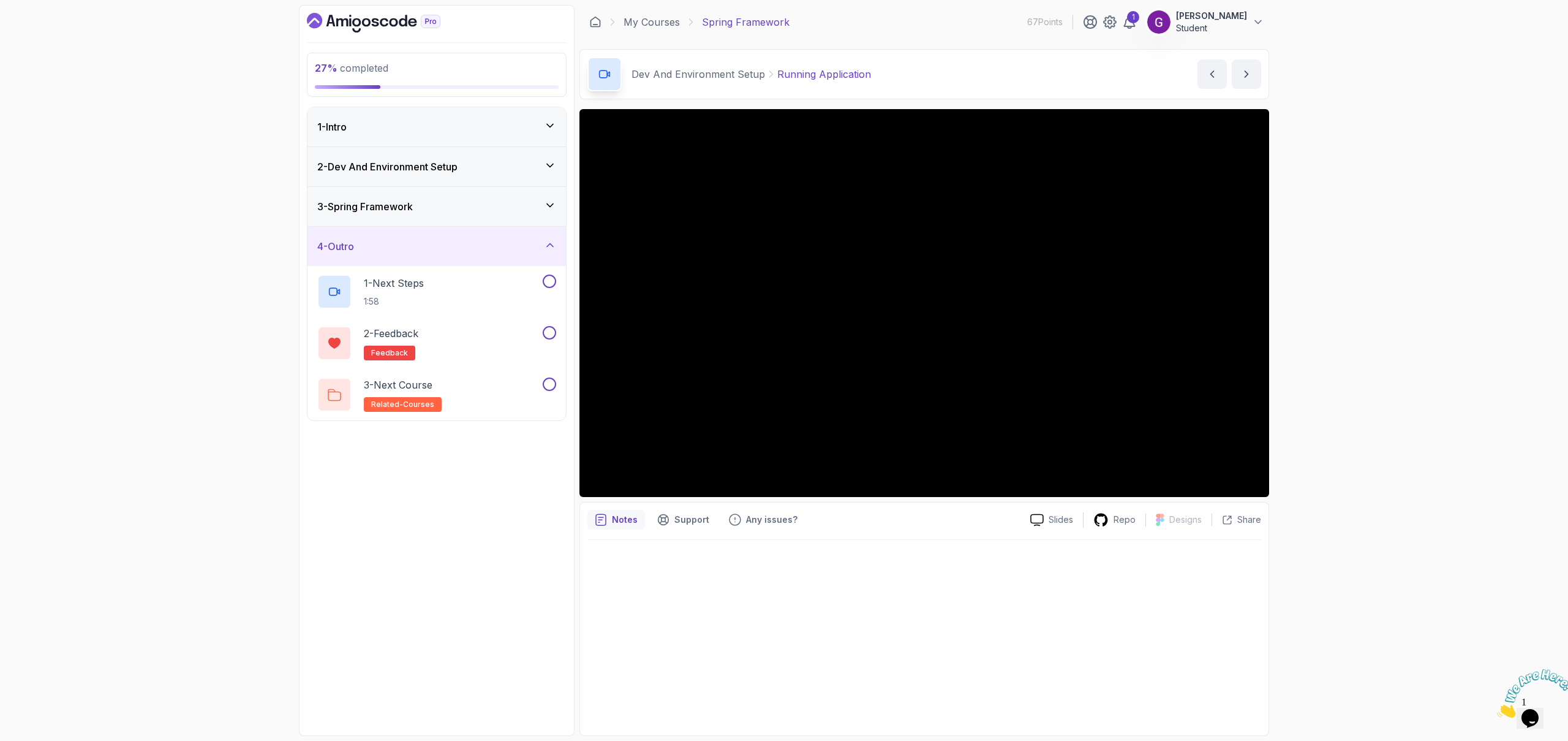
click at [459, 246] on div "4 - Outro" at bounding box center [437, 246] width 239 height 14
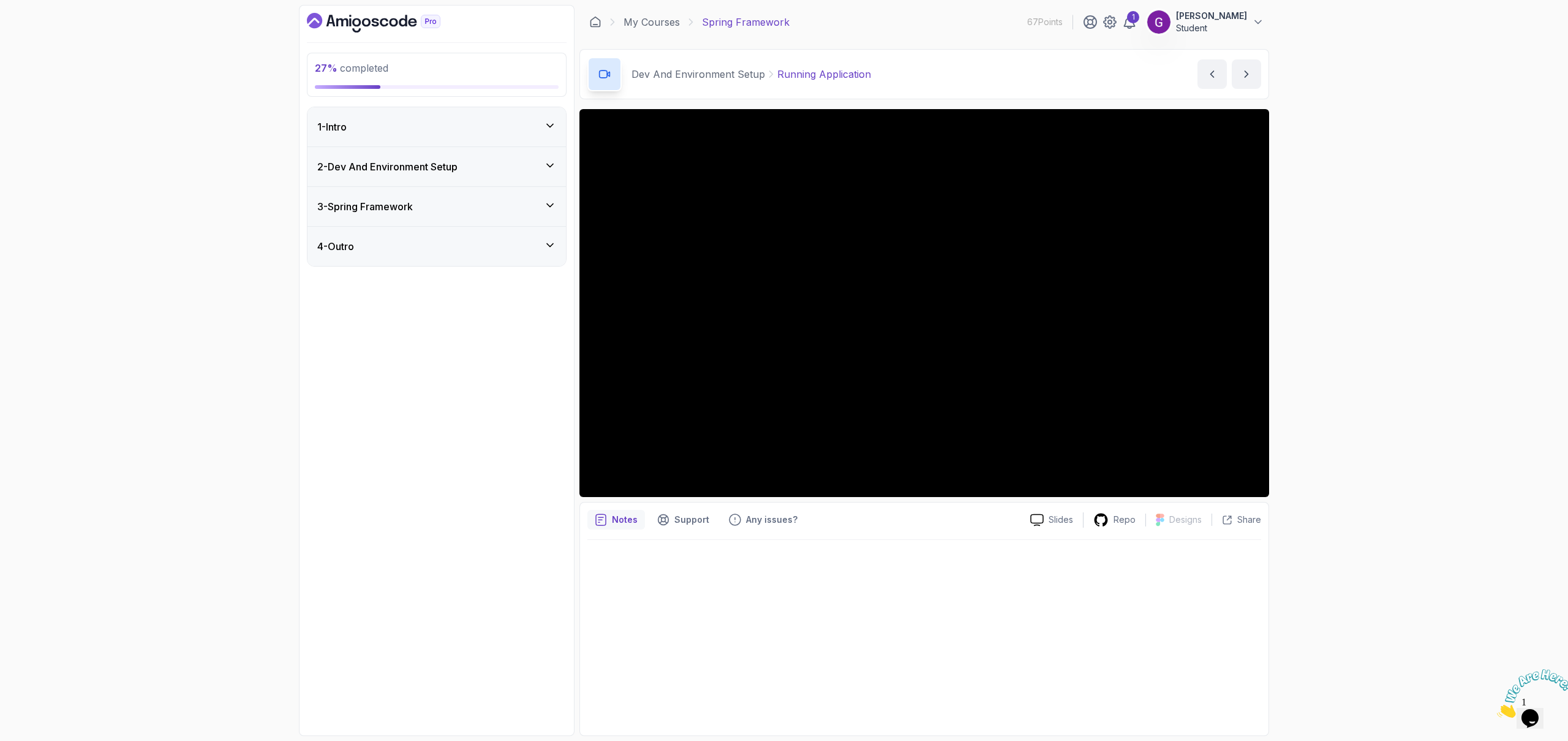
click at [443, 204] on div "3 - Spring Framework" at bounding box center [437, 206] width 239 height 14
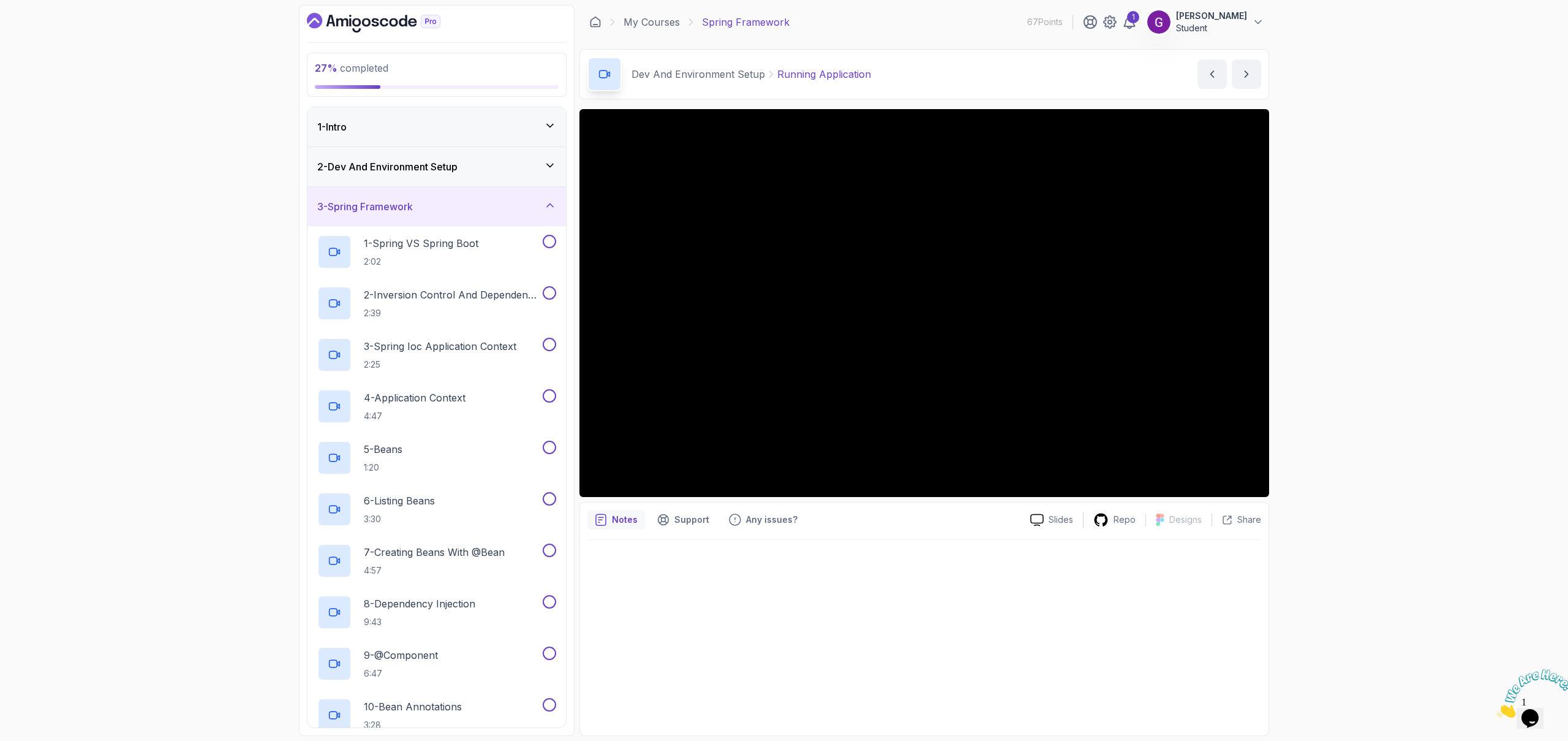
click at [479, 169] on div "2 - Dev And Environment Setup" at bounding box center [437, 166] width 239 height 14
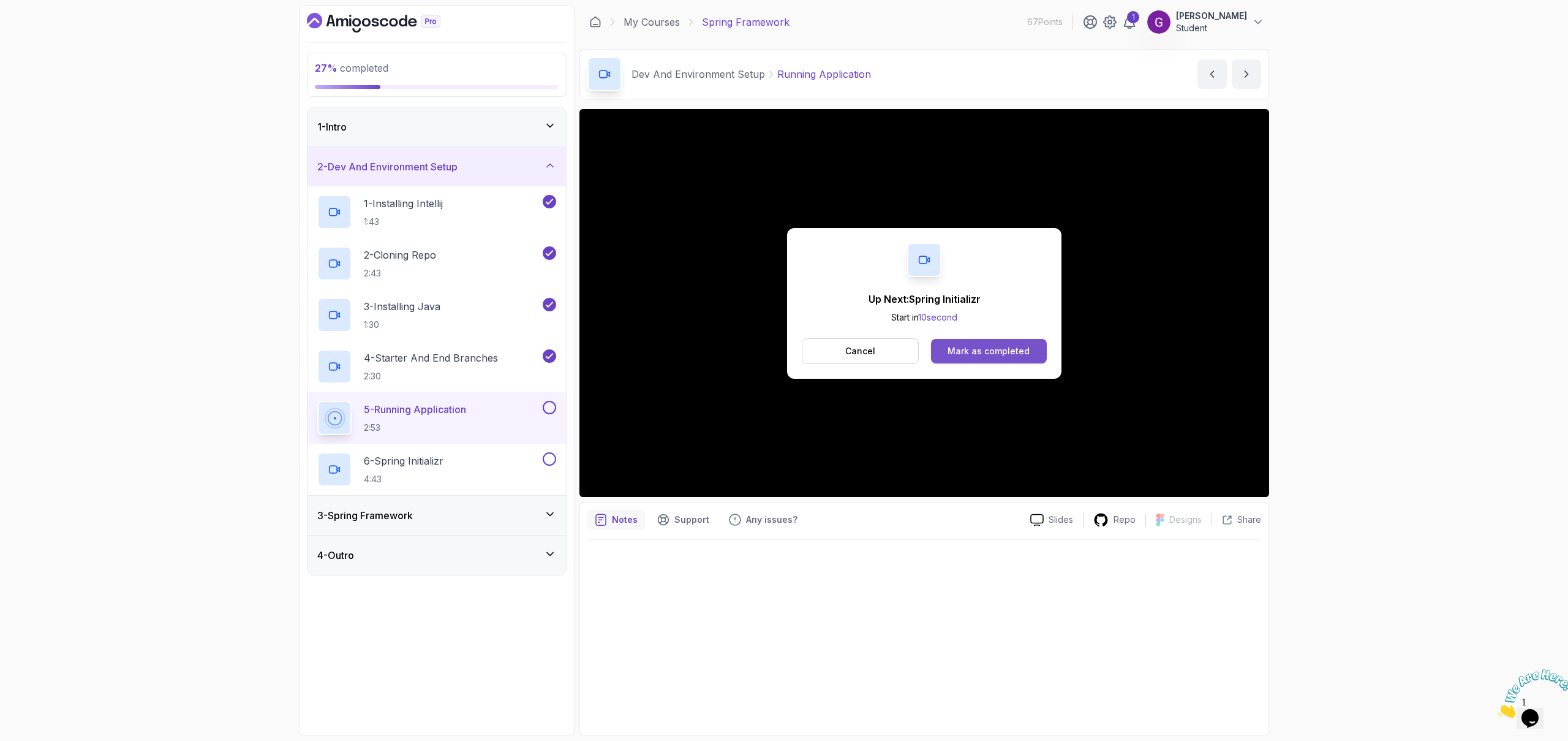
click at [968, 353] on div "Mark as completed" at bounding box center [988, 351] width 82 height 13
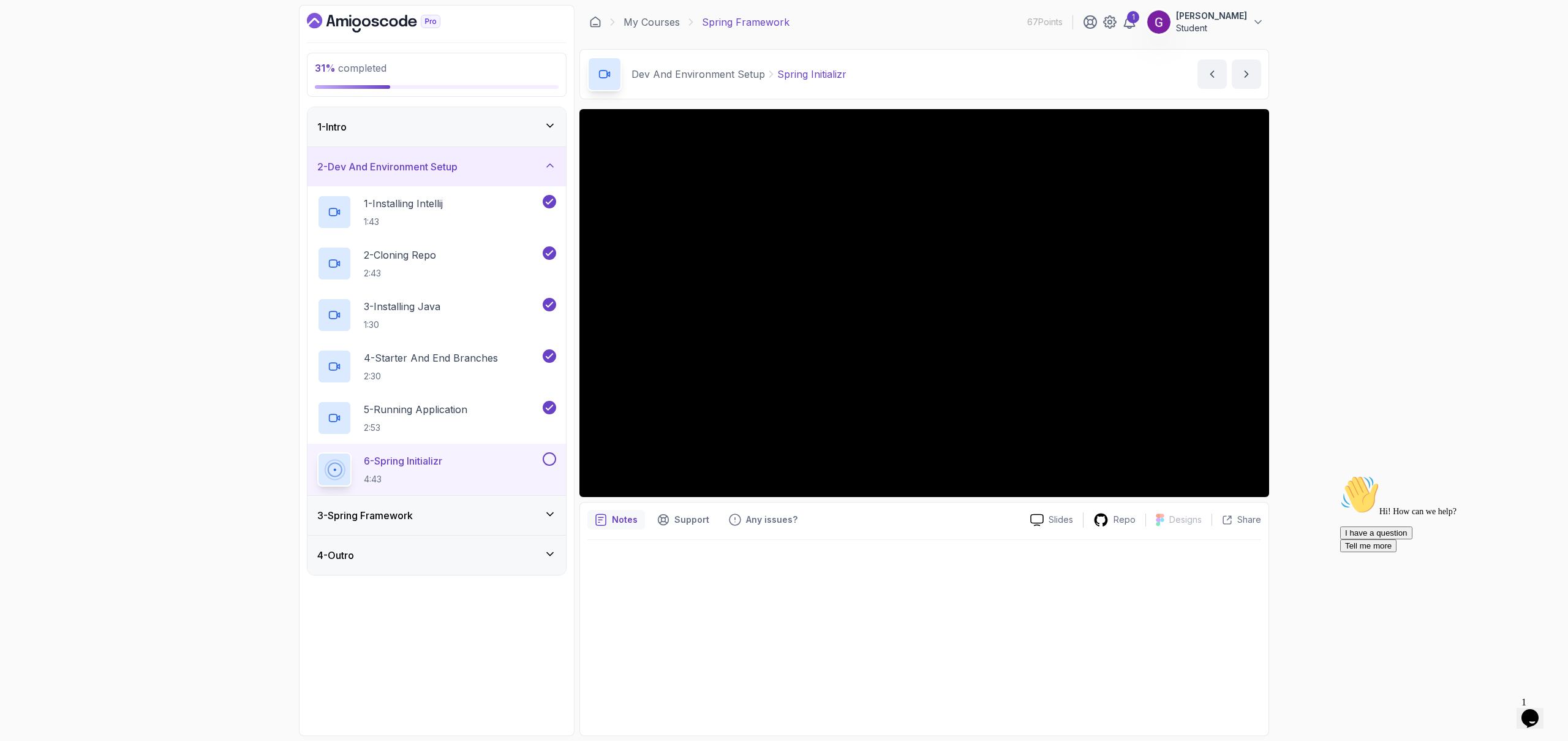
click at [552, 460] on button at bounding box center [550, 459] width 14 height 14
click at [420, 509] on div "3 - Spring Framework" at bounding box center [437, 515] width 239 height 14
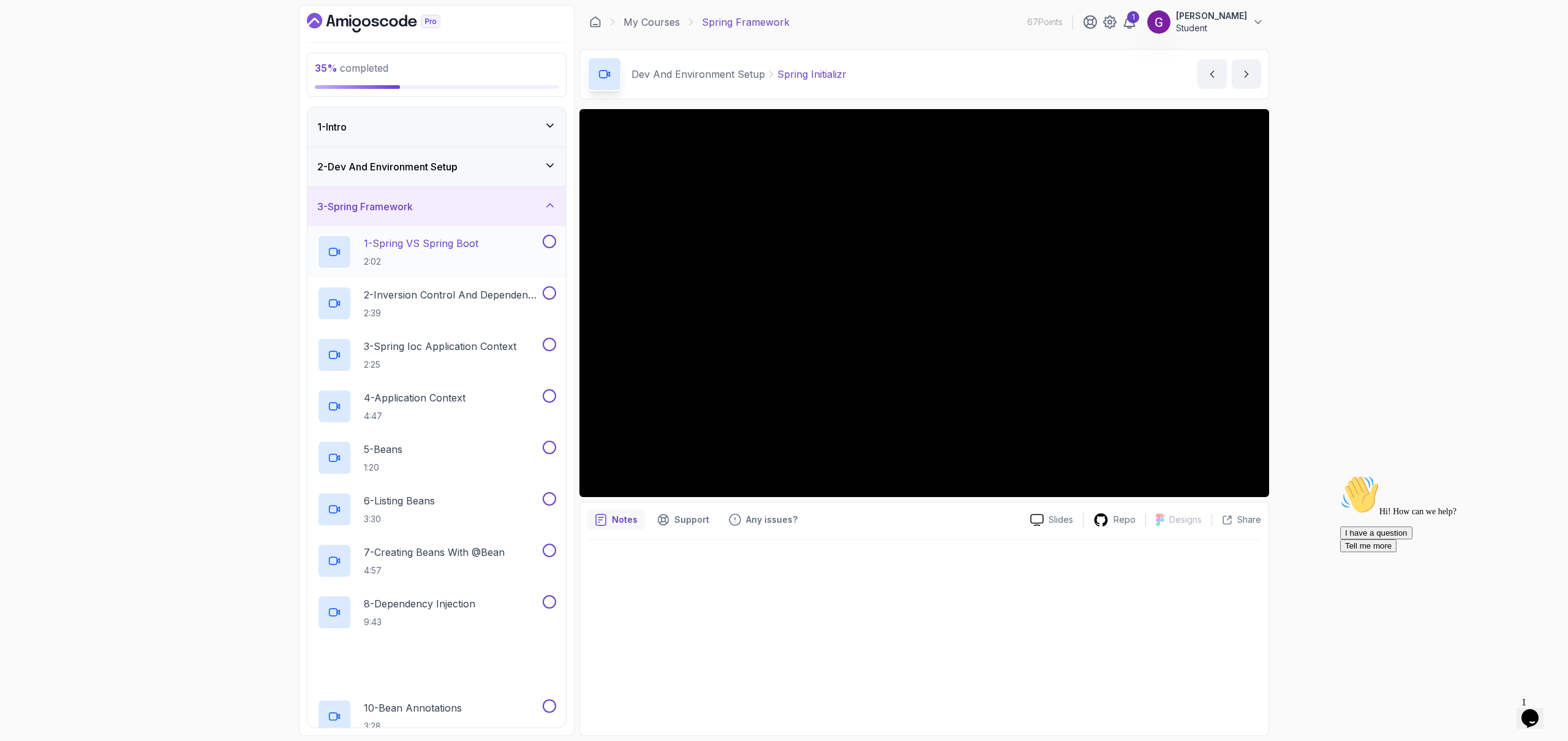
click at [454, 248] on p "1 - Spring VS Spring Boot" at bounding box center [421, 242] width 115 height 14
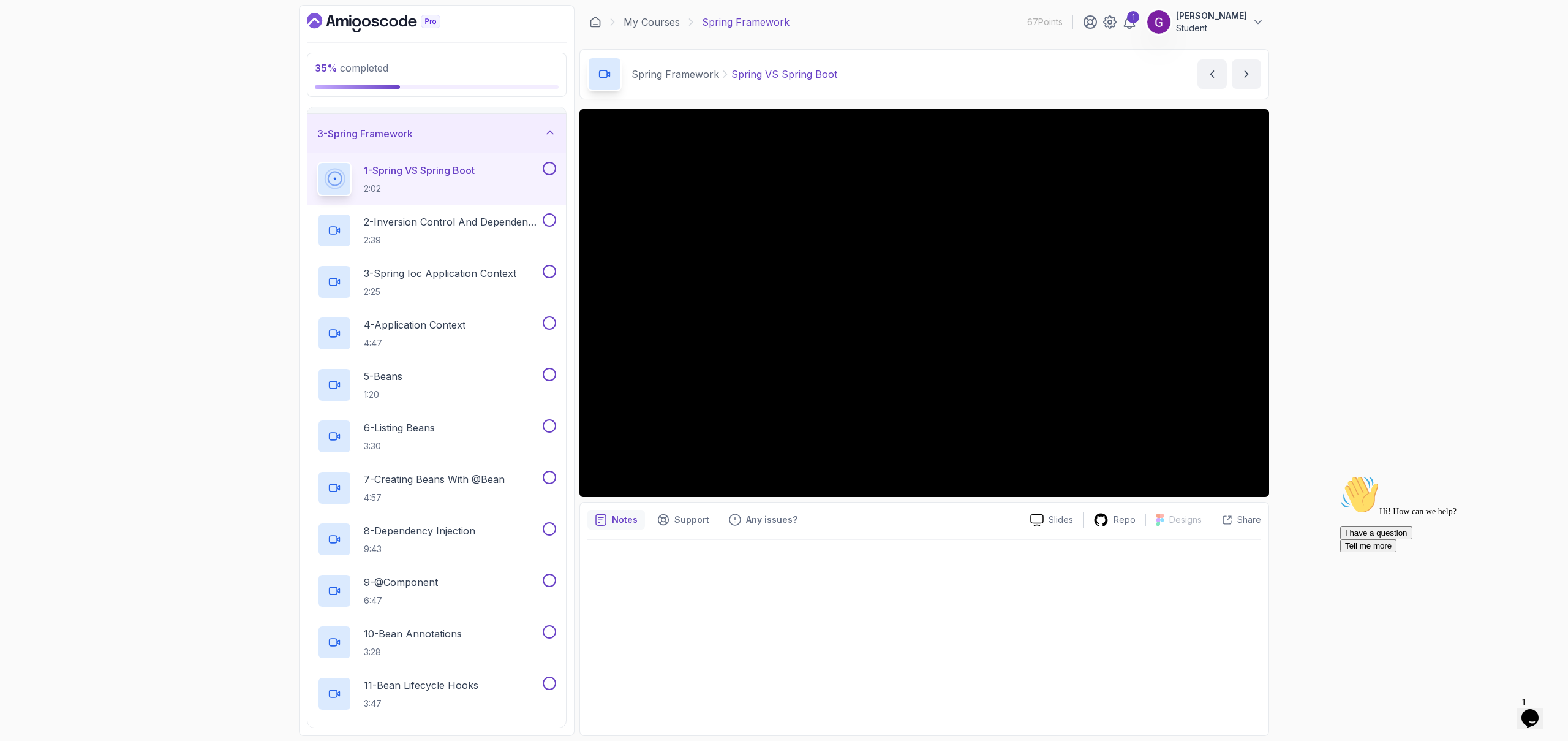
scroll to position [73, 0]
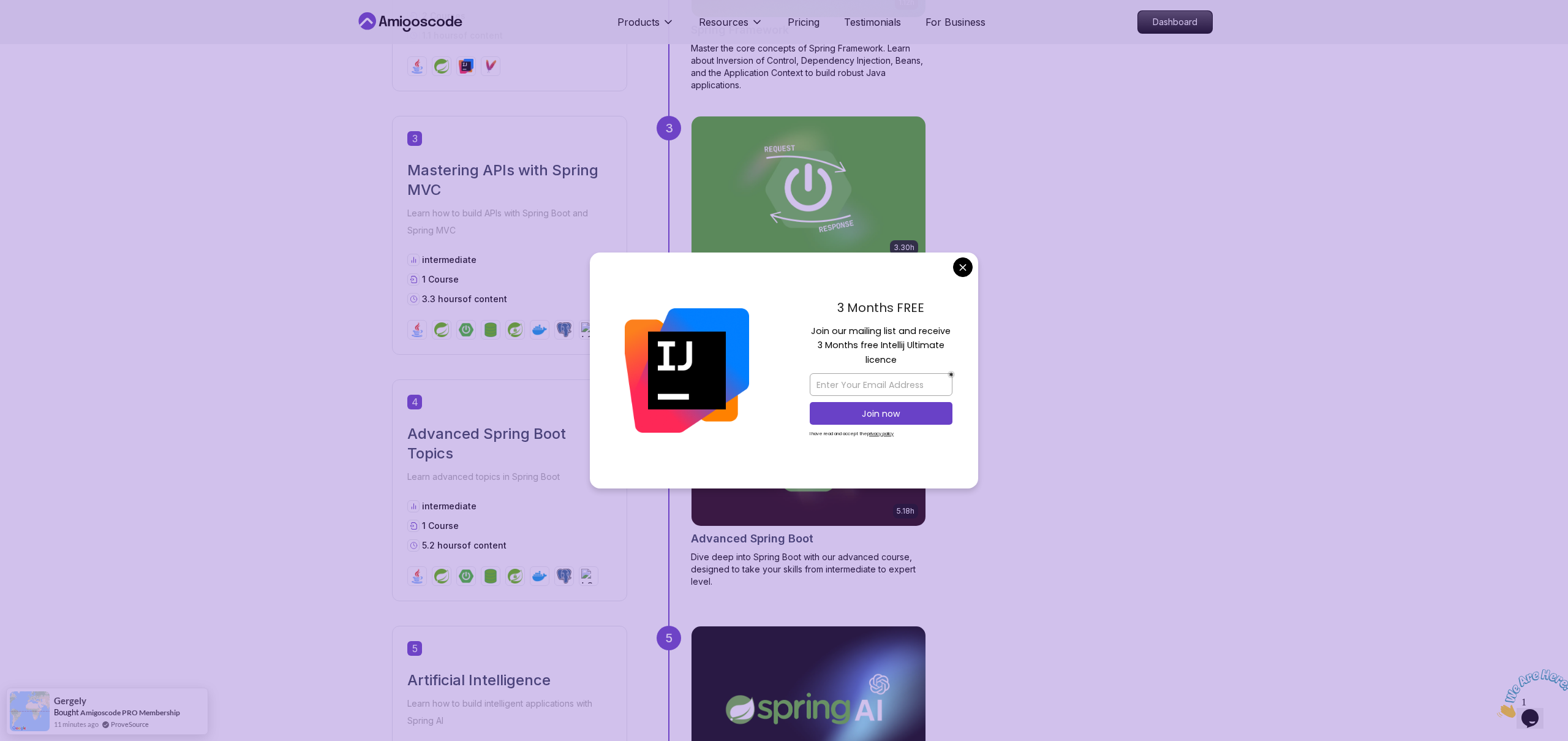
scroll to position [1027, 0]
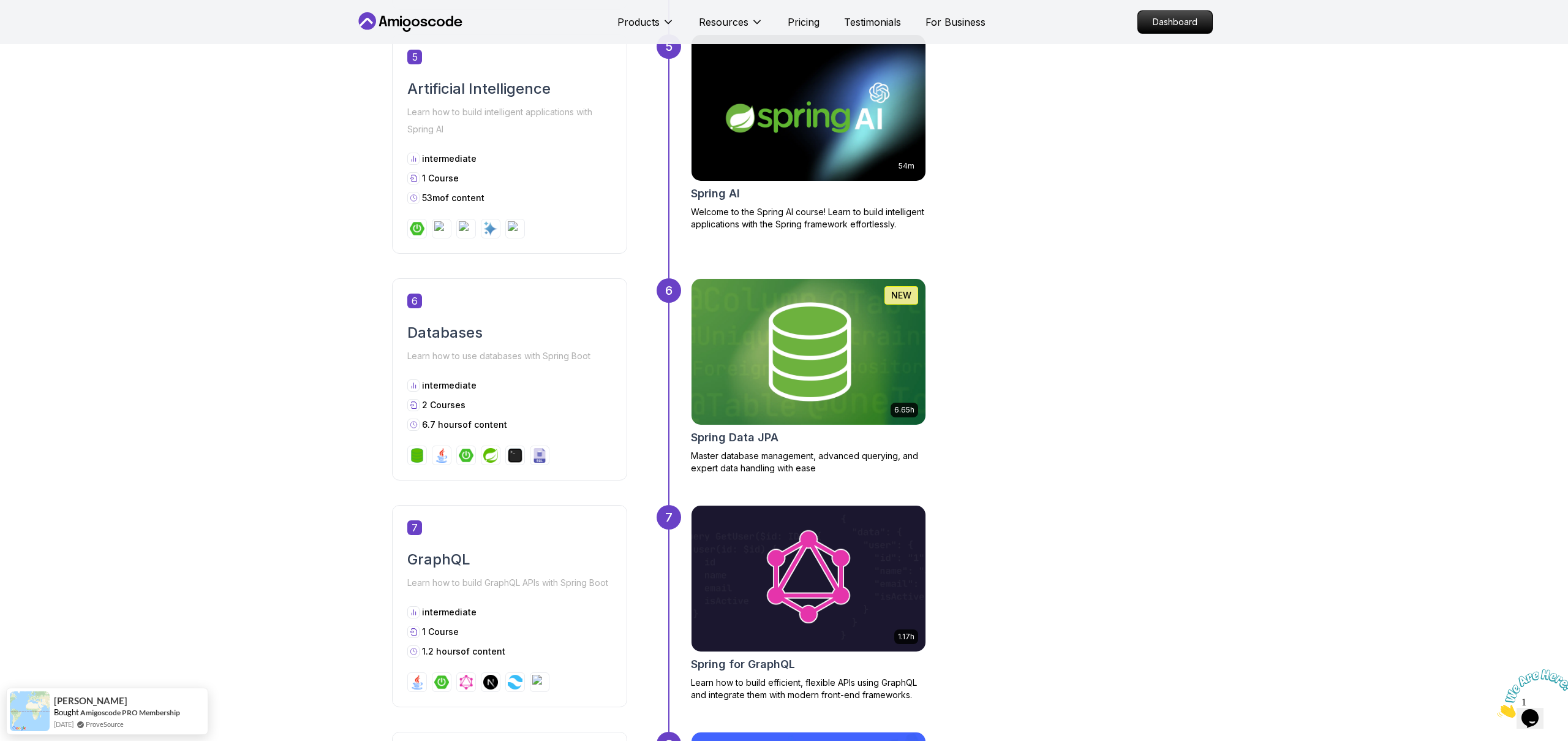
scroll to position [1713, 0]
